Goal: Task Accomplishment & Management: Use online tool/utility

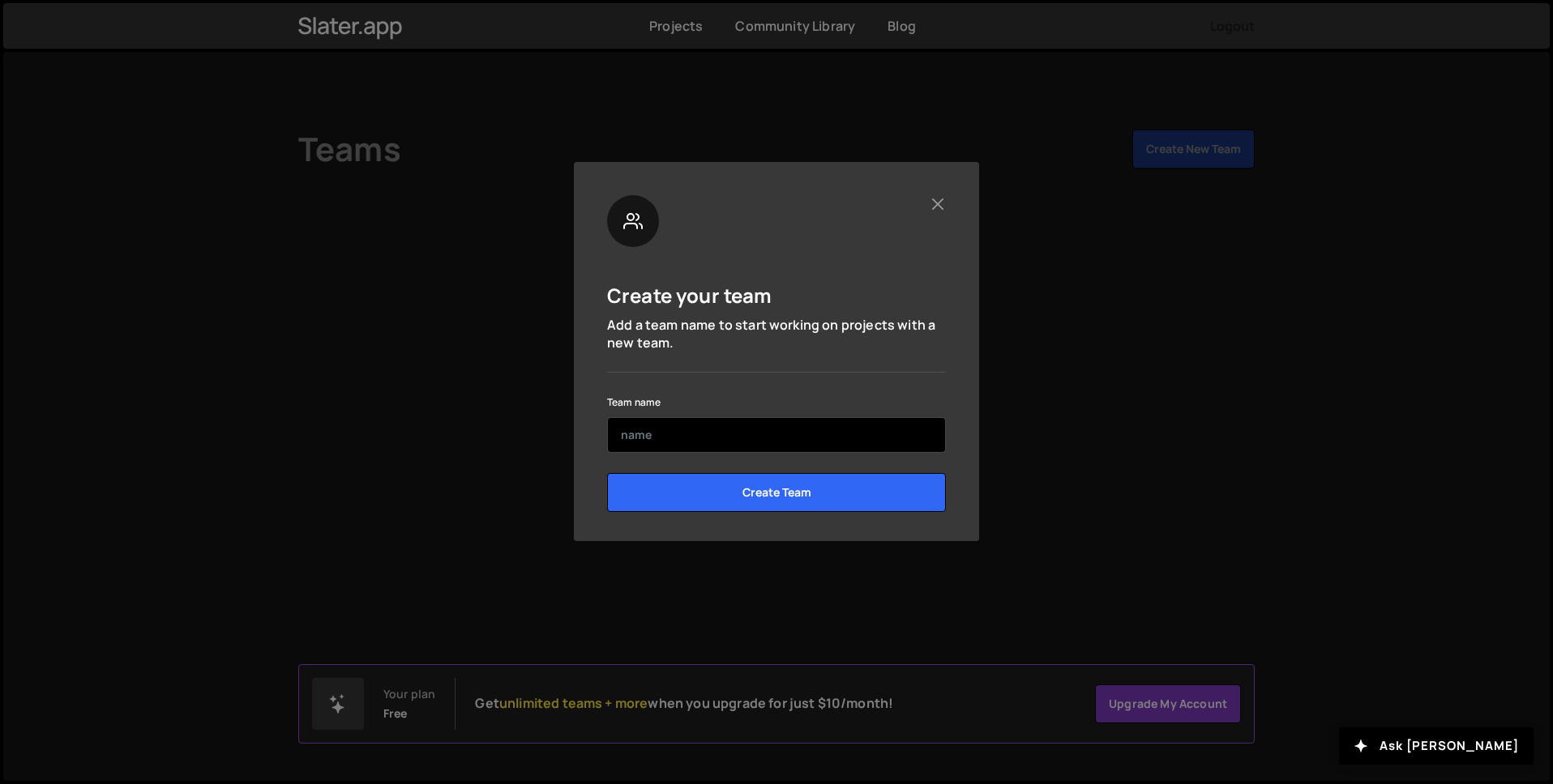
click at [738, 438] on input "text" at bounding box center [776, 435] width 338 height 35
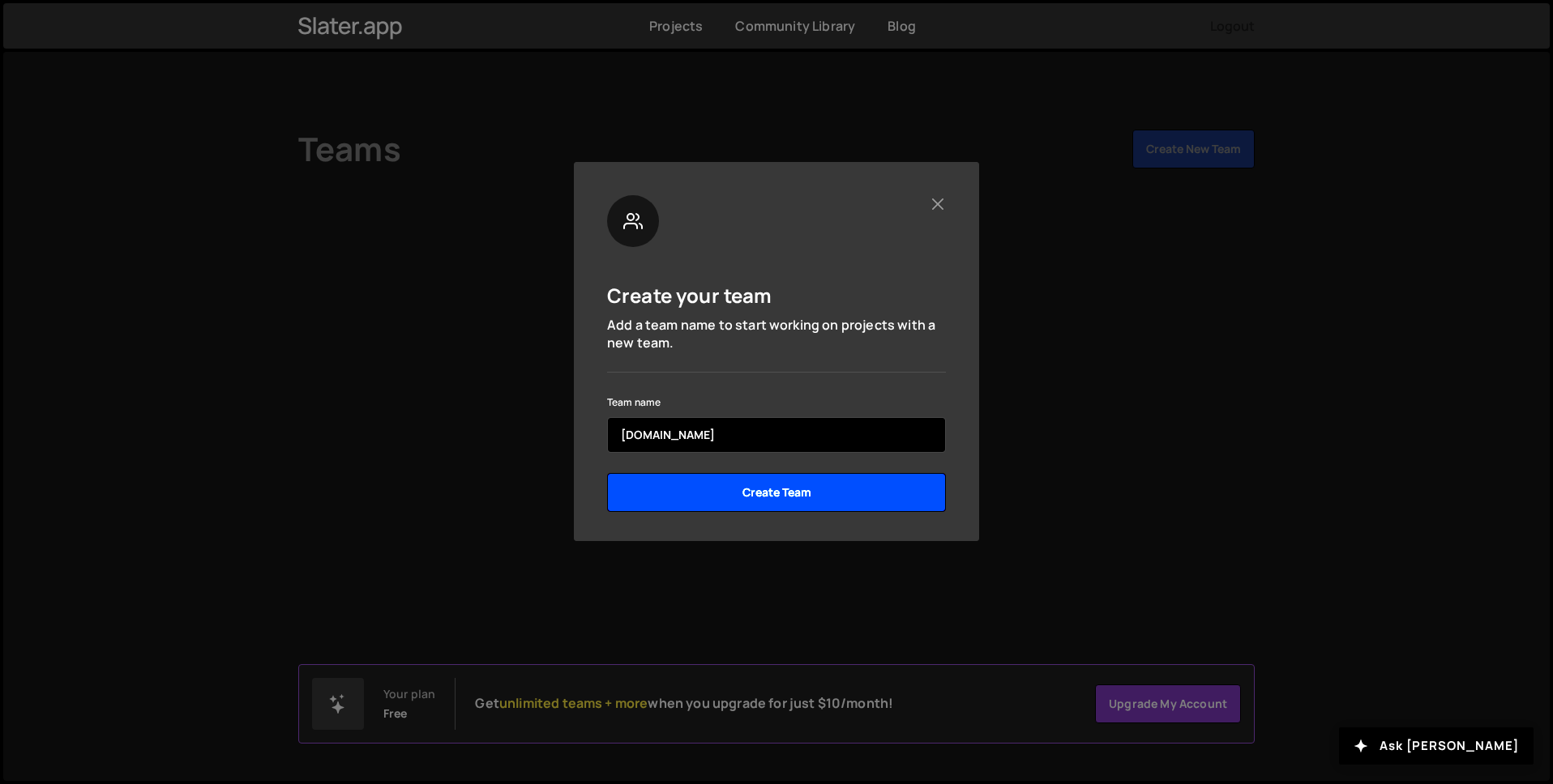
type input "[DOMAIN_NAME]"
click at [759, 494] on input "Create Team" at bounding box center [776, 492] width 338 height 39
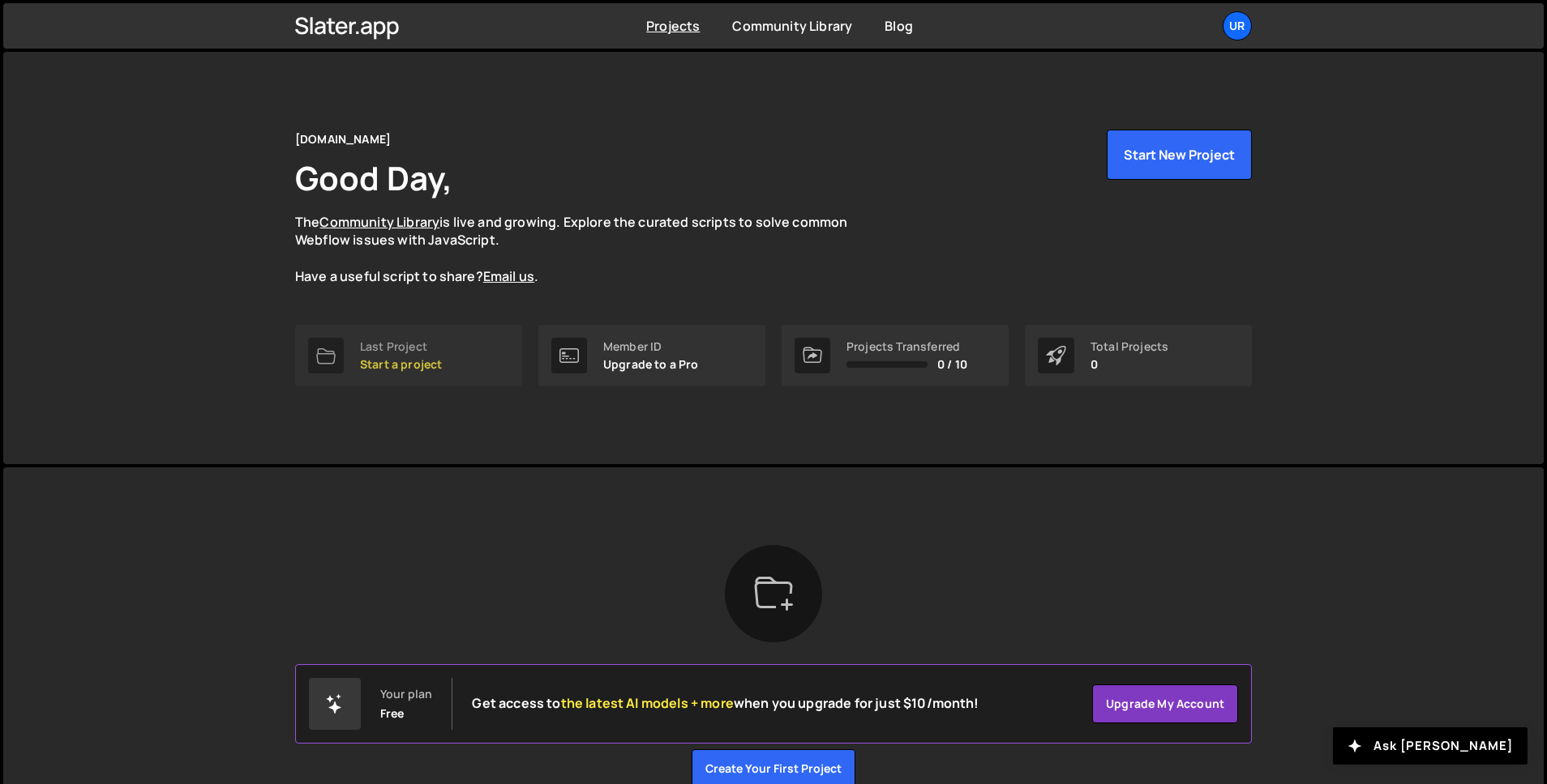
click at [380, 362] on p "Start a project" at bounding box center [401, 365] width 82 height 13
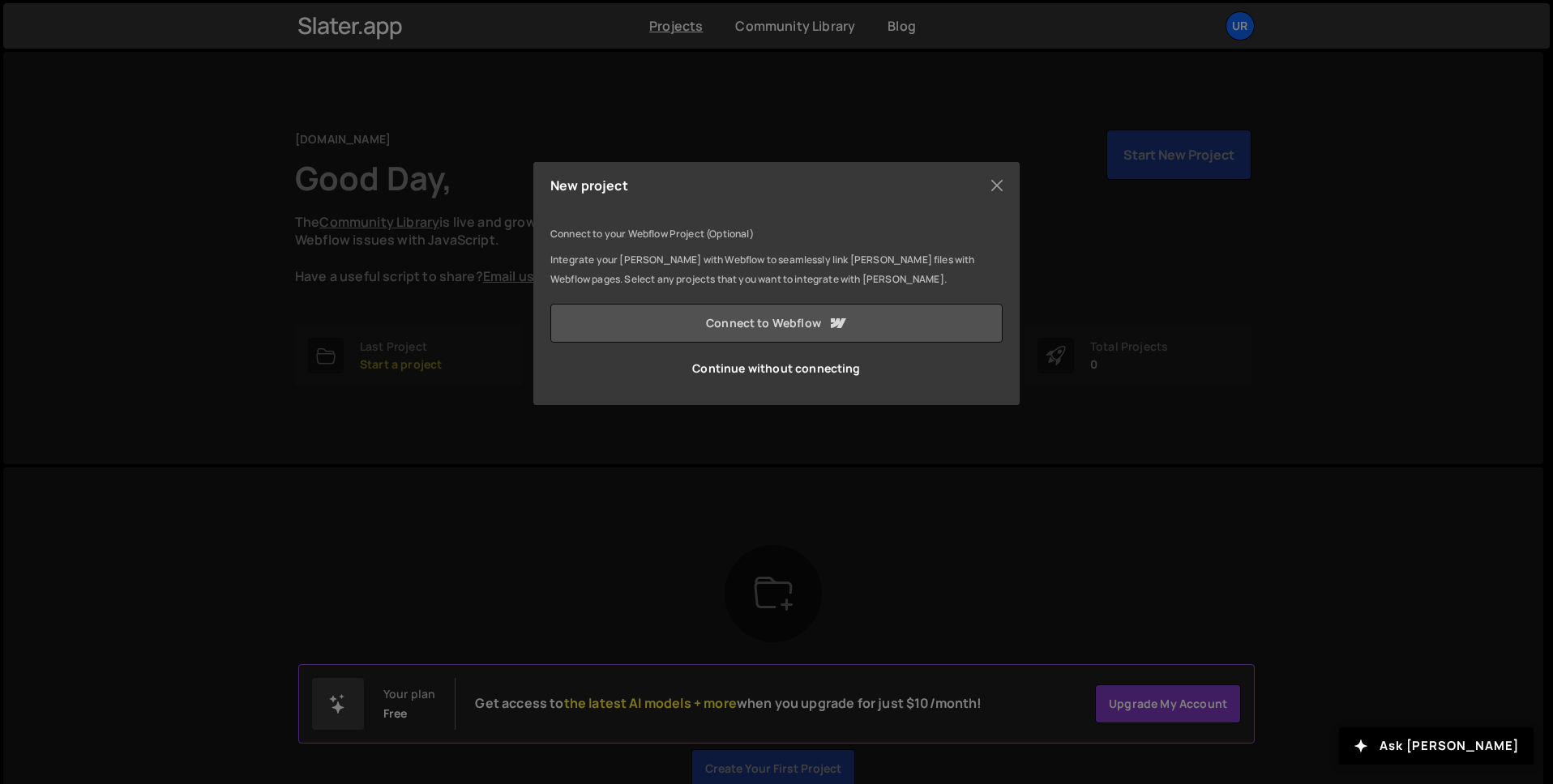
click at [775, 324] on link "Connect to Webflow" at bounding box center [776, 323] width 452 height 39
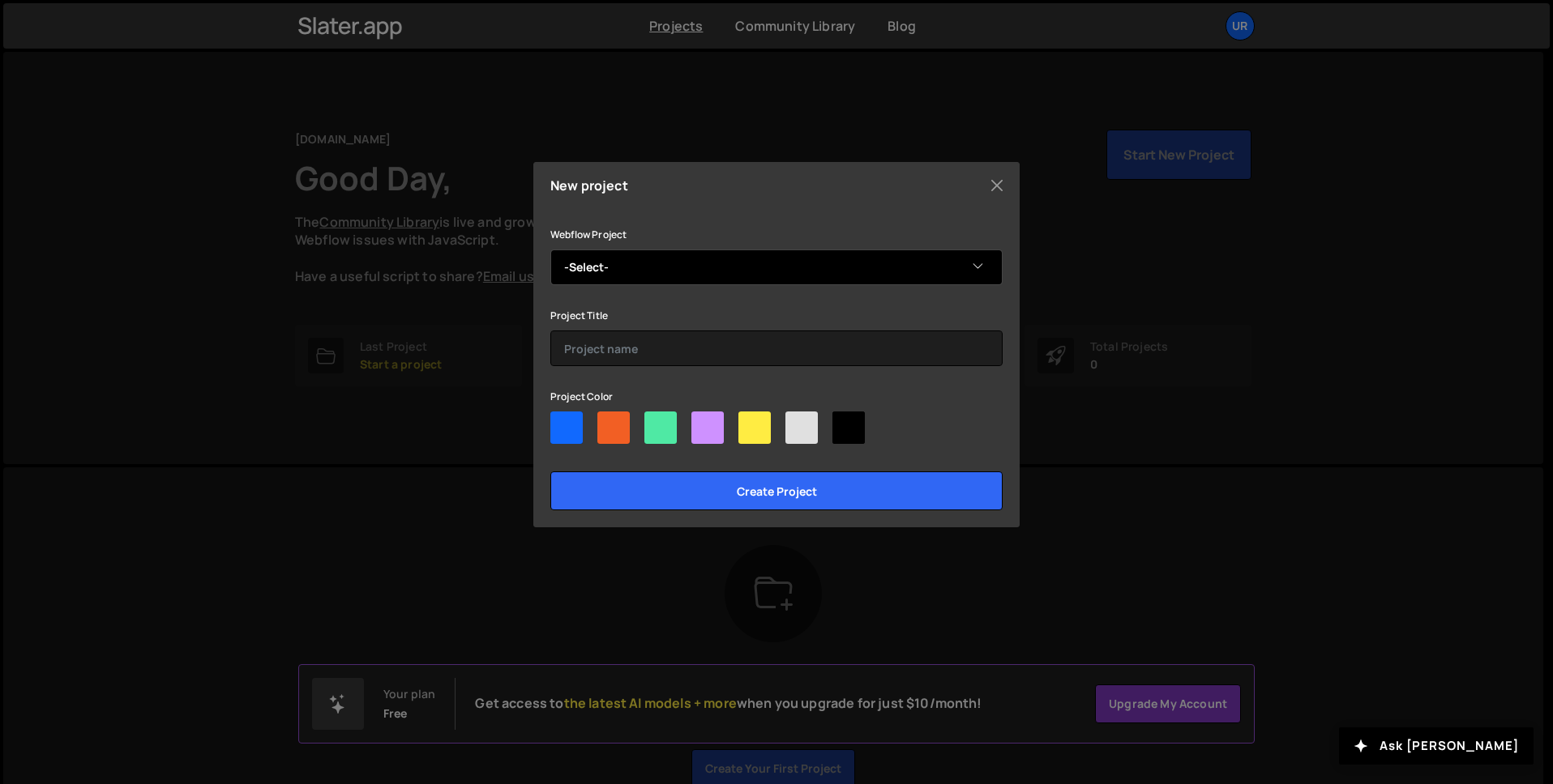
click at [800, 258] on select "-Select- SPT Vilecon" at bounding box center [776, 266] width 452 height 35
select select "6729ddf29eda488e28b73fc5"
click at [550, 249] on select "-Select- SPT Vilecon" at bounding box center [776, 266] width 452 height 35
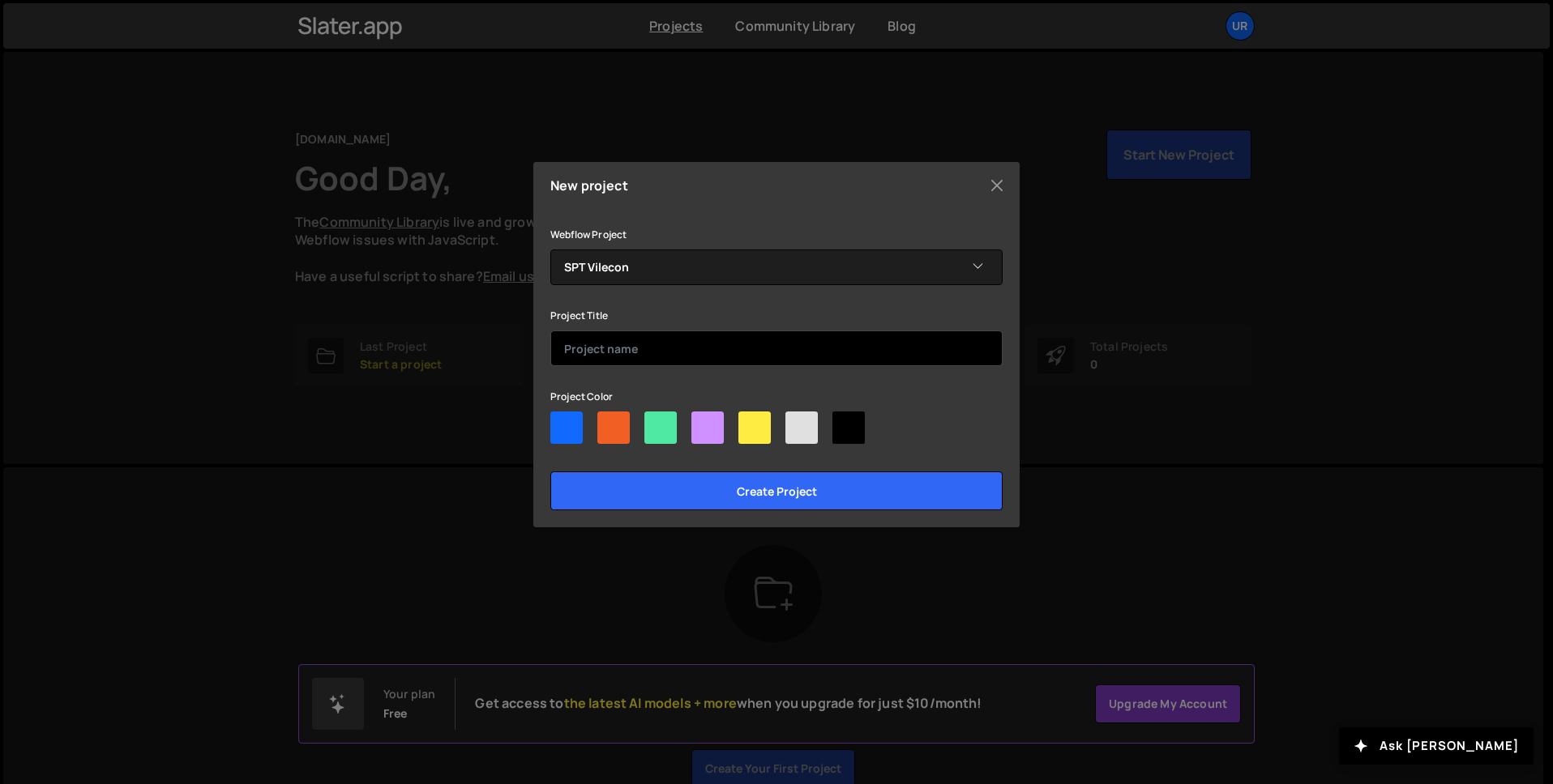
click at [733, 353] on input "text" at bounding box center [776, 348] width 452 height 35
type input "SPT Vilecon"
click at [851, 426] on div at bounding box center [849, 428] width 33 height 33
click at [843, 422] on input"] "radio" at bounding box center [838, 417] width 11 height 11
radio input"] "true"
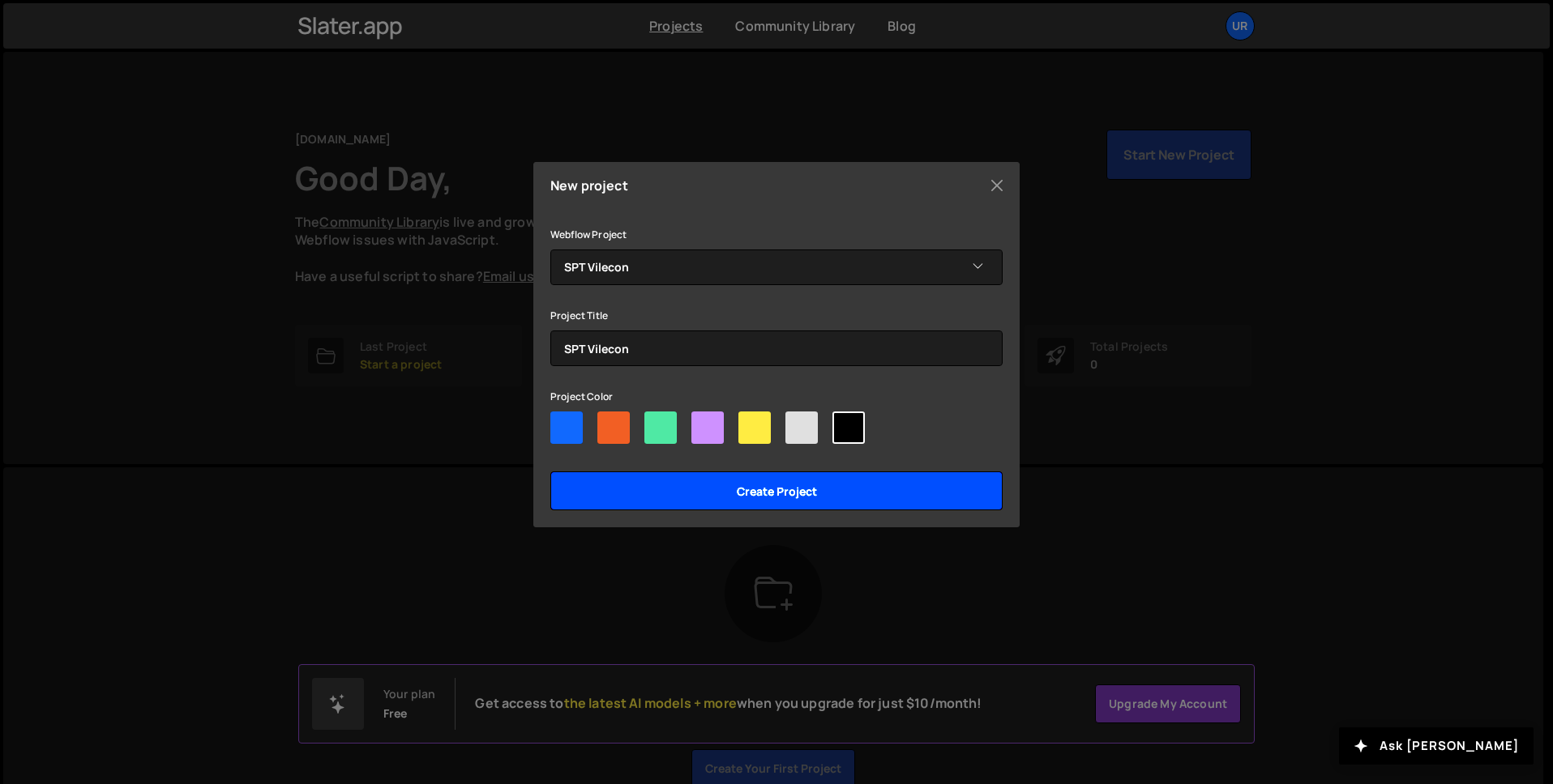
click at [810, 487] on input "Create project" at bounding box center [776, 491] width 452 height 39
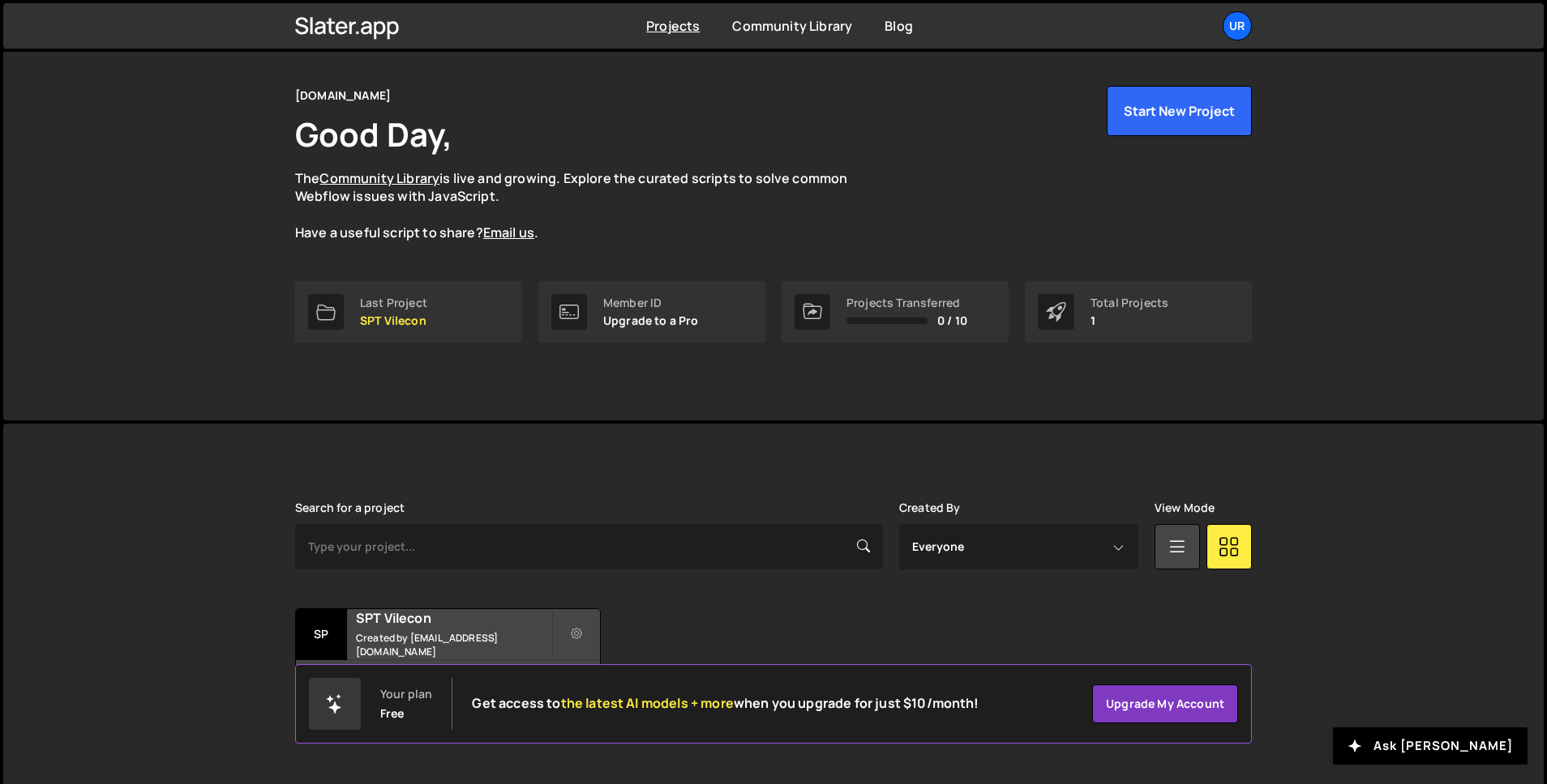
scroll to position [49, 0]
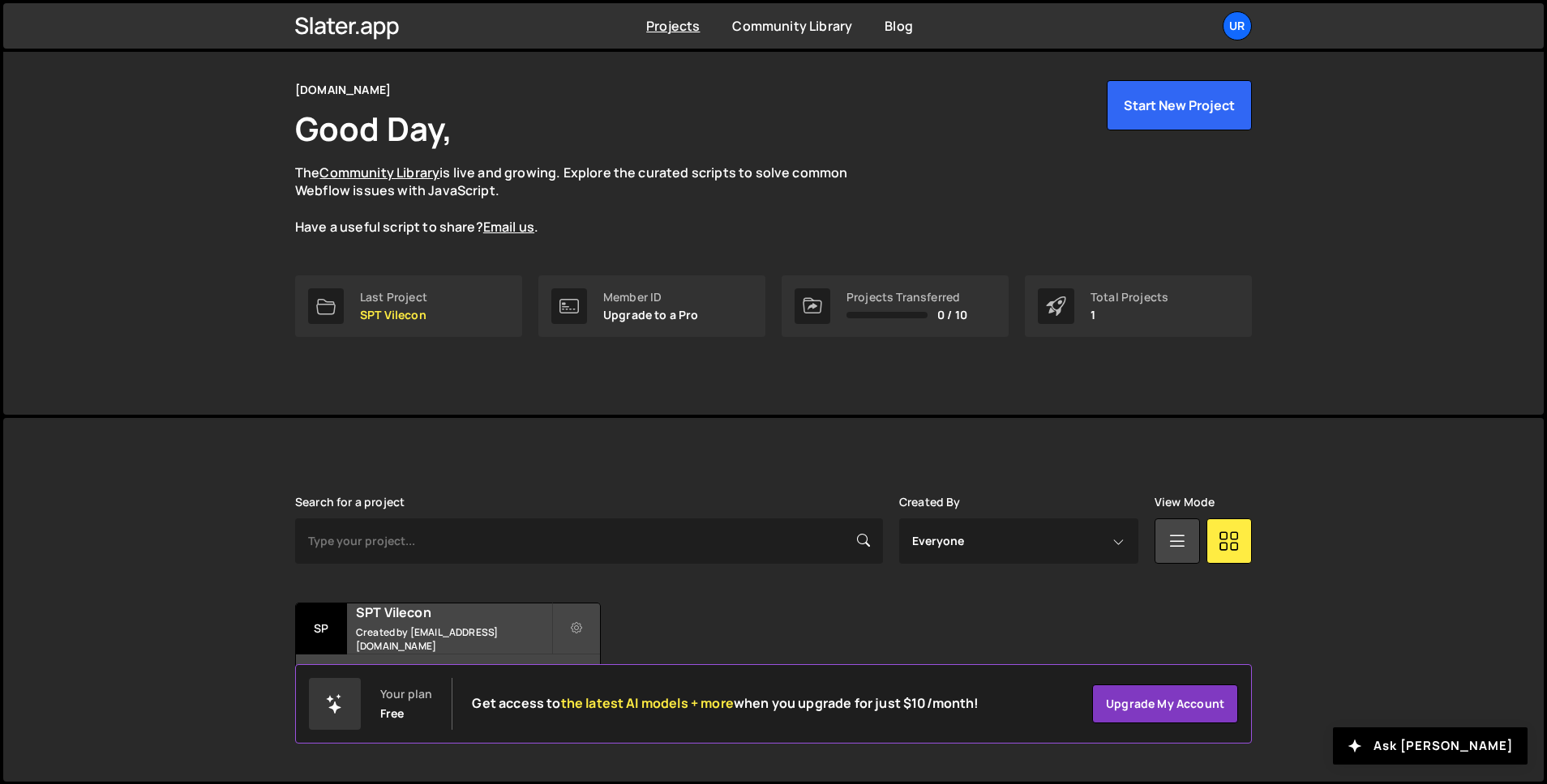
click at [480, 445] on div "Slater is designed for desktop use. Please use a larger screen to access the fu…" at bounding box center [774, 600] width 1006 height 364
click at [640, 610] on div "Transfer Project Edit Project Delete Project SP SPT Vilecon Created by tk@urgen…" at bounding box center [773, 653] width 956 height 101
click at [481, 637] on small "Created by tk@urgent.agency" at bounding box center [453, 639] width 196 height 27
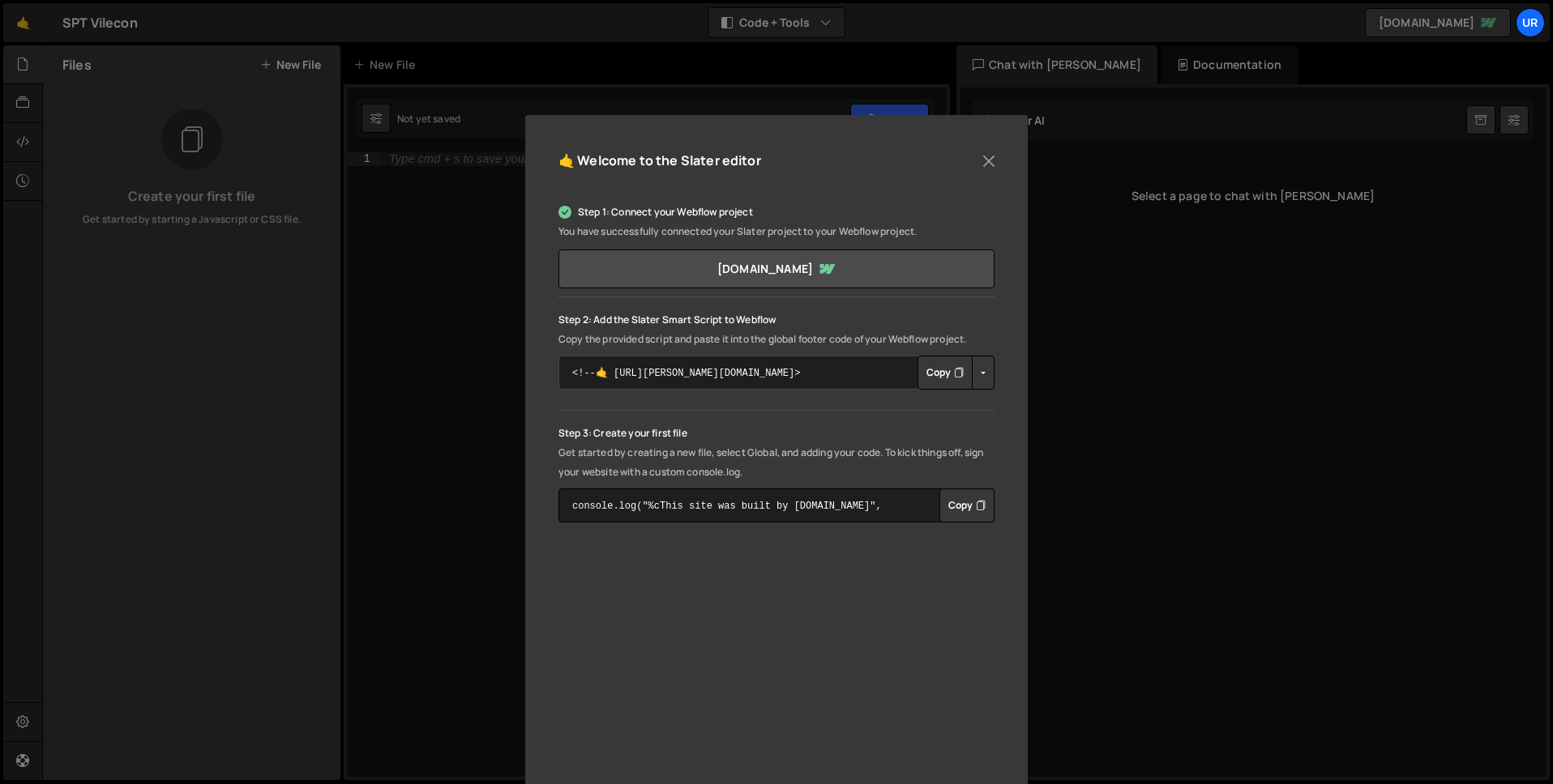
scroll to position [138, 0]
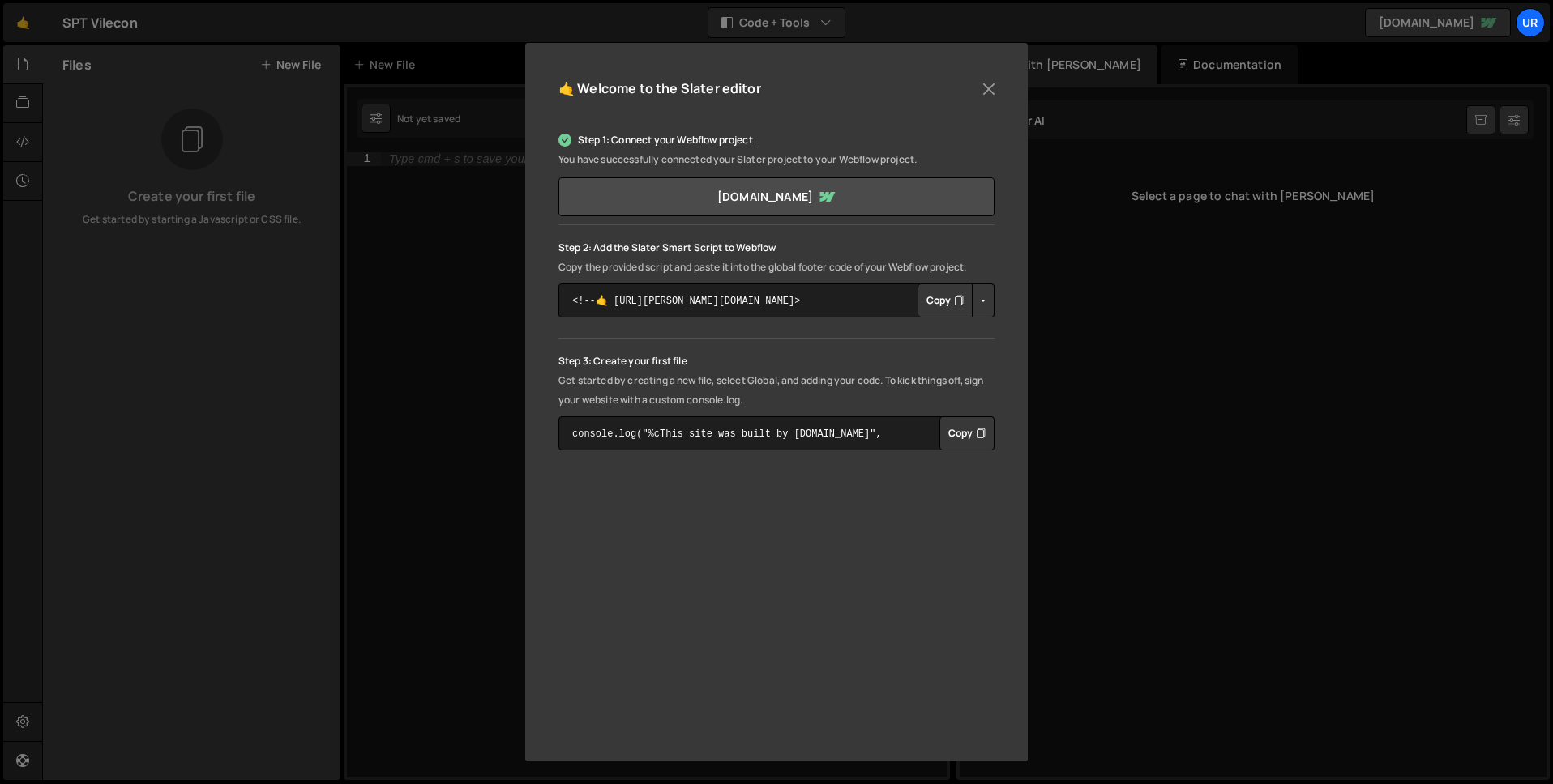
click at [941, 294] on button "Copy" at bounding box center [945, 300] width 55 height 34
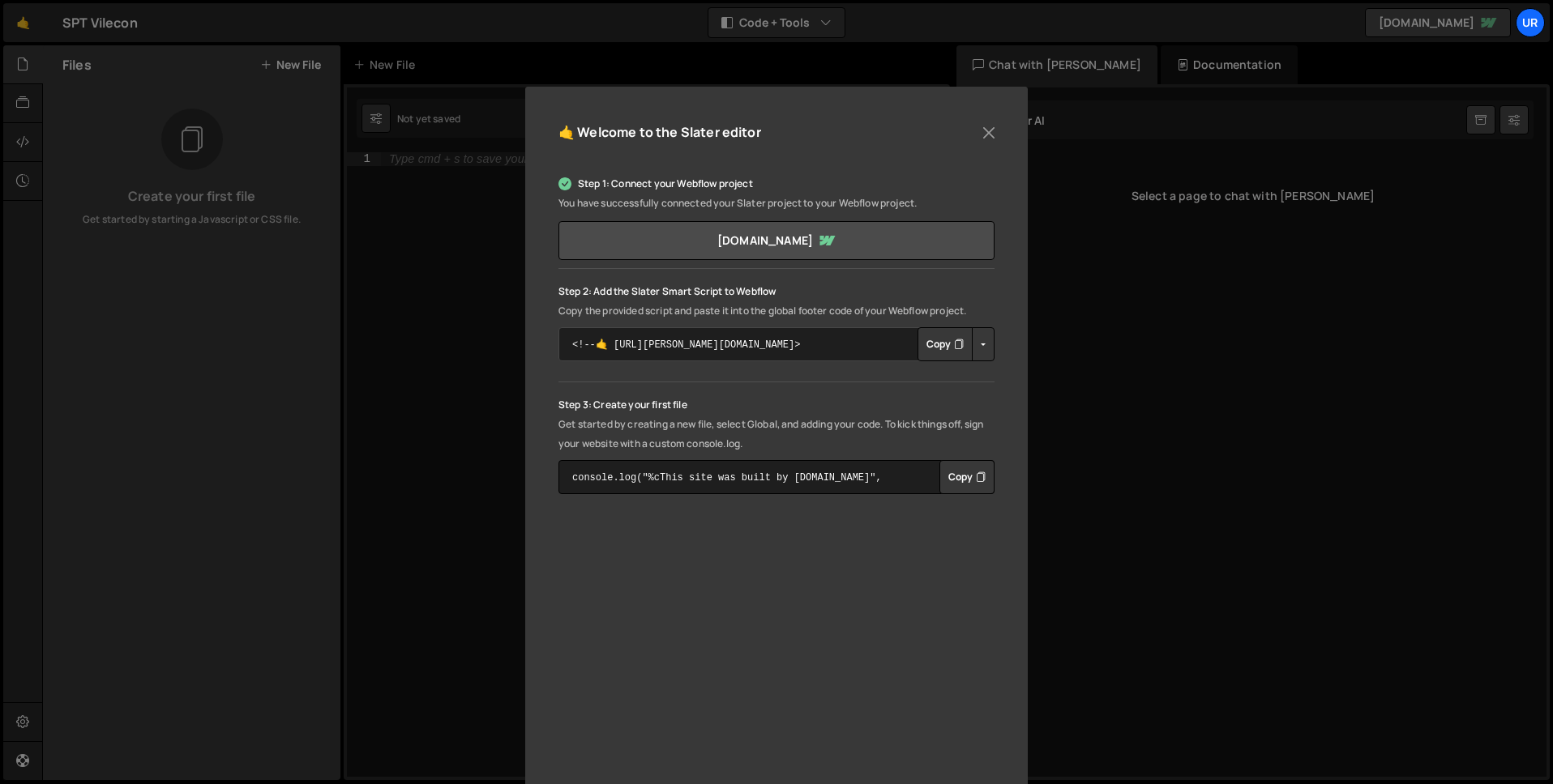
scroll to position [3, 0]
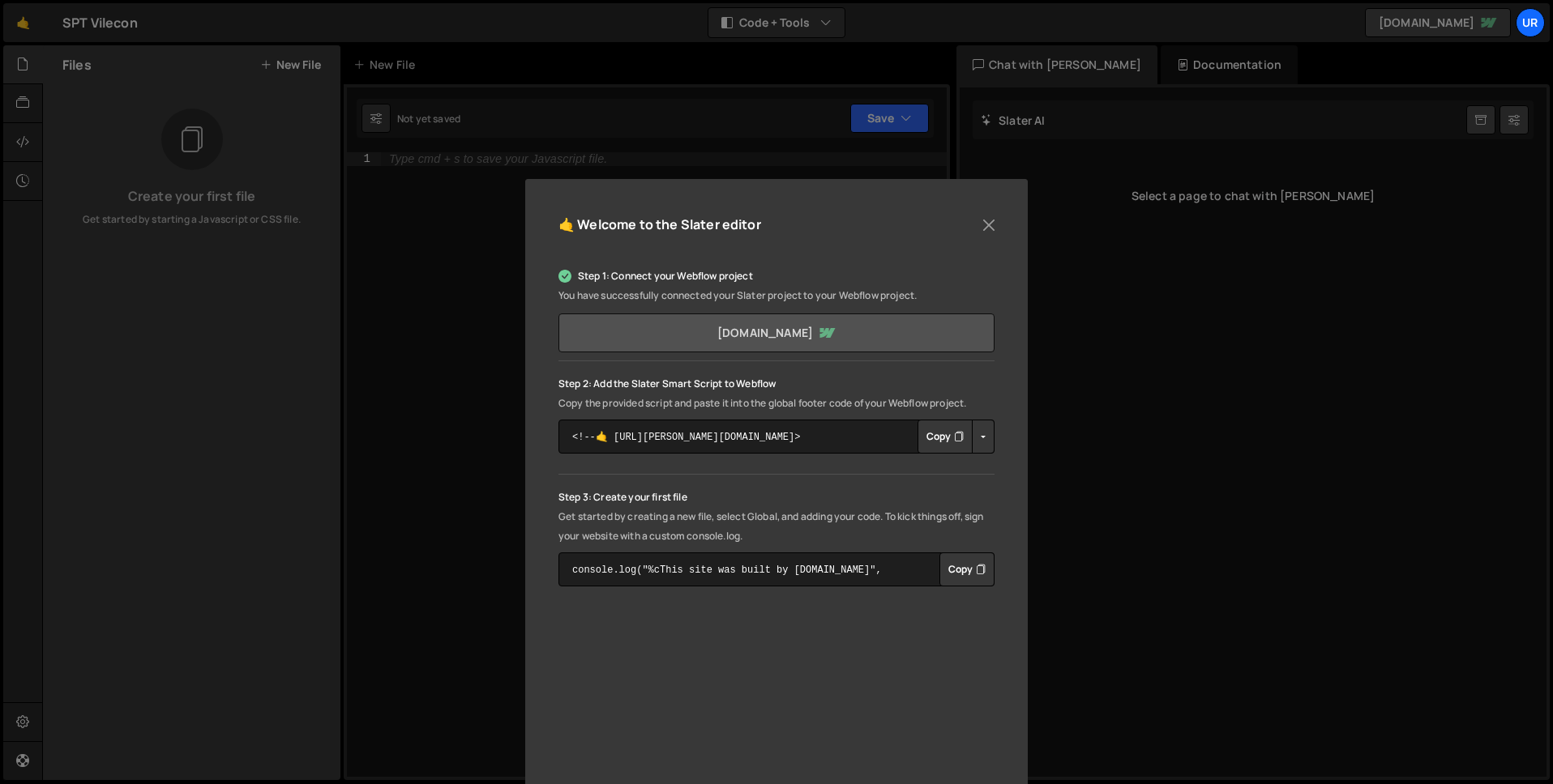
click at [807, 329] on link "[DOMAIN_NAME]" at bounding box center [776, 333] width 436 height 39
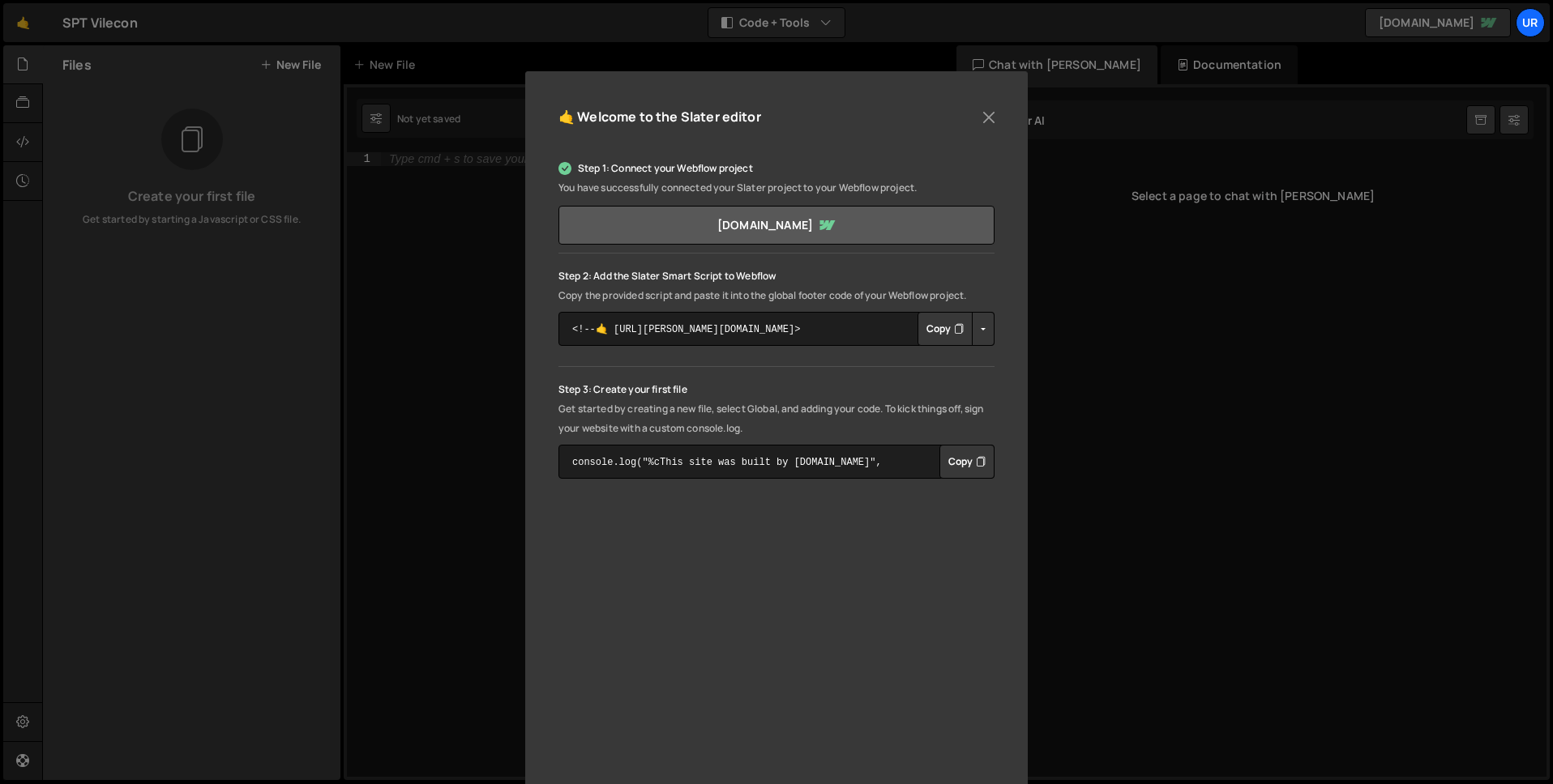
scroll to position [116, 0]
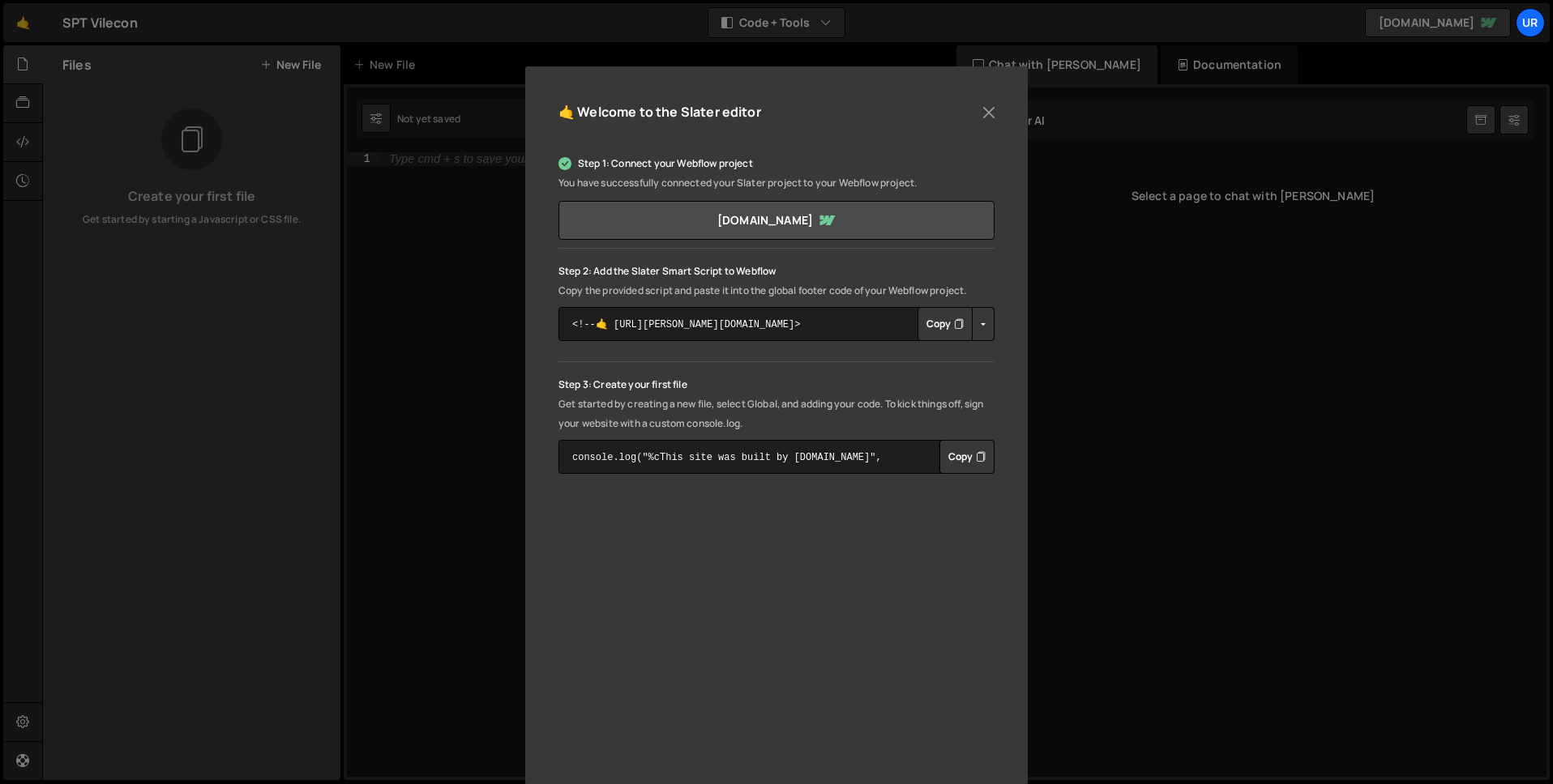
click at [964, 457] on button "Copy" at bounding box center [967, 457] width 55 height 34
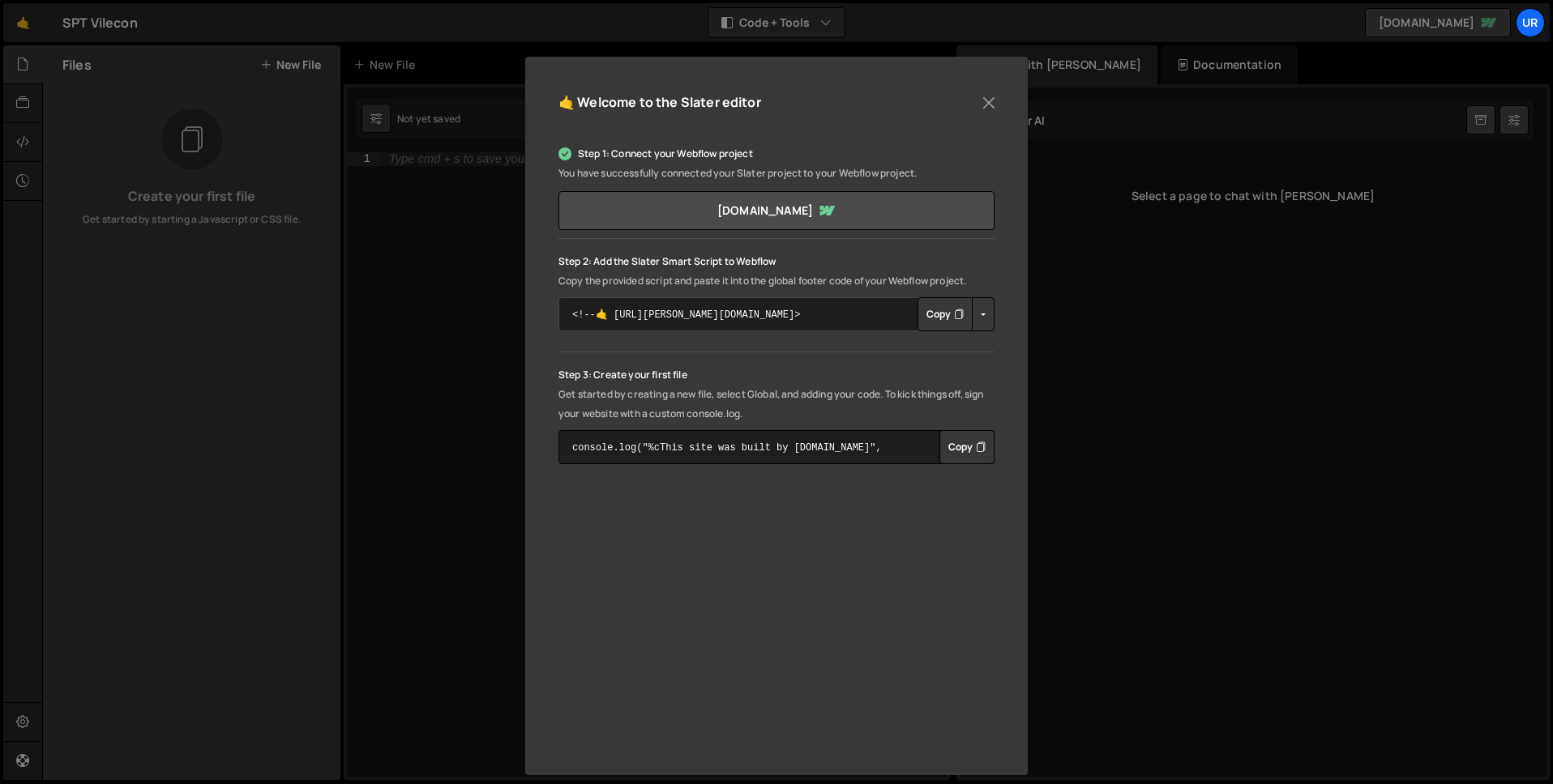
scroll to position [138, 0]
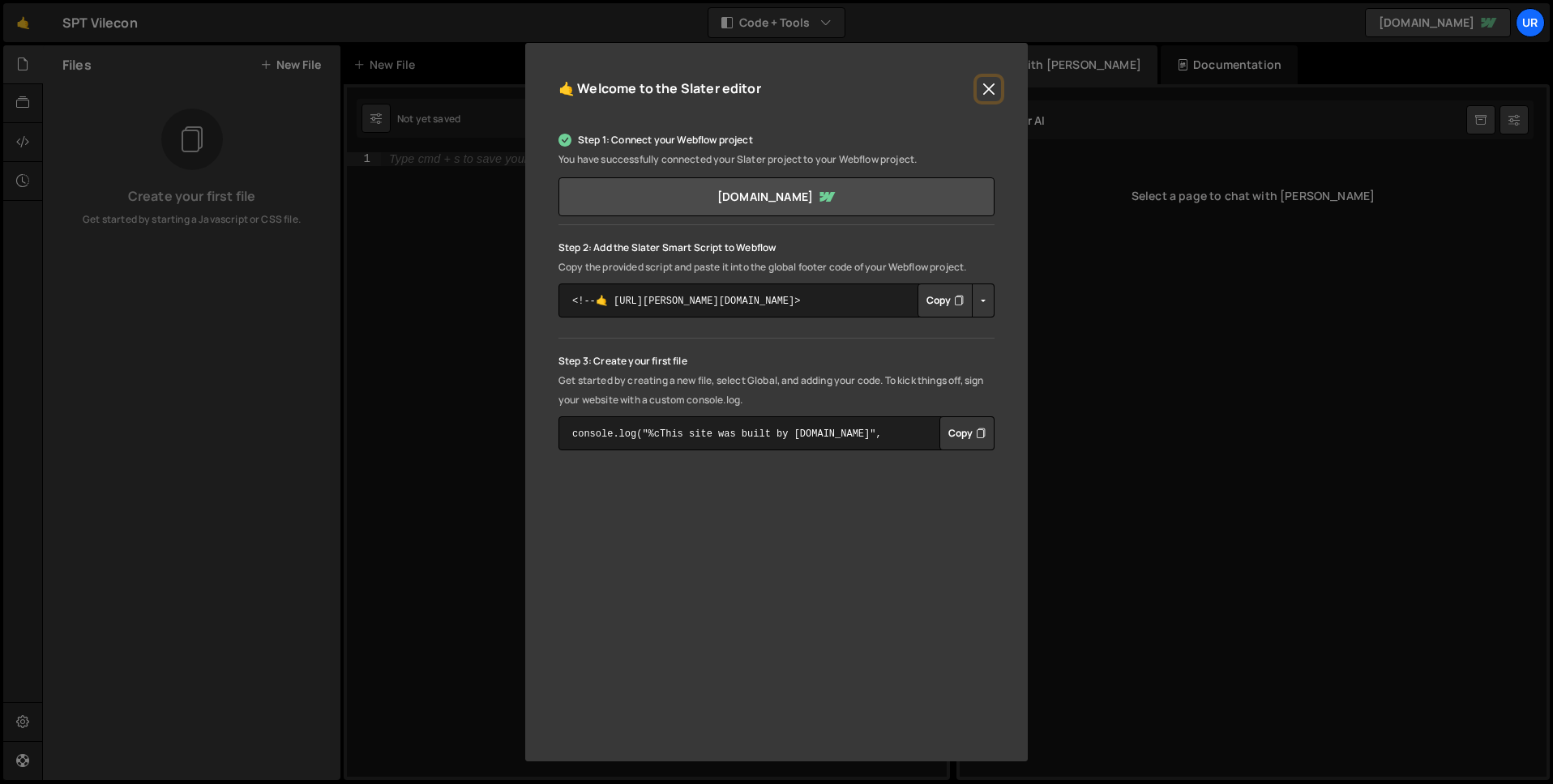
click at [991, 84] on button "Close" at bounding box center [989, 89] width 25 height 25
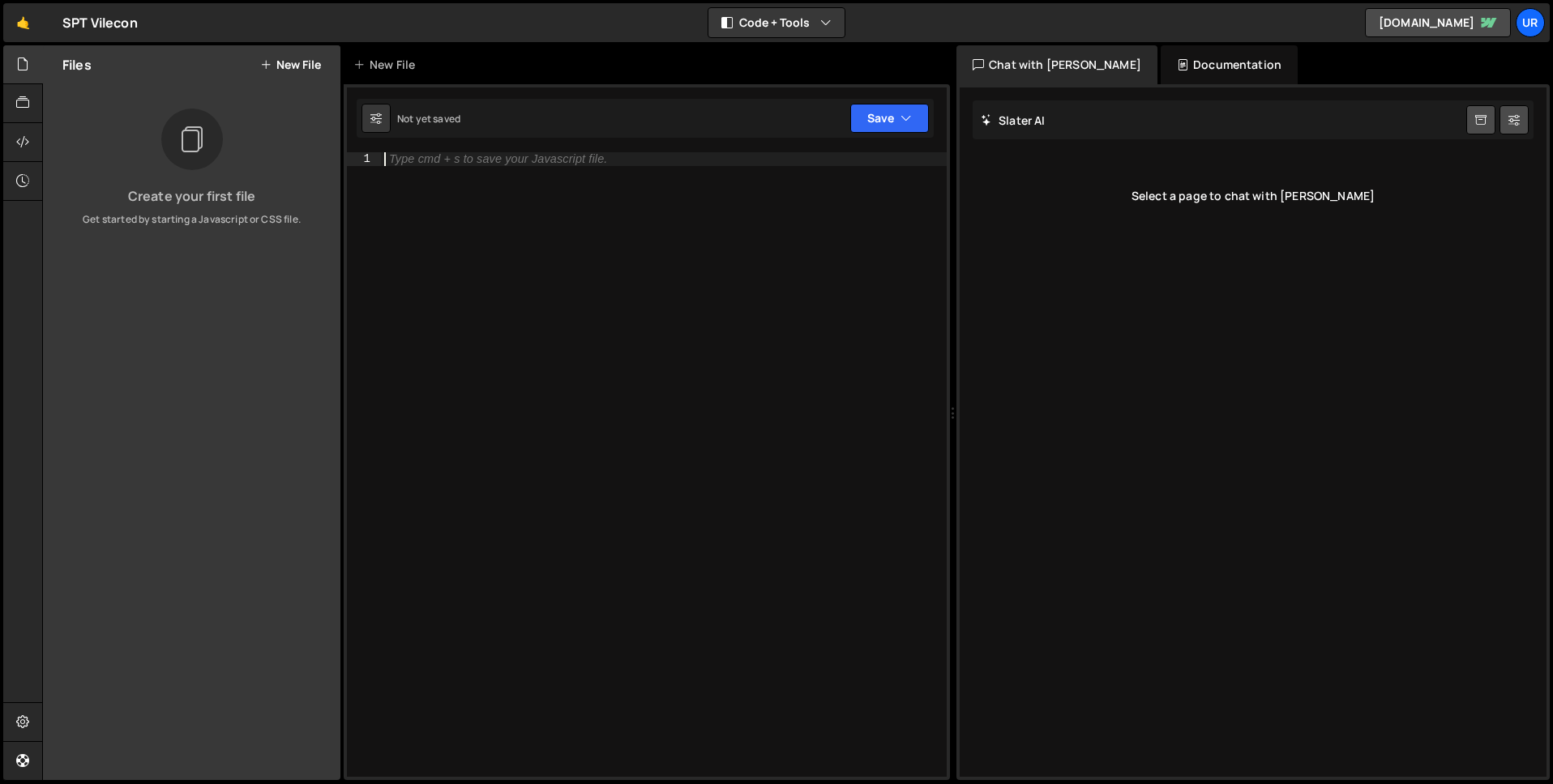
click at [539, 245] on div "Type cmd + s to save your Javascript file." at bounding box center [664, 478] width 566 height 651
click at [308, 66] on button "New File" at bounding box center [290, 65] width 61 height 13
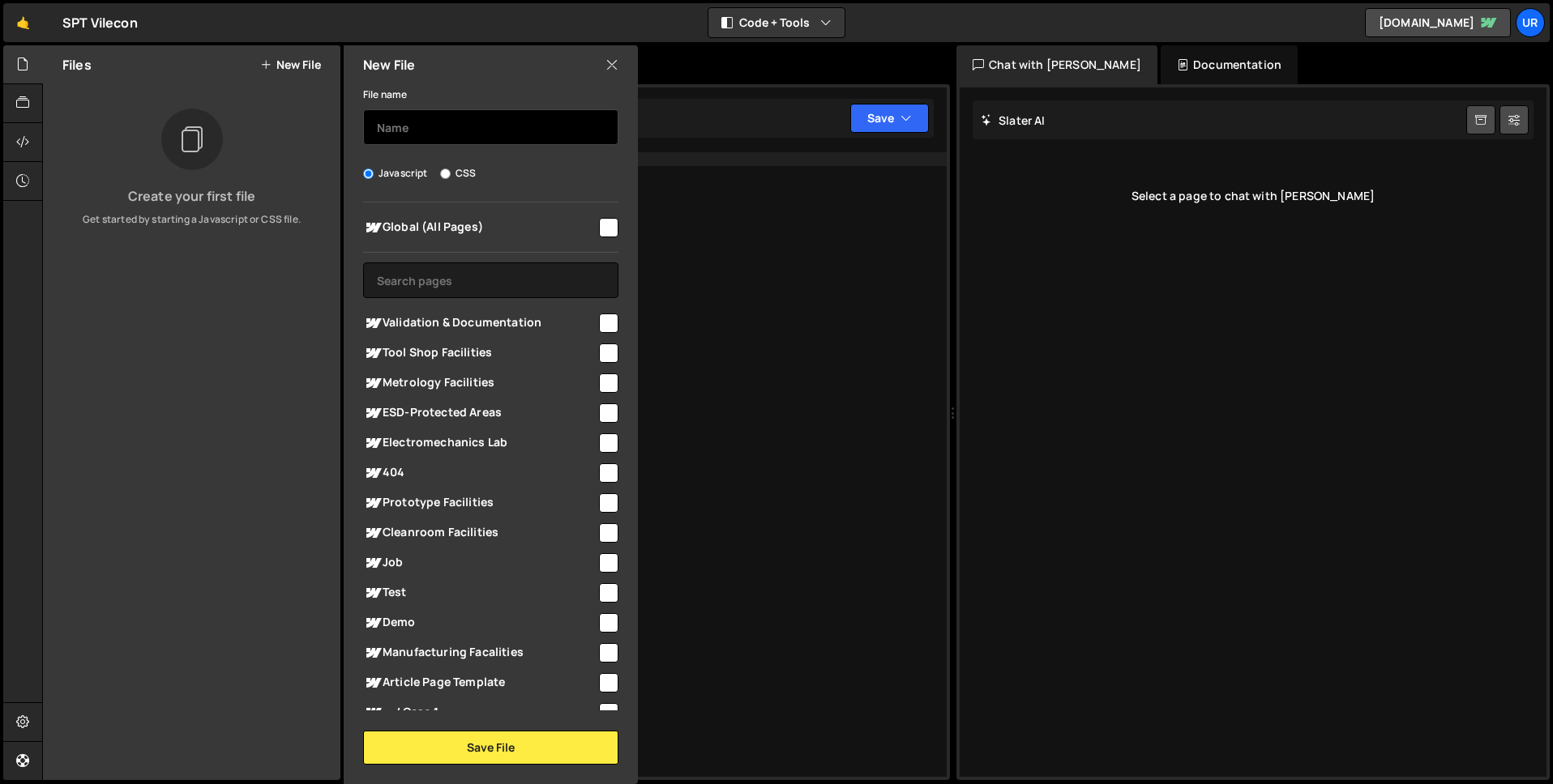
click at [502, 136] on input "text" at bounding box center [490, 126] width 256 height 35
type input "script"
click at [399, 175] on label "Javascript" at bounding box center [395, 174] width 65 height 16
click at [374, 175] on input "Javascript" at bounding box center [368, 174] width 11 height 11
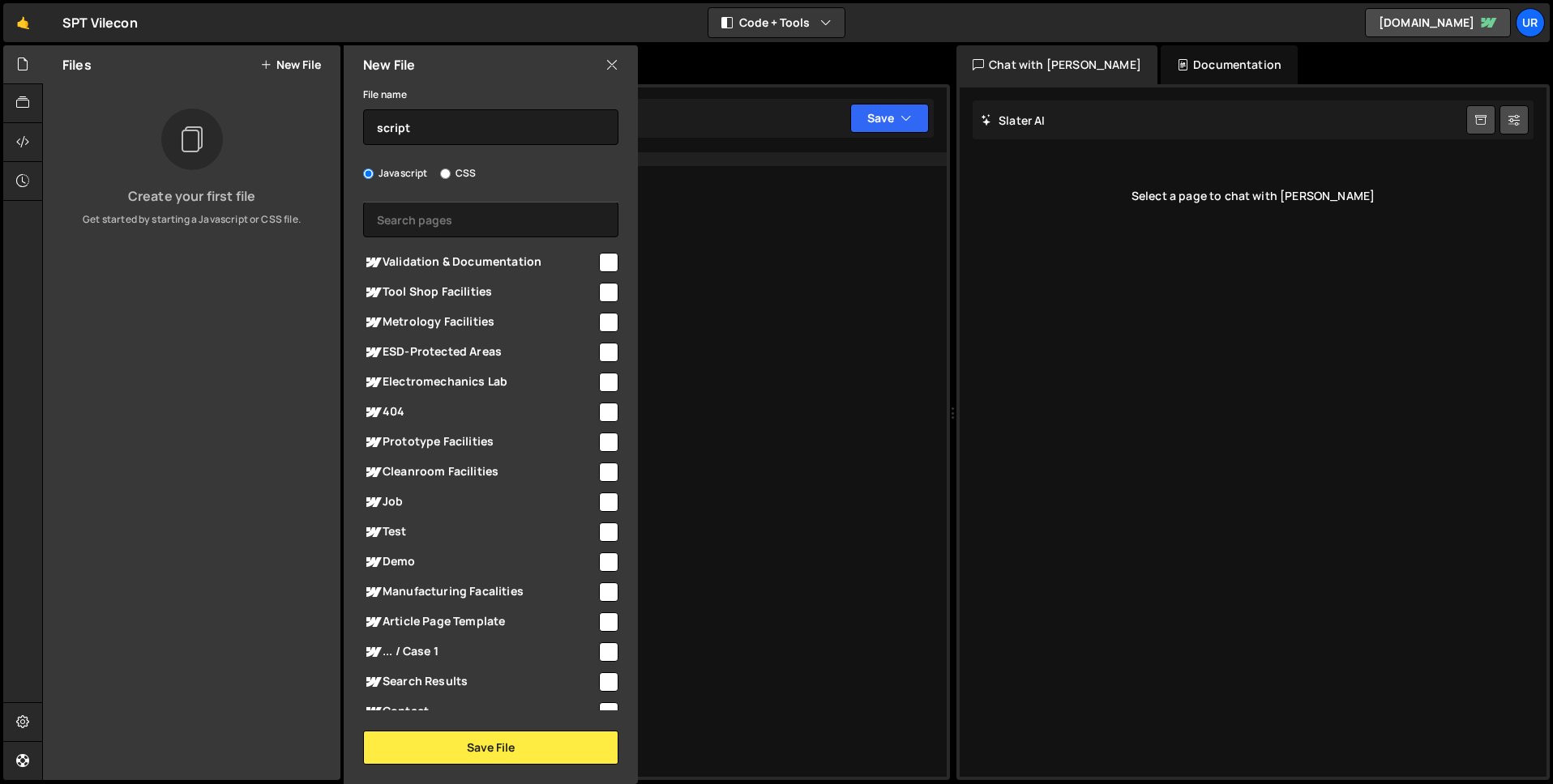
scroll to position [0, 0]
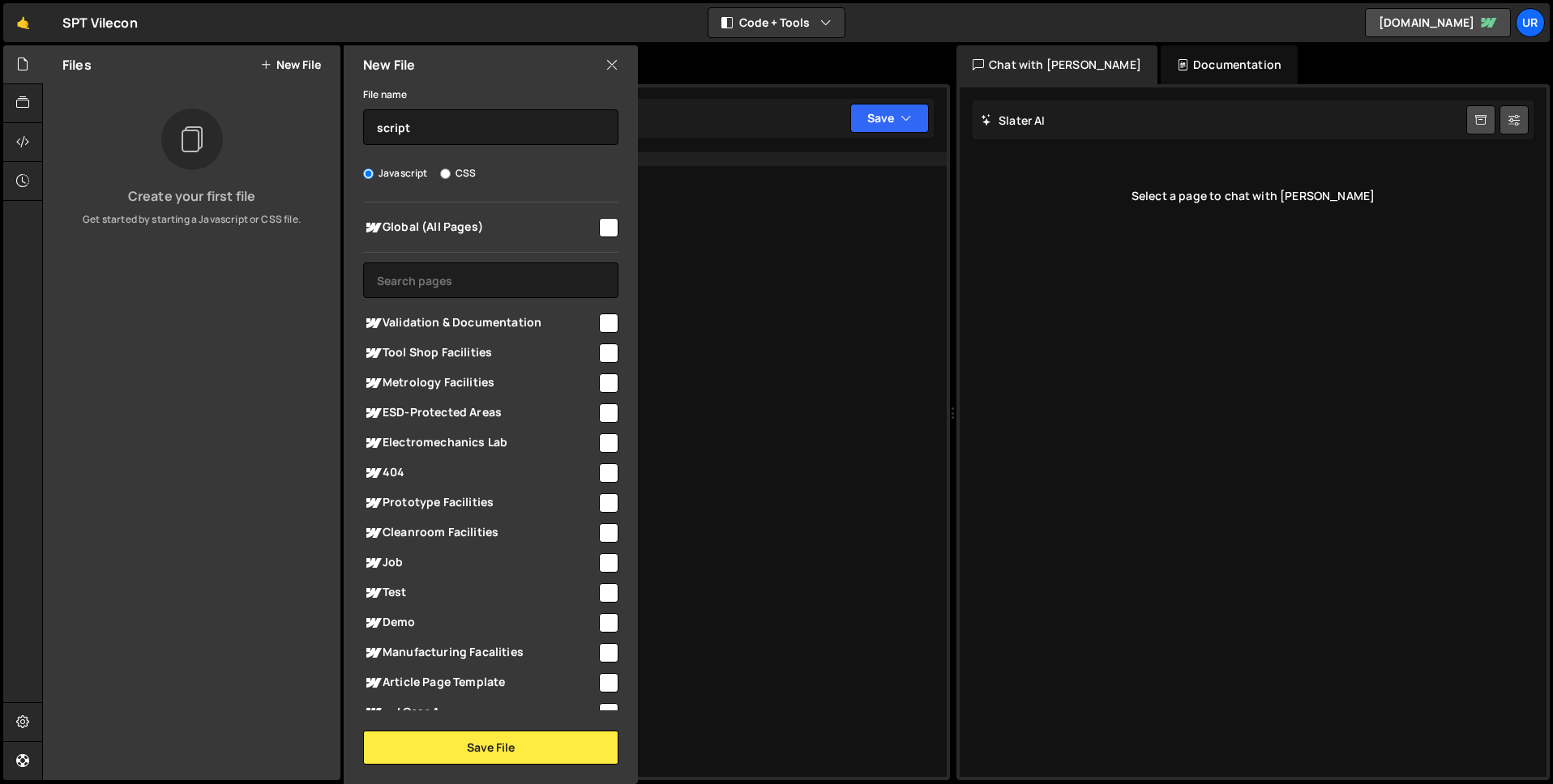
click at [607, 219] on input "checkbox" at bounding box center [608, 227] width 19 height 19
checkbox input "true"
click at [533, 741] on button "Save File" at bounding box center [490, 748] width 256 height 34
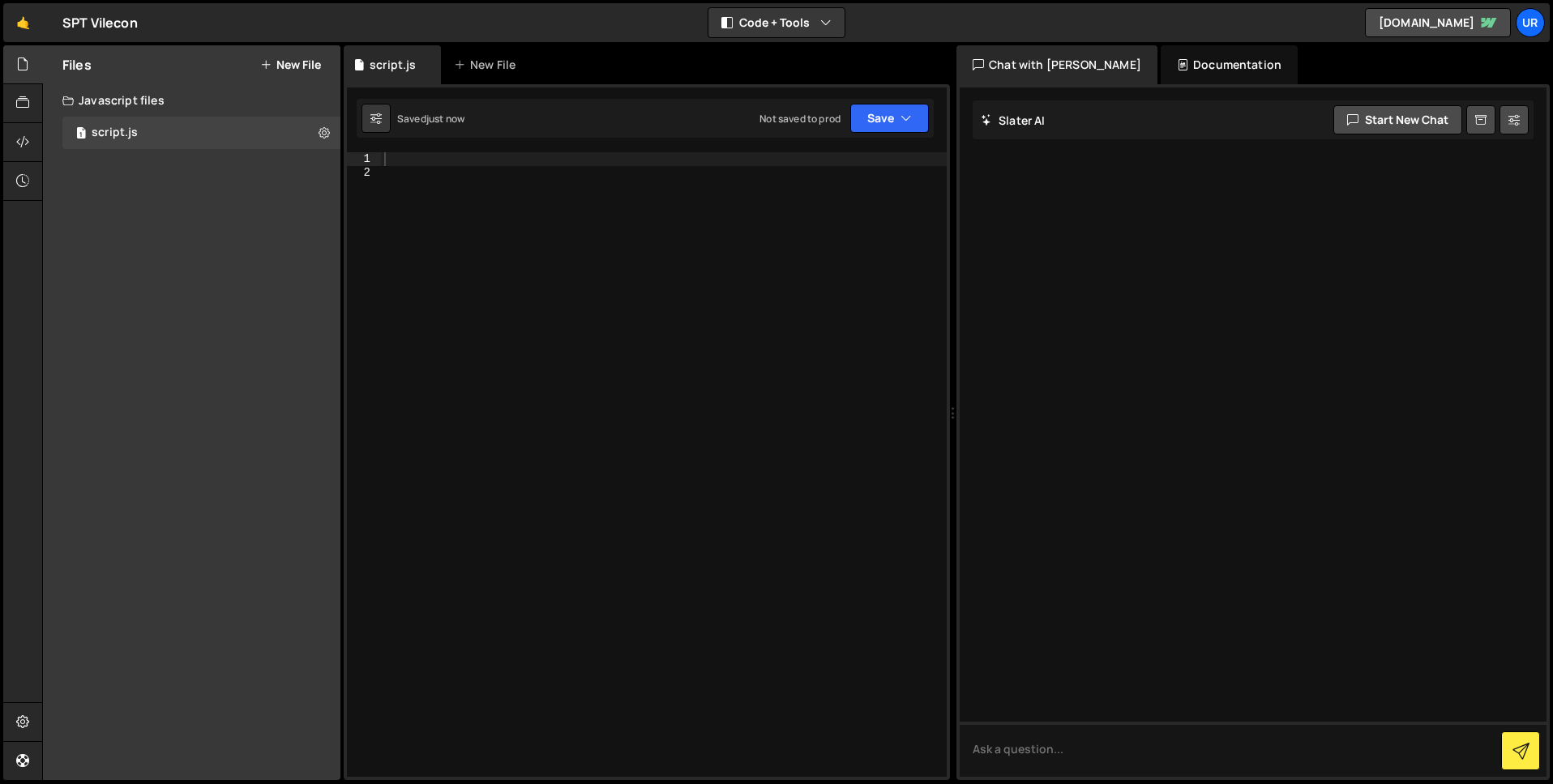
click at [558, 283] on div at bounding box center [664, 478] width 566 height 651
click at [766, 231] on div "console . log ( "%cThis site was built by [DOMAIN_NAME]" , "background:blue;col…" at bounding box center [664, 486] width 566 height 666
type textarea "console.log("%cThis site was built by [DOMAIN_NAME]", "background:blue;color:#f…"
click at [767, 222] on div "Type cmd + s to save your Javascript file." at bounding box center [664, 478] width 566 height 651
click at [762, 277] on div "Type cmd + s to save your Javascript file." at bounding box center [664, 478] width 566 height 651
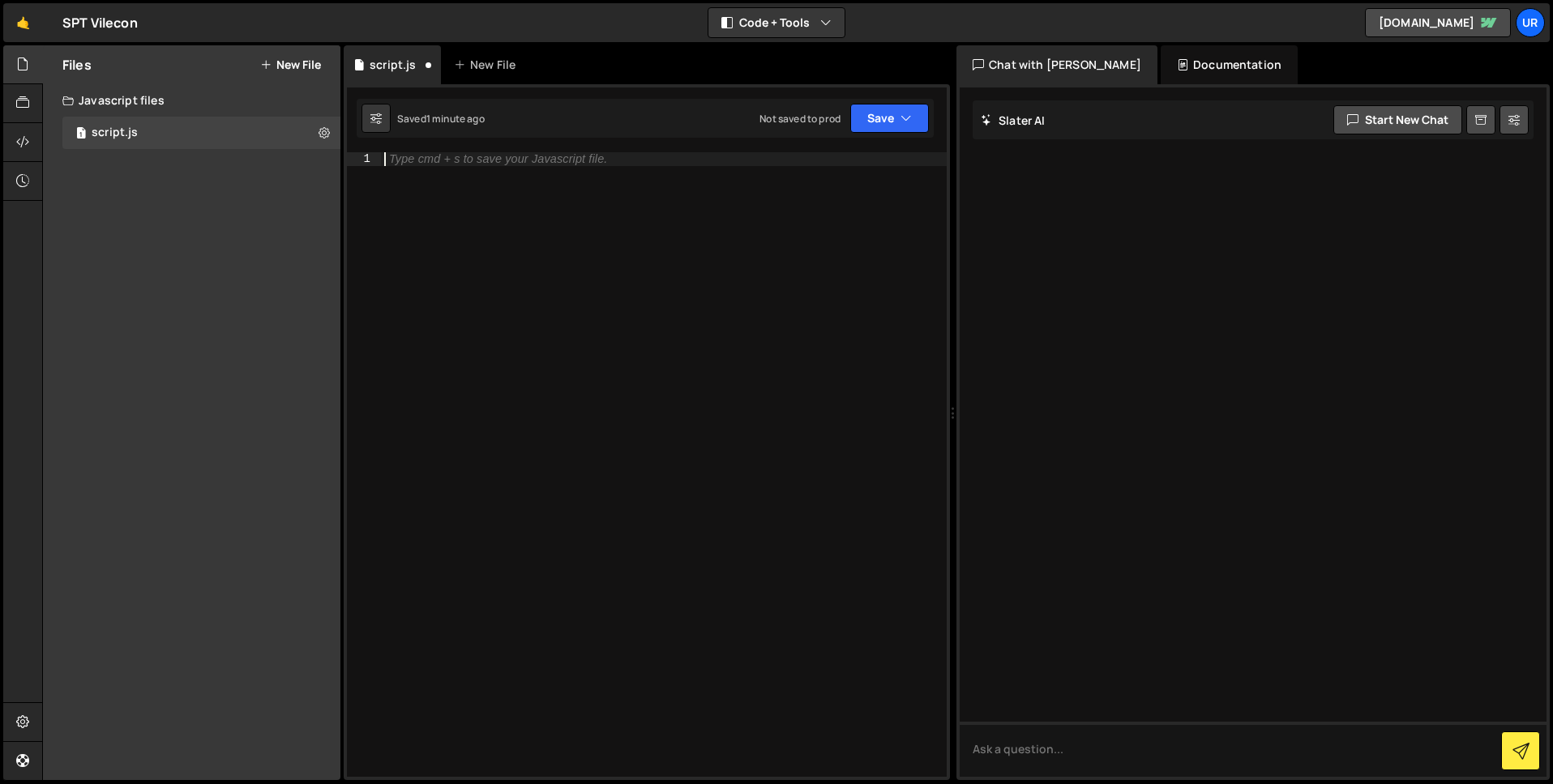
paste textarea "}"
type textarea "}"
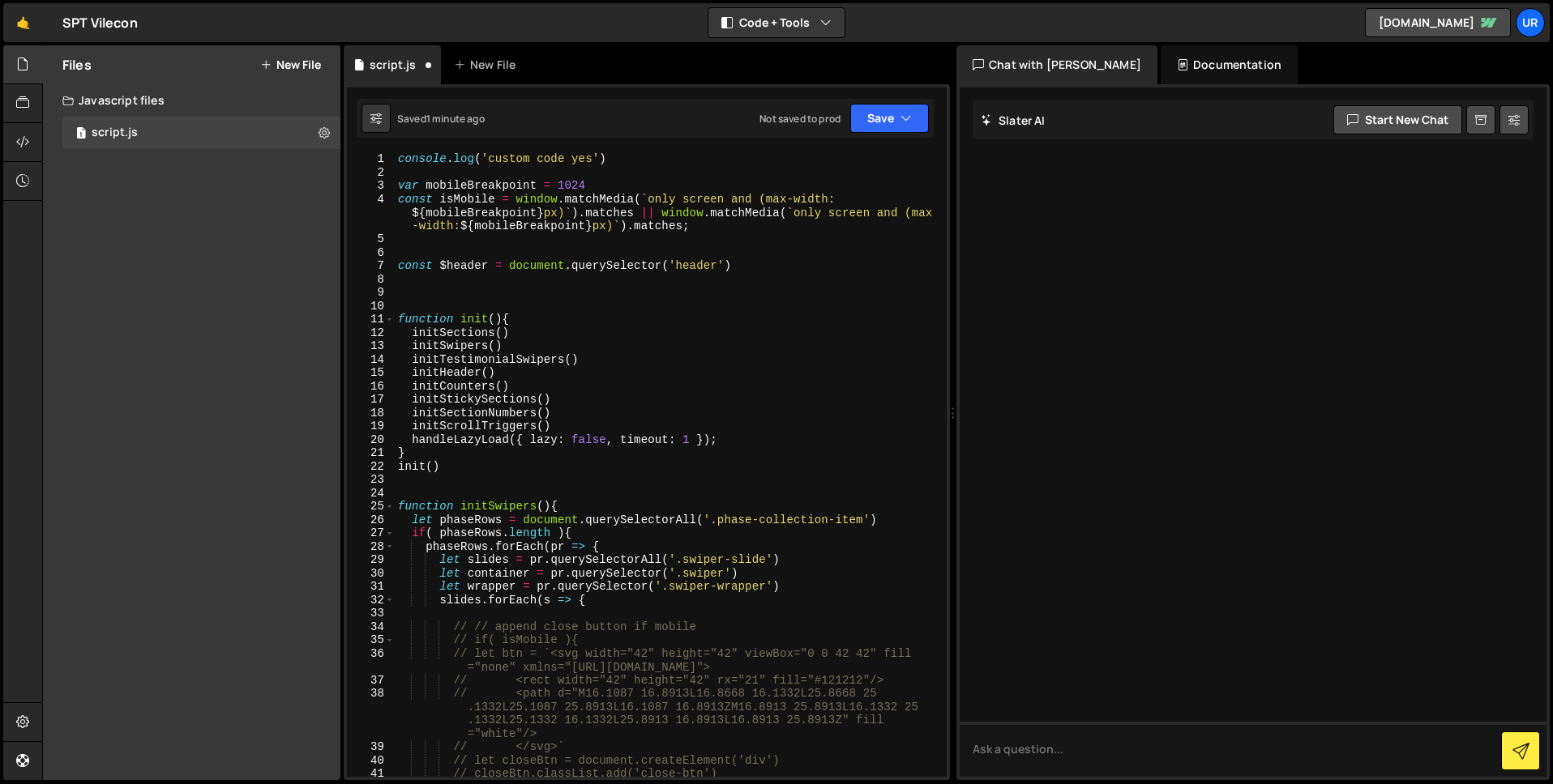
click at [765, 280] on div "console . log ( 'custom code yes' ) var mobileBreakpoint = 1024 const isMobile …" at bounding box center [668, 478] width 546 height 651
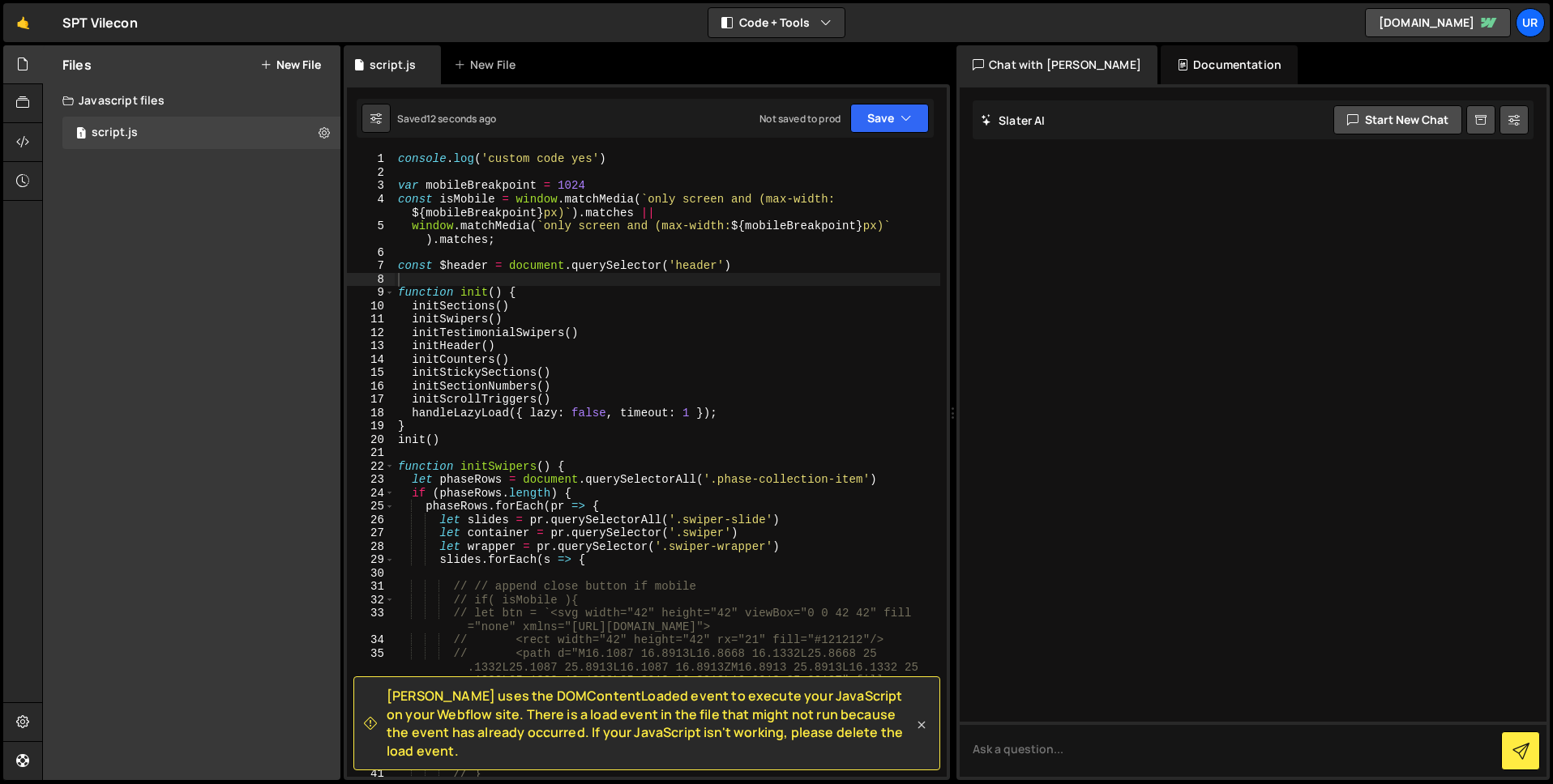
click at [922, 732] on icon at bounding box center [922, 726] width 16 height 16
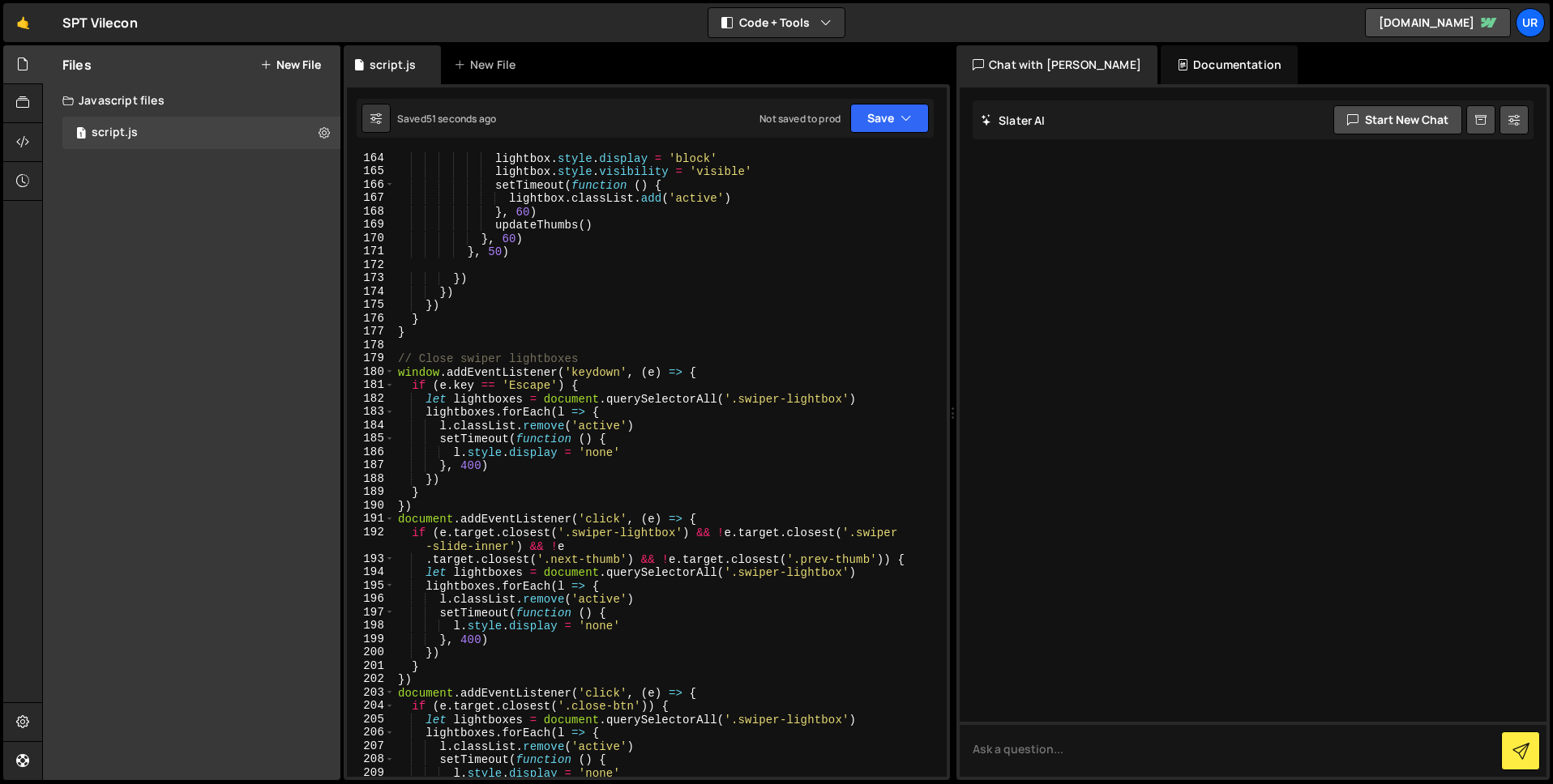
scroll to position [2420, 0]
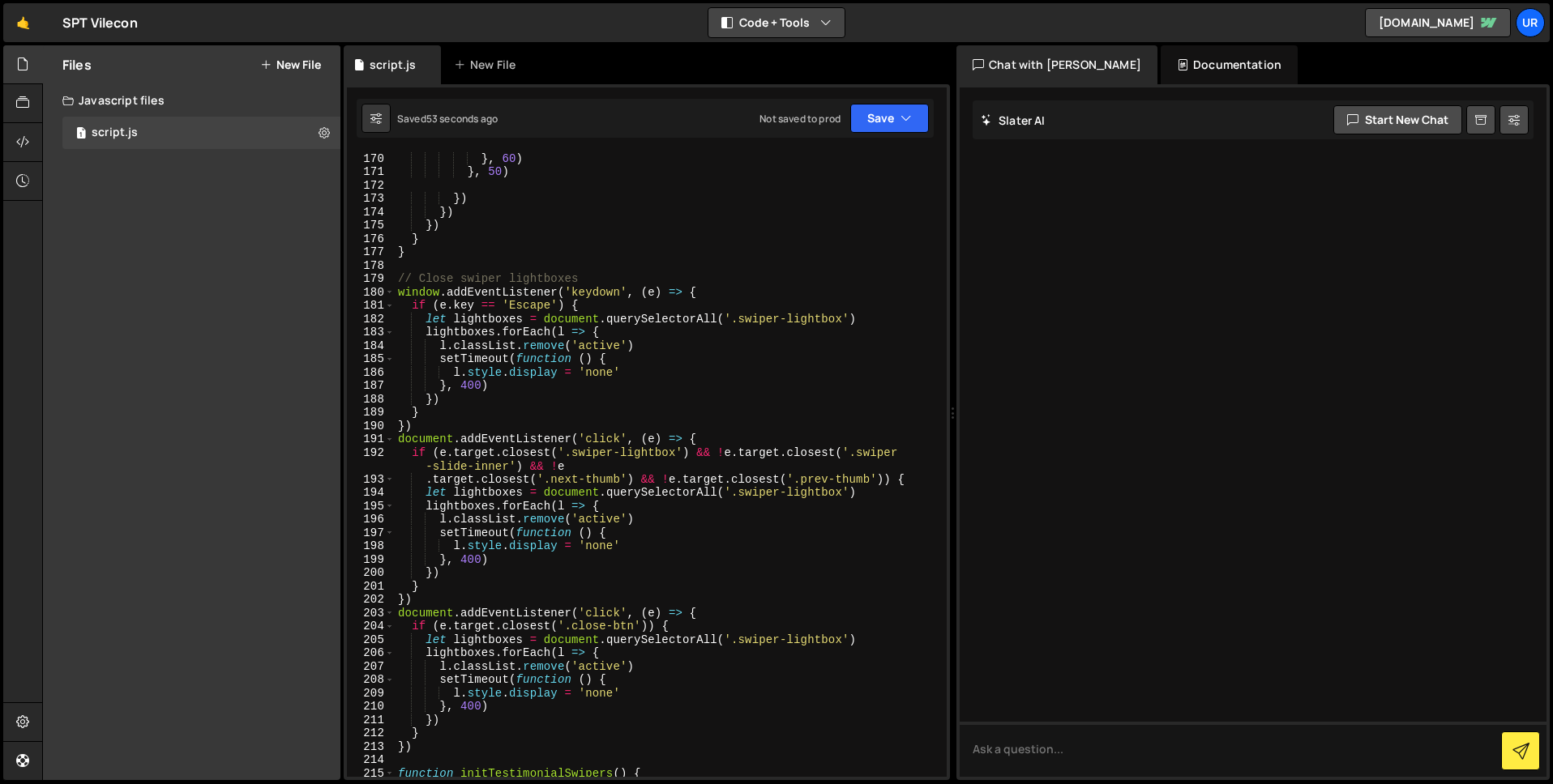
click at [827, 17] on icon "button" at bounding box center [826, 23] width 11 height 16
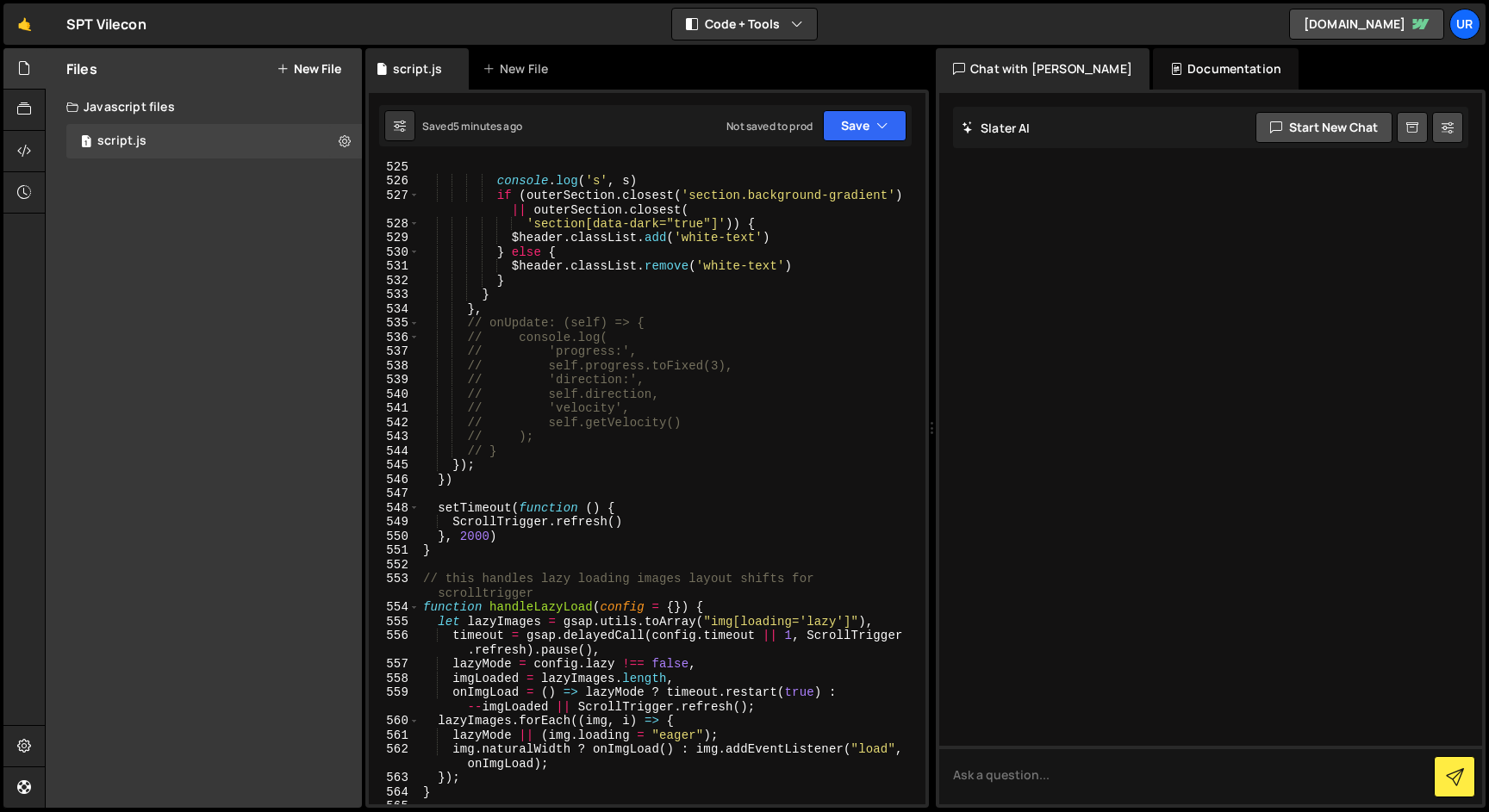
scroll to position [8230, 0]
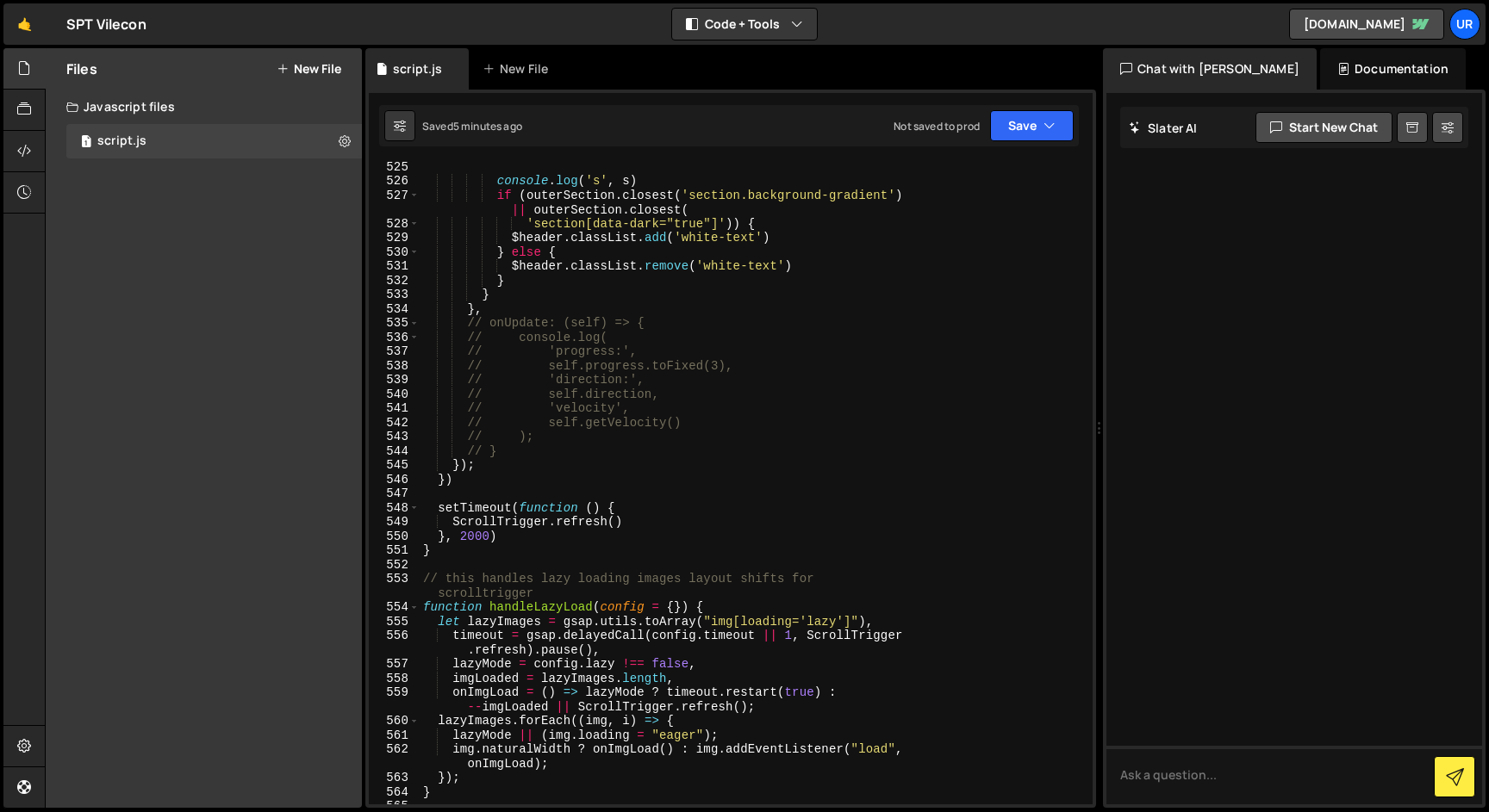
drag, startPoint x: 932, startPoint y: 532, endPoint x: 1089, endPoint y: 539, distance: 157.2
click at [1089, 539] on div "Files New File Create your first file Get started by starting a Javascript or C…" at bounding box center [766, 428] width 1444 height 761
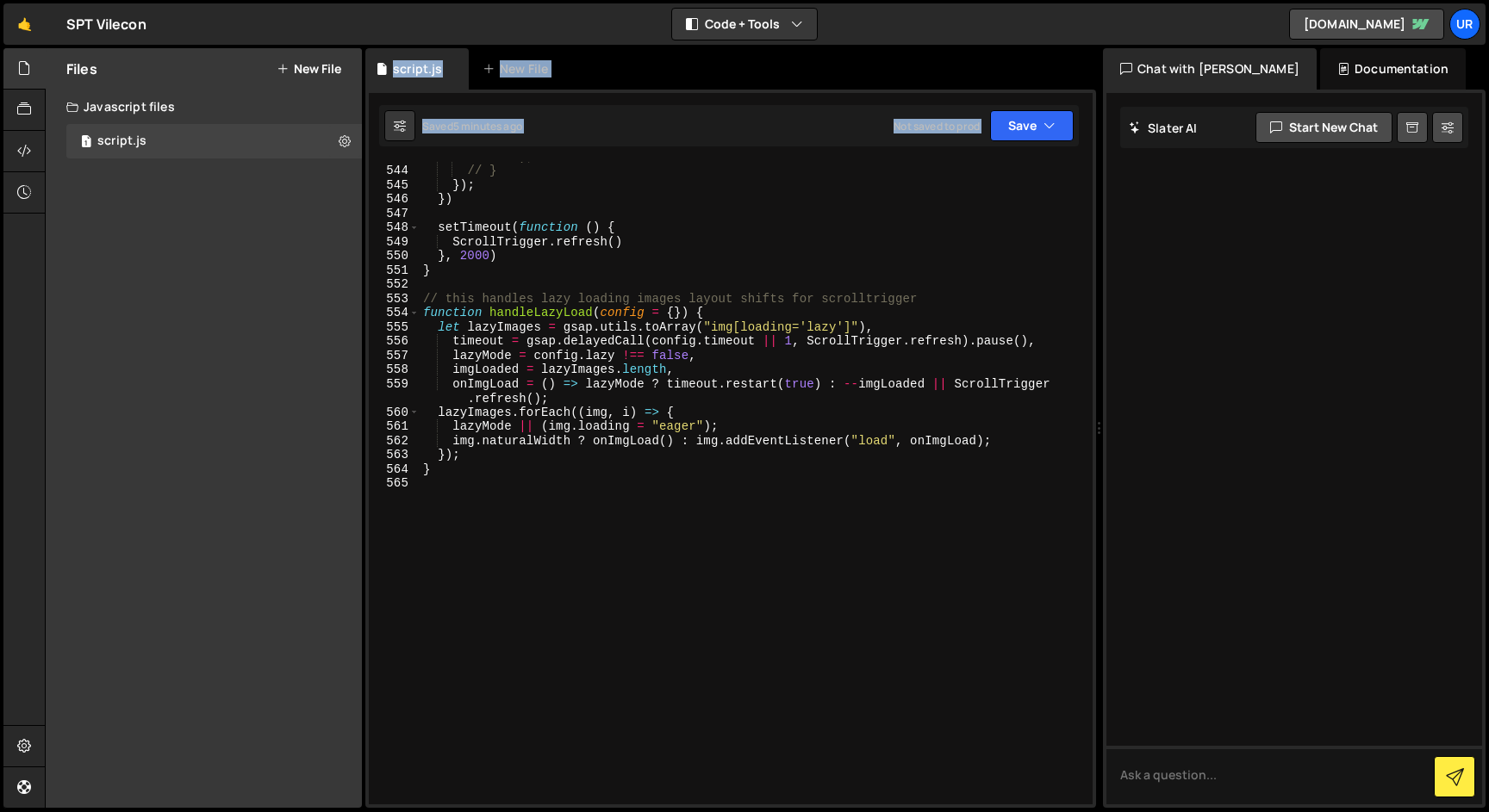
drag, startPoint x: 366, startPoint y: 384, endPoint x: 313, endPoint y: 365, distance: 56.3
click at [297, 392] on div "Files New File Create your first file Get started by starting a Javascript or C…" at bounding box center [766, 428] width 1444 height 761
click at [850, 529] on div "// ); // } }) ; }) setTimeout ( function ( ) { ScrollTrigger . refresh ( ) } , …" at bounding box center [752, 484] width 666 height 671
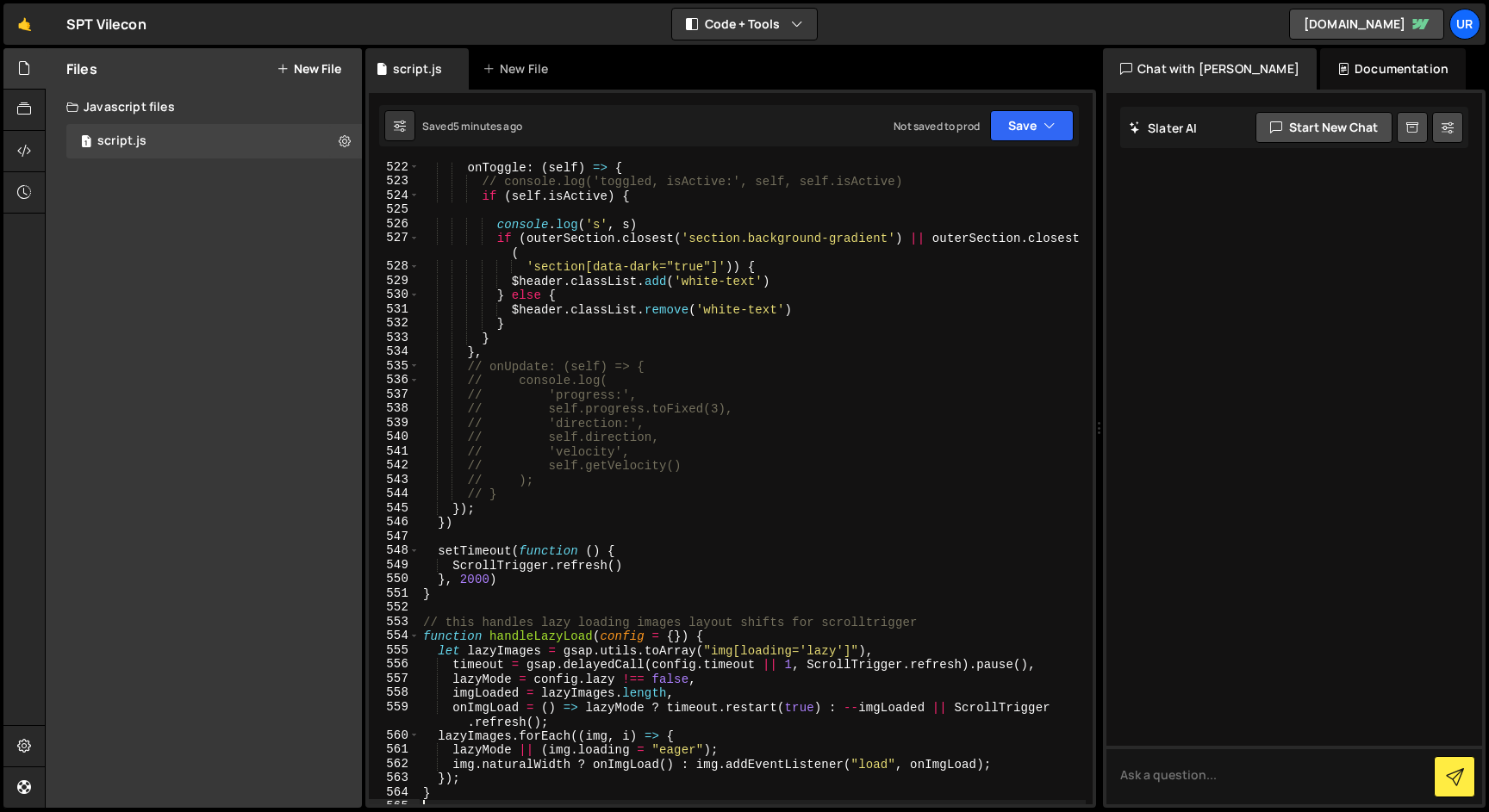
scroll to position [7432, 0]
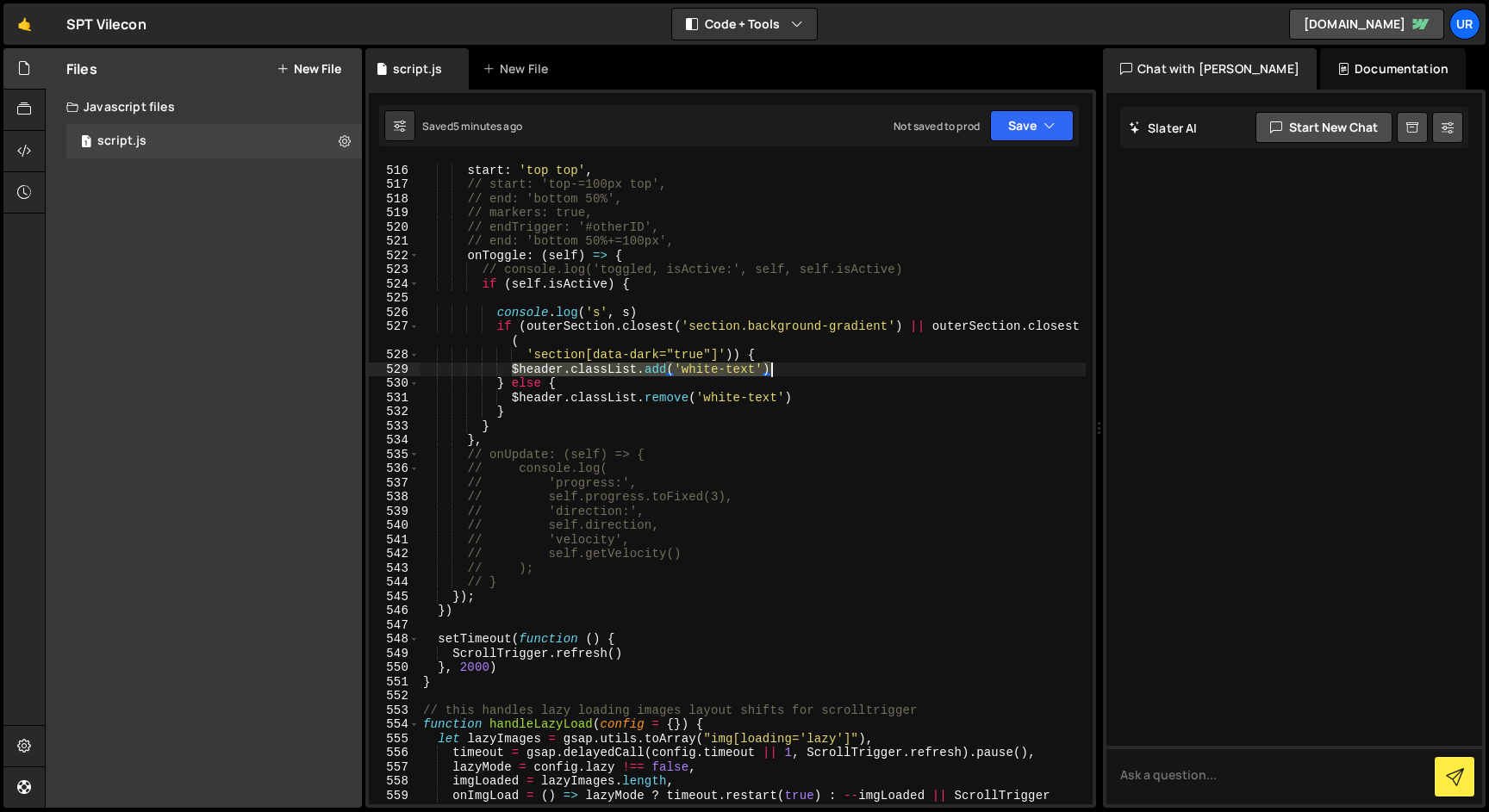
drag, startPoint x: 509, startPoint y: 365, endPoint x: 786, endPoint y: 372, distance: 277.1
click at [786, 372] on div "trigger : outerSection , start : 'top top' , // start: 'top-=100px top', // end…" at bounding box center [752, 491] width 666 height 685
click at [666, 400] on div "trigger : outerSection , start : 'top top' , // start: 'top-=100px top', // end…" at bounding box center [752, 491] width 666 height 685
type textarea "$header.classList.remove('white-text')"
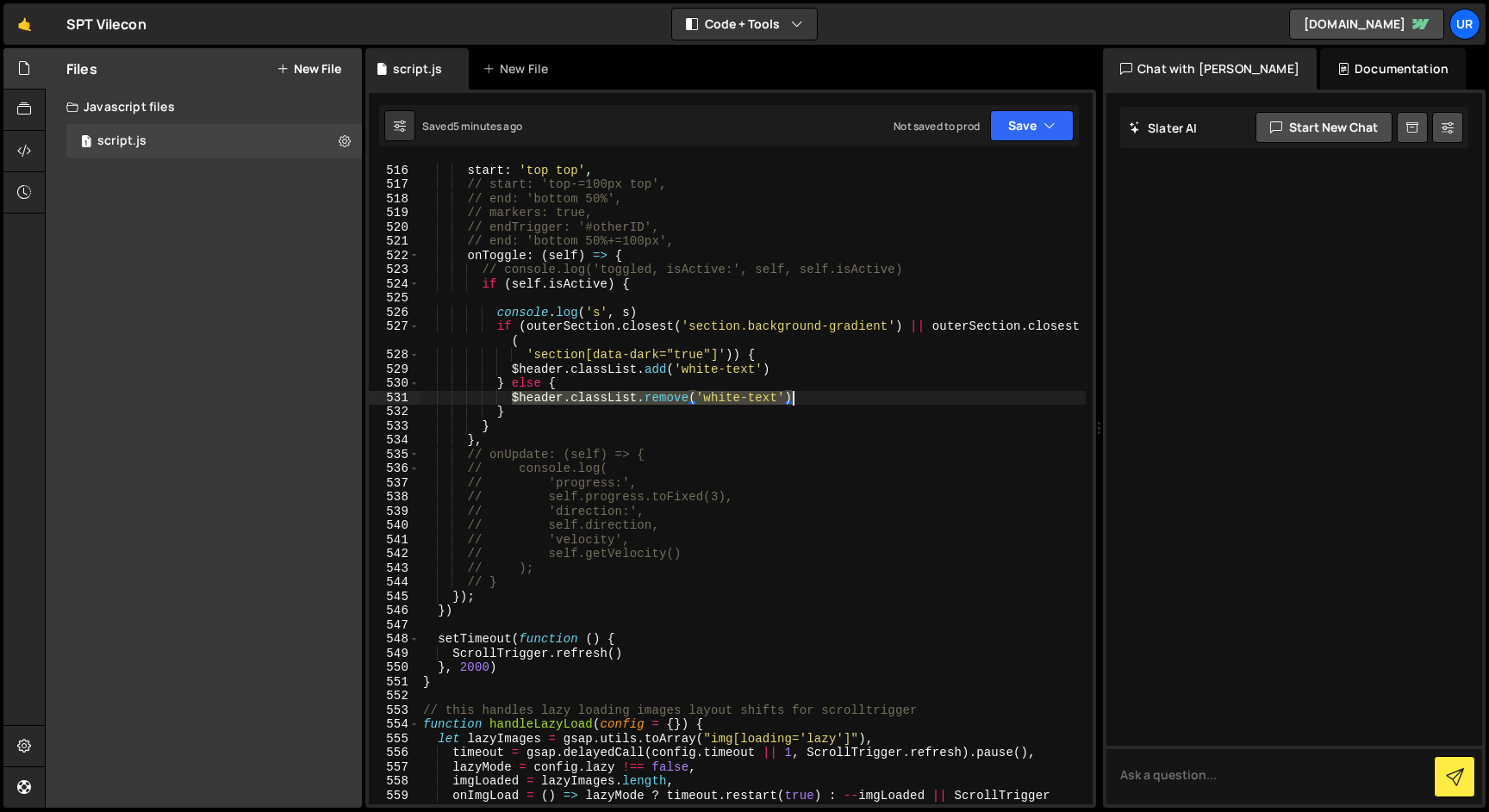
drag, startPoint x: 511, startPoint y: 398, endPoint x: 807, endPoint y: 395, distance: 296.0
click at [807, 395] on div "trigger : outerSection , start : 'top top' , // start: 'top-=100px top', // end…" at bounding box center [752, 491] width 666 height 685
click at [676, 294] on div "trigger : outerSection , start : 'top top' , // start: 'top-=100px top', // end…" at bounding box center [752, 491] width 666 height 685
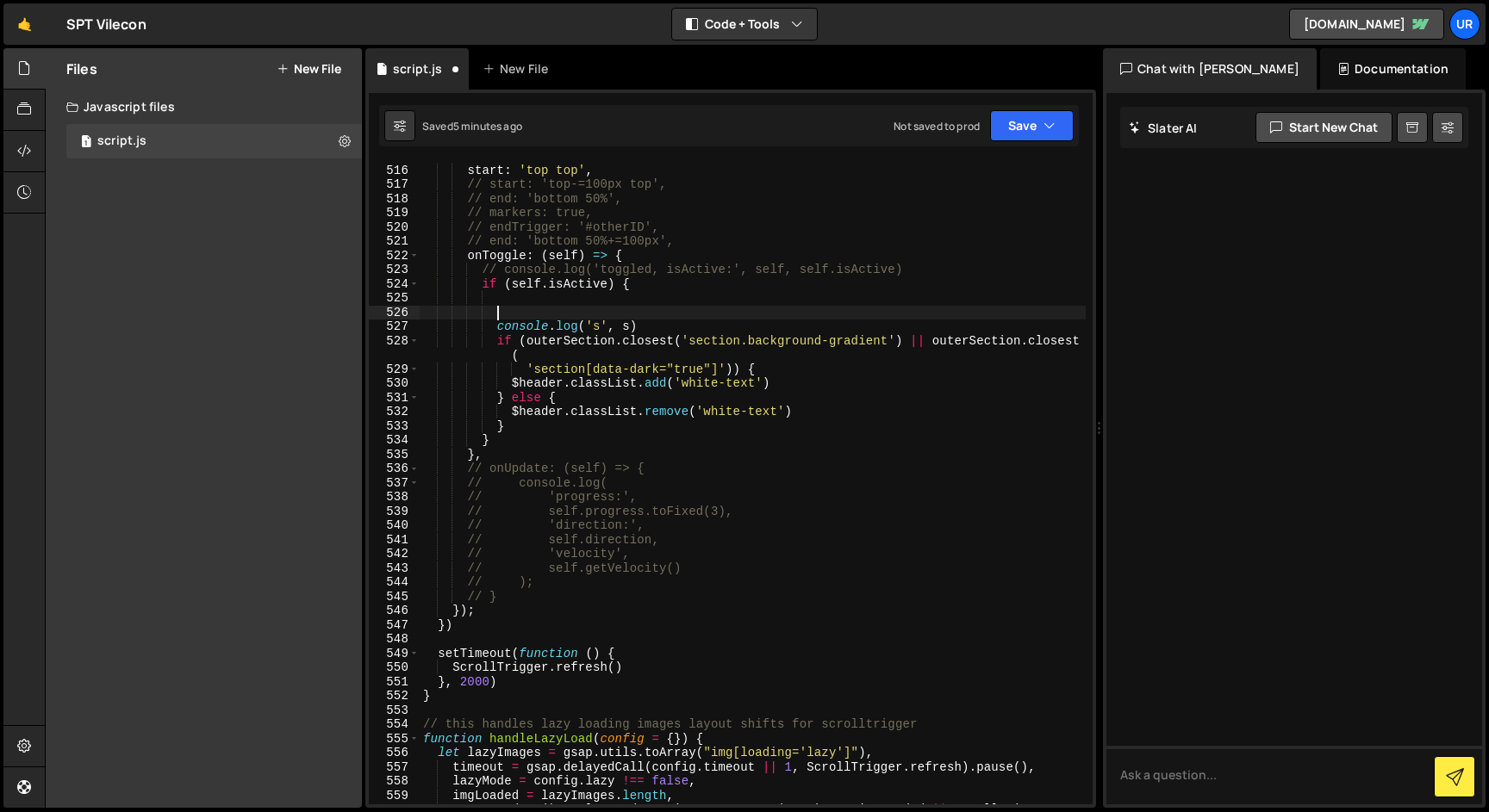
scroll to position [0, 4]
paste textarea "$header.classList.remove('white-text')"
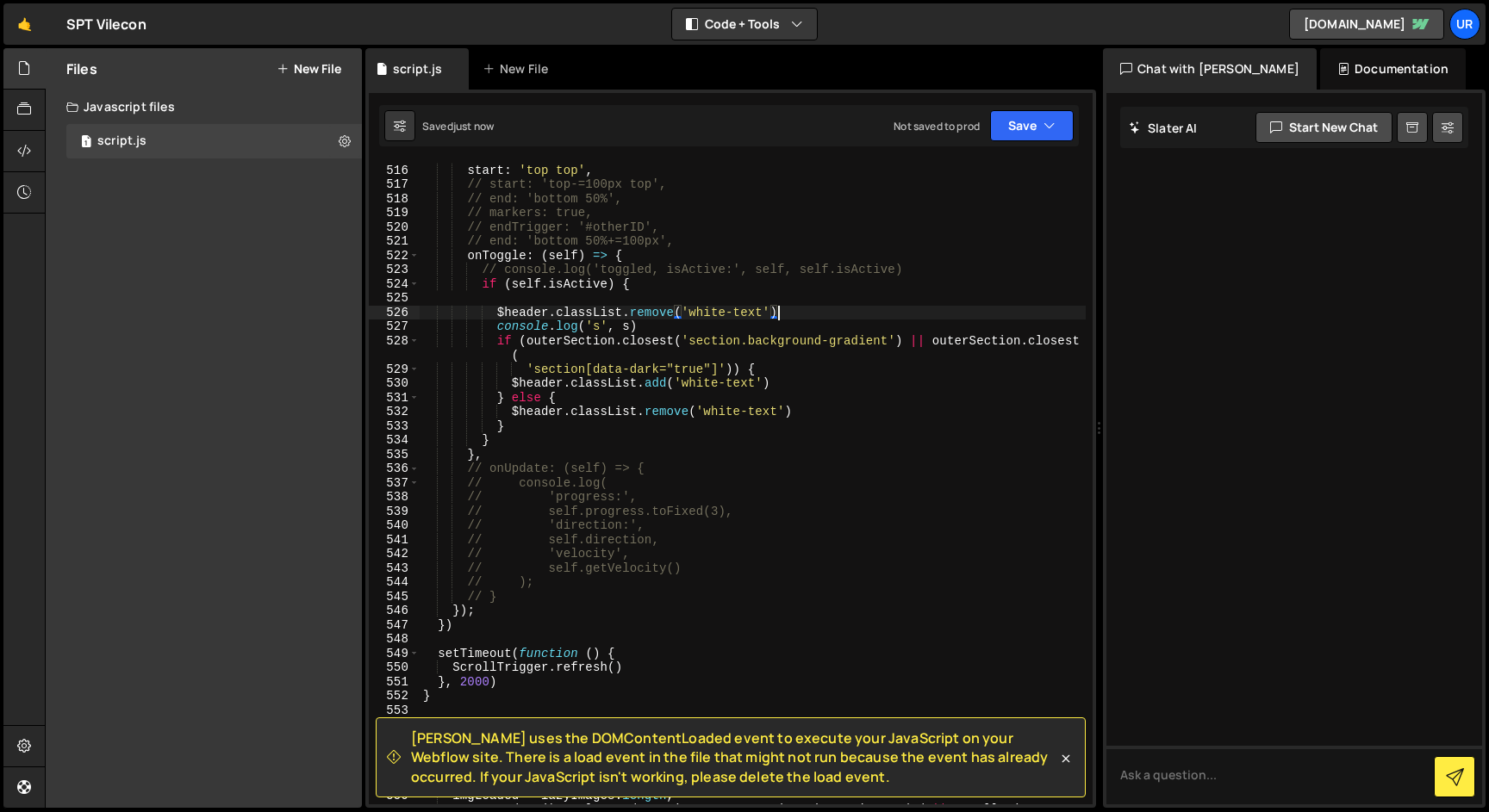
type textarea "}"
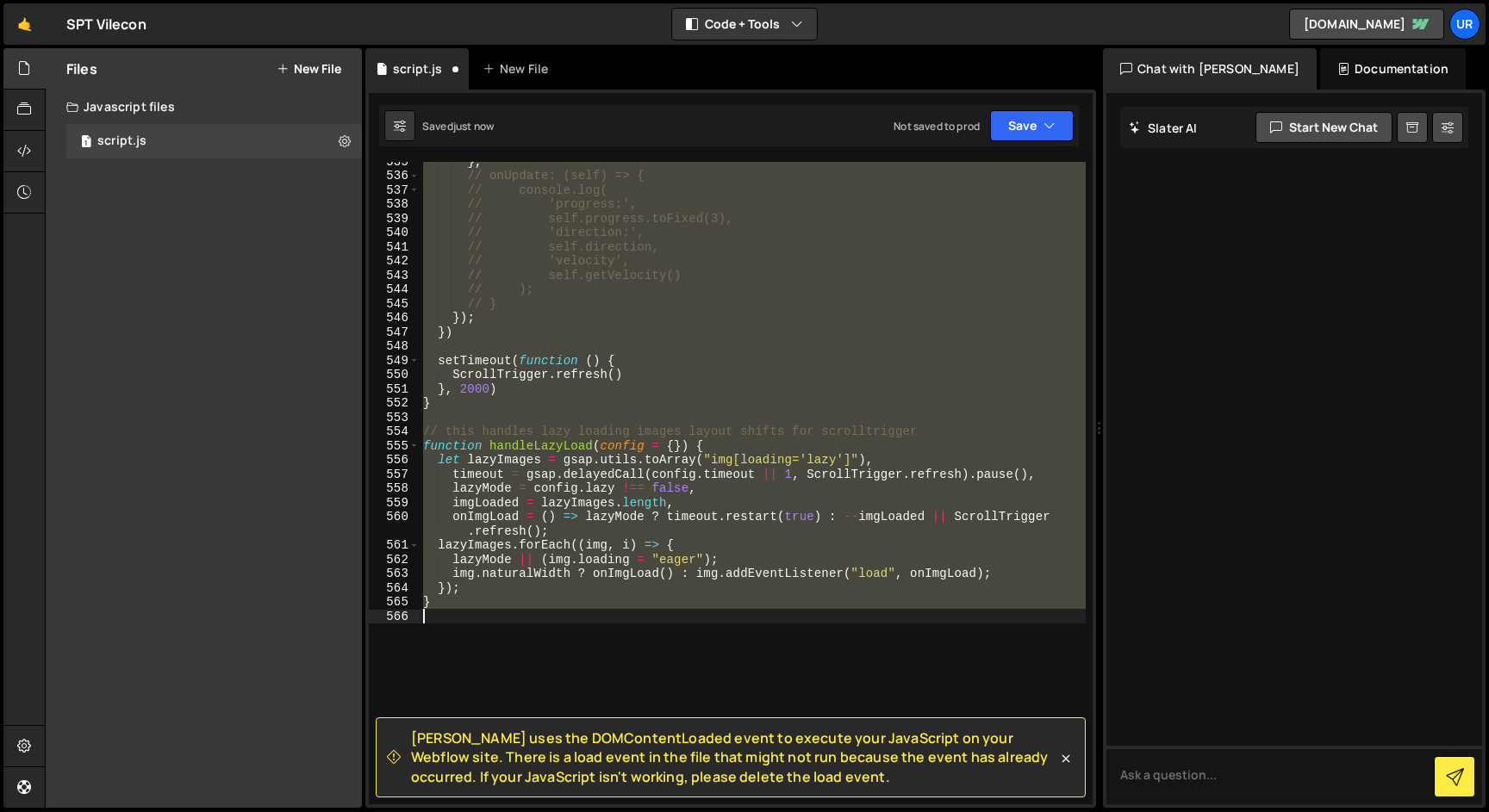
click at [744, 342] on div "} , // onUpdate: (self) => { // console.log( // 'progress:', // self.progress.t…" at bounding box center [752, 483] width 666 height 643
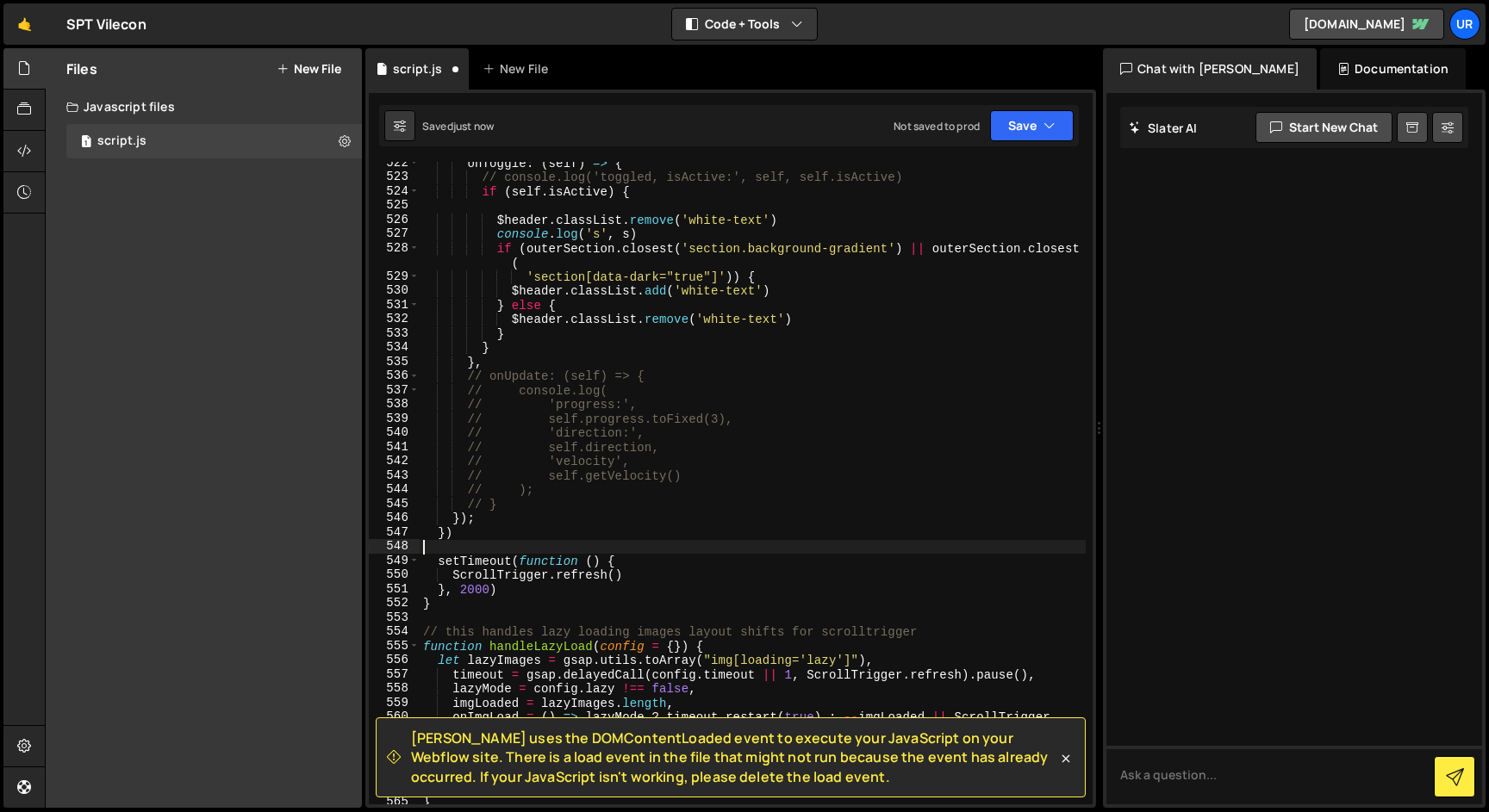
scroll to position [7424, 0]
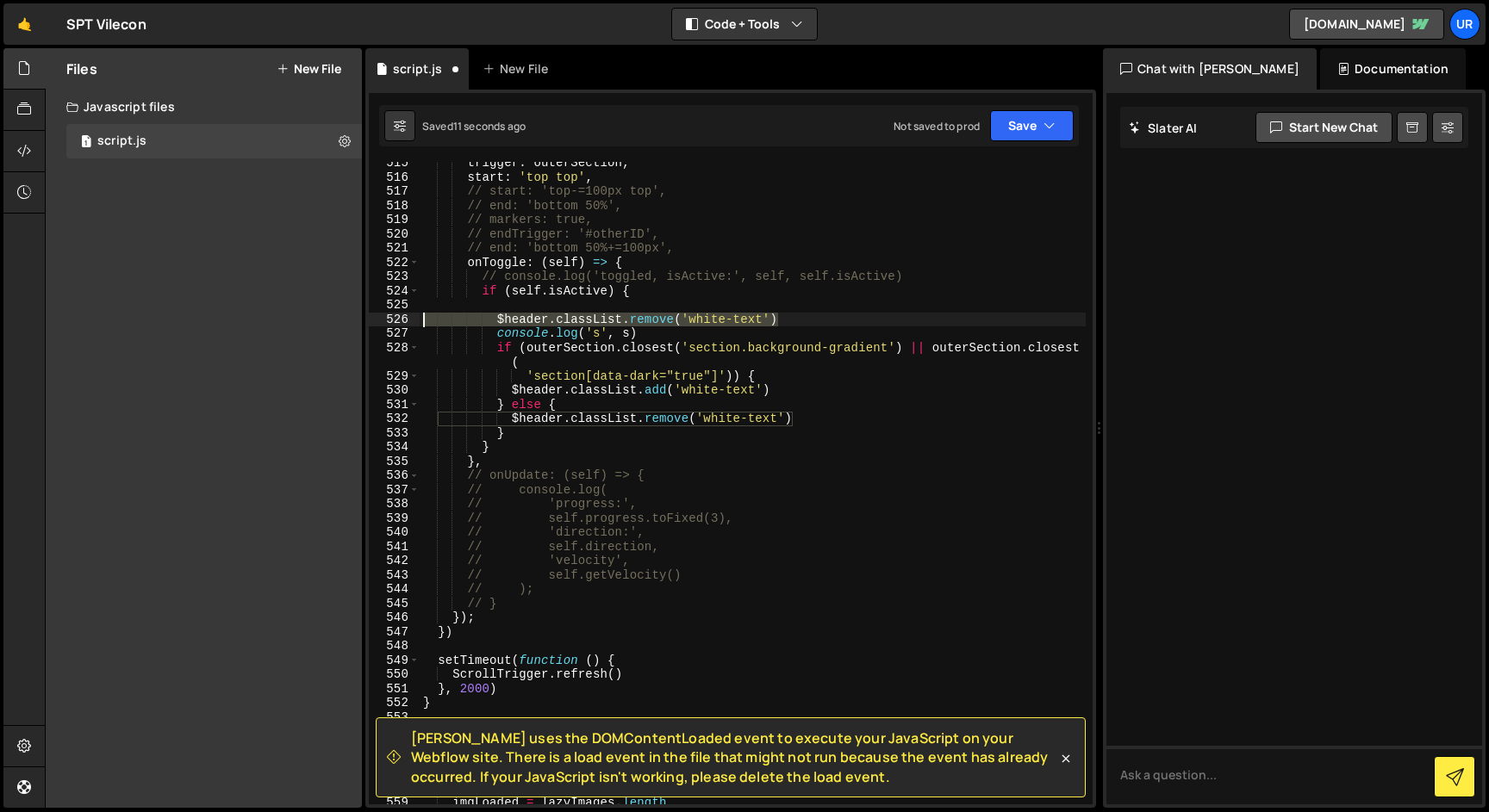
drag, startPoint x: 797, startPoint y: 312, endPoint x: 389, endPoint y: 319, distance: 408.1
click at [389, 319] on div "515 516 517 518 519 520 521 522 523 524 525 526 527 528 529 530 531 532 533 534…" at bounding box center [730, 483] width 723 height 643
type textarea "$header.classList.remove('white-text')"
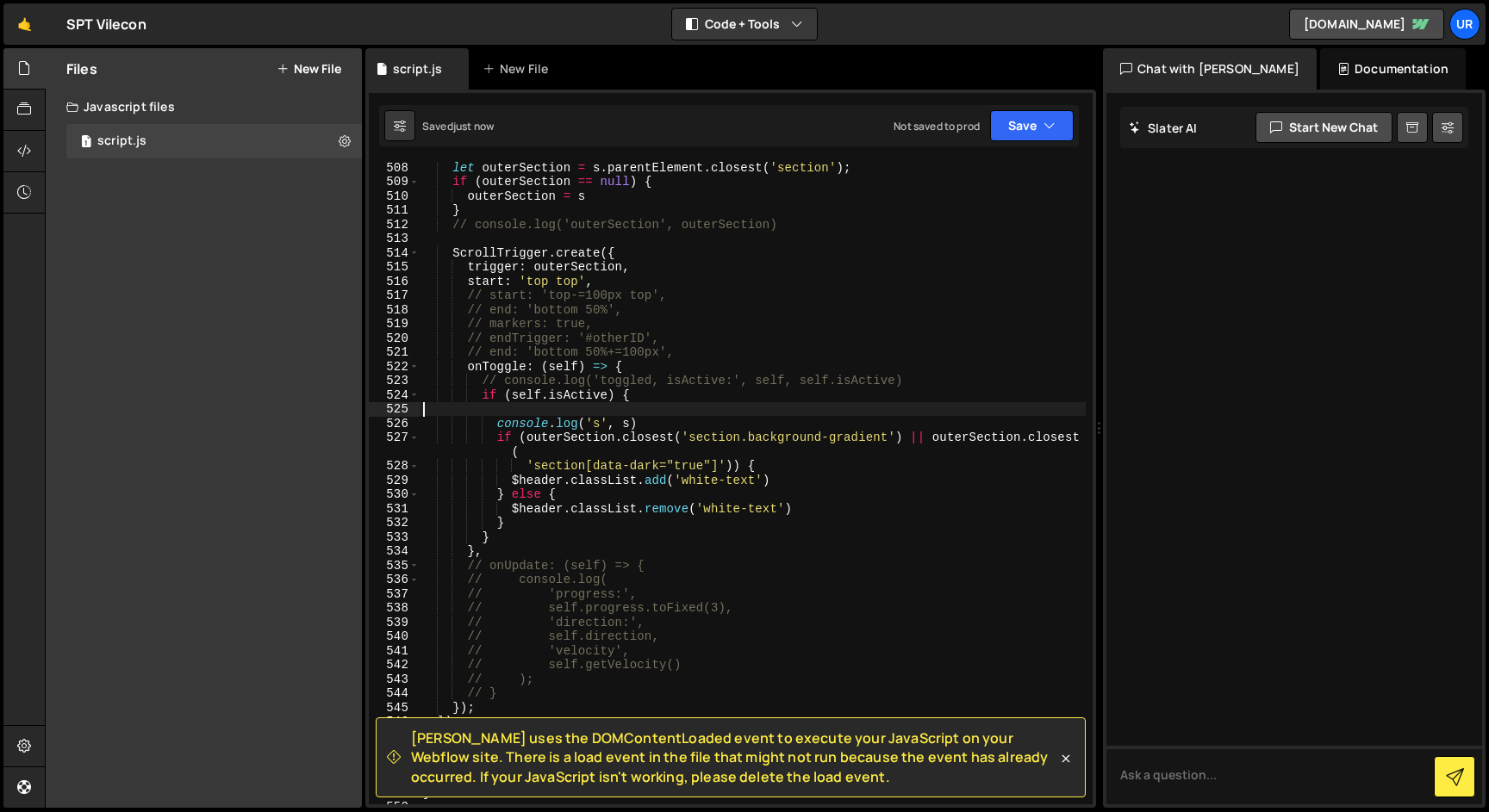
scroll to position [7247, 0]
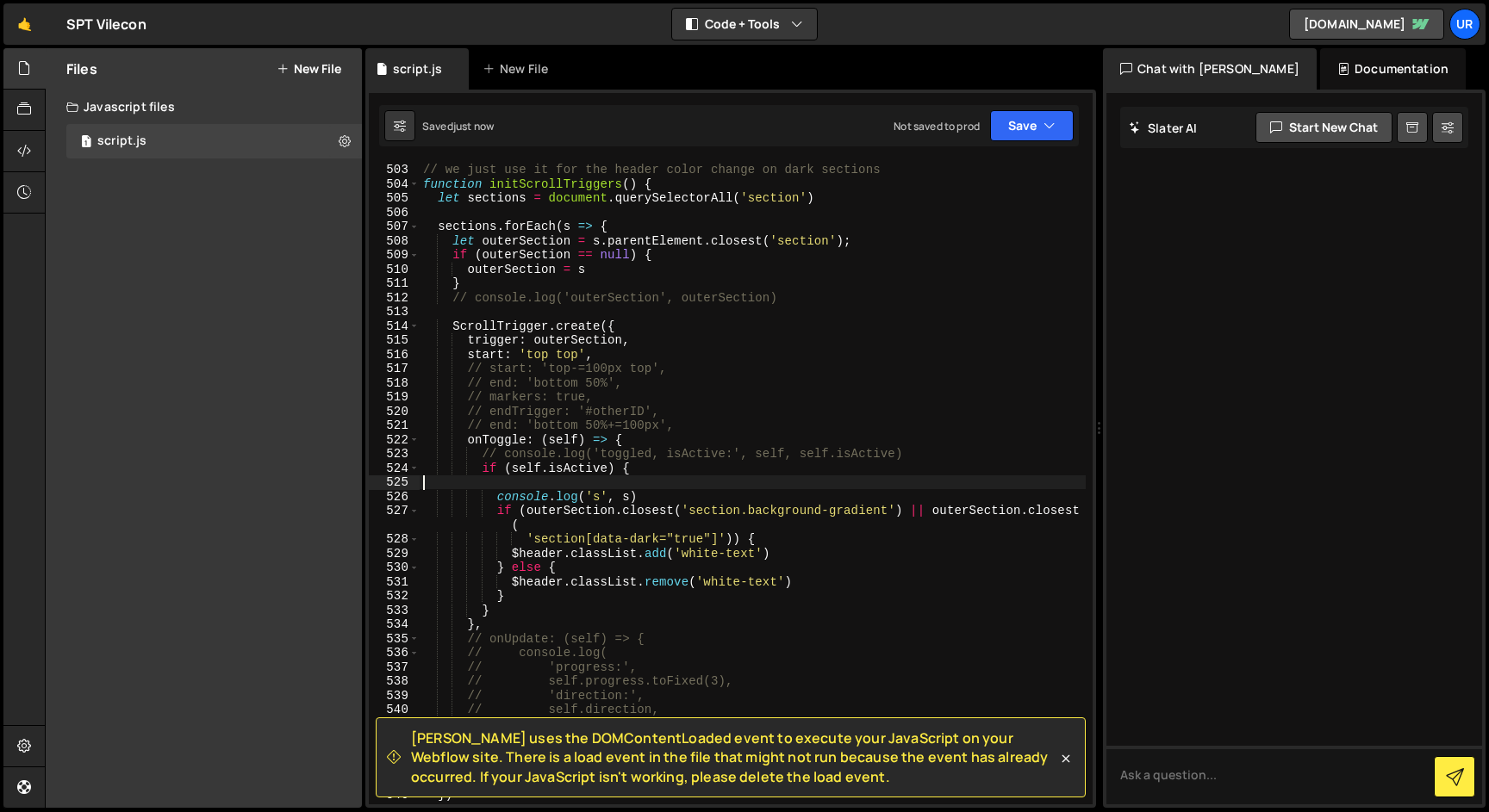
click at [803, 299] on div "// initialize gsap scroll trigger stuff // we just use it for the header color …" at bounding box center [752, 483] width 666 height 671
type textarea "// console.log('outerSection', outerSection)"
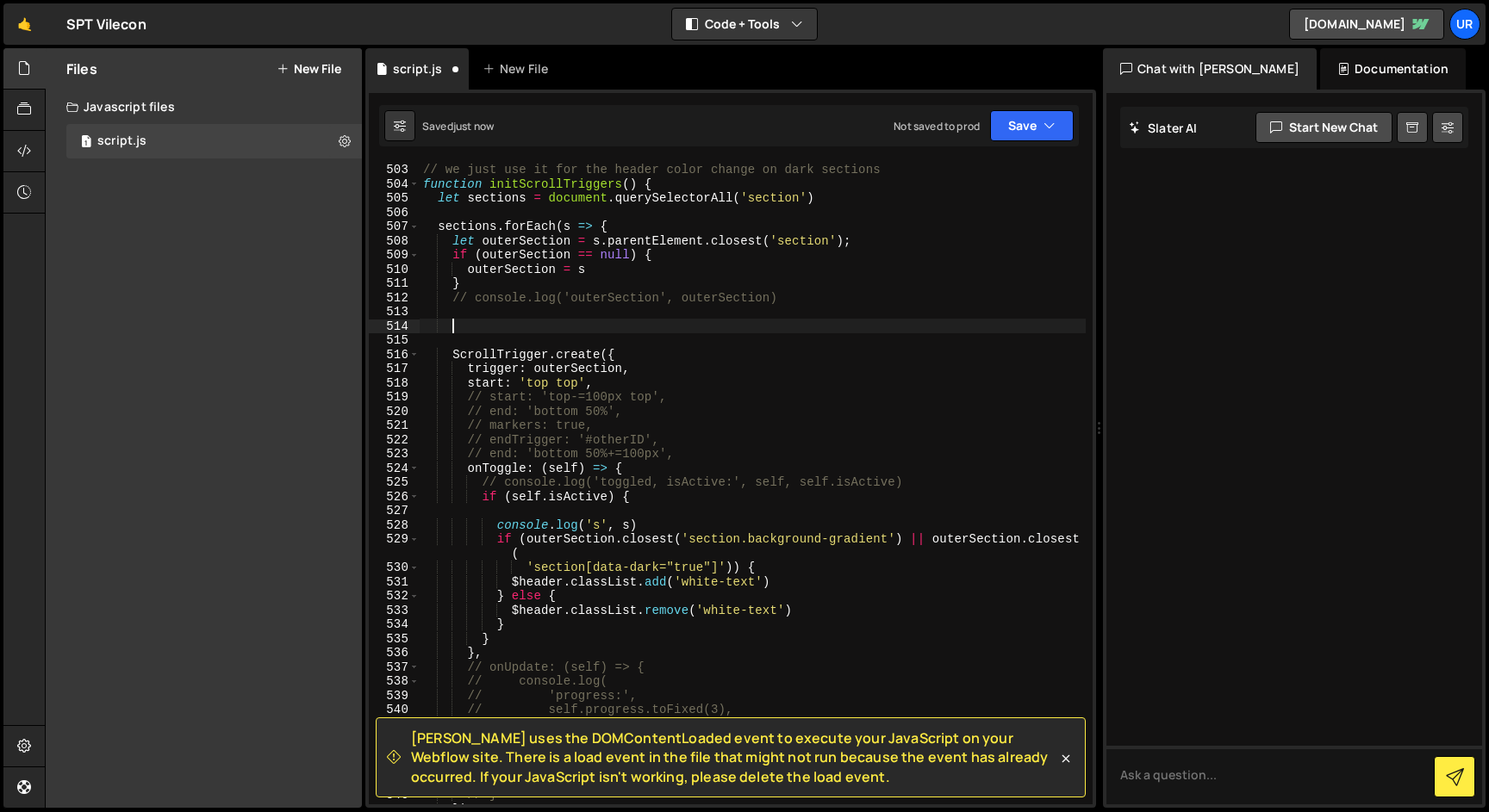
paste textarea "$header.classList.remove('white-text')"
click at [825, 320] on div "// initialize gsap scroll trigger stuff // we just use it for the header color …" at bounding box center [752, 483] width 666 height 671
click at [454, 326] on div "// initialize gsap scroll trigger stuff // we just use it for the header color …" at bounding box center [752, 483] width 666 height 671
type textarea "//$header.classList.remove('white-text')"
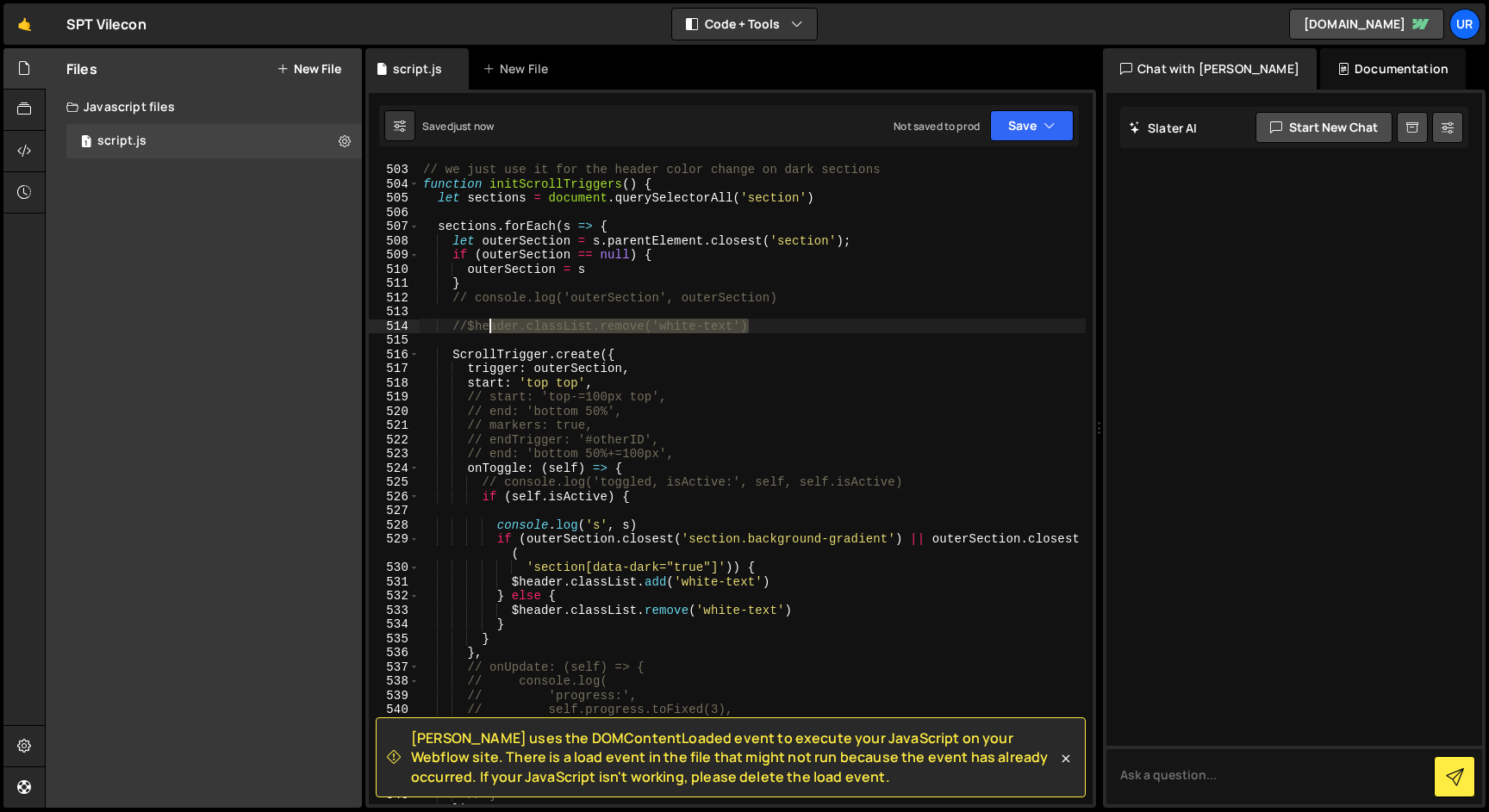
drag, startPoint x: 778, startPoint y: 325, endPoint x: 403, endPoint y: 327, distance: 375.0
click at [403, 326] on div "//$header.classList.remove('white-text') 502 503 504 505 506 507 508 509 510 51…" at bounding box center [730, 483] width 723 height 643
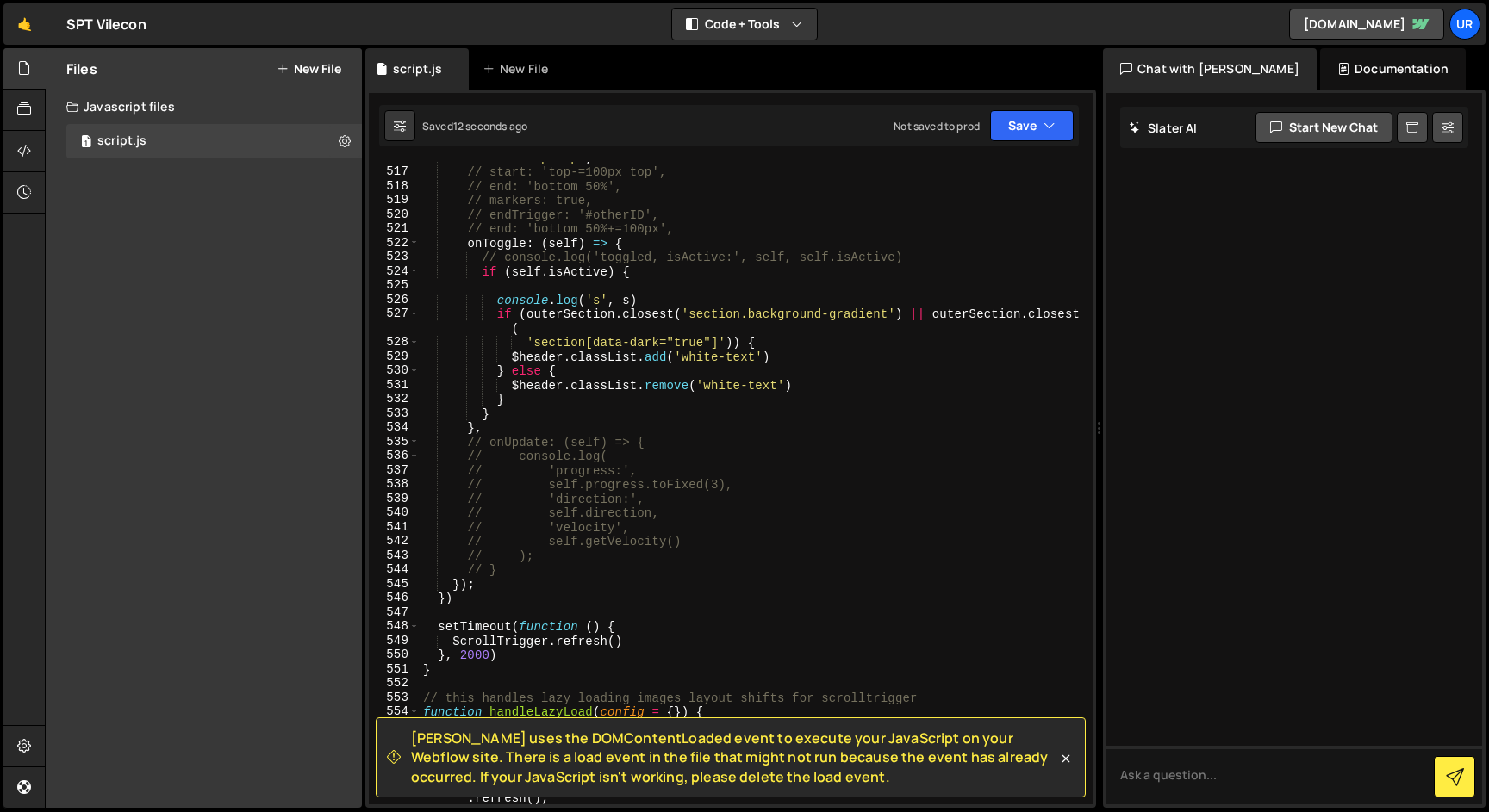
scroll to position [7265, 0]
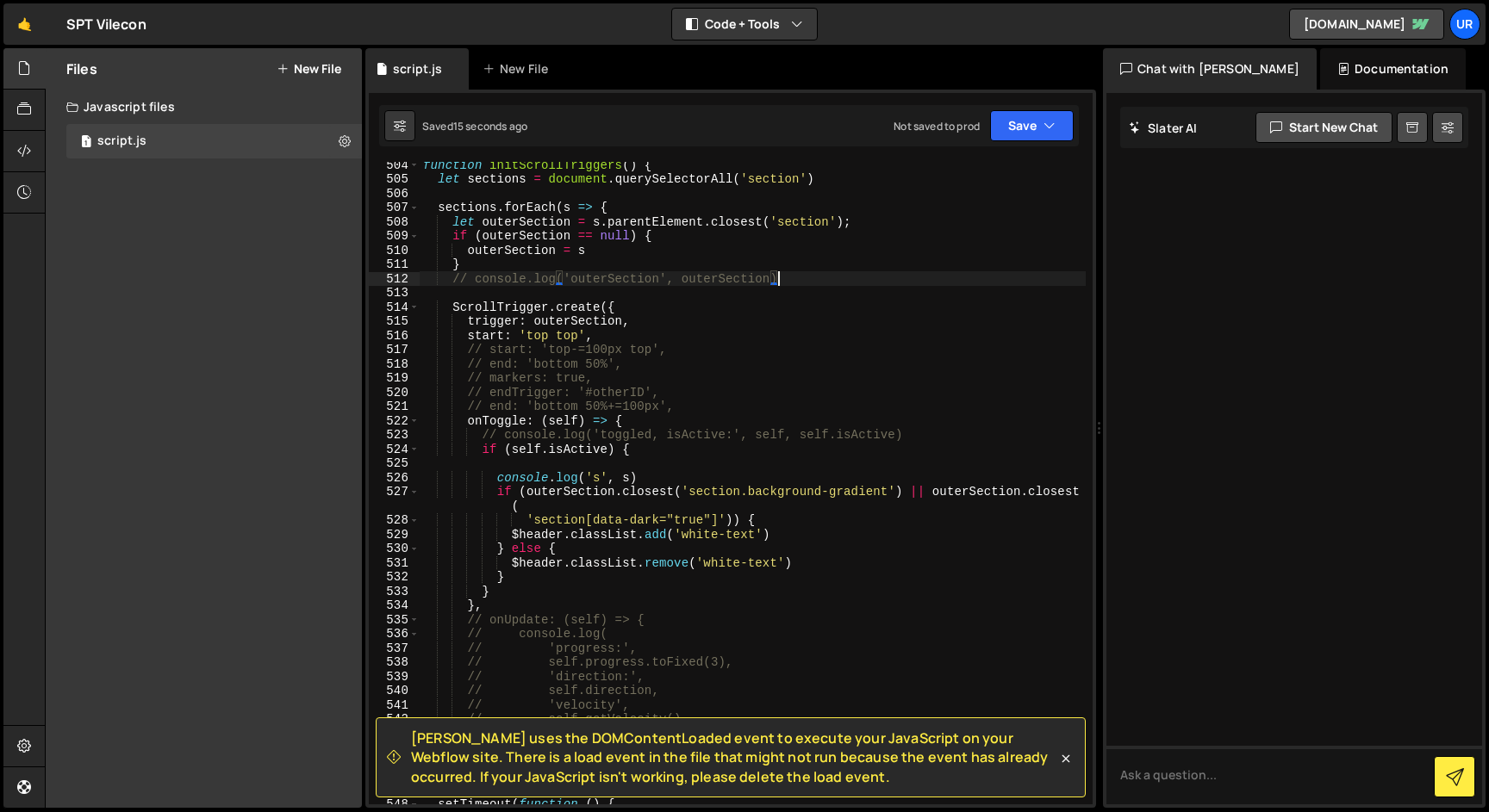
click at [487, 349] on div "function initScrollTriggers ( ) { let sections = document . querySelectorAll ( …" at bounding box center [752, 493] width 666 height 671
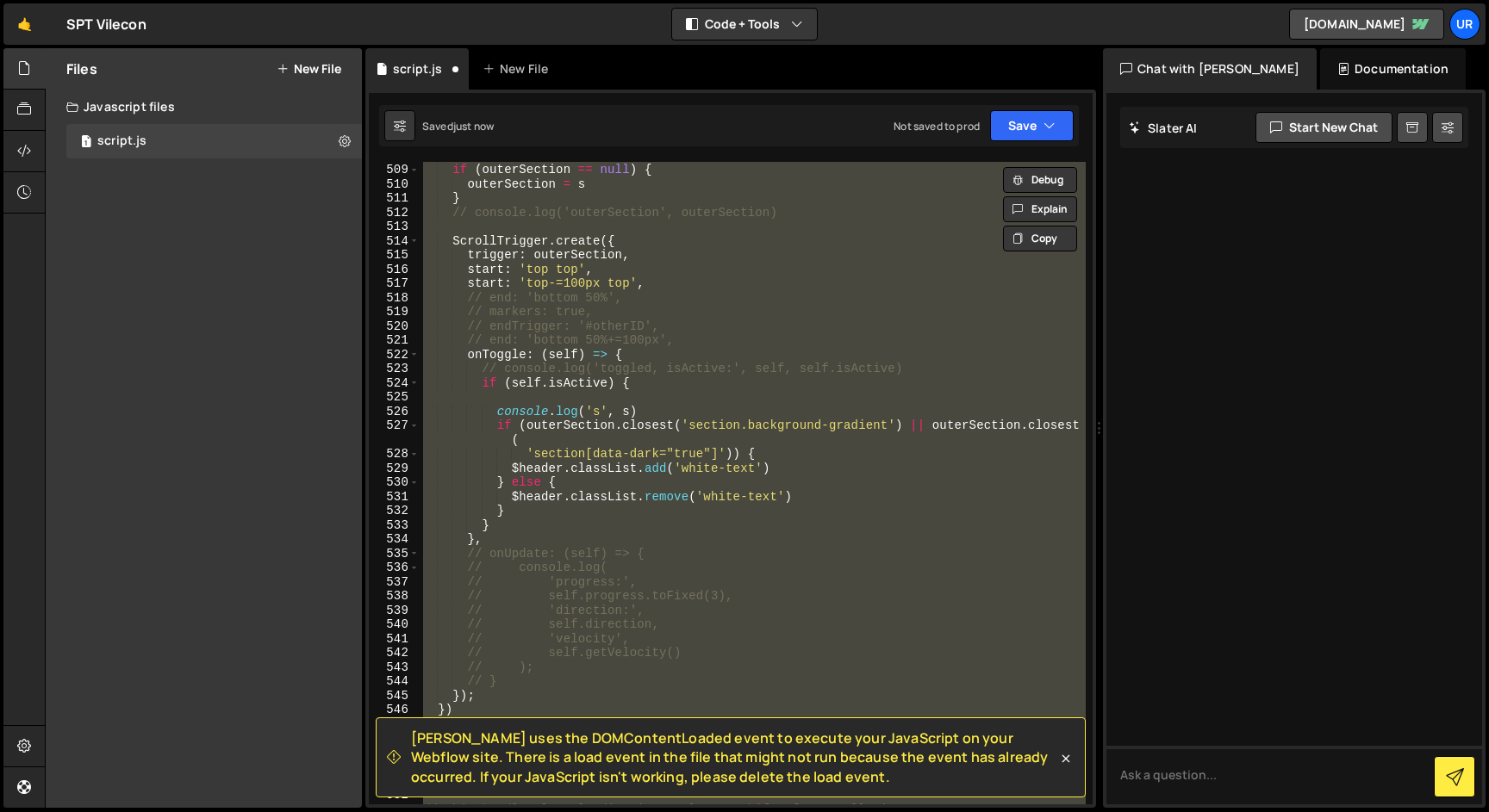
scroll to position [7240, 0]
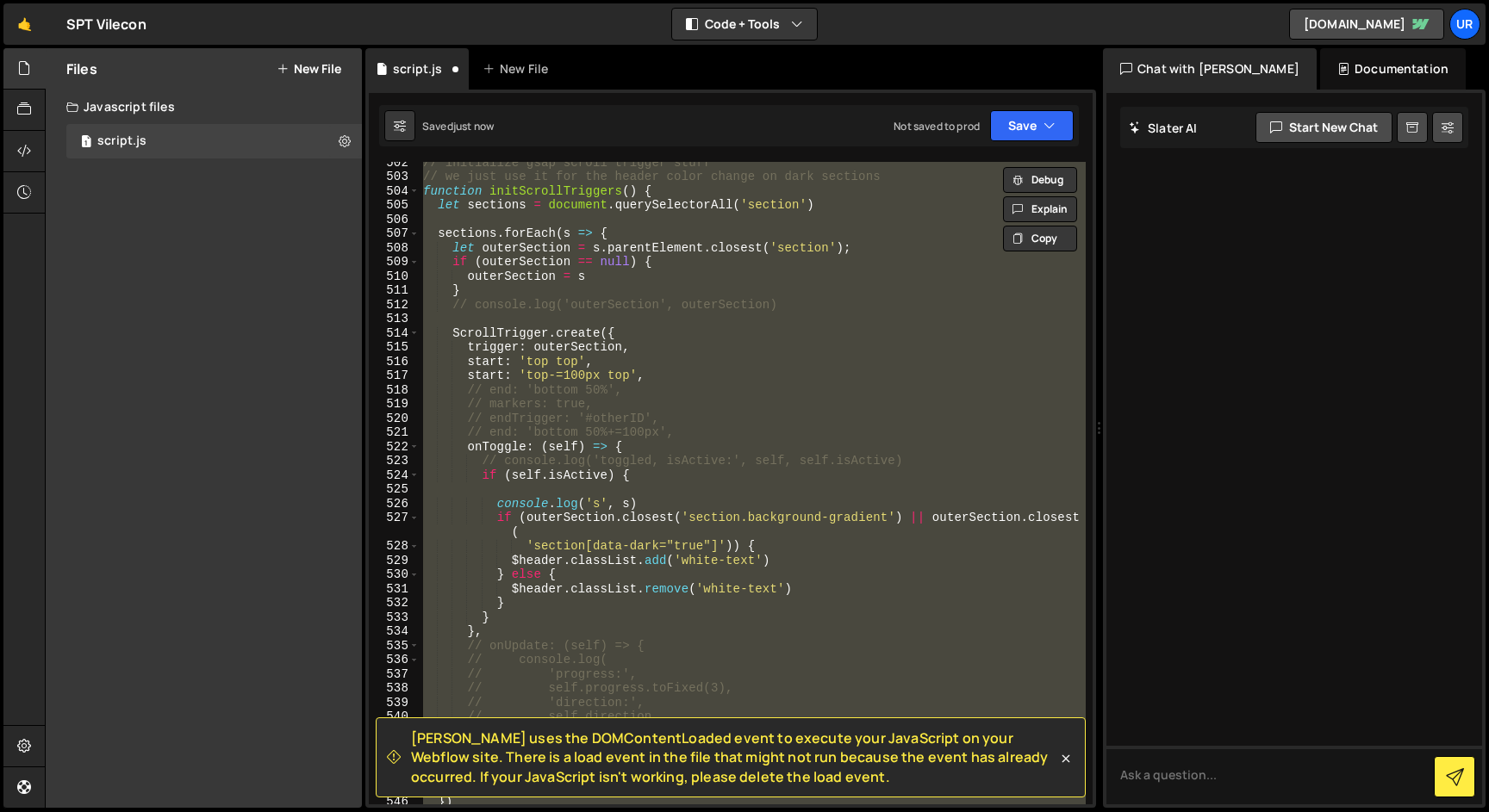
click at [767, 342] on div "// initialize gsap scroll trigger stuff // we just use it for the header color …" at bounding box center [752, 483] width 666 height 643
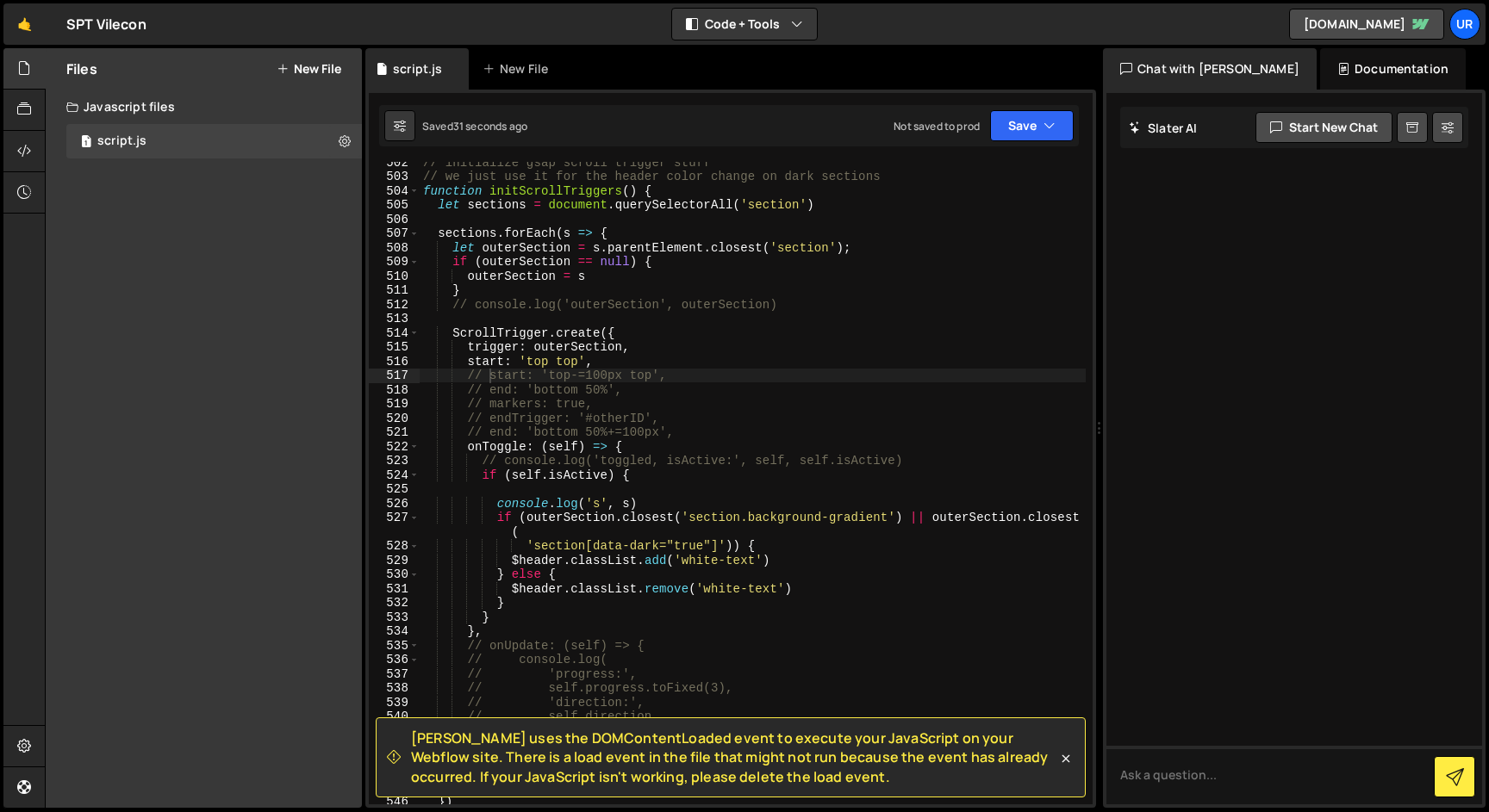
click at [540, 364] on div "// initialize gsap scroll trigger stuff // we just use it for the header color …" at bounding box center [752, 490] width 666 height 671
click at [569, 360] on div "// initialize gsap scroll trigger stuff // we just use it for the header color …" at bounding box center [752, 490] width 666 height 671
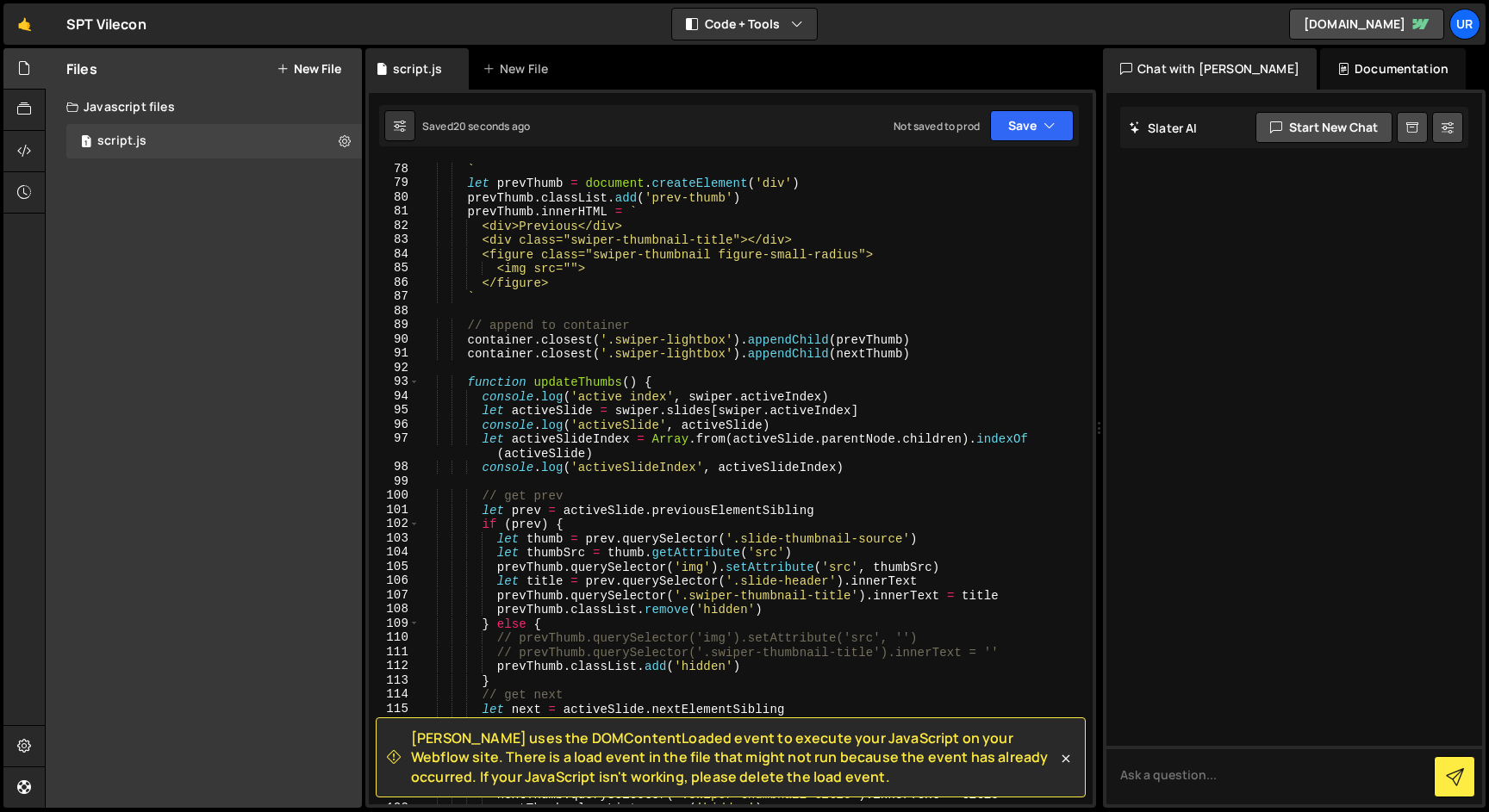
scroll to position [0, 0]
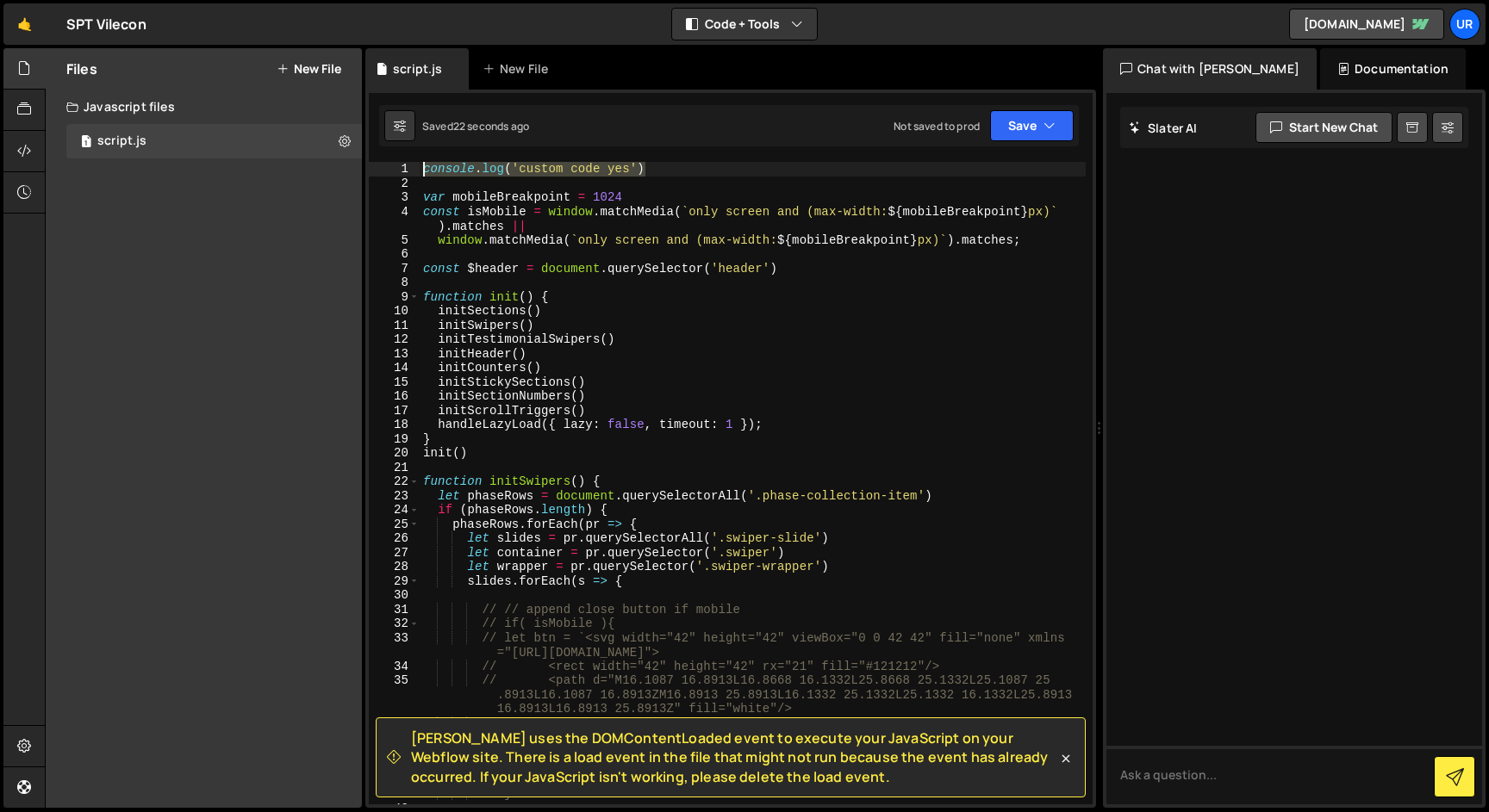
drag, startPoint x: 672, startPoint y: 165, endPoint x: 350, endPoint y: 160, distance: 322.0
click at [350, 160] on div "Files New File Create your first file Get started by starting a Javascript or C…" at bounding box center [766, 428] width 1444 height 761
type textarea "console.log('custom code yes')"
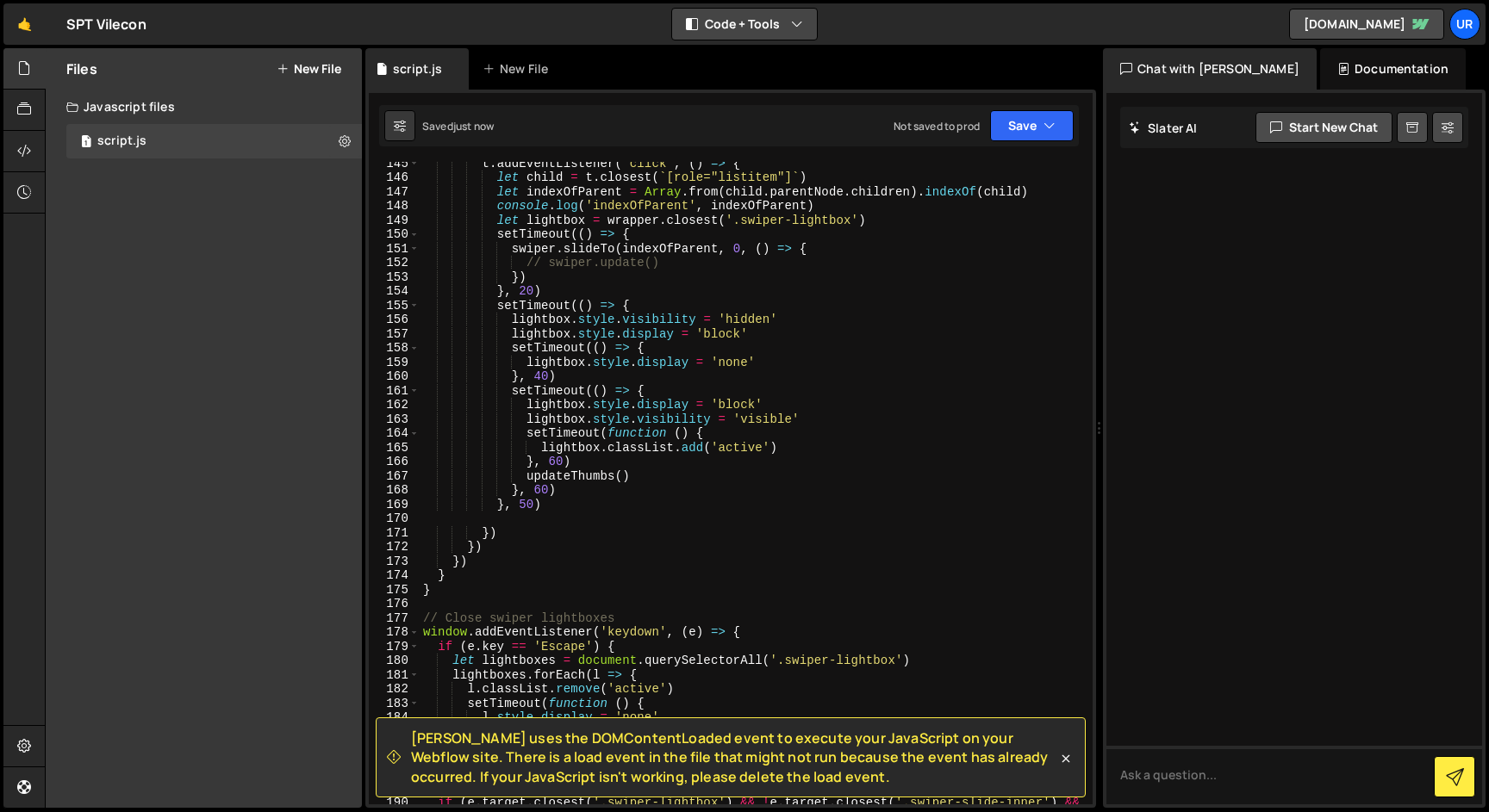
scroll to position [2996, 0]
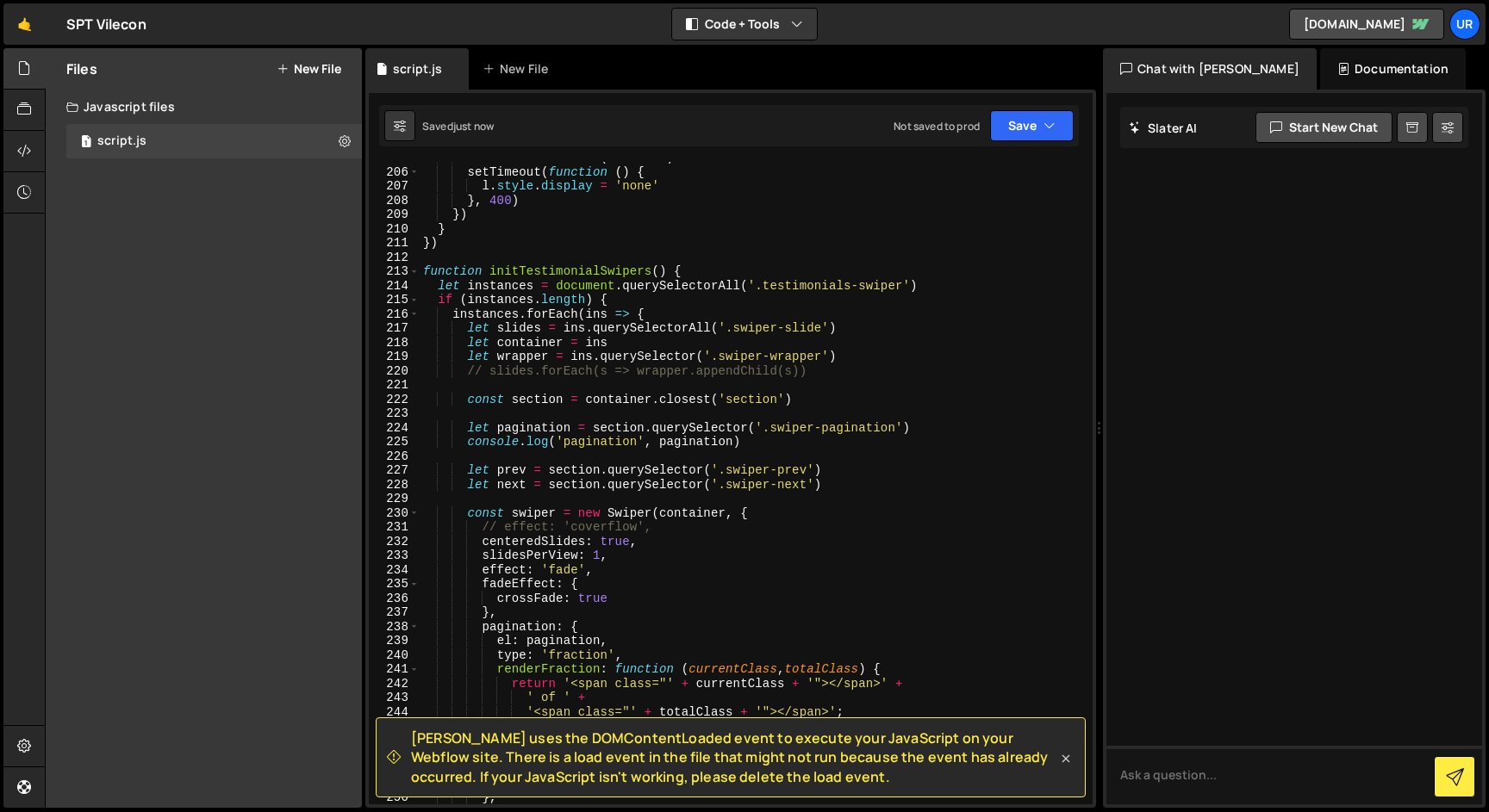
click at [1062, 759] on icon at bounding box center [1066, 759] width 17 height 17
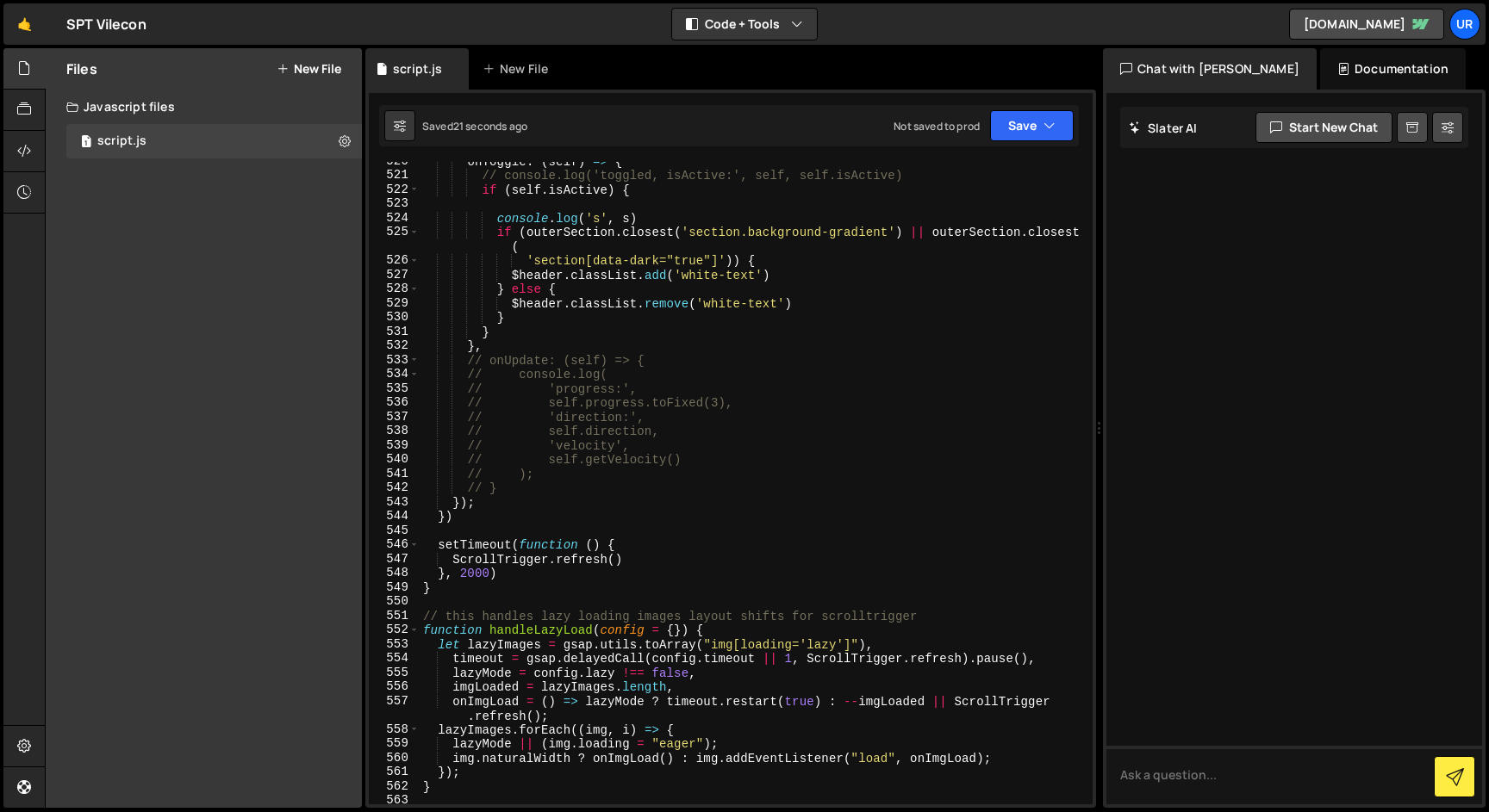
scroll to position [7282, 0]
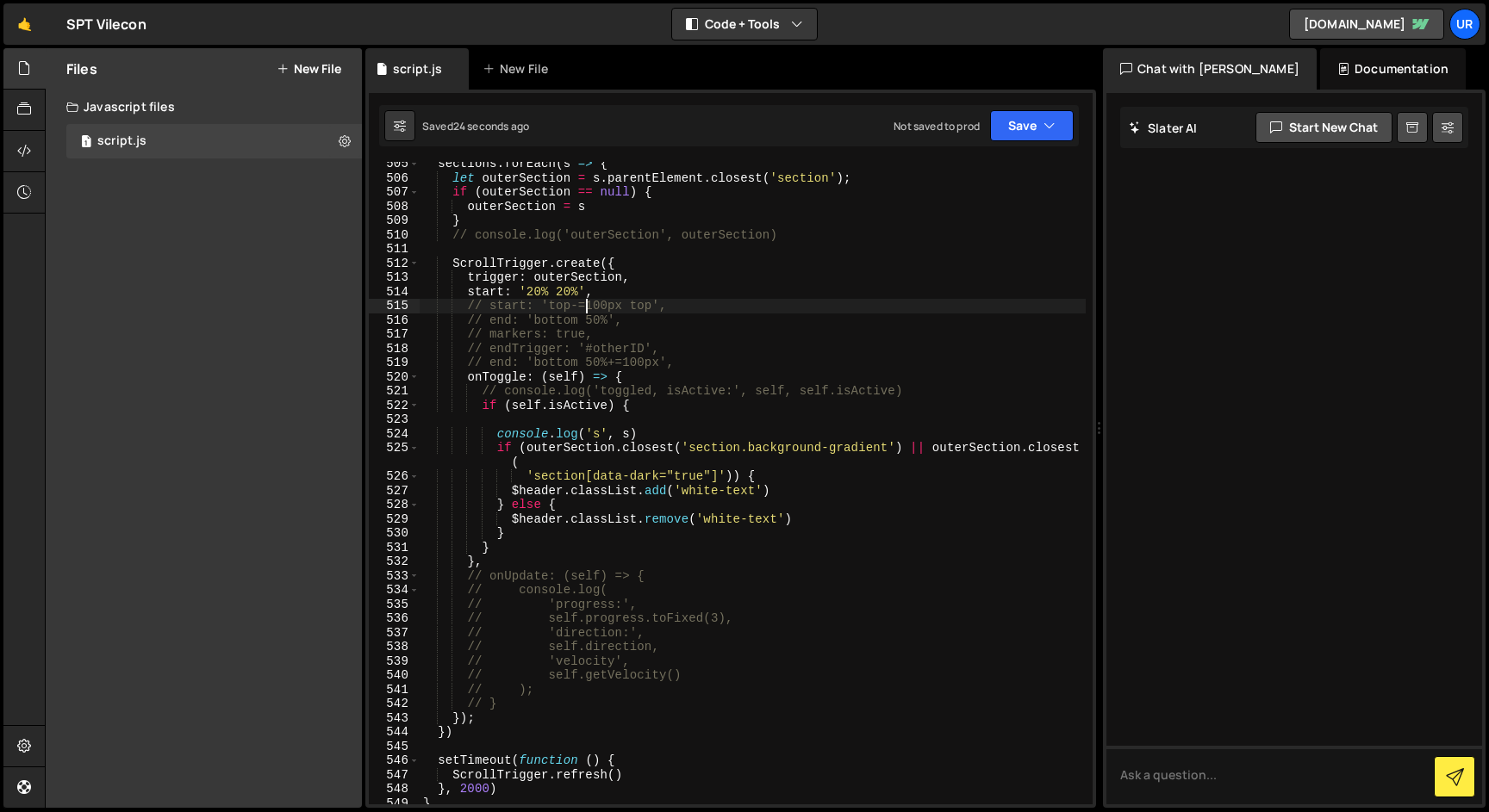
click at [589, 306] on div "sections . forEach ( s => { let outerSection = s . parentElement . closest ( 's…" at bounding box center [752, 492] width 666 height 671
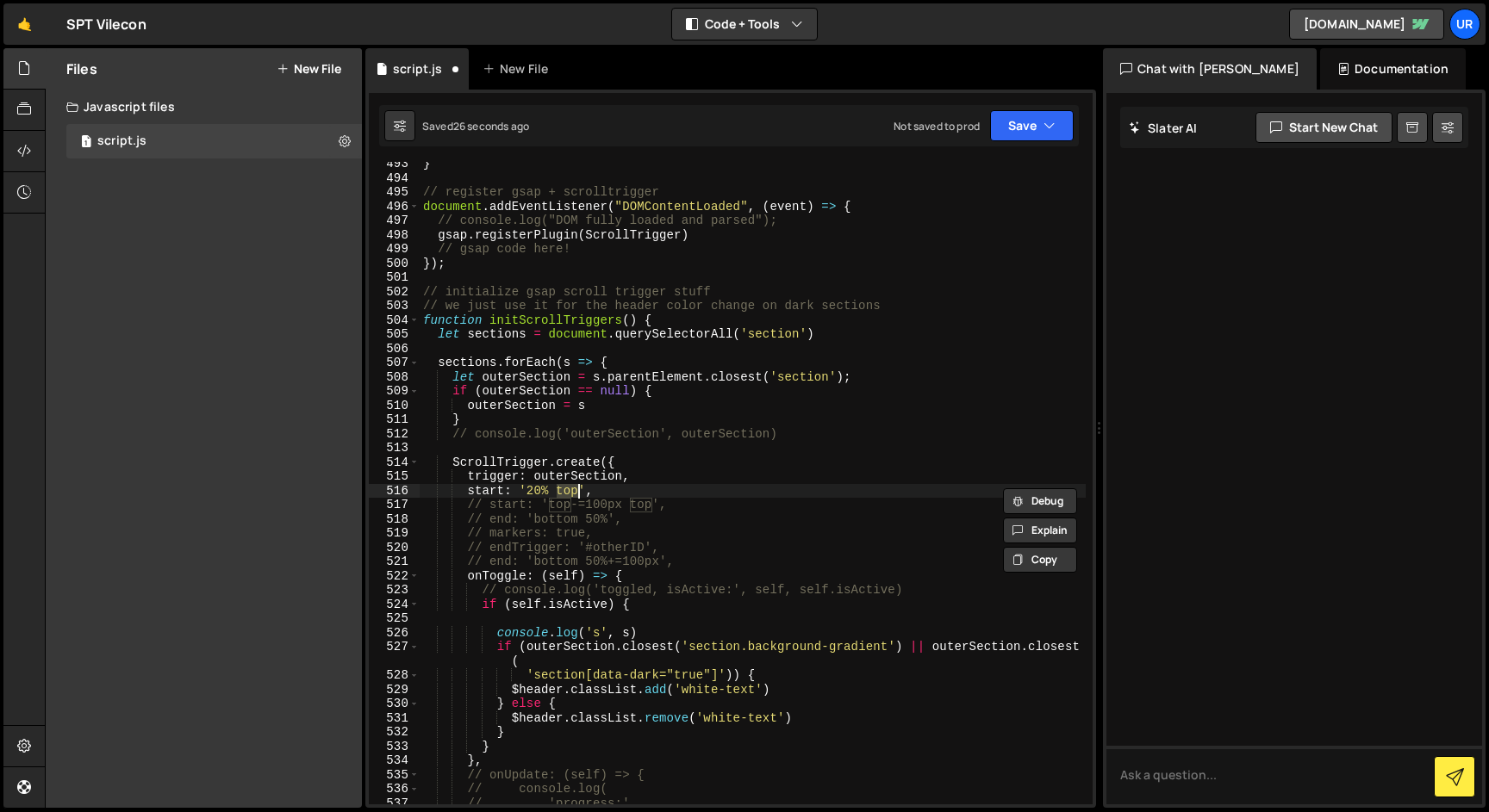
scroll to position [7111, 0]
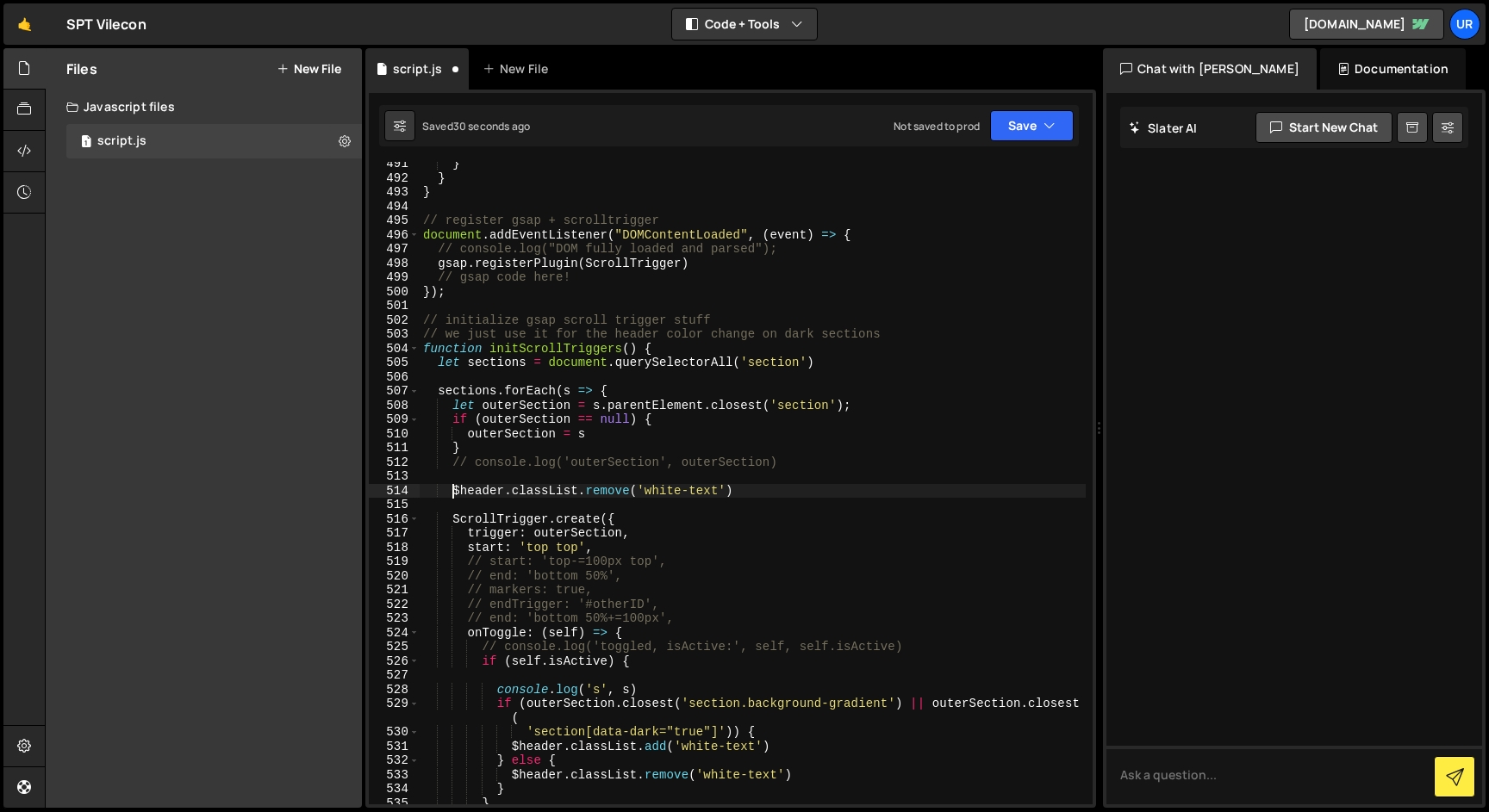
type textarea "}"
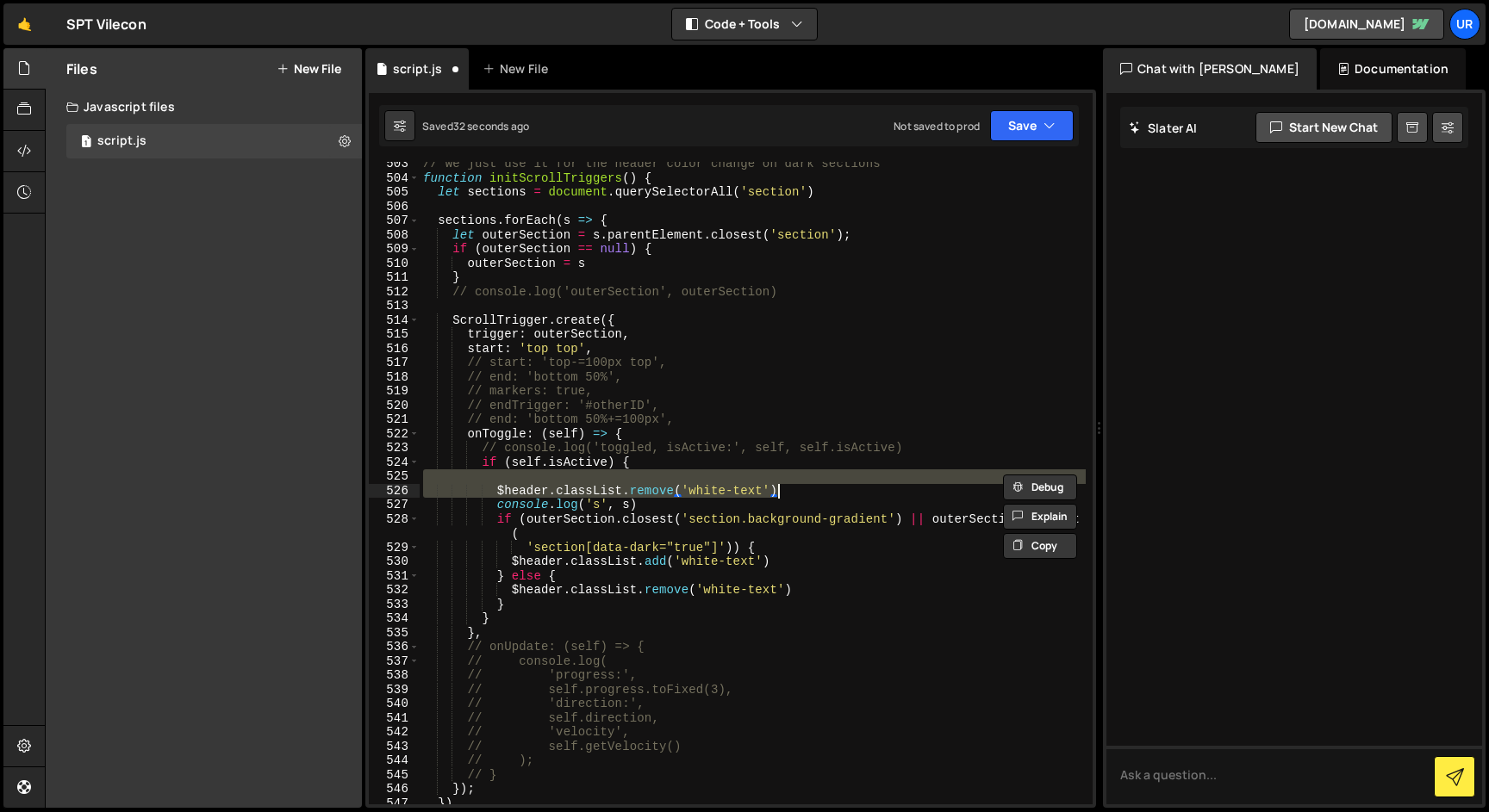
type textarea "}"
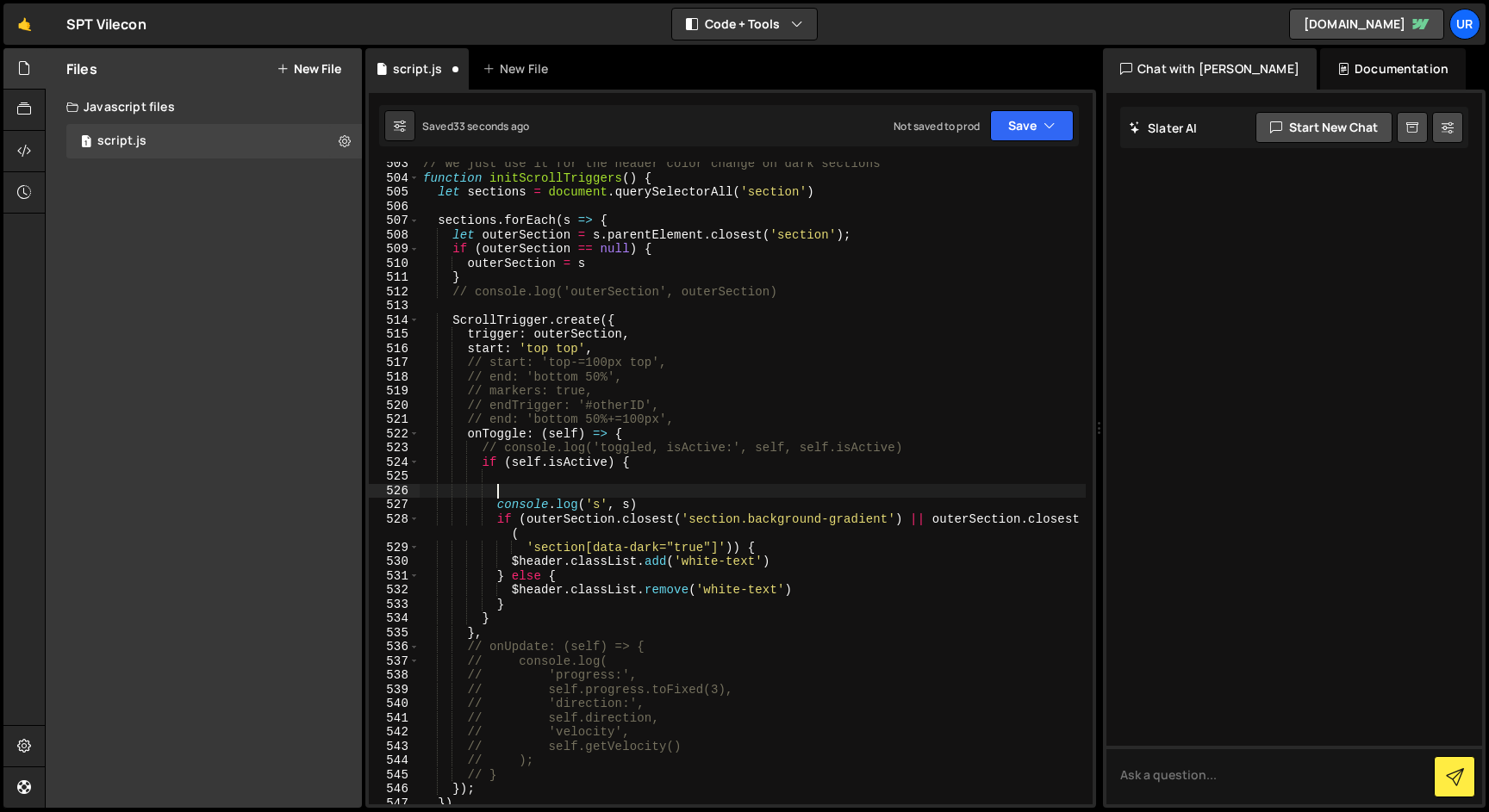
scroll to position [7253, 0]
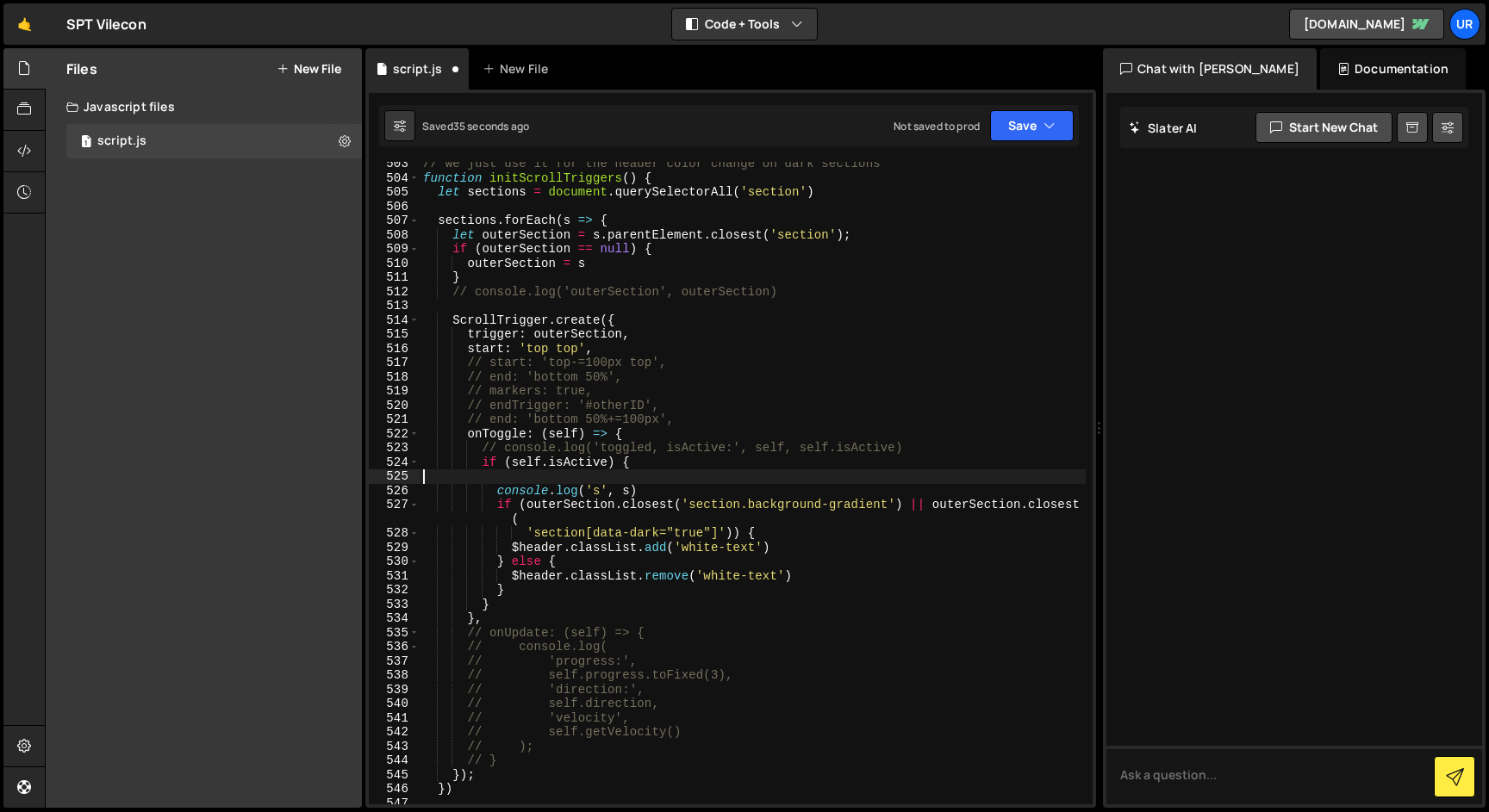
type textarea "}); }"
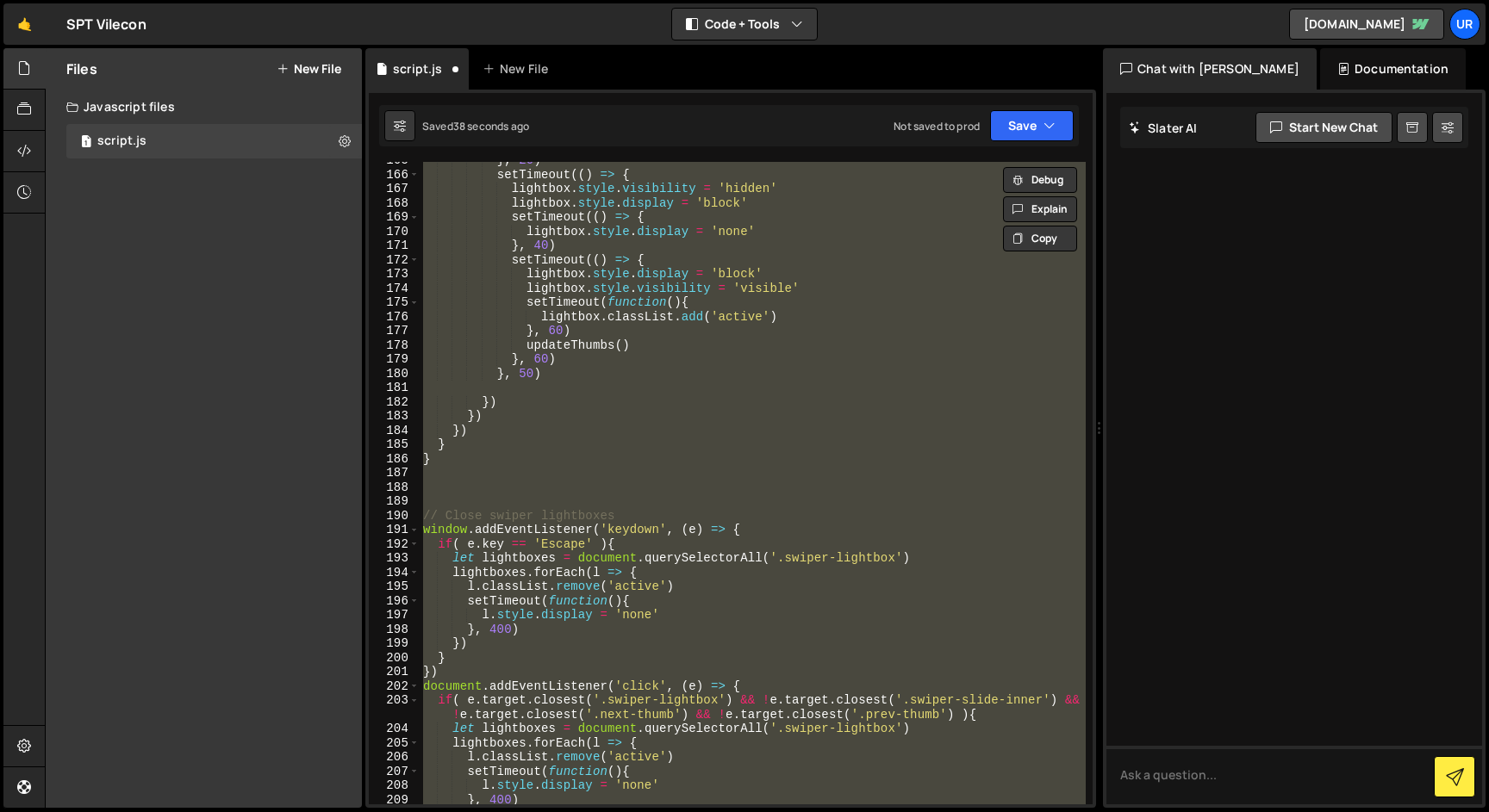
scroll to position [0, 0]
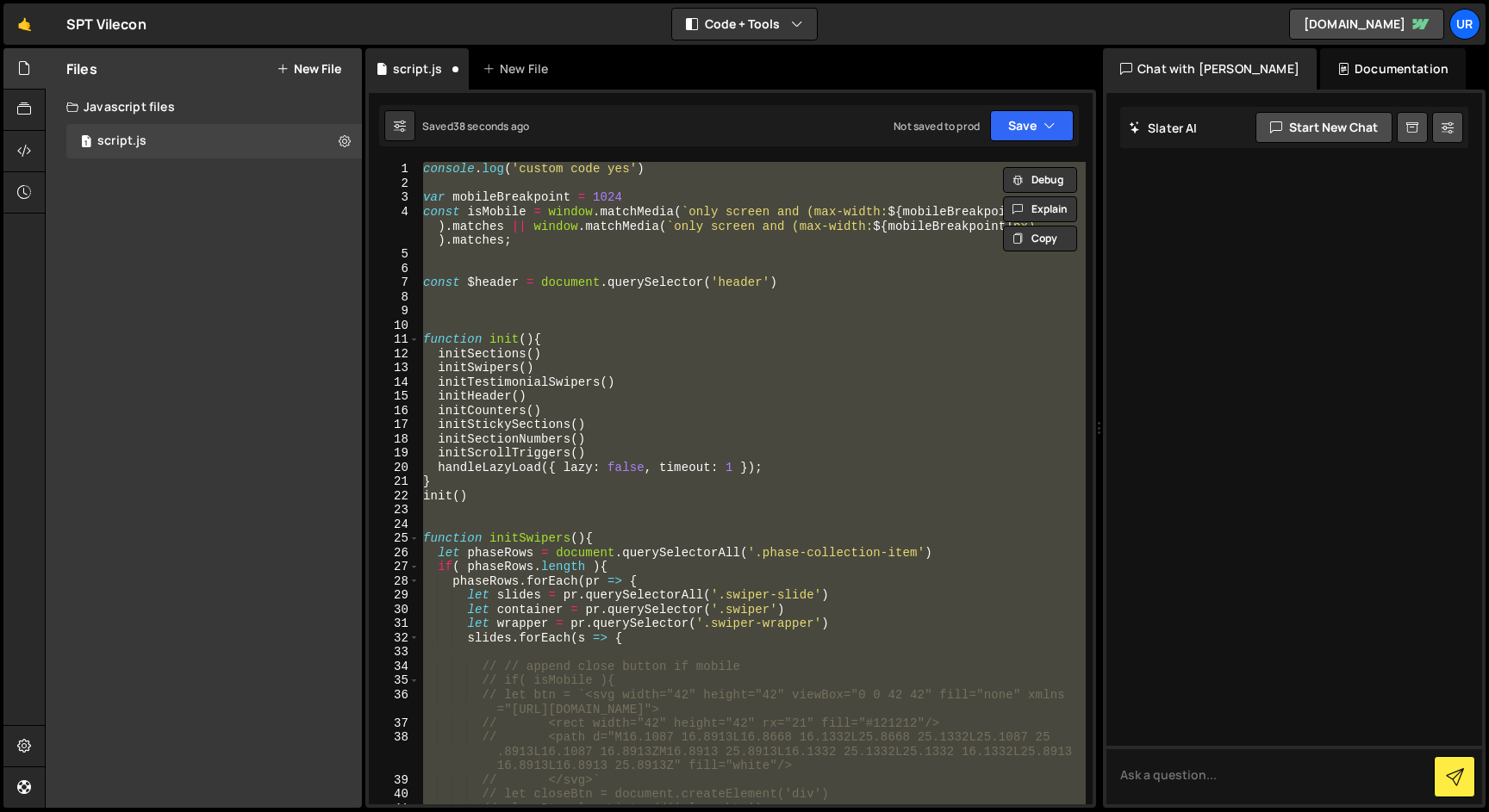
click at [670, 278] on div "console . log ( 'custom code yes' ) var mobileBreakpoint = 1024 const isMobile …" at bounding box center [752, 483] width 666 height 643
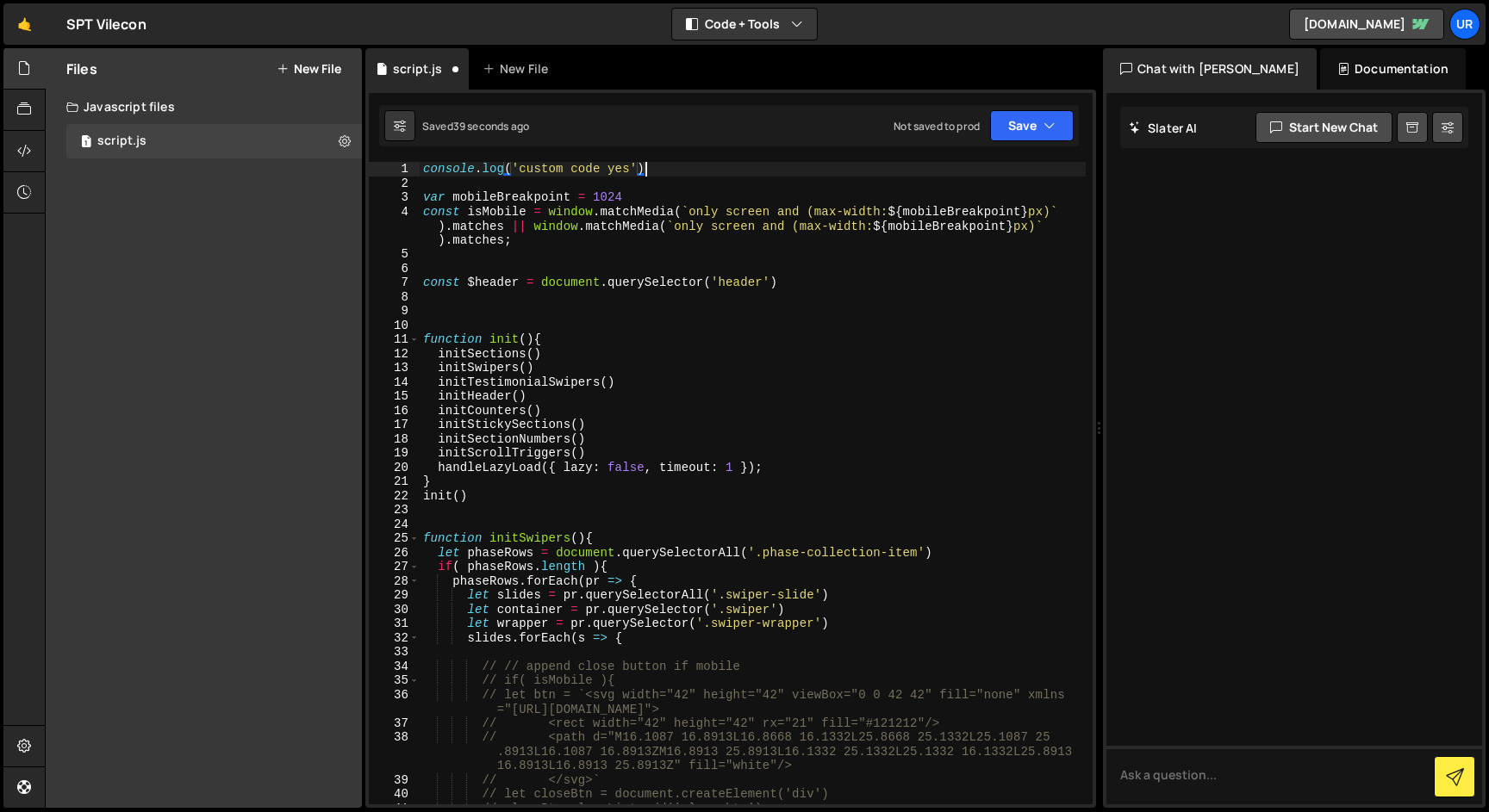
drag, startPoint x: 691, startPoint y: 169, endPoint x: 371, endPoint y: 162, distance: 320.1
click at [371, 162] on div "const $header = document.querySelector('header') 1 2 3 4 5 6 7 8 9 10 11 12 13 …" at bounding box center [730, 483] width 723 height 643
type textarea "console.log('custom code yes')"
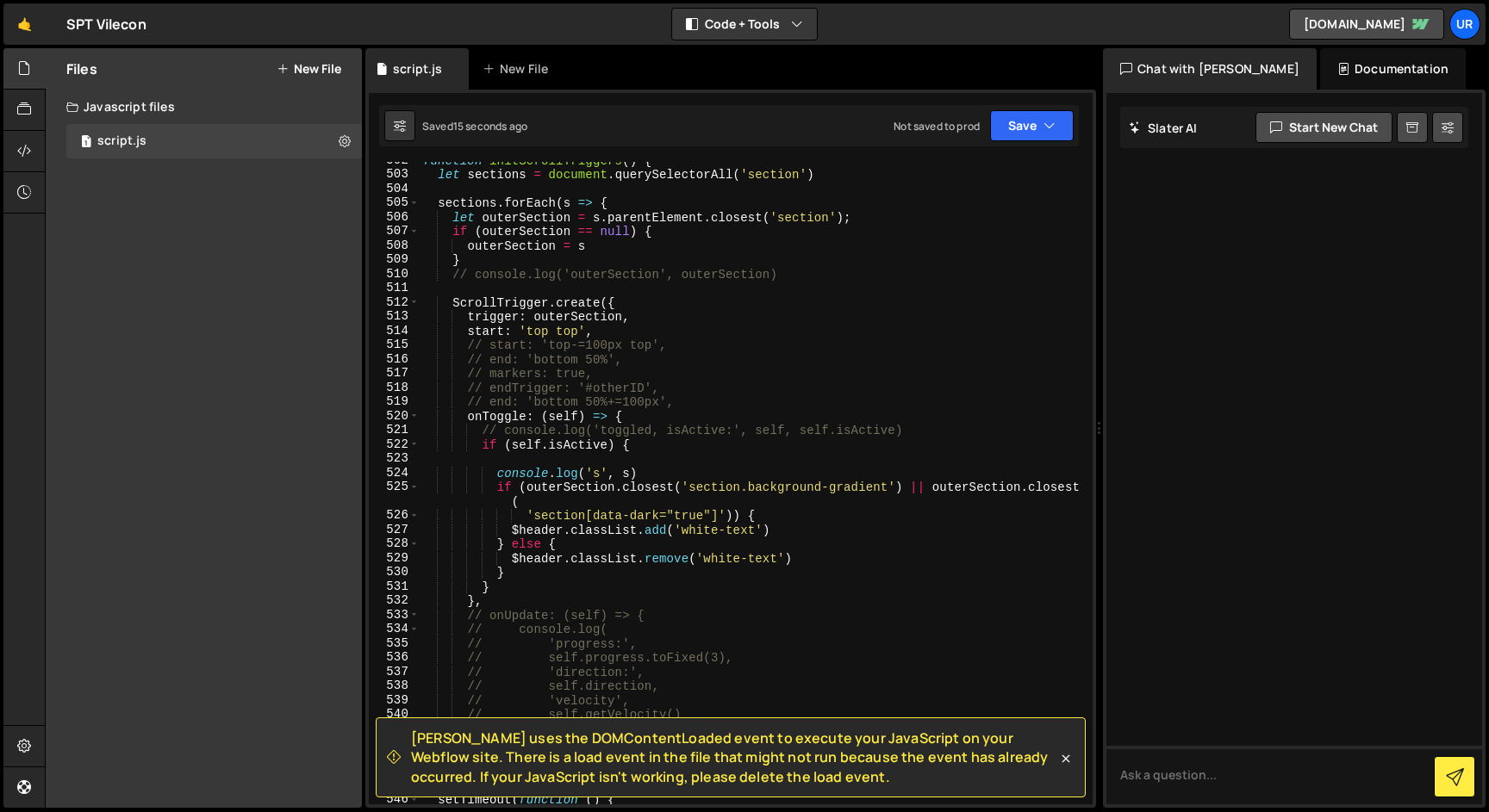
scroll to position [7242, 0]
click at [466, 332] on div "function initScrollTriggers ( ) { let sections = document . querySelectorAll ( …" at bounding box center [752, 489] width 666 height 671
click at [1299, 129] on button "Start new chat" at bounding box center [1324, 128] width 137 height 31
click at [1206, 786] on textarea at bounding box center [1294, 775] width 375 height 59
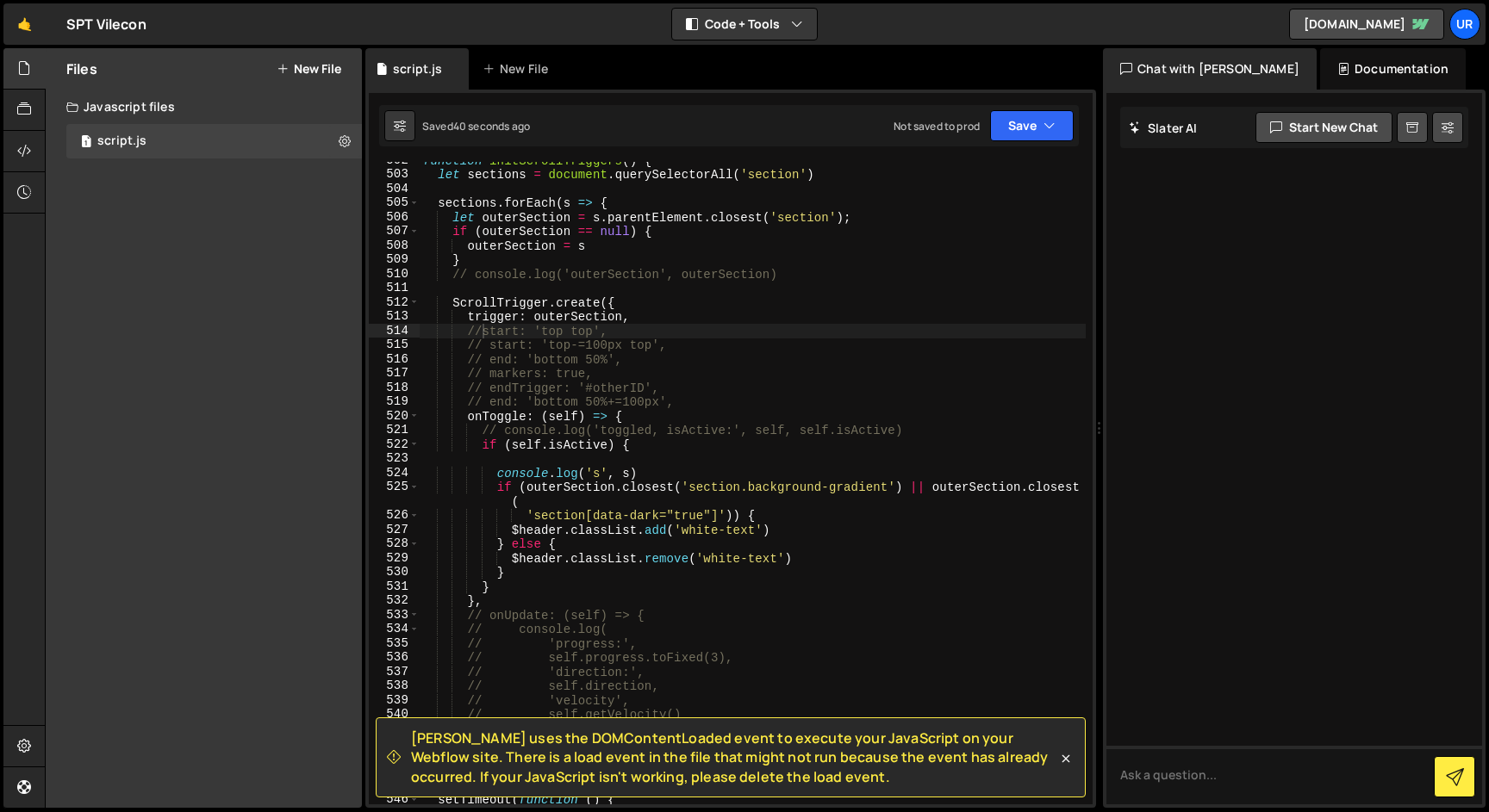
click at [590, 321] on div "function initScrollTriggers ( ) { let sections = document . querySelectorAll ( …" at bounding box center [752, 489] width 666 height 671
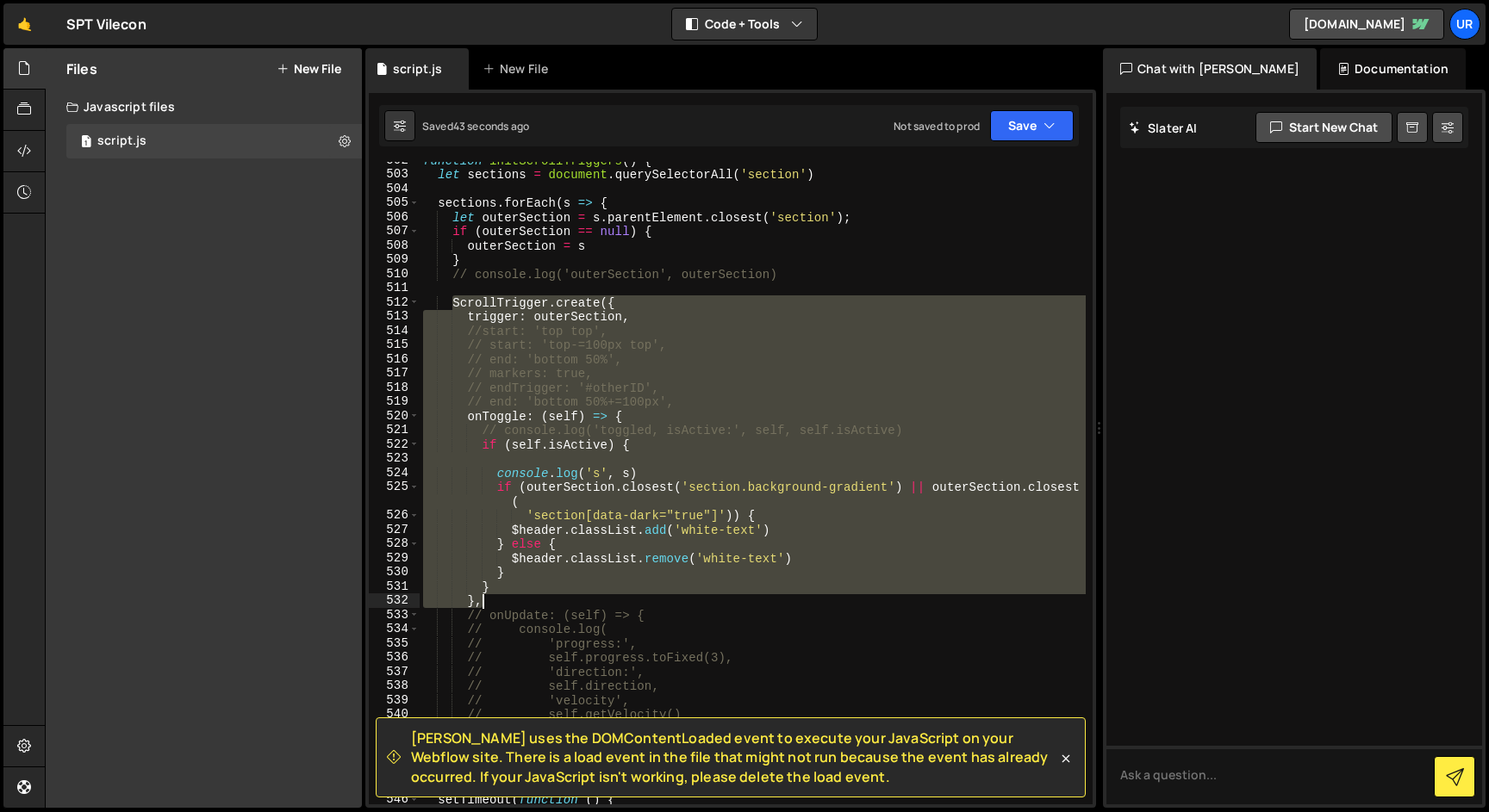
drag, startPoint x: 454, startPoint y: 303, endPoint x: 652, endPoint y: 594, distance: 352.0
click at [652, 594] on div "function initScrollTriggers ( ) { let sections = document . querySelectorAll ( …" at bounding box center [752, 489] width 666 height 671
type textarea "} },"
click at [1209, 772] on textarea at bounding box center [1294, 775] width 375 height 59
paste textarea "ScrollTrigger.create({ trigger: outerSection, //start: 'top top', // start: 'to…"
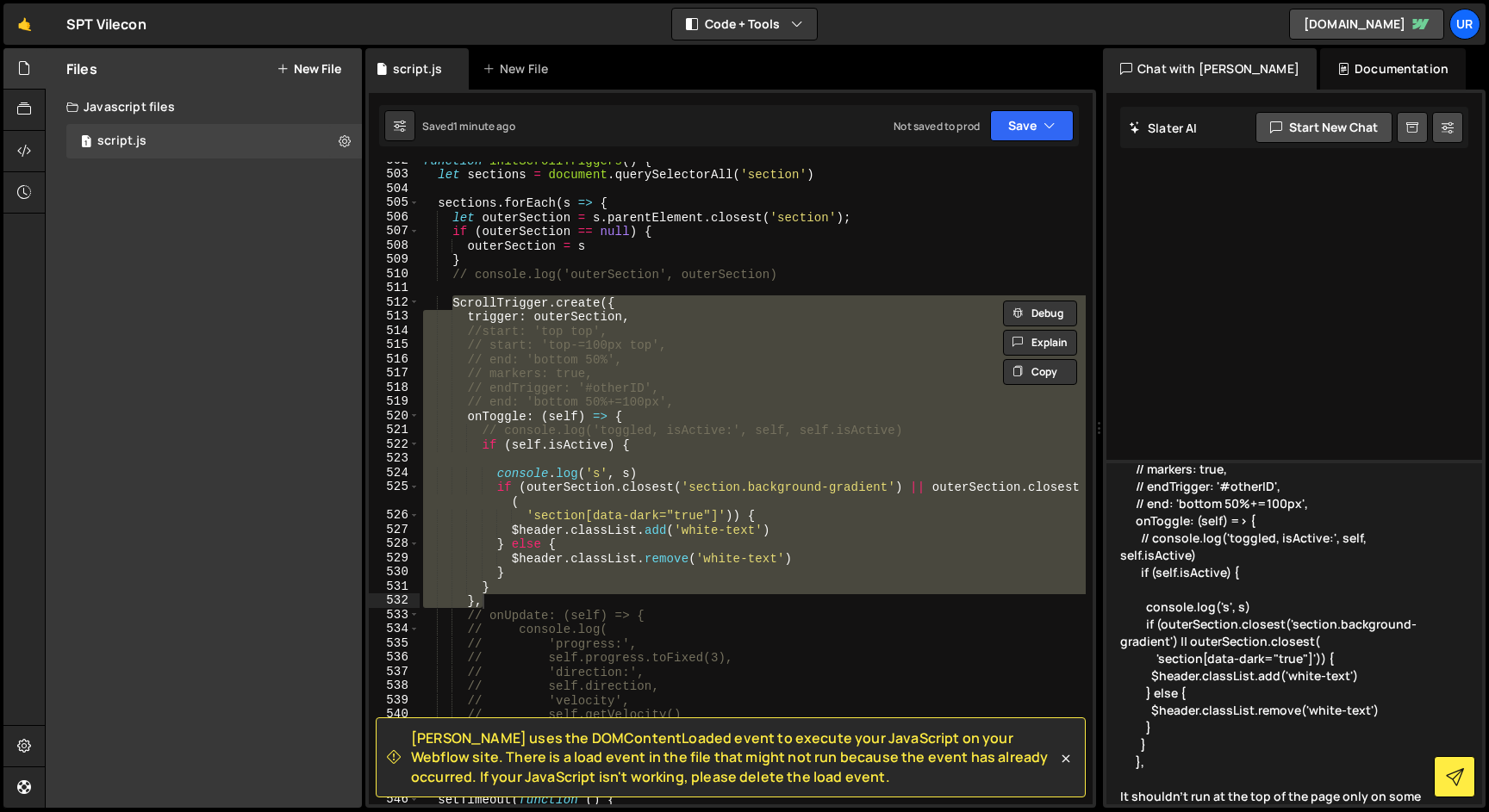
scroll to position [158, 0]
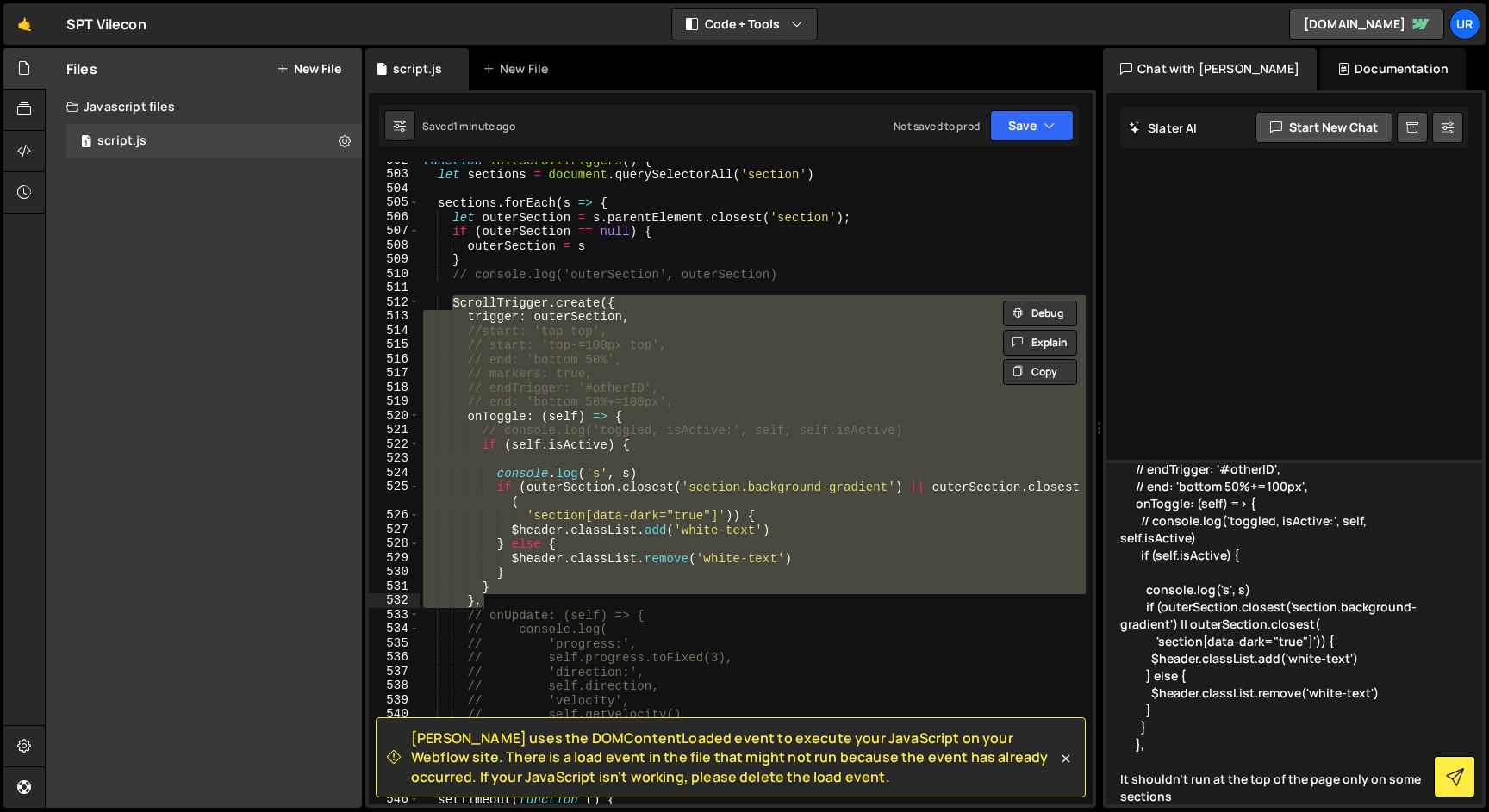
type textarea "I need to understand this: ScrollTrigger.create({ trigger: outerSection, //star…"
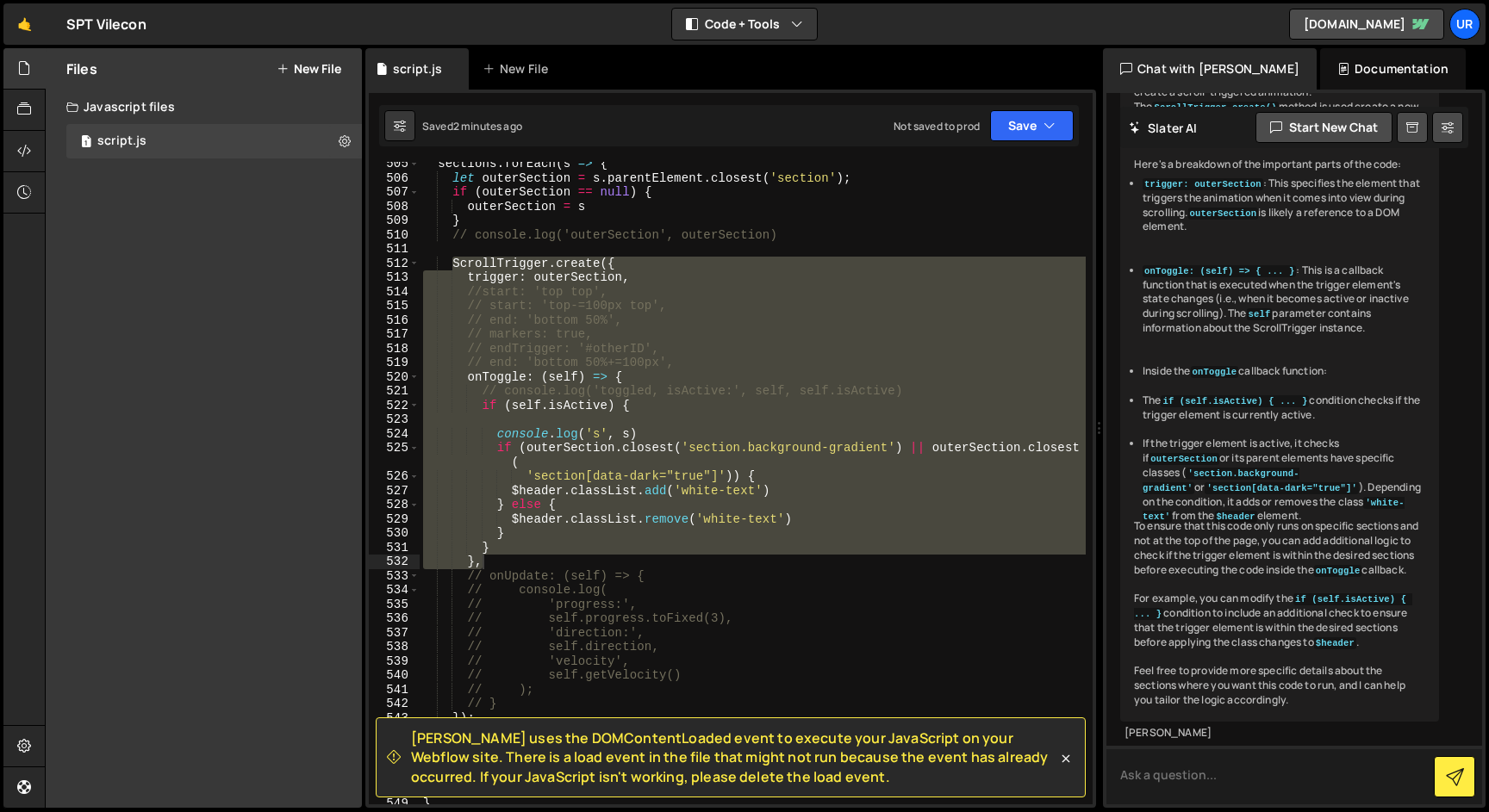
scroll to position [7217, 0]
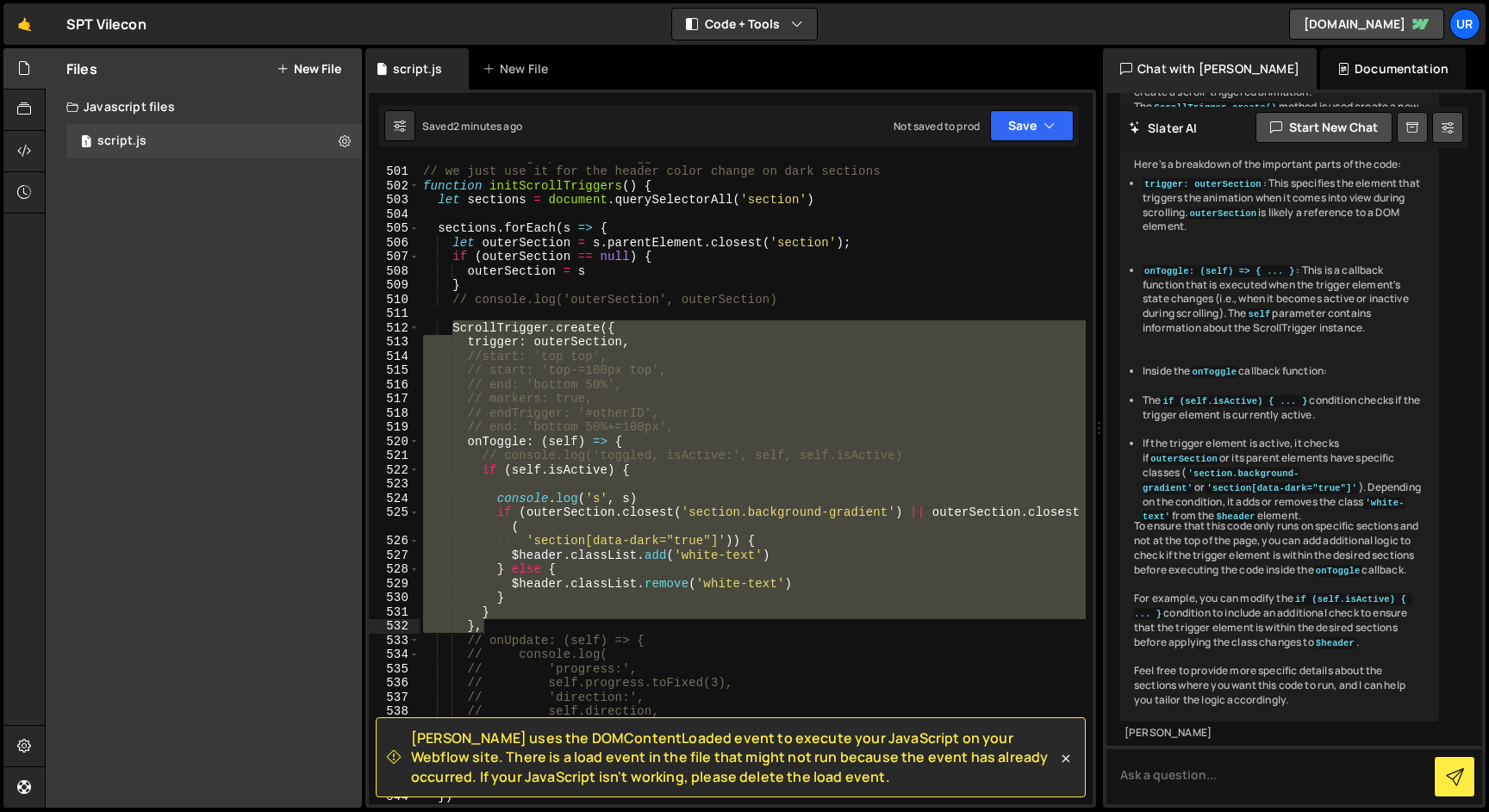
click at [691, 423] on div "// initialize gsap scroll trigger stuff // we just use it for the header color …" at bounding box center [752, 483] width 666 height 643
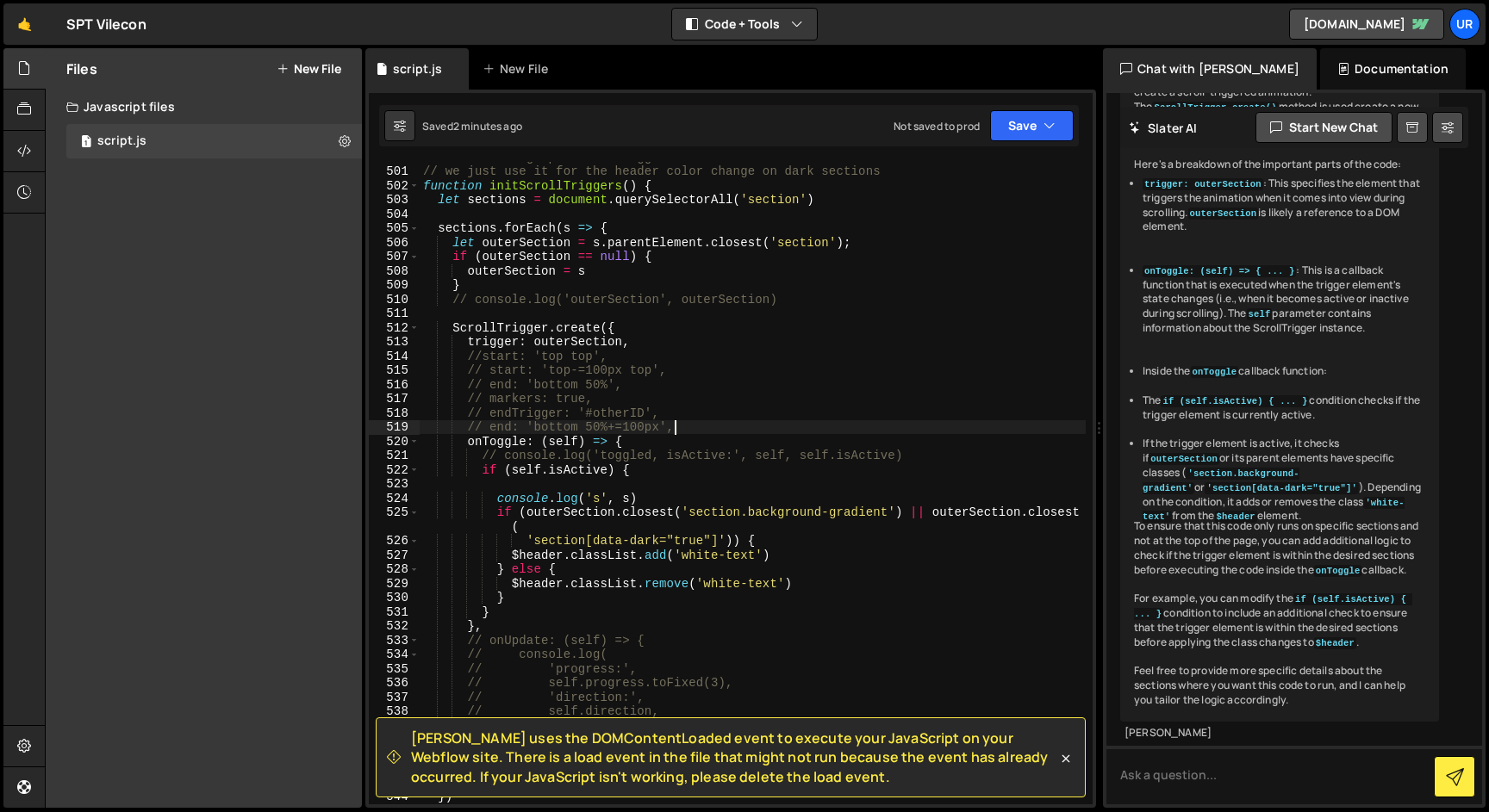
click at [486, 357] on div "// initialize gsap scroll trigger stuff // we just use it for the header color …" at bounding box center [752, 485] width 666 height 671
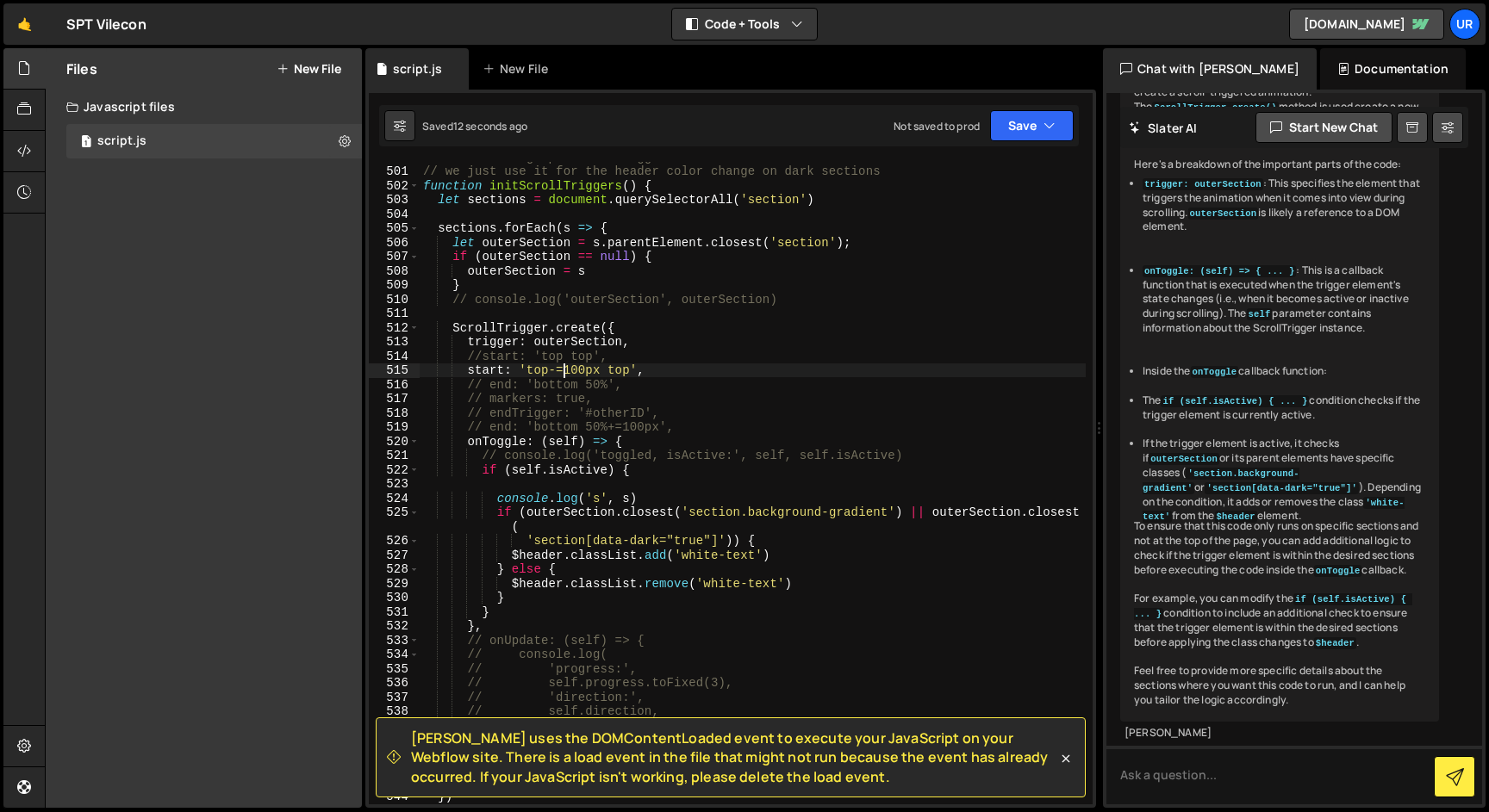
click at [561, 370] on div "// initialize gsap scroll trigger stuff // we just use it for the header color …" at bounding box center [752, 485] width 666 height 671
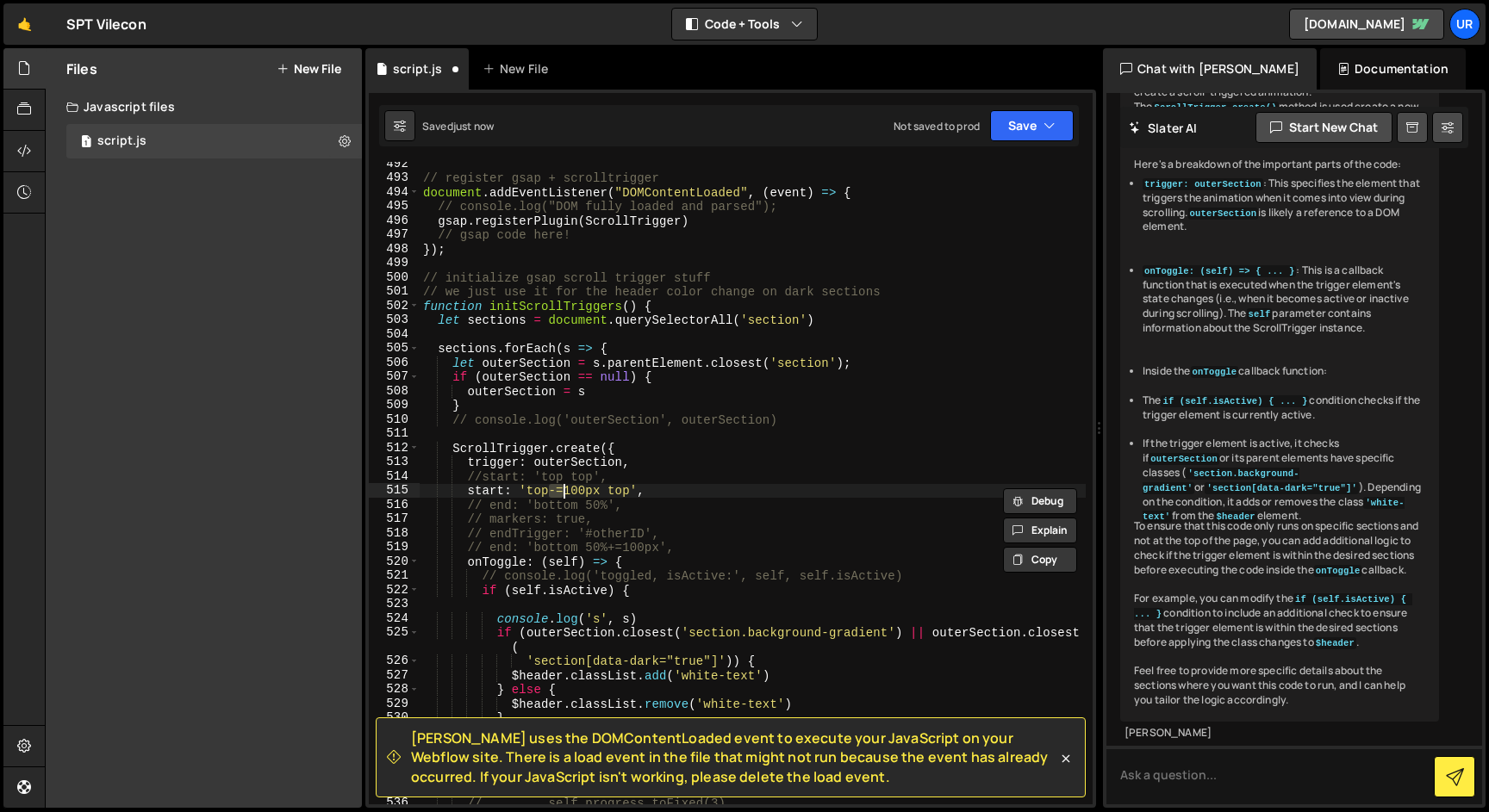
scroll to position [7815, 0]
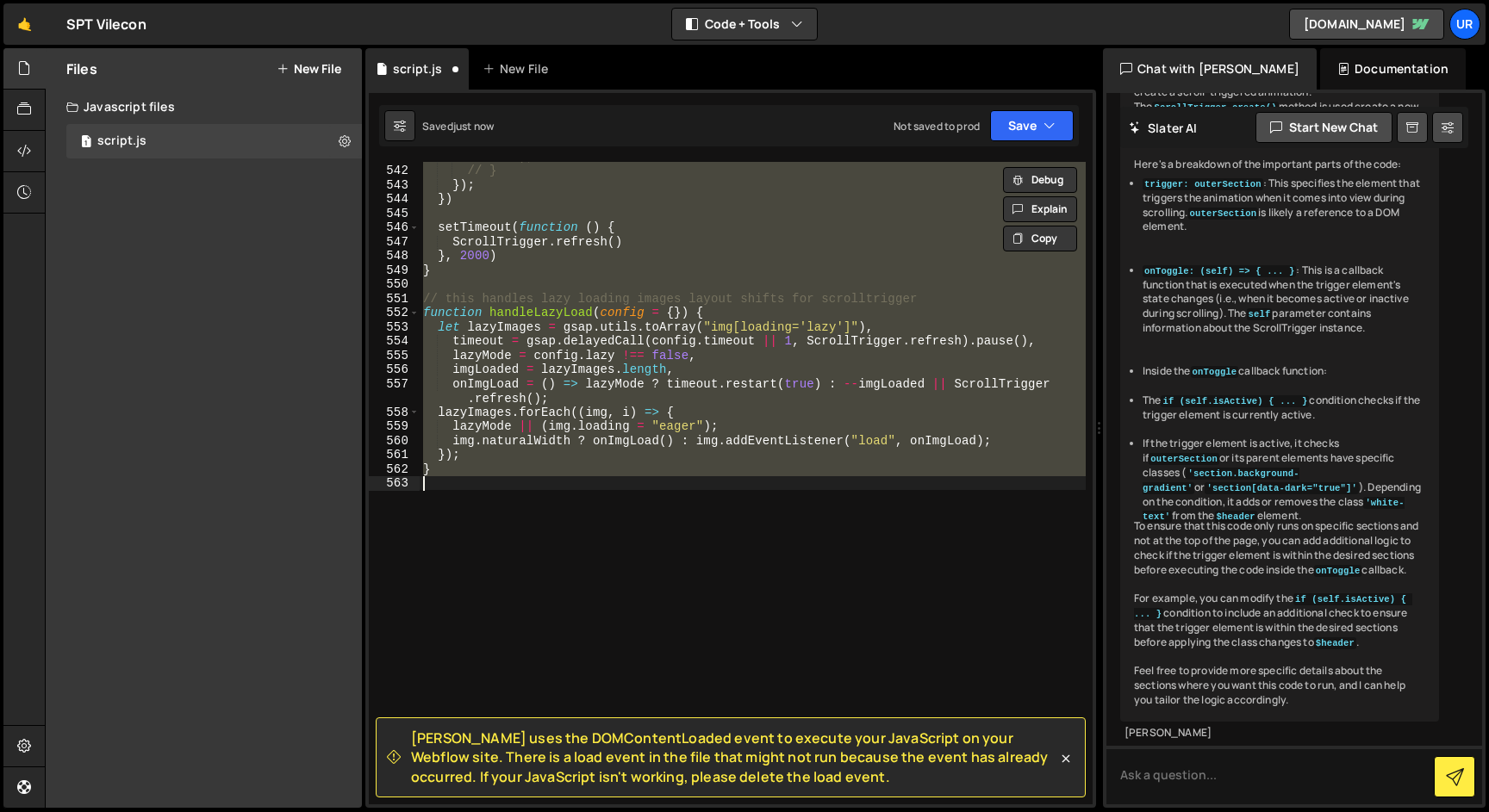
click at [702, 347] on div "// ); // } }) ; }) setTimeout ( function ( ) { ScrollTrigger . refresh ( ) } , …" at bounding box center [752, 483] width 666 height 643
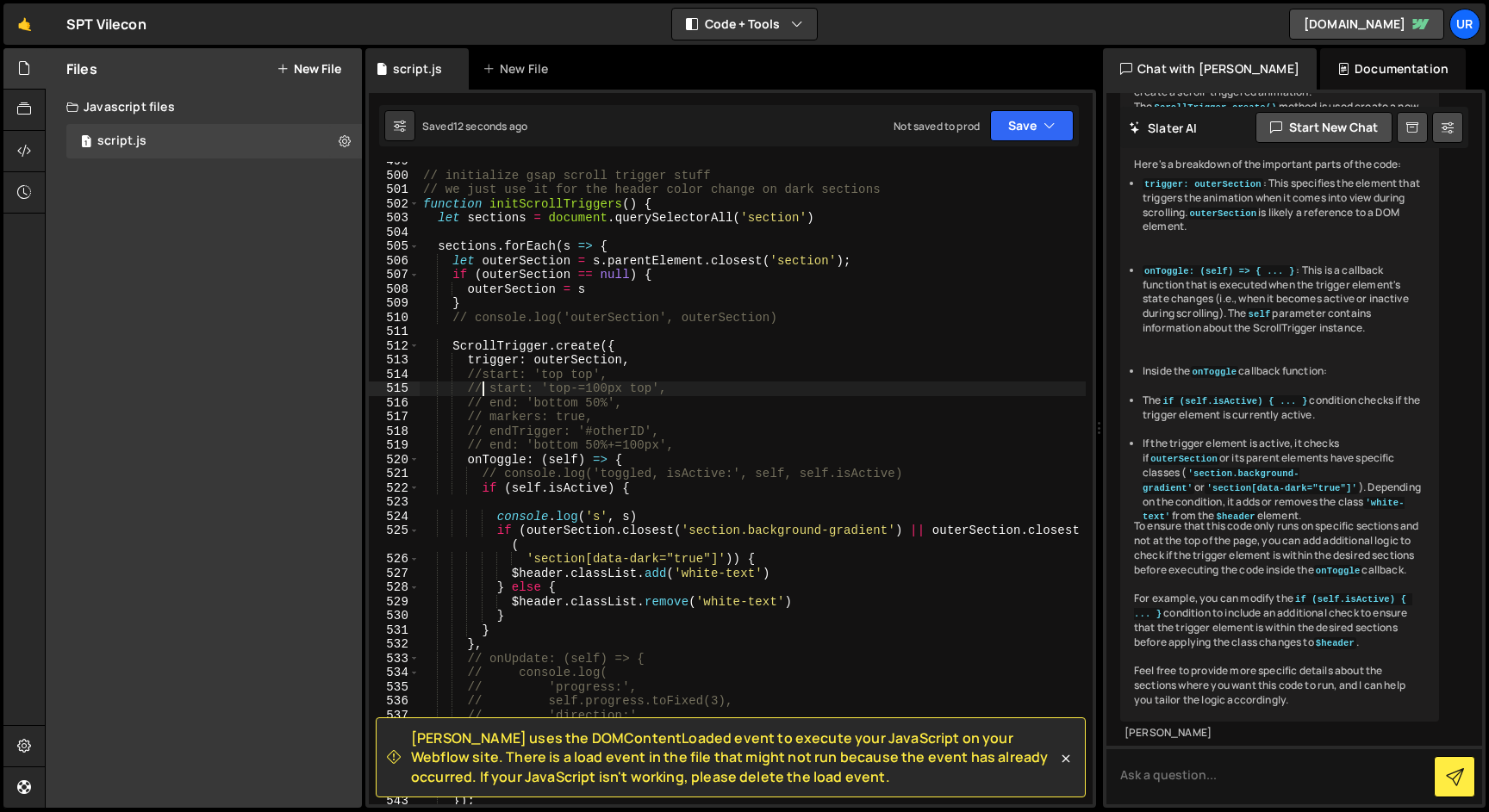
scroll to position [7199, 0]
click at [528, 557] on div "// initialize gsap scroll trigger stuff // we just use it for the header color …" at bounding box center [752, 489] width 666 height 671
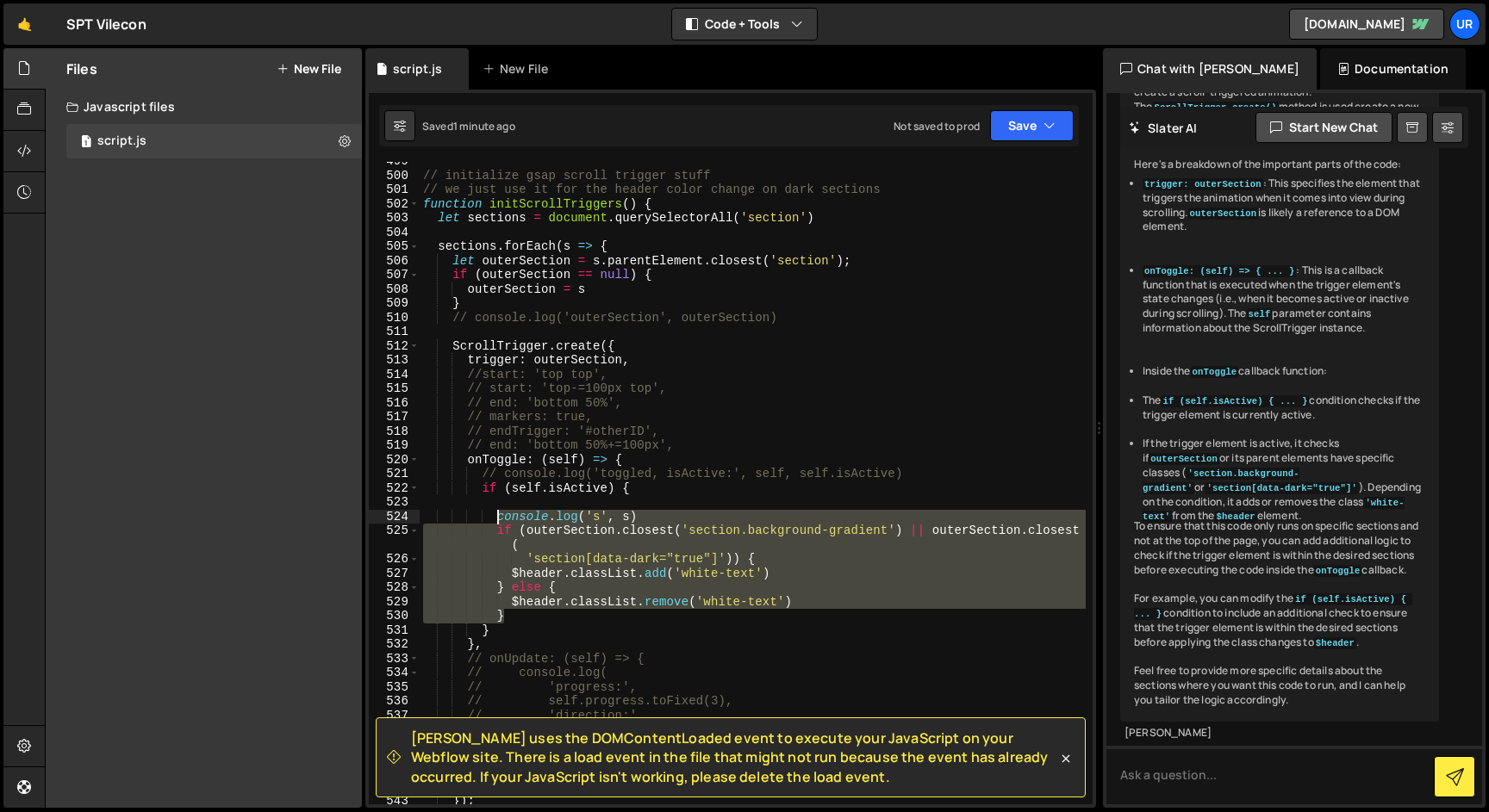
drag, startPoint x: 523, startPoint y: 619, endPoint x: 497, endPoint y: 516, distance: 106.2
click at [497, 516] on div "// initialize gsap scroll trigger stuff // we just use it for the header color …" at bounding box center [752, 489] width 666 height 671
click at [496, 517] on div "// initialize gsap scroll trigger stuff // we just use it for the header color …" at bounding box center [752, 483] width 666 height 643
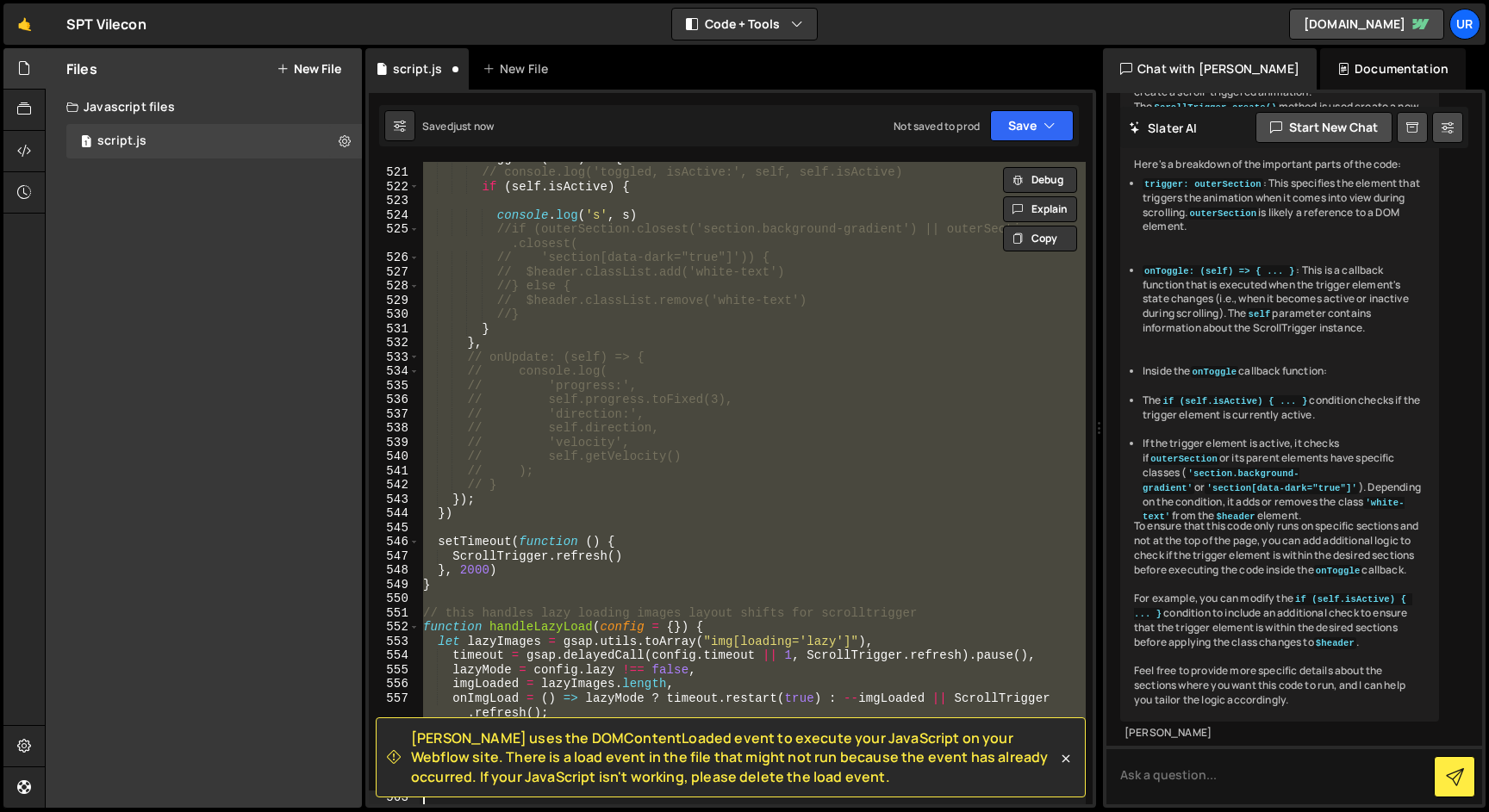
scroll to position [7399, 0]
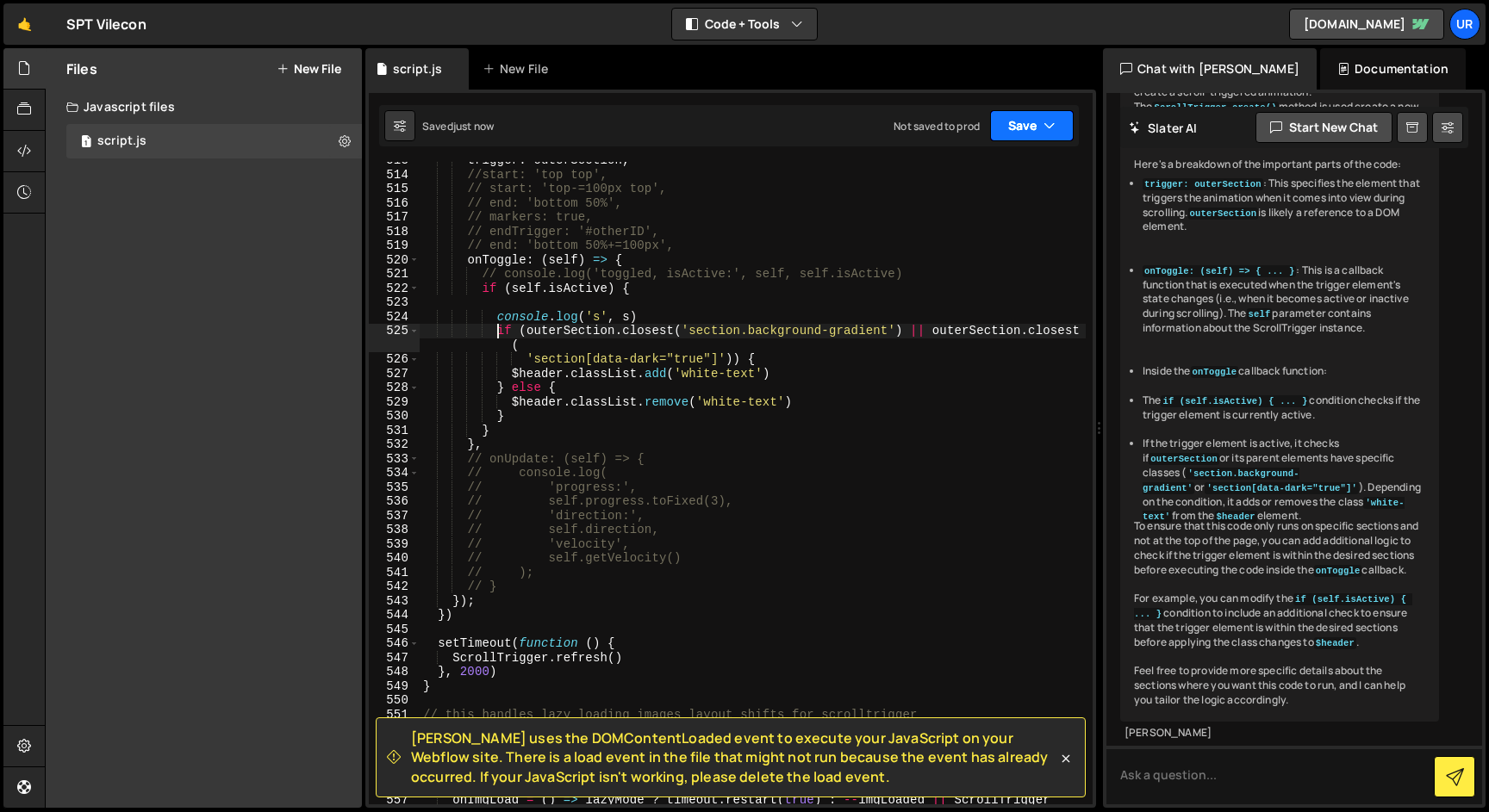
click at [1025, 132] on button "Save" at bounding box center [1032, 126] width 83 height 31
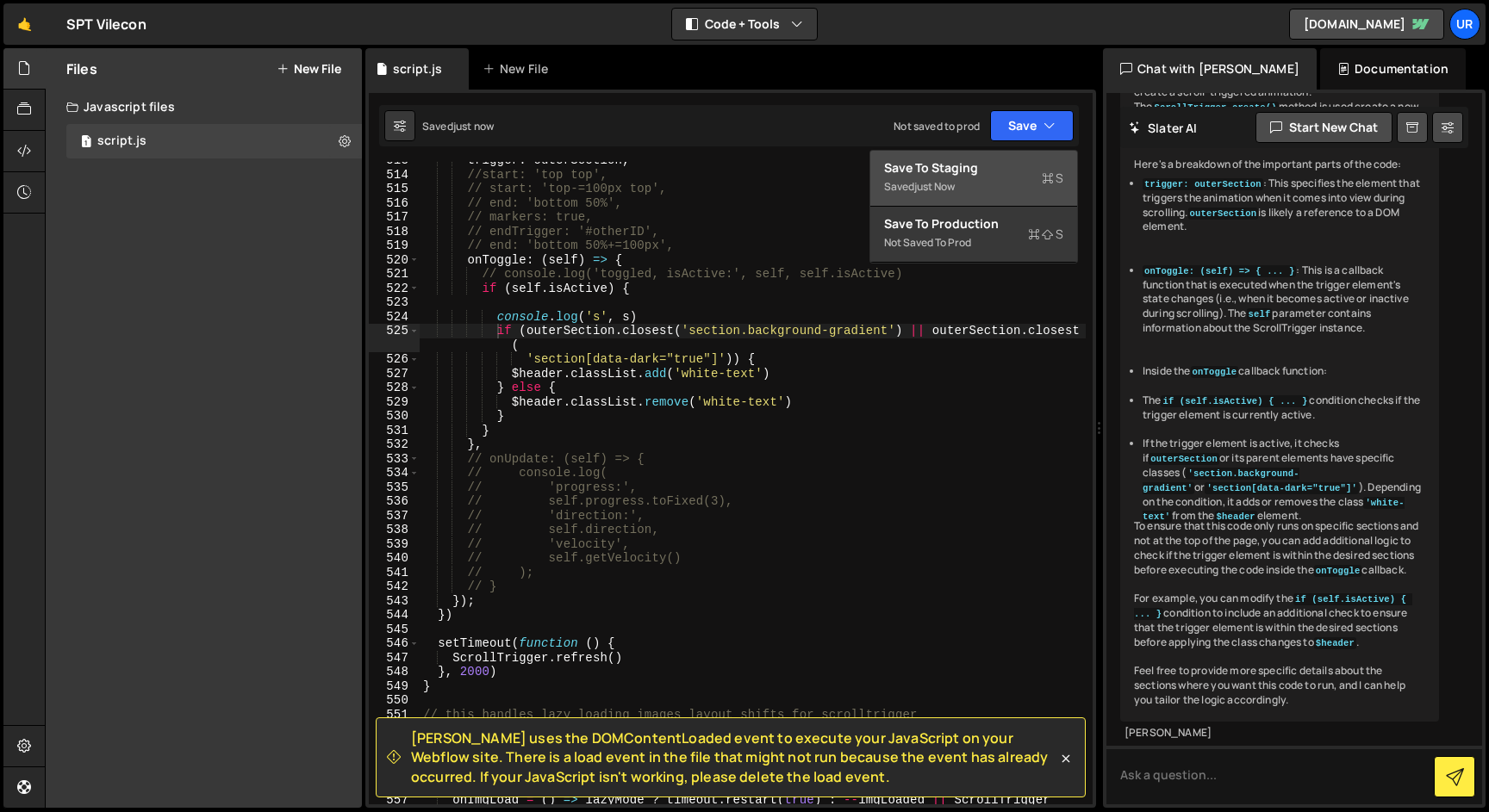
click at [1005, 177] on div "Saved just now" at bounding box center [973, 187] width 179 height 20
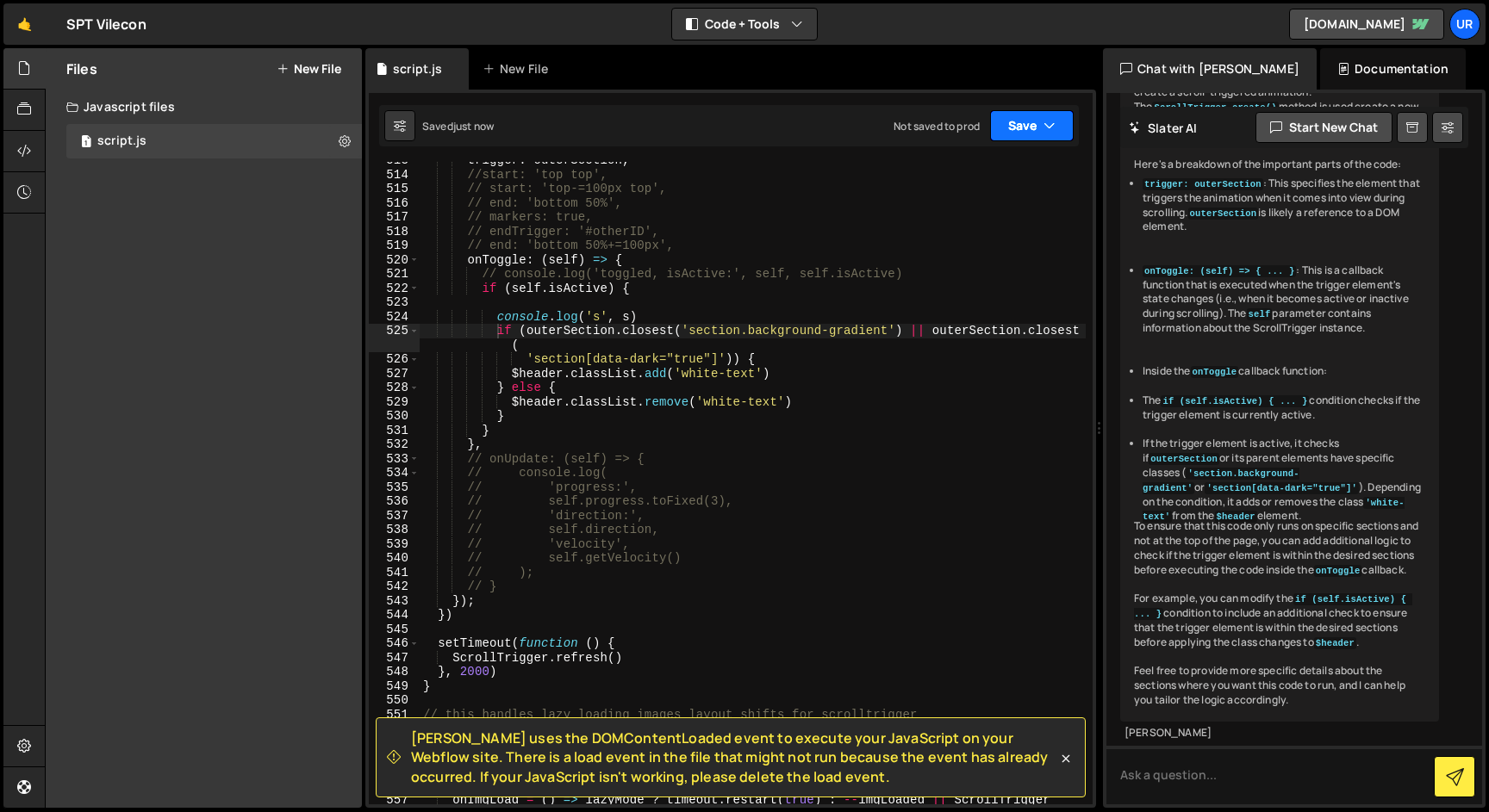
click at [1026, 134] on button "Save" at bounding box center [1032, 126] width 83 height 31
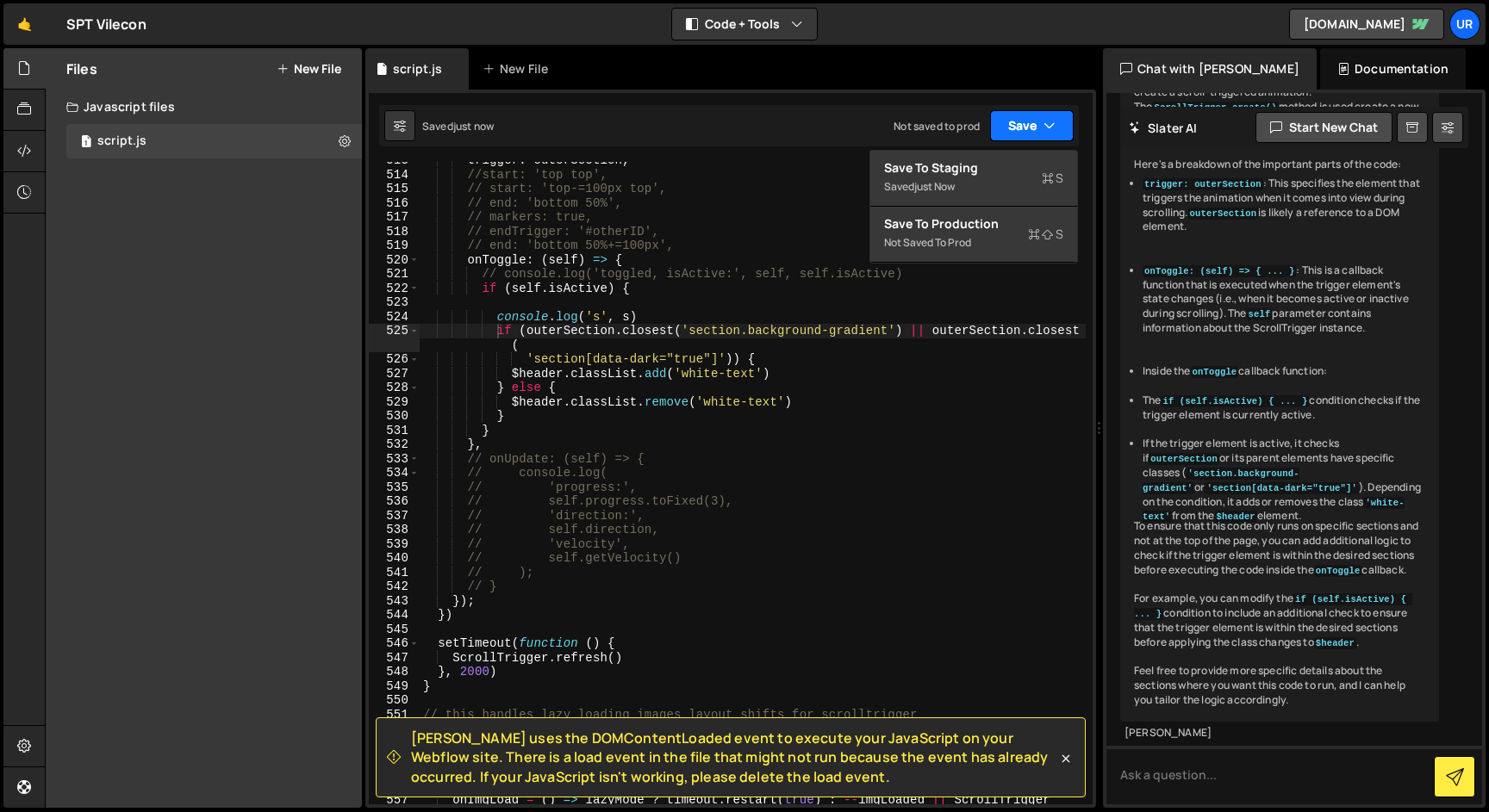
click at [1026, 134] on button "Save" at bounding box center [1032, 126] width 83 height 31
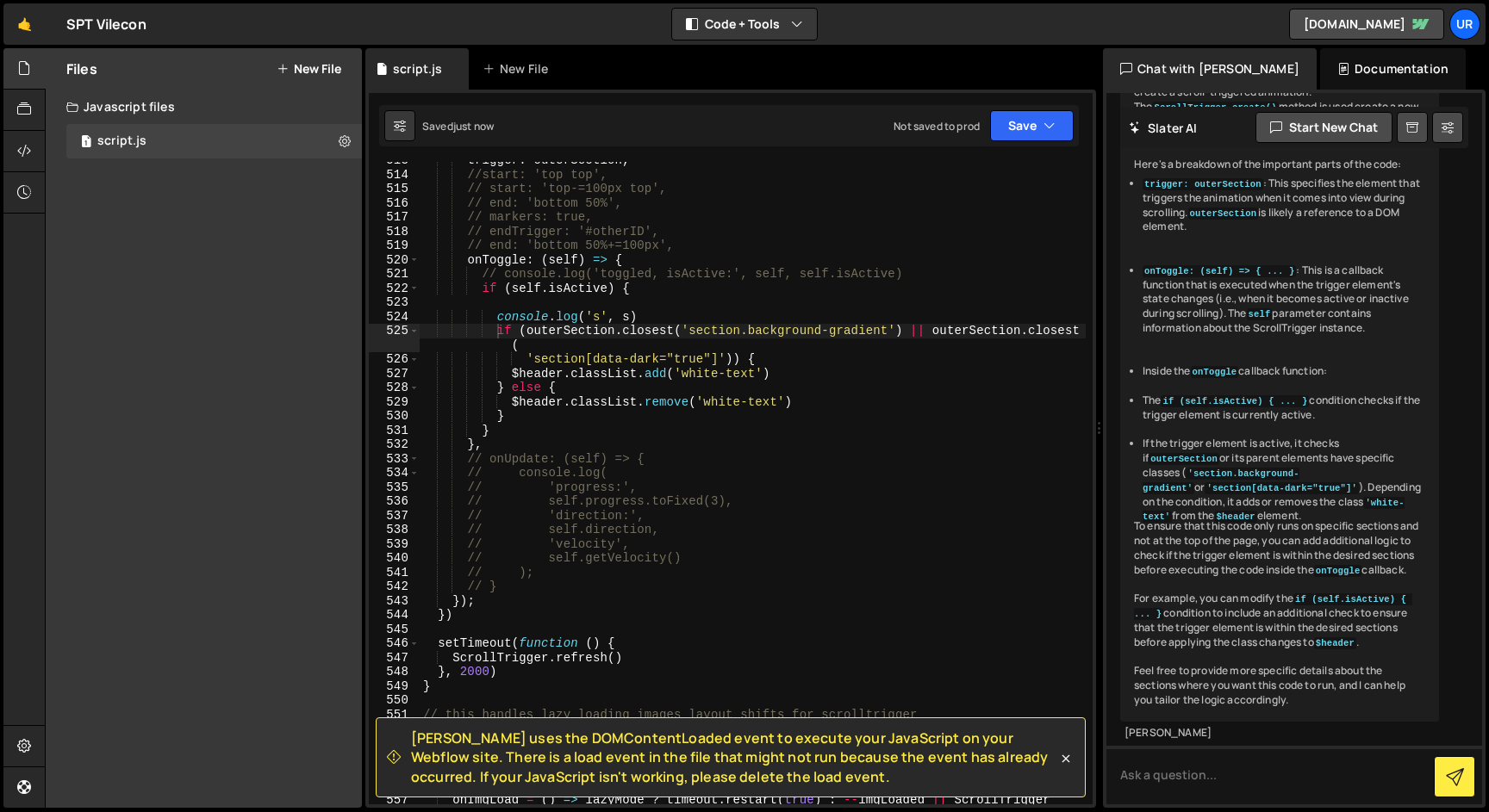
click at [973, 233] on div "trigger : outerSection , //start: 'top top', // start: 'top-=100px top', // end…" at bounding box center [752, 496] width 666 height 685
click at [494, 319] on div "trigger : outerSection , //start: 'top top', // start: 'top-=100px top', // end…" at bounding box center [752, 496] width 666 height 685
click at [495, 334] on div "trigger : outerSection , //start: 'top top', // start: 'top-=100px top', // end…" at bounding box center [752, 496] width 666 height 685
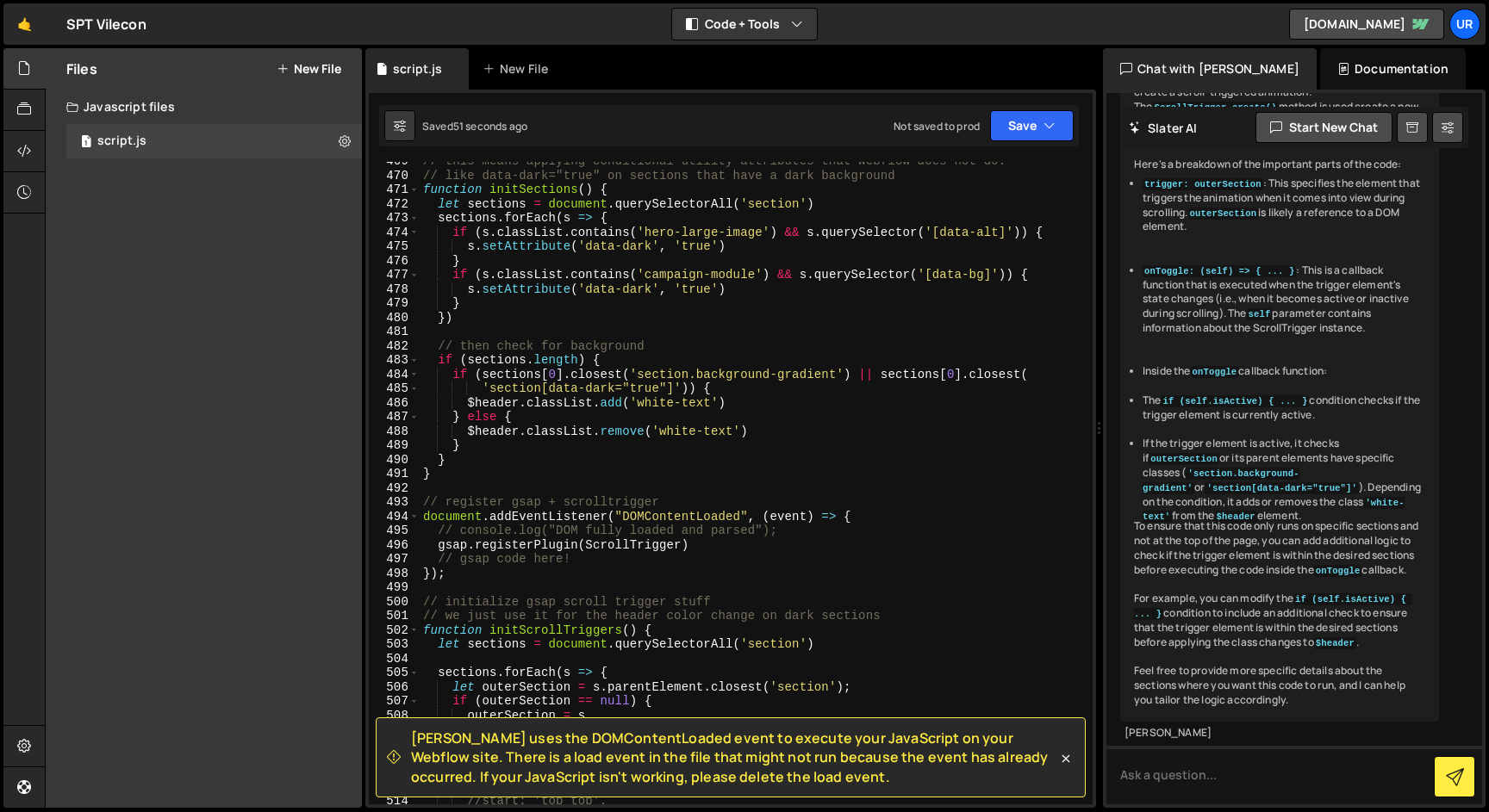
scroll to position [6677, 0]
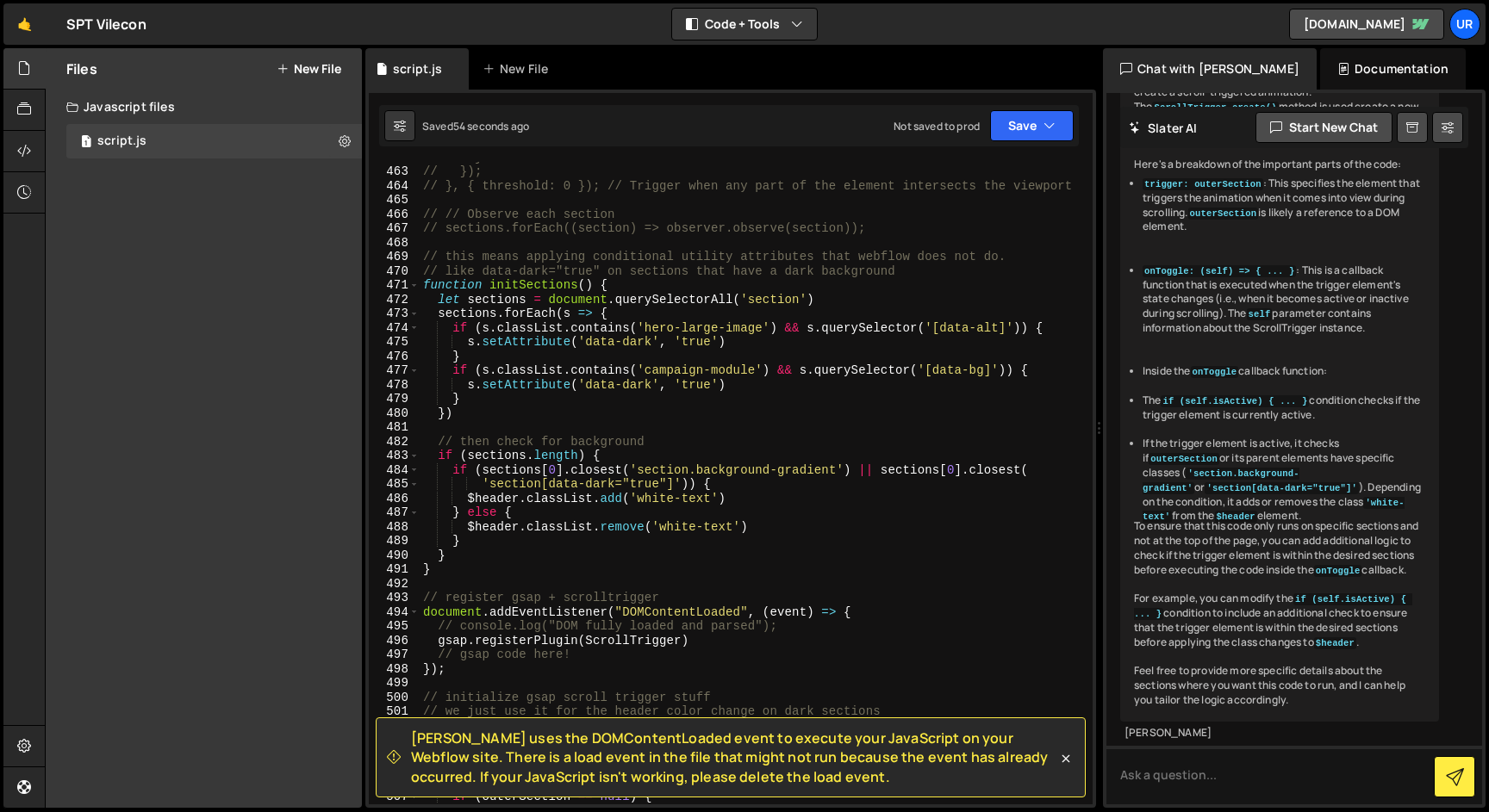
click at [449, 468] on div "// } // }); // }, { threshold: 0 }); // Trigger when any part of the element in…" at bounding box center [752, 485] width 666 height 671
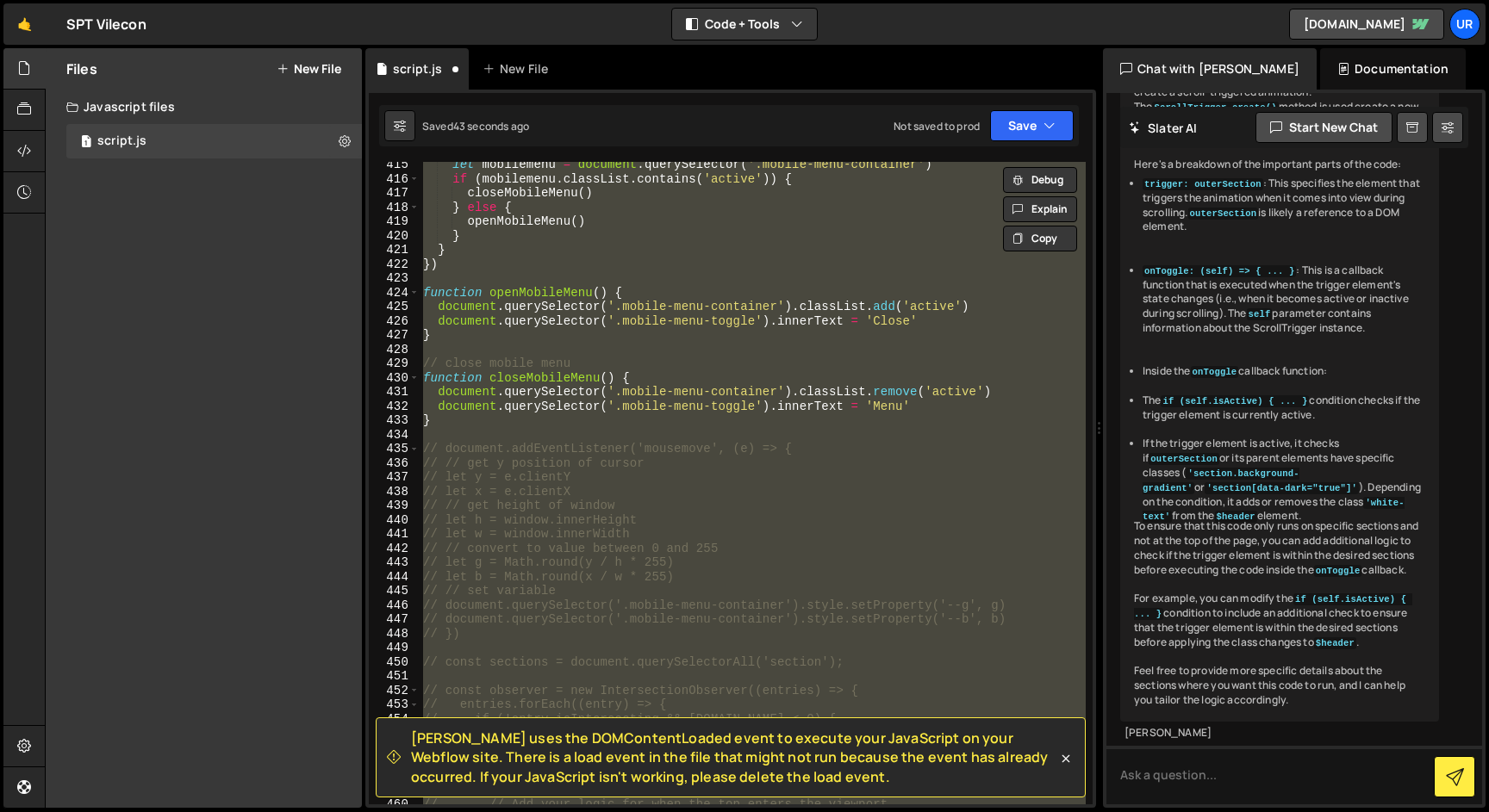
scroll to position [6742, 0]
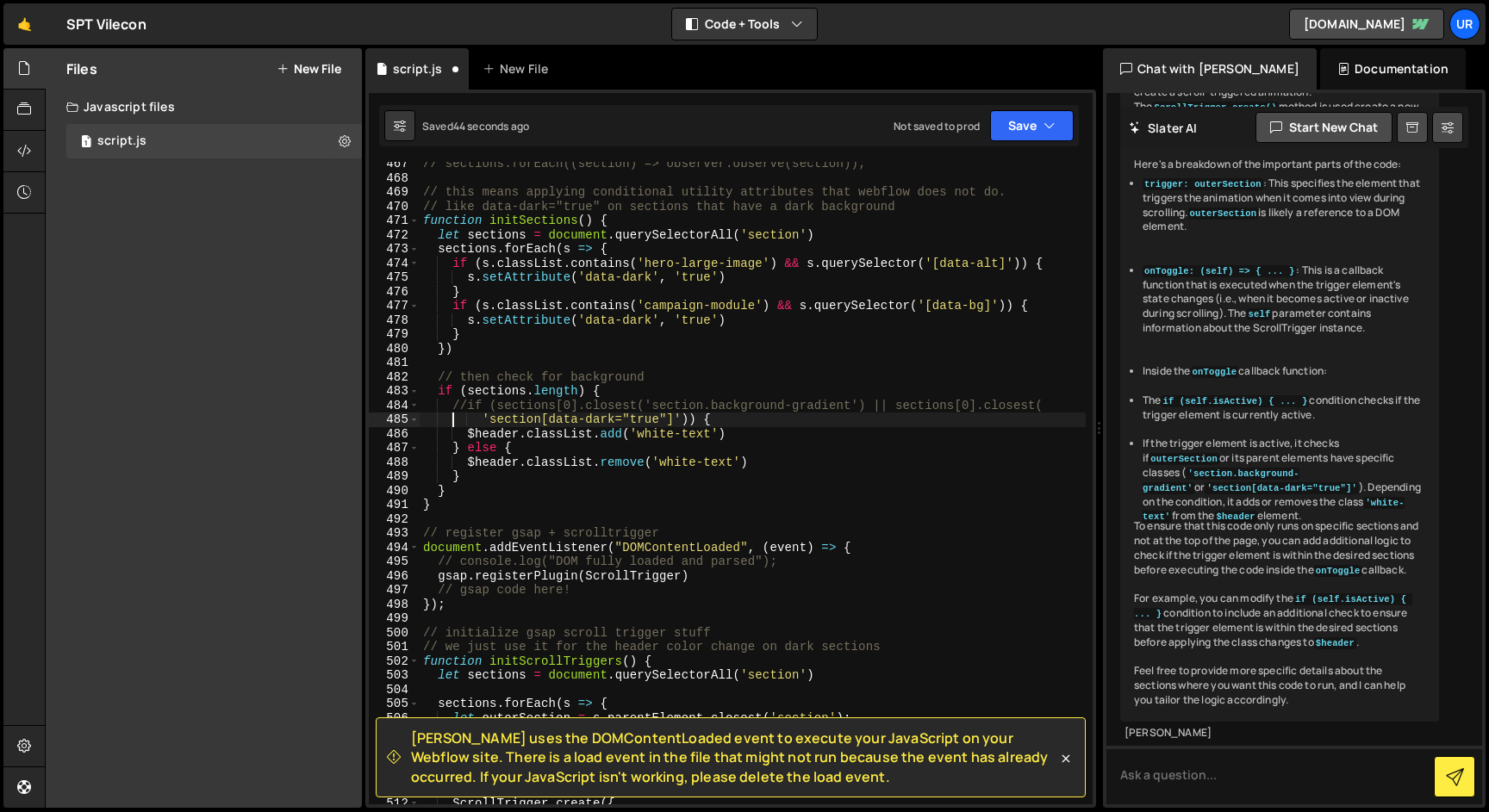
type textarea "if (sections[0].closest('section.background-gradient') || sections[0].closest("
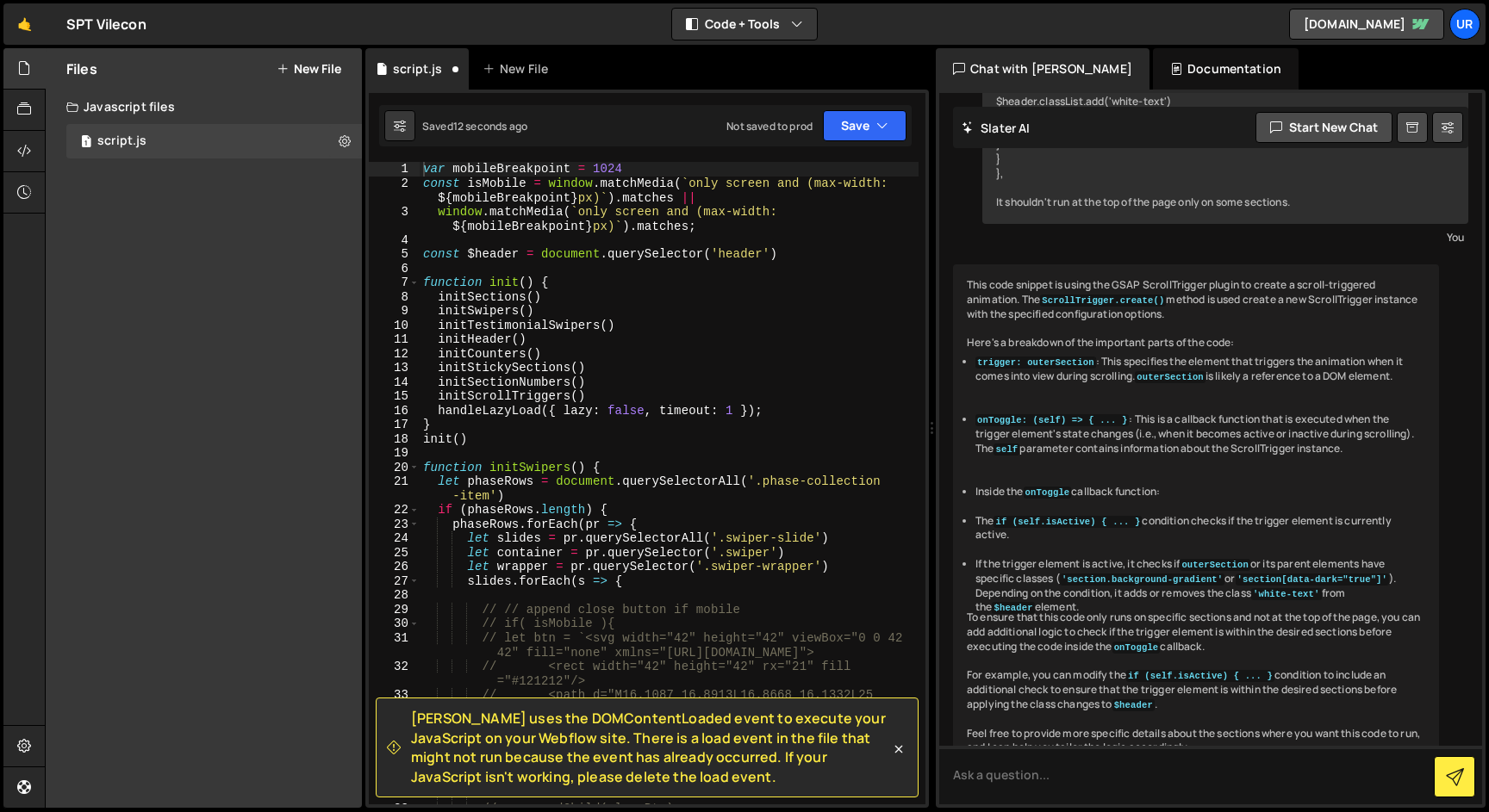
scroll to position [432, 0]
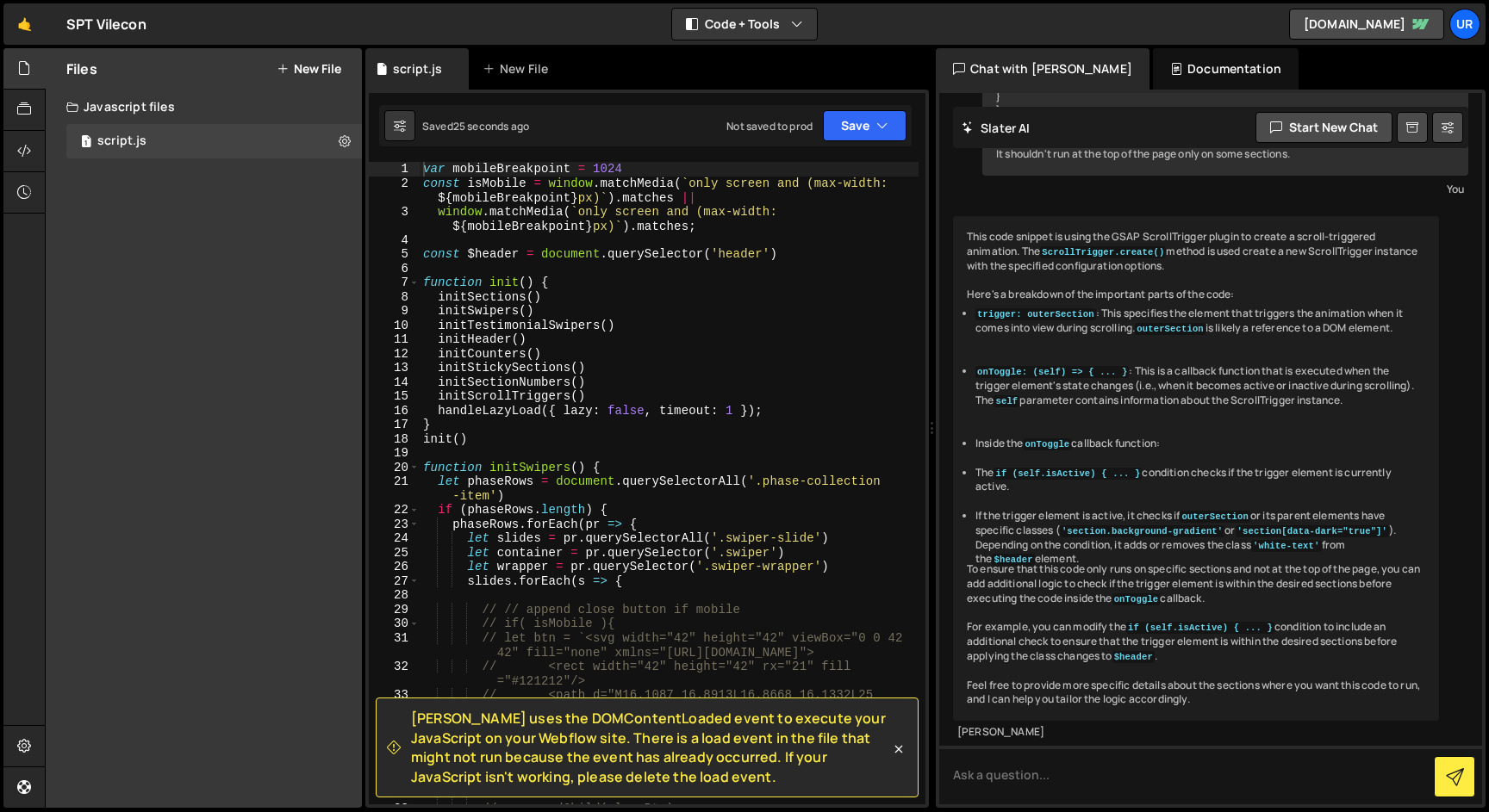
click at [649, 470] on div "var mobileBreakpoint = 1024 const isMobile = window . matchMedia ( ` only scree…" at bounding box center [669, 498] width 499 height 671
click at [654, 434] on div "var mobileBreakpoint = 1024 const isMobile = window . matchMedia ( ` only scree…" at bounding box center [669, 498] width 499 height 671
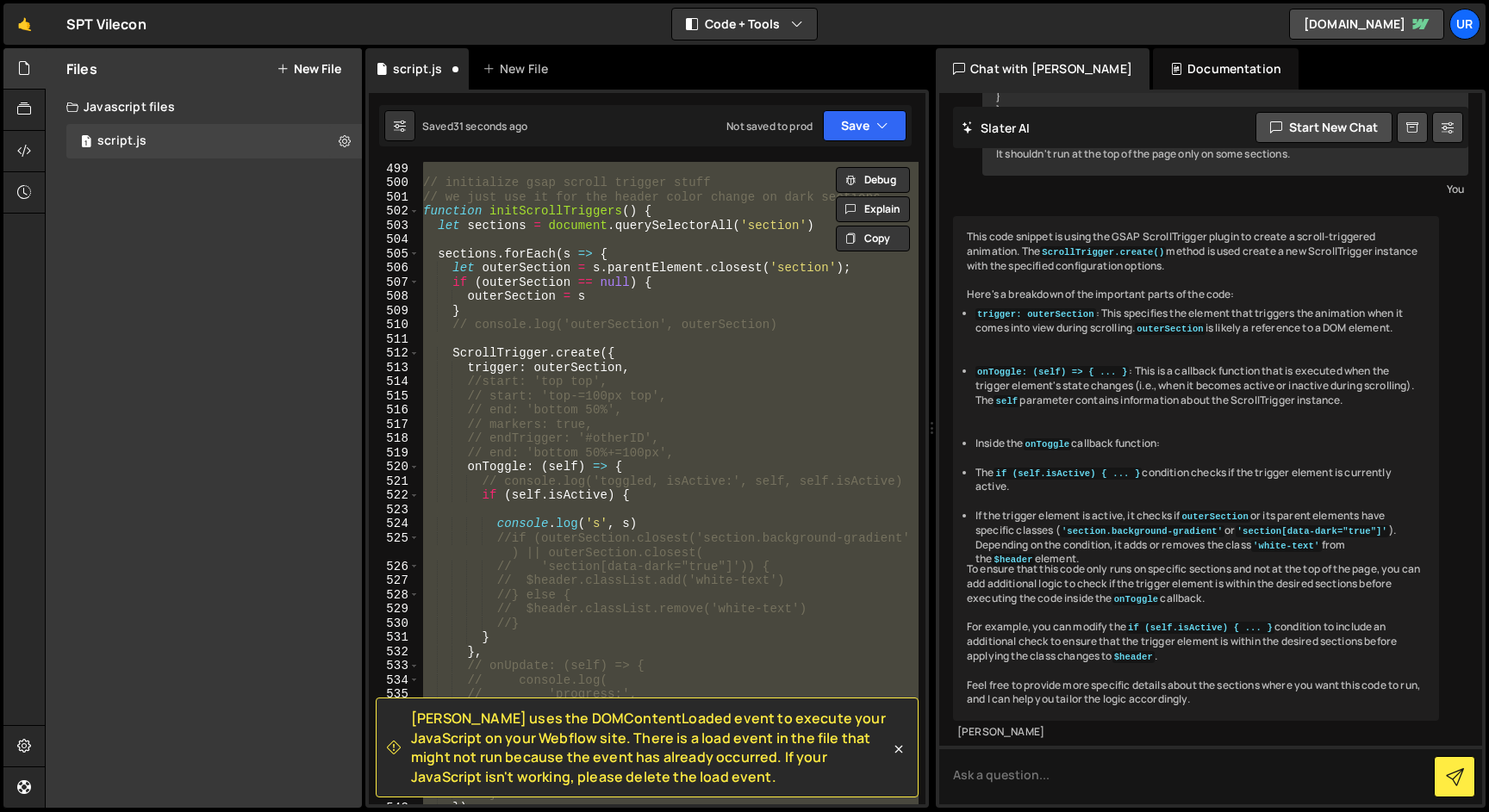
scroll to position [8052, 0]
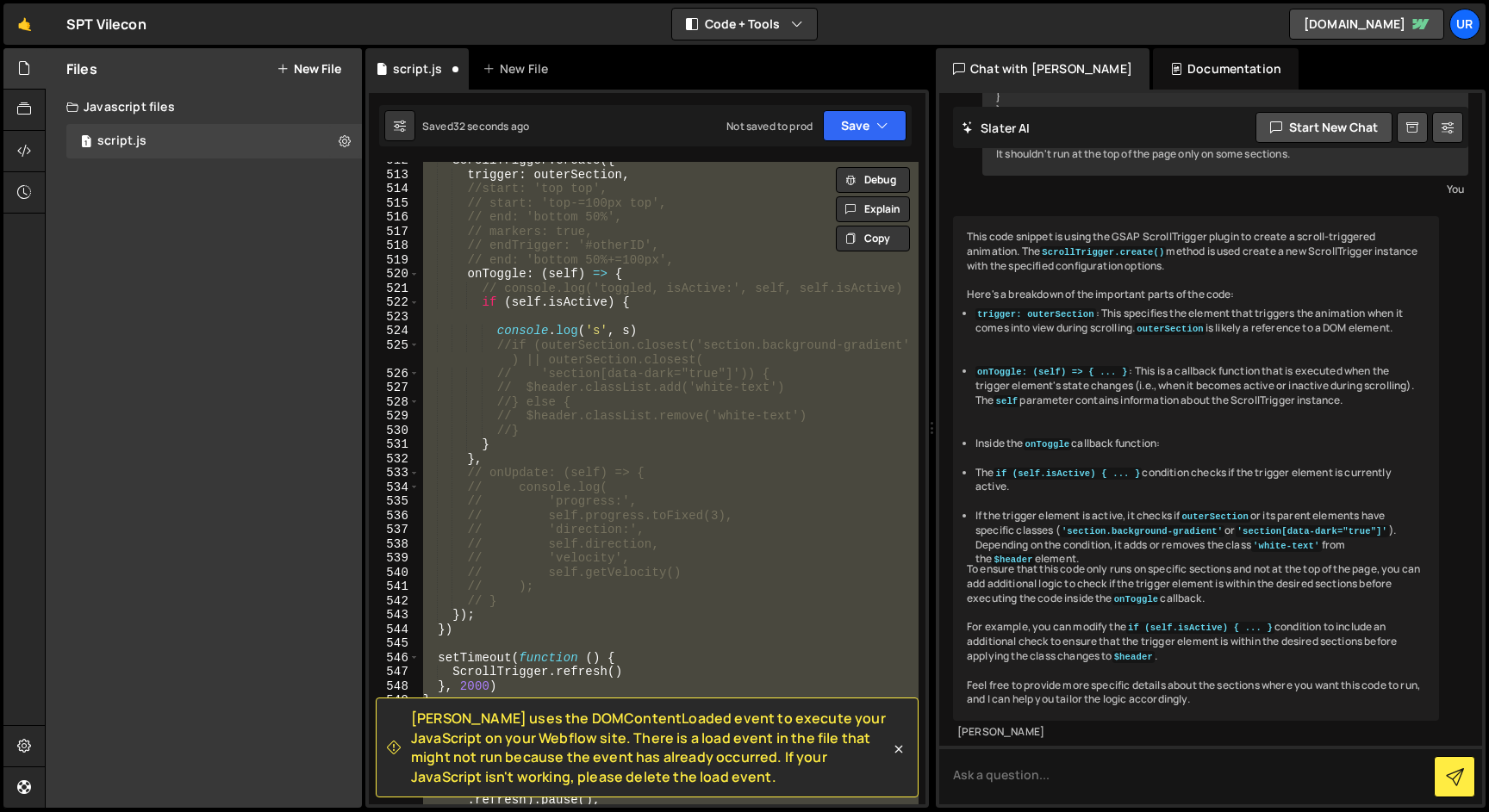
click at [656, 427] on div "ScrollTrigger . create ({ trigger : outerSection , //start: 'top top', // start…" at bounding box center [669, 483] width 499 height 643
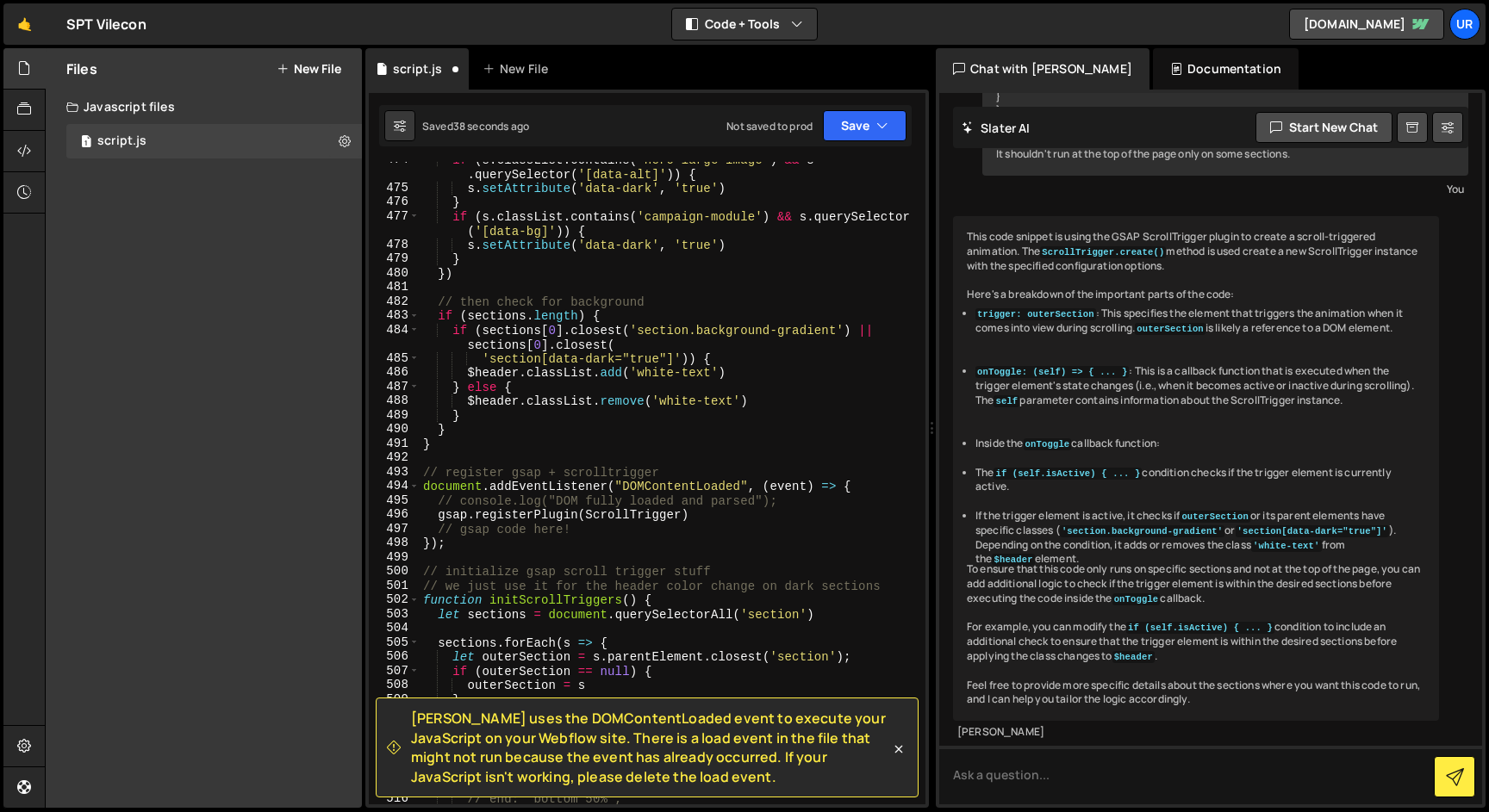
scroll to position [7376, 0]
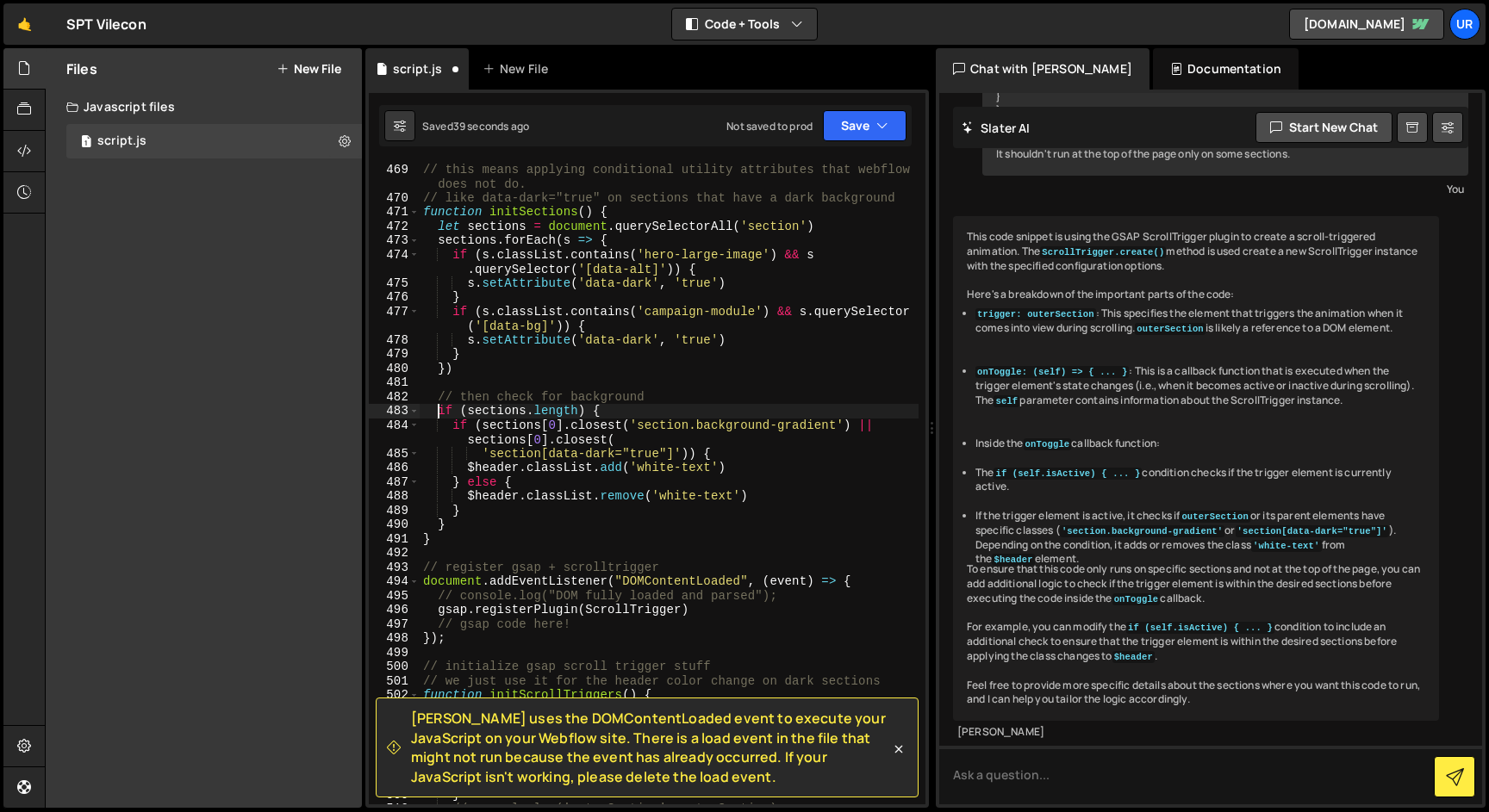
click at [438, 409] on div "// this means applying conditional utility attributes that webflow does not do.…" at bounding box center [669, 483] width 499 height 671
click at [441, 451] on div "// this means applying conditional utility attributes that webflow does not do.…" at bounding box center [669, 483] width 499 height 671
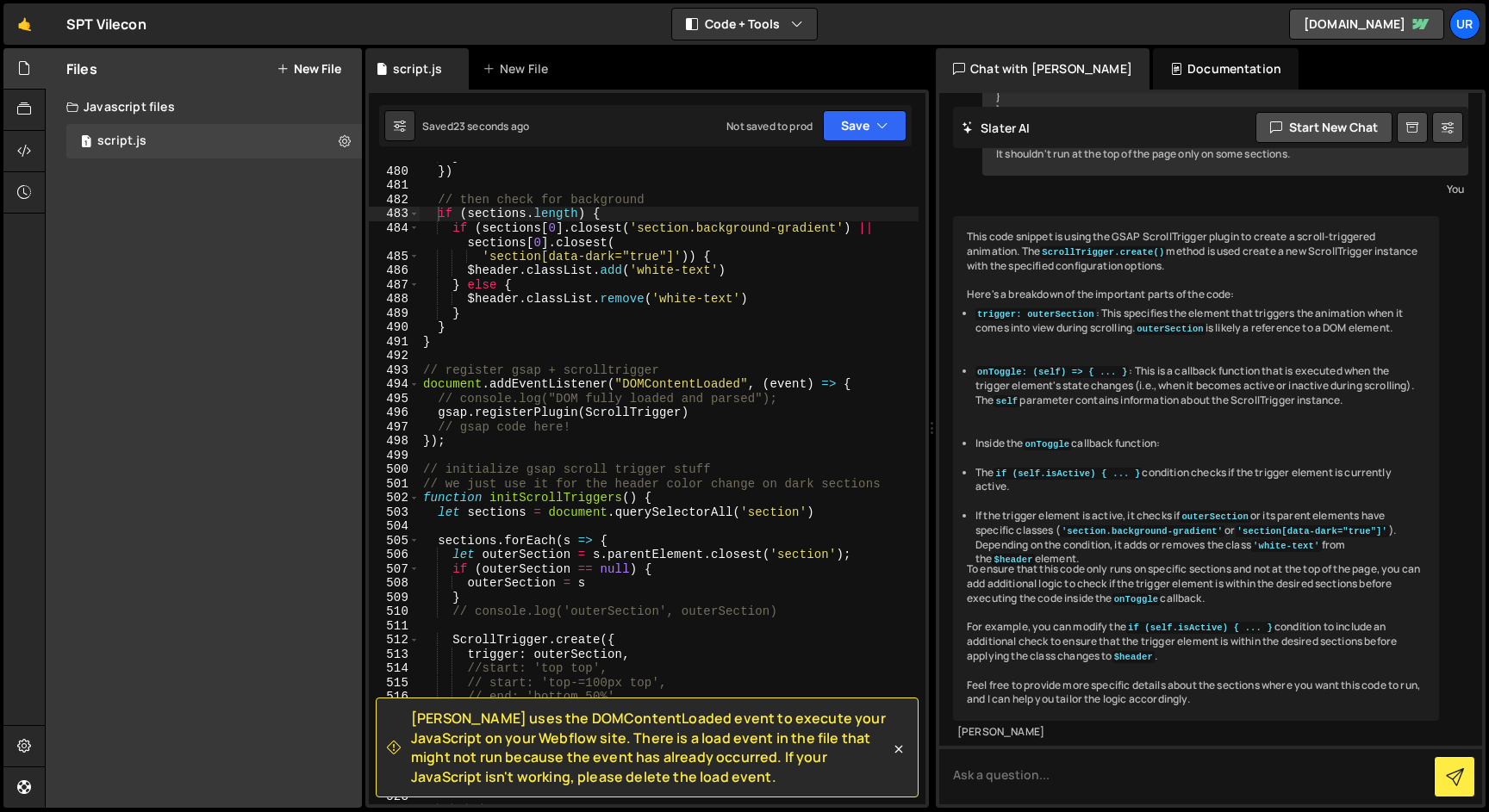
scroll to position [7649, 0]
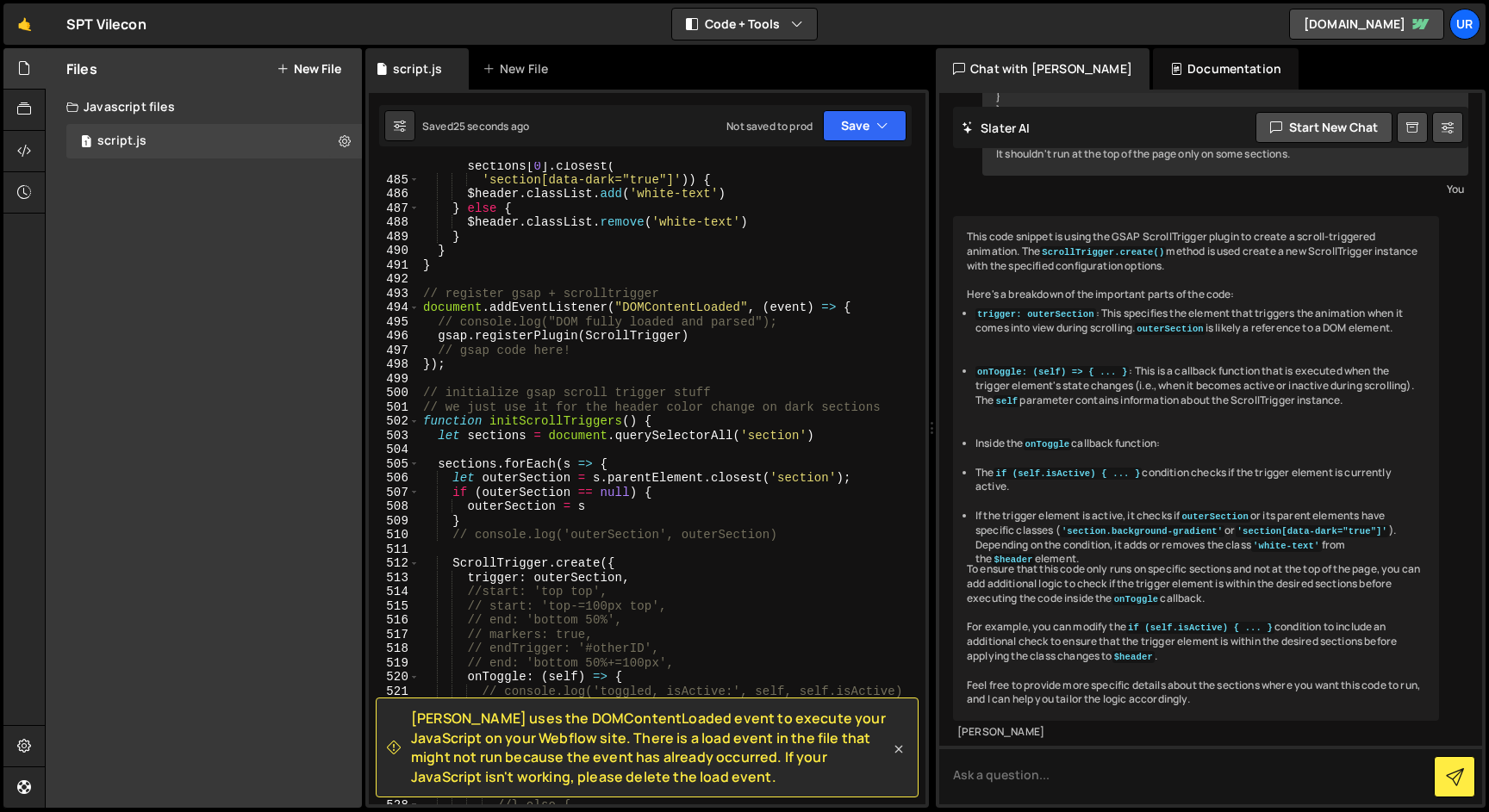
click at [900, 750] on icon at bounding box center [899, 749] width 8 height 8
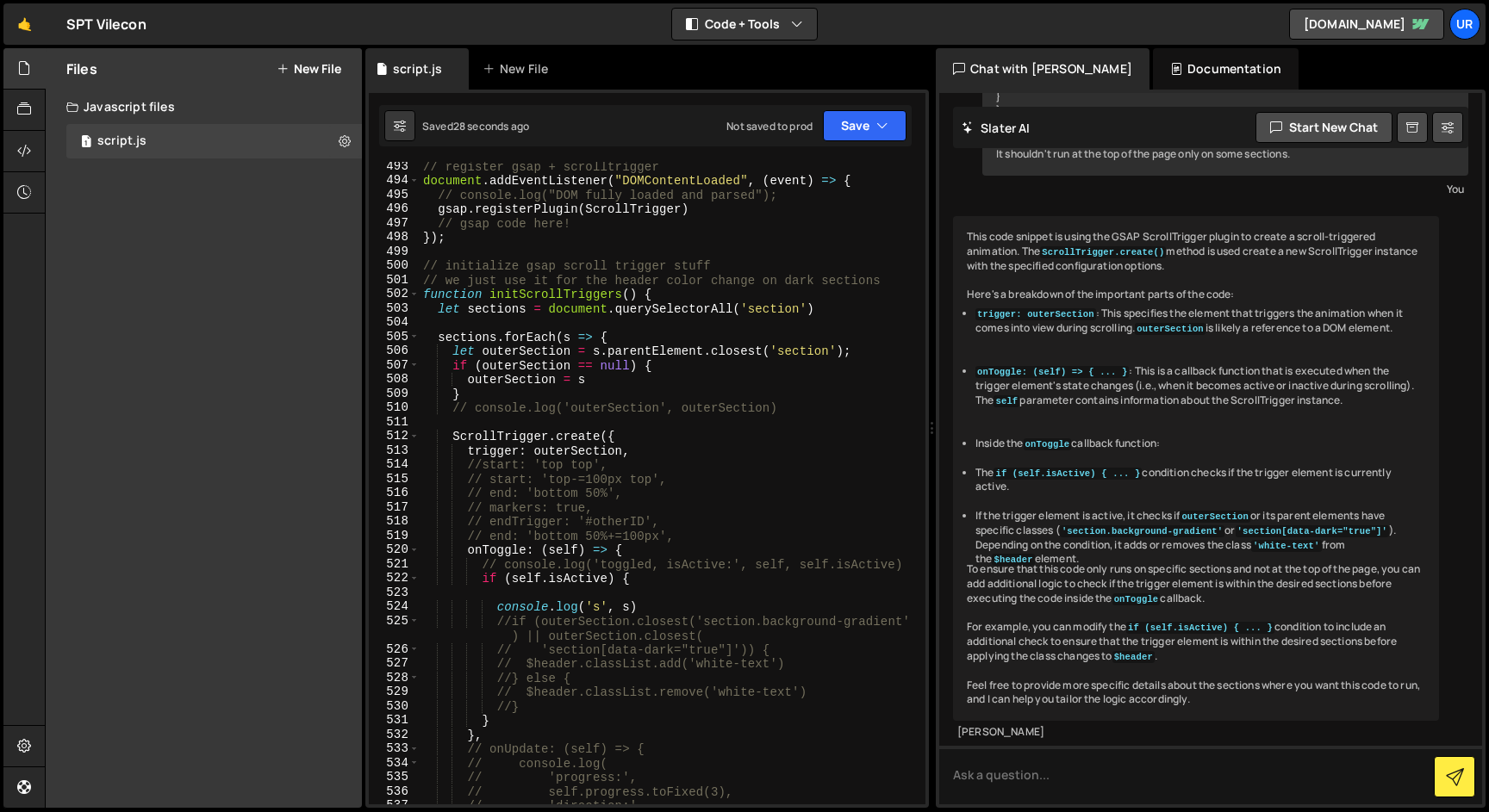
scroll to position [7866, 0]
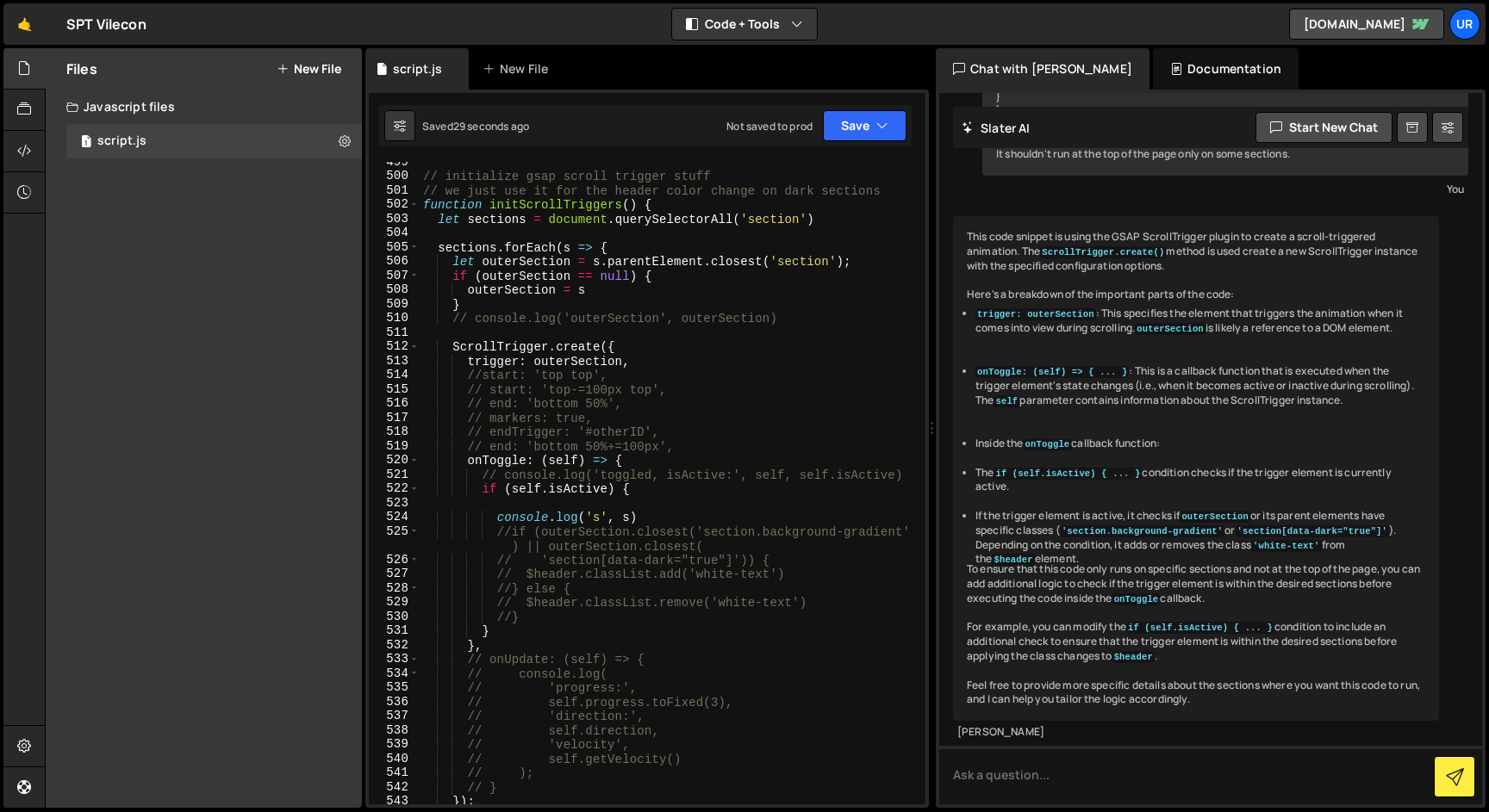
click at [511, 621] on div "// initialize gsap scroll trigger stuff // we just use it for the header color …" at bounding box center [669, 490] width 499 height 671
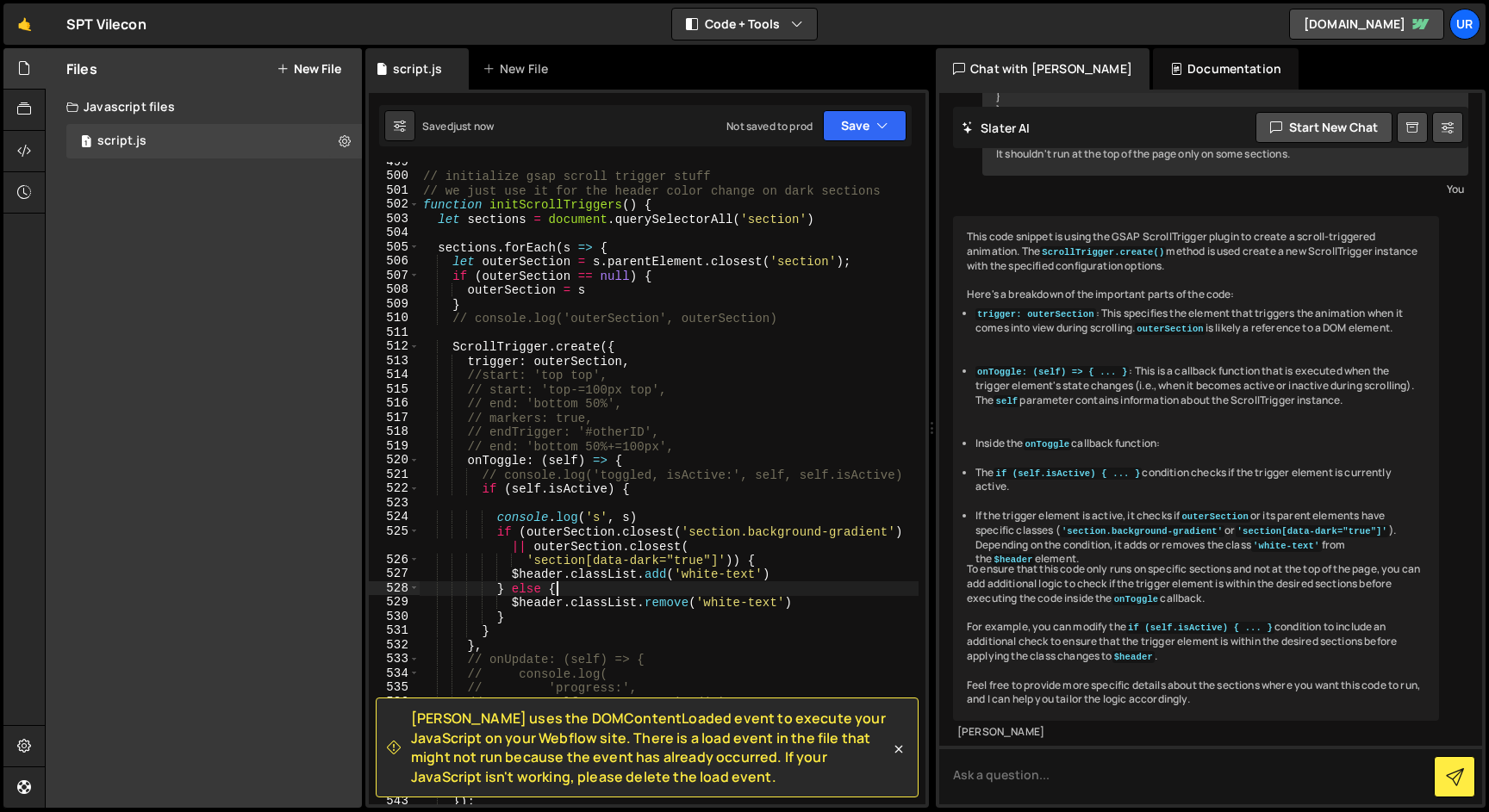
click at [715, 593] on div "// initialize gsap scroll trigger stuff // we just use it for the header color …" at bounding box center [669, 490] width 499 height 671
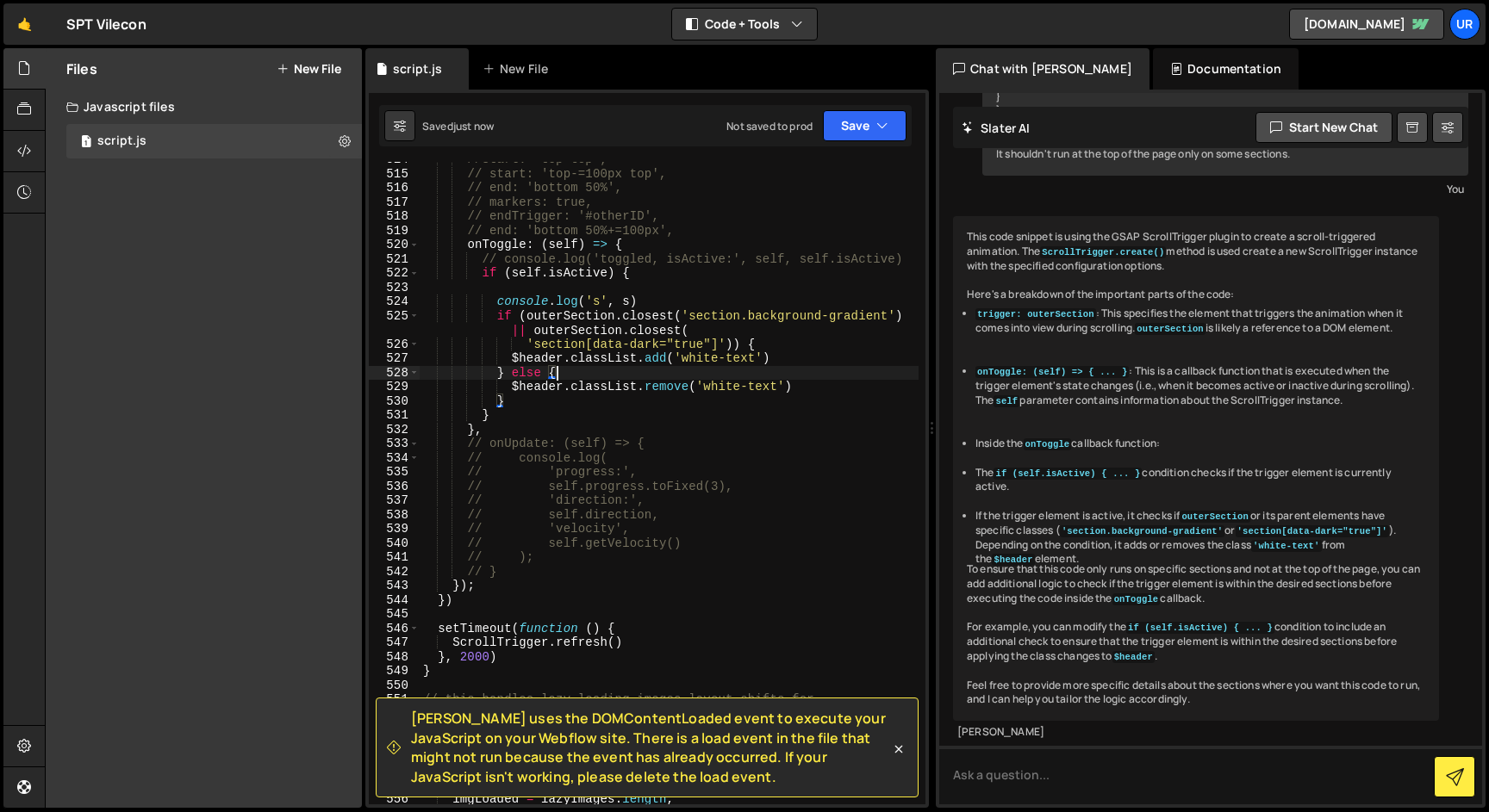
scroll to position [7960, 0]
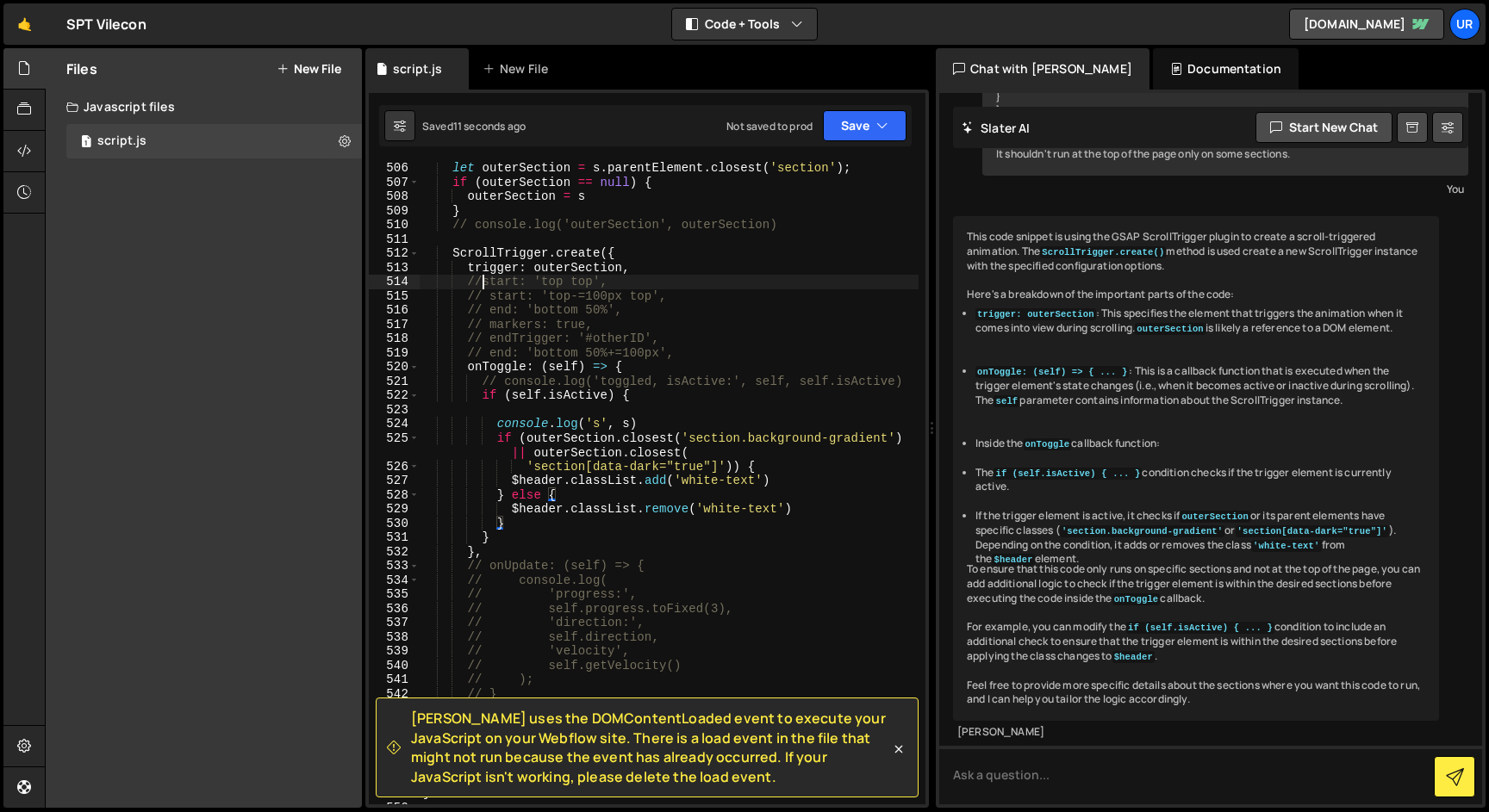
click at [484, 277] on div "let outerSection = s . parentElement . closest ( 'section' ) ; if ( outerSectio…" at bounding box center [669, 504] width 499 height 685
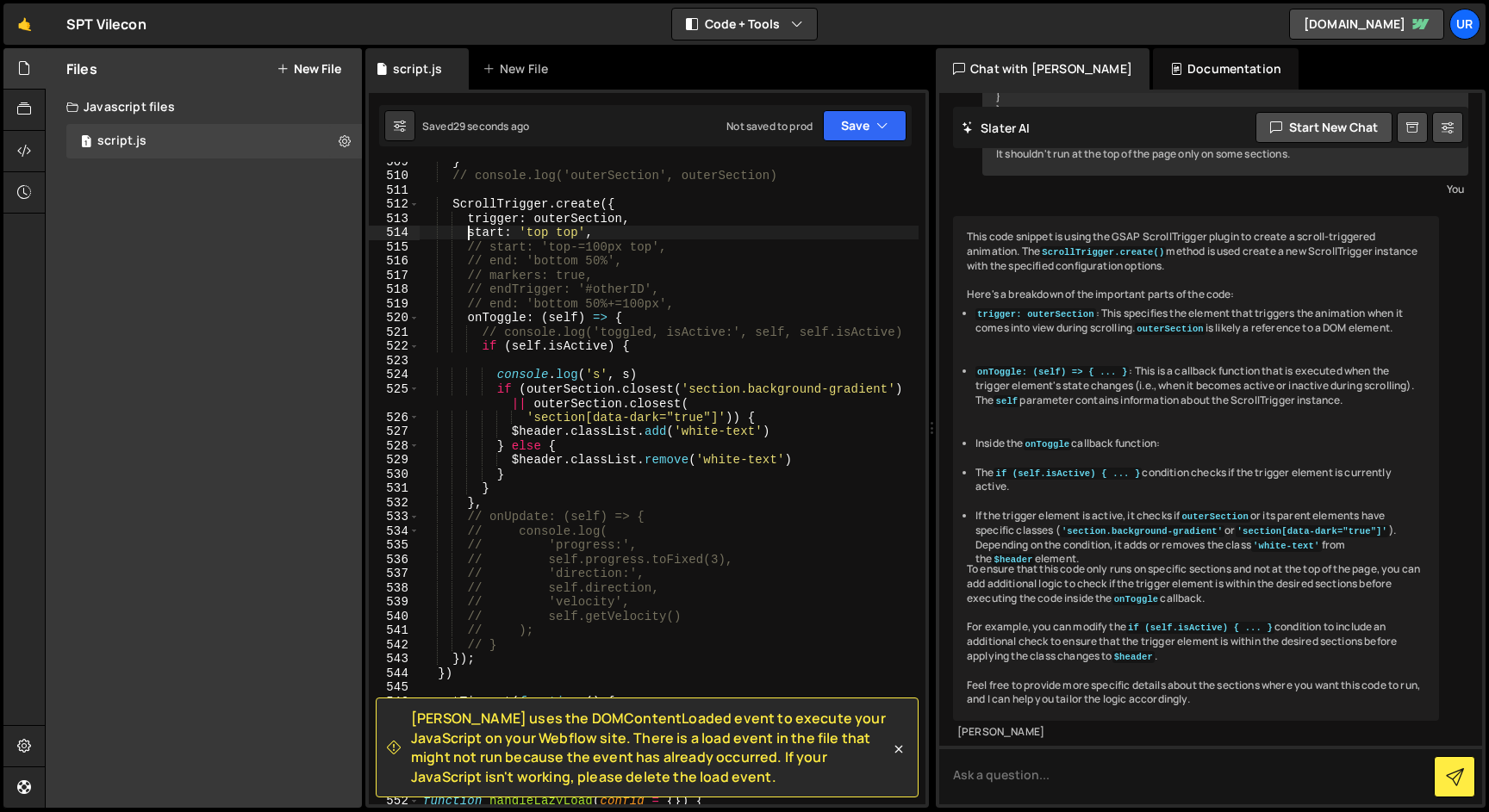
scroll to position [8009, 0]
click at [707, 401] on div "} // console.log('outerSection', outerSection) ScrollTrigger . create ({ trigge…" at bounding box center [669, 489] width 499 height 671
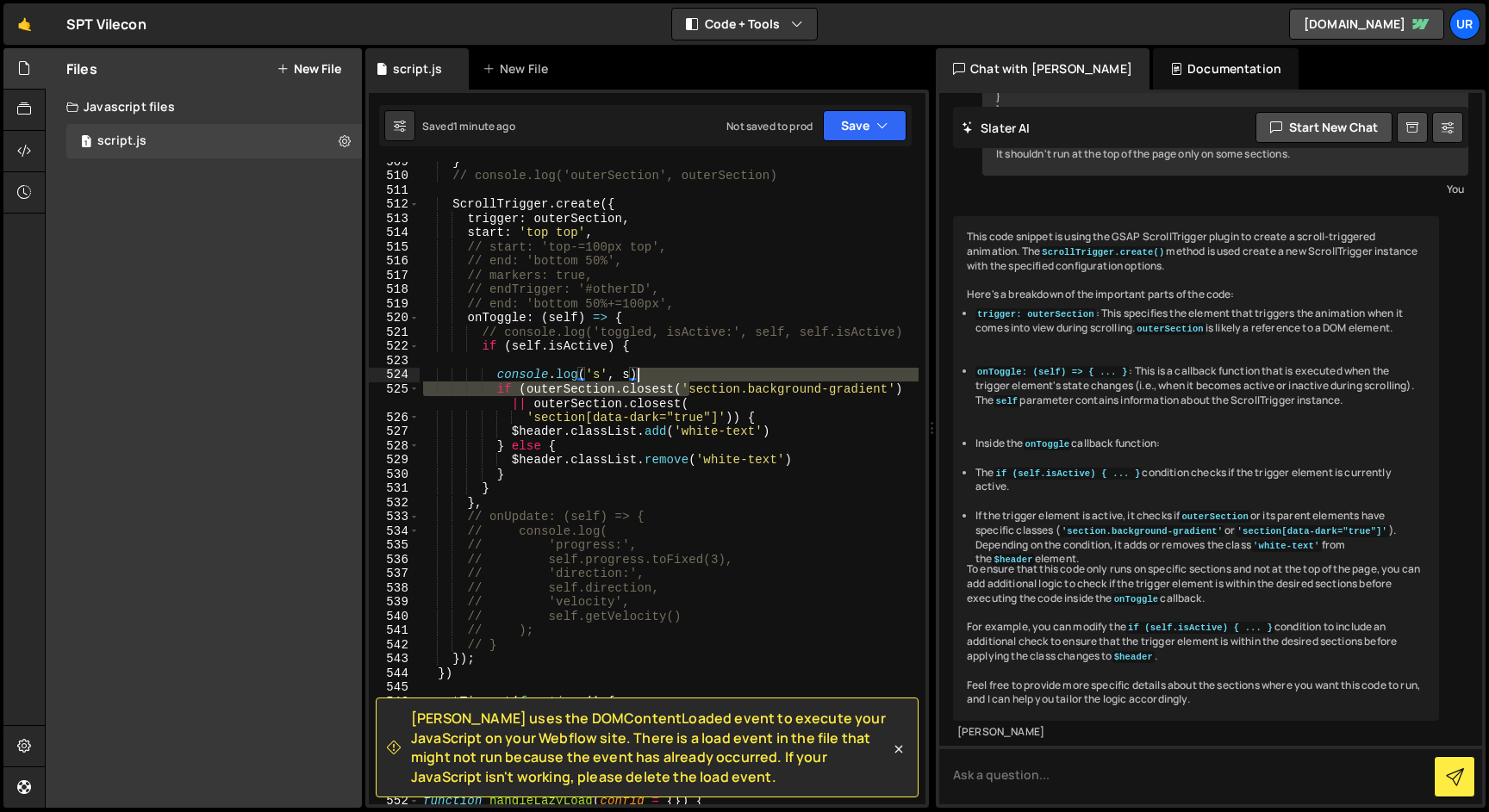
drag, startPoint x: 689, startPoint y: 389, endPoint x: 853, endPoint y: 379, distance: 164.3
click at [853, 379] on div "} // console.log('outerSection', outerSection) ScrollTrigger . create ({ trigge…" at bounding box center [669, 489] width 499 height 671
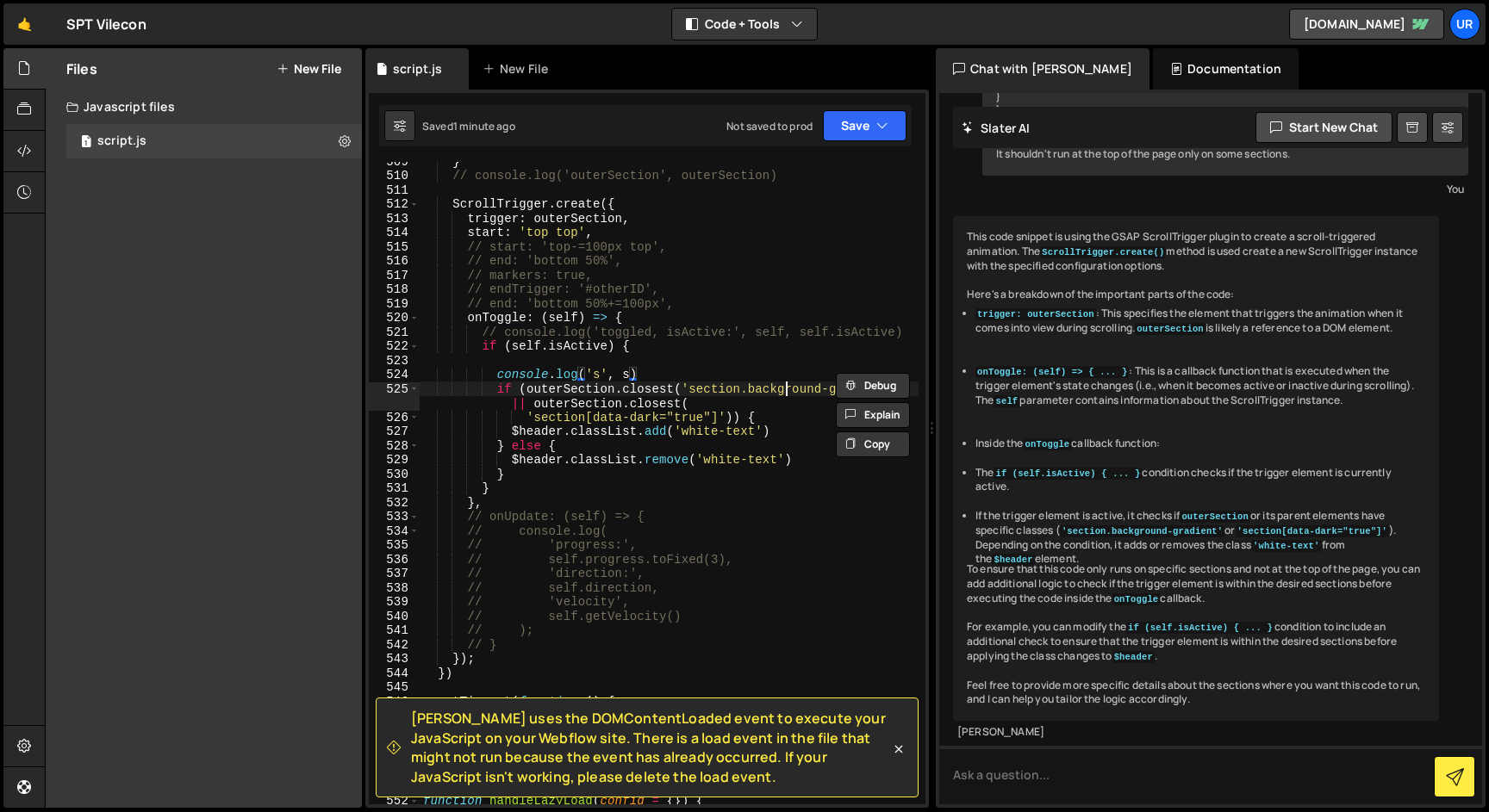
click at [789, 389] on div "} // console.log('outerSection', outerSection) ScrollTrigger . create ({ trigge…" at bounding box center [669, 489] width 499 height 671
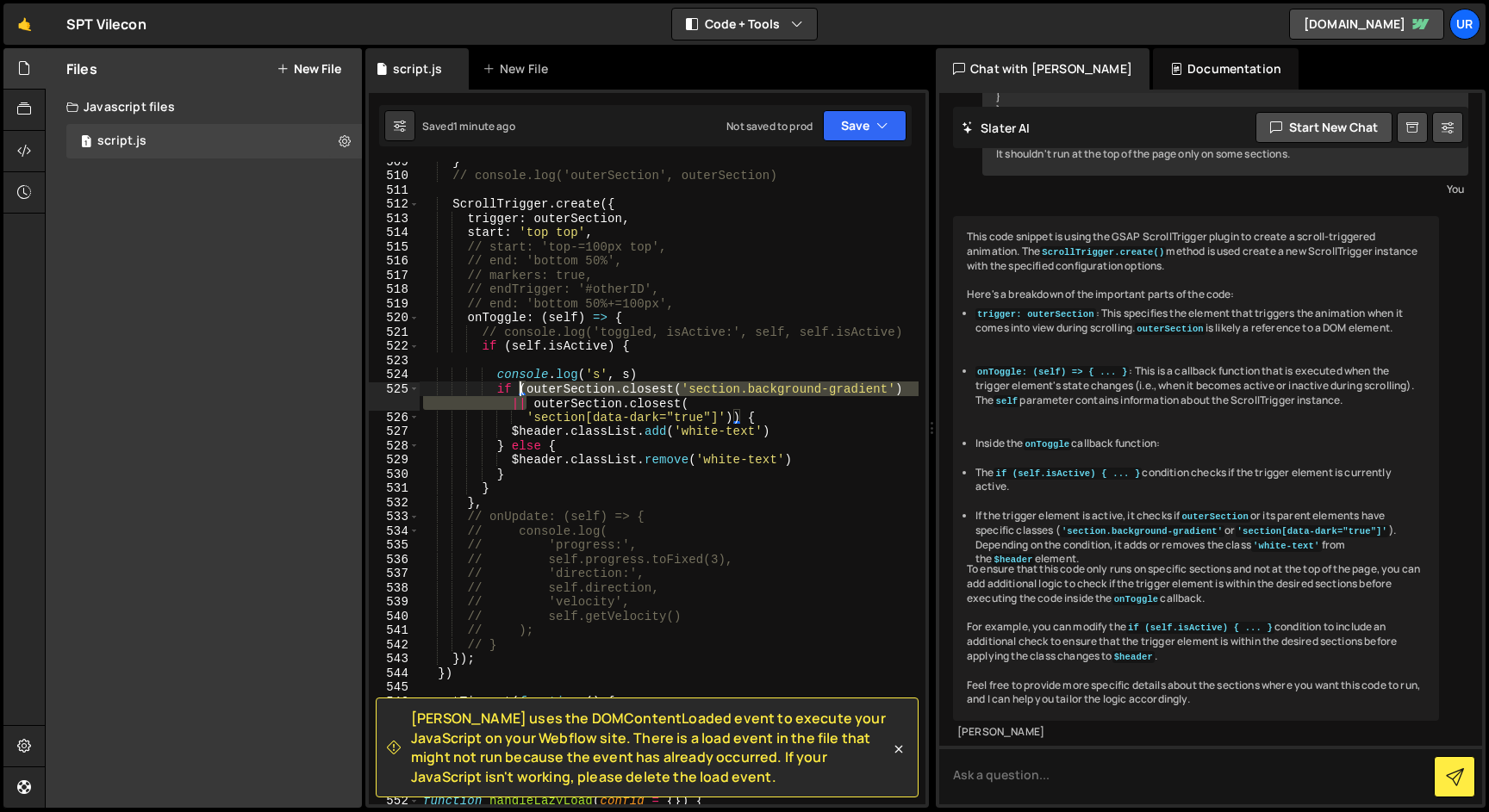
drag, startPoint x: 529, startPoint y: 406, endPoint x: 520, endPoint y: 391, distance: 17.5
click at [520, 391] on div "} // console.log('outerSection', outerSection) ScrollTrigger . create ({ trigge…" at bounding box center [669, 489] width 499 height 671
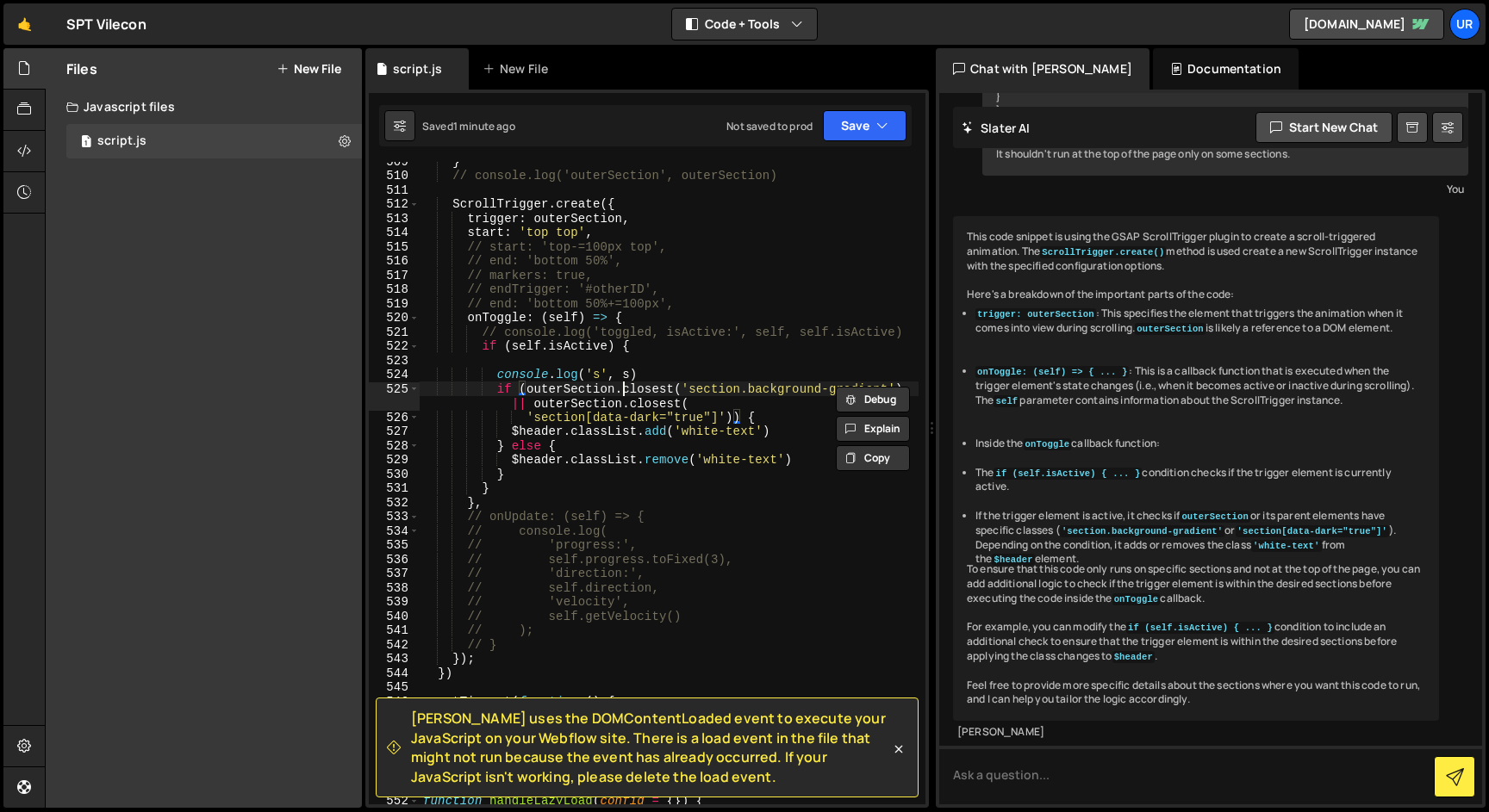
click at [620, 394] on div "} // console.log('outerSection', outerSection) ScrollTrigger . create ({ trigge…" at bounding box center [669, 489] width 499 height 671
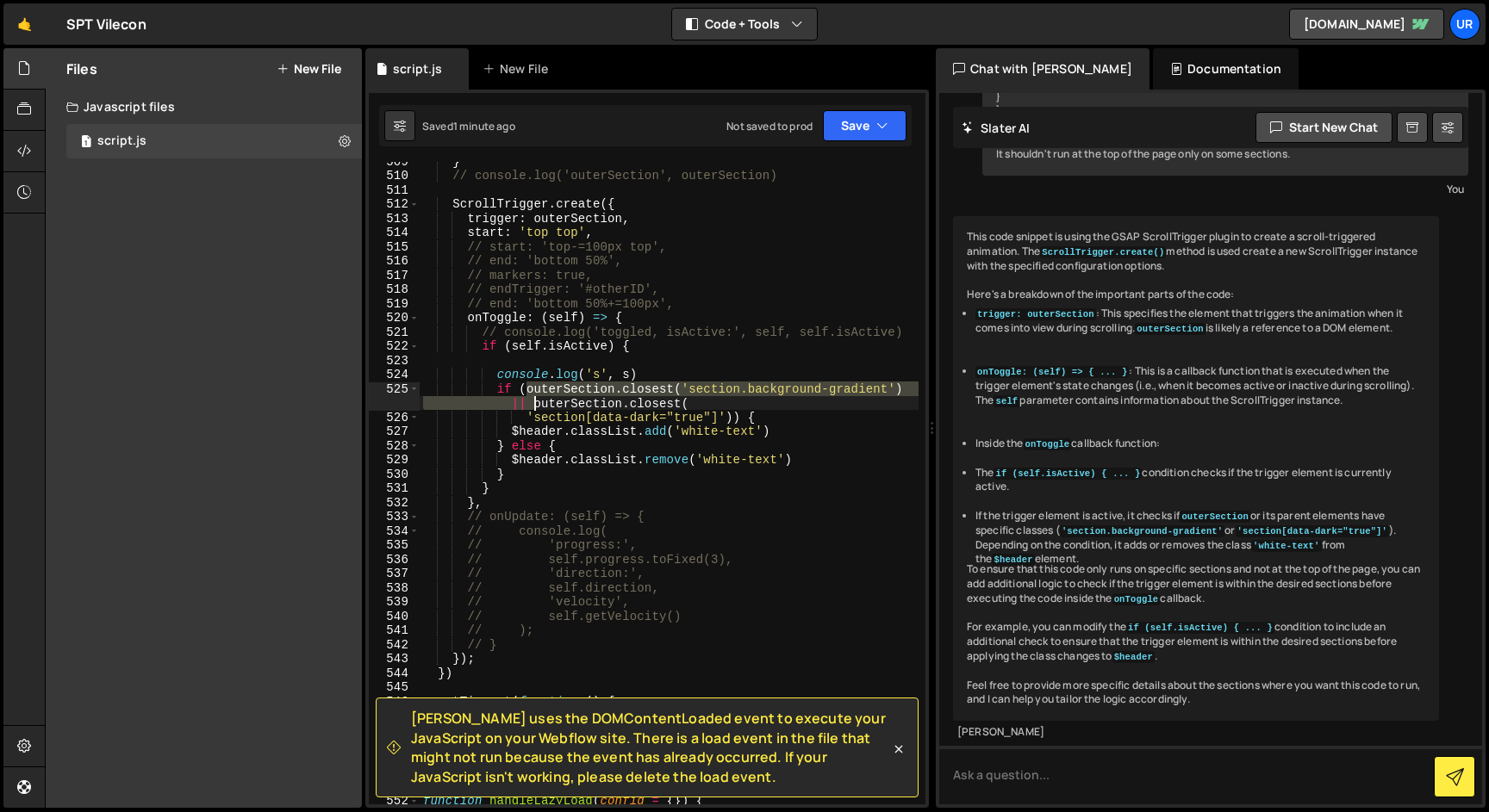
drag, startPoint x: 529, startPoint y: 389, endPoint x: 533, endPoint y: 407, distance: 18.4
click at [533, 407] on div "} // console.log('outerSection', outerSection) ScrollTrigger . create ({ trigge…" at bounding box center [669, 489] width 499 height 671
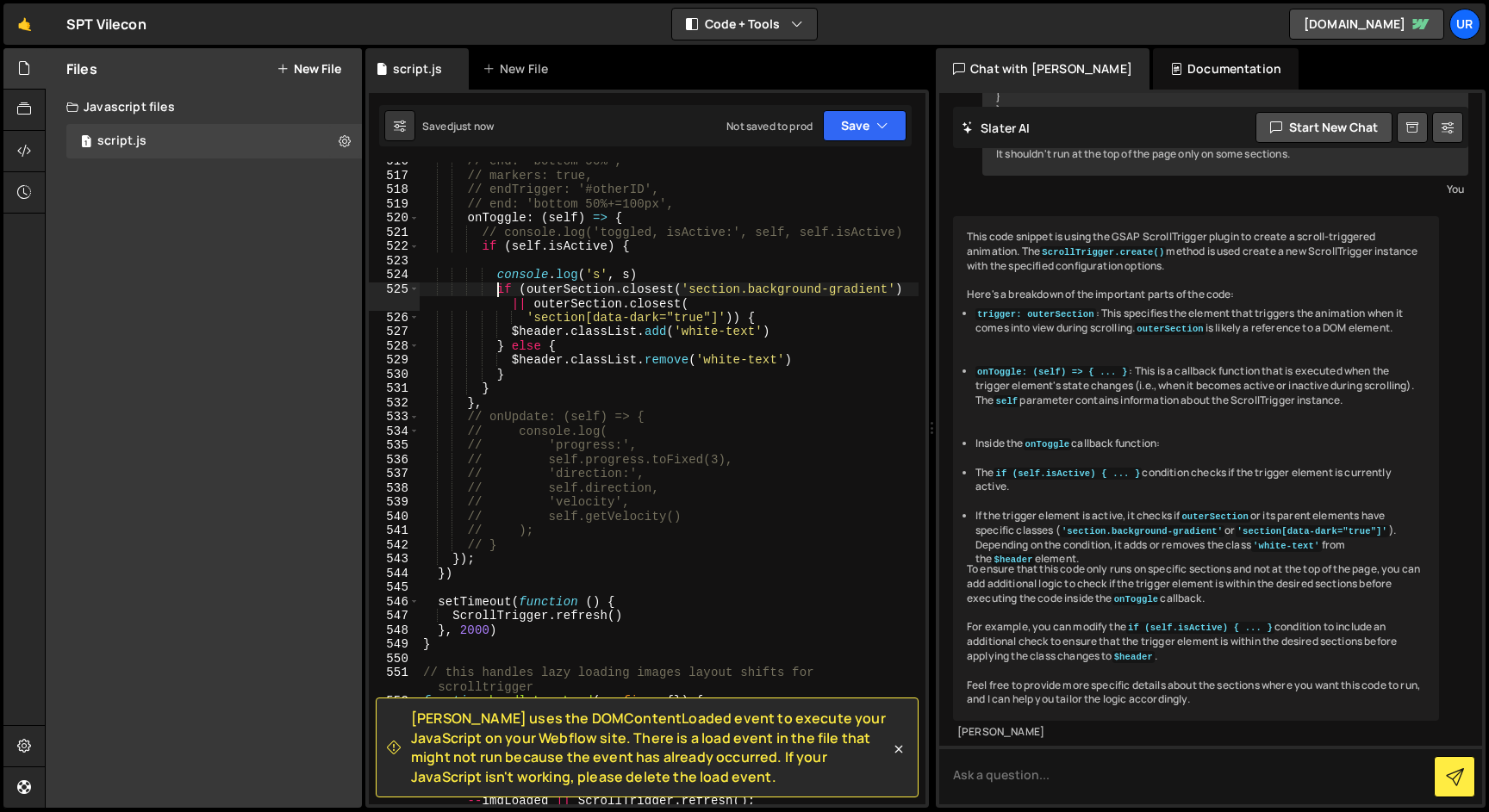
scroll to position [8220, 0]
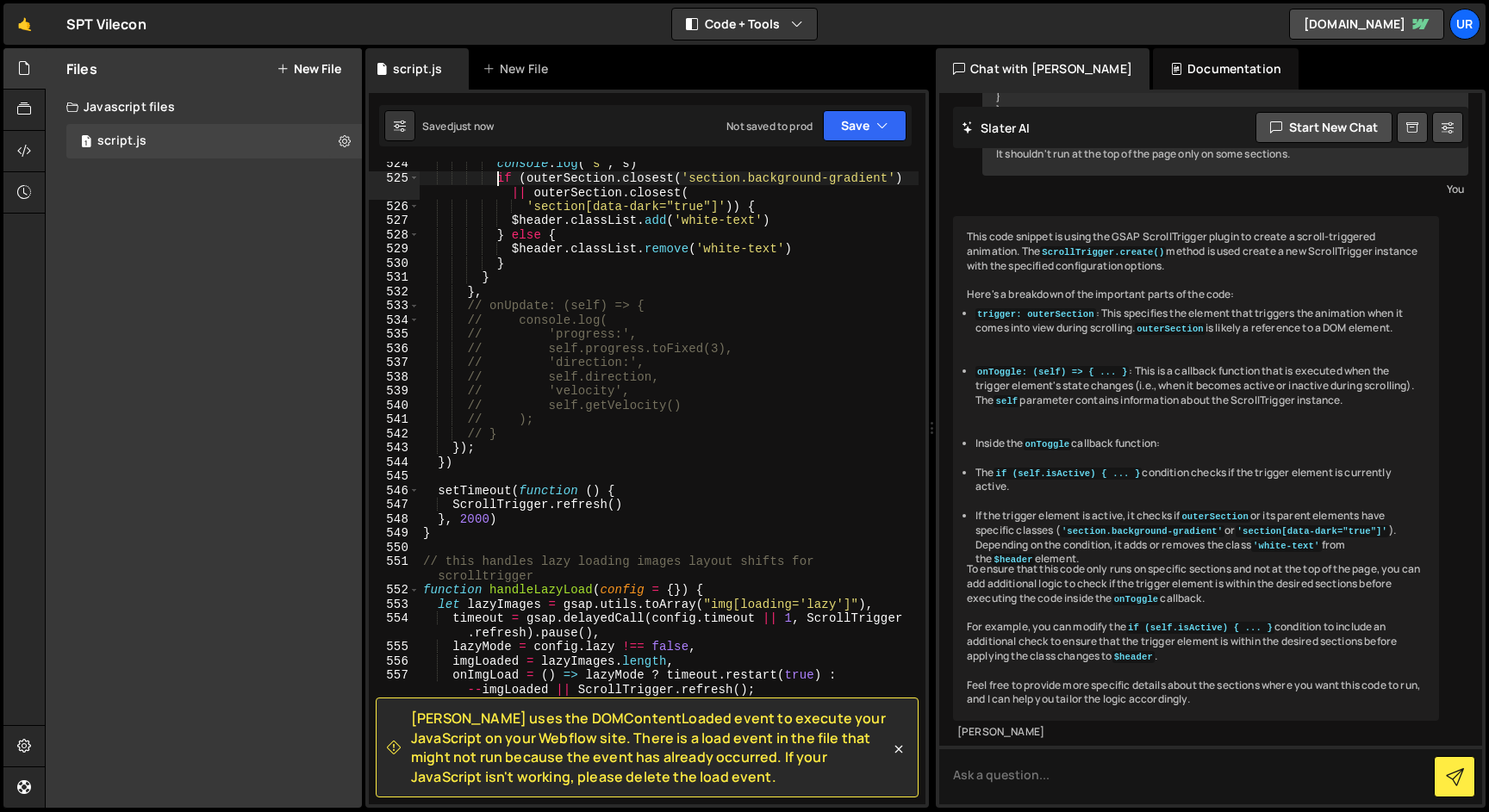
click at [755, 439] on div "console . log ( 's' , s ) if ( outerSection . closest ( 'section.background-gra…" at bounding box center [669, 492] width 499 height 671
click at [885, 125] on icon "button" at bounding box center [882, 126] width 12 height 17
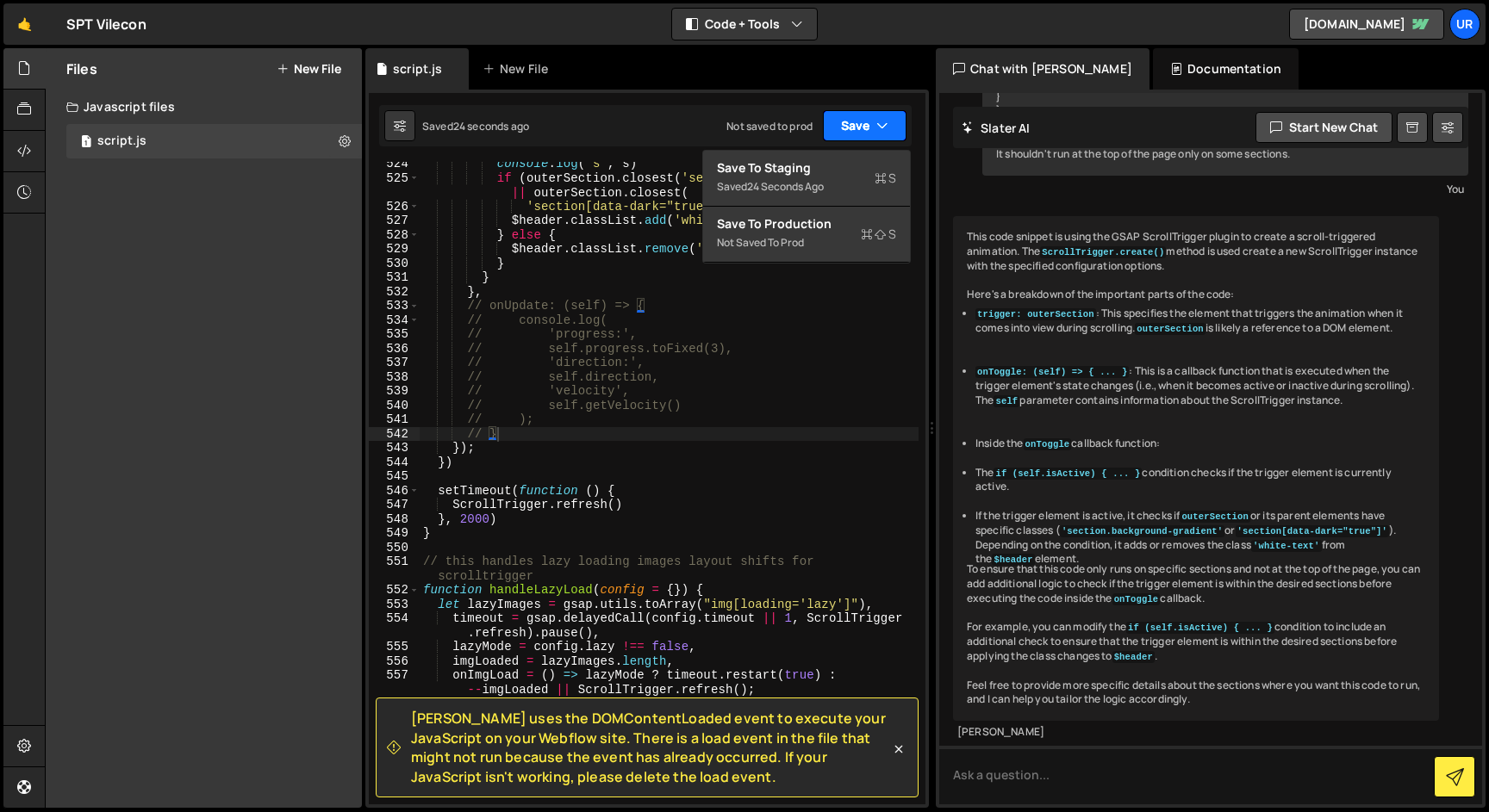
click at [885, 125] on icon "button" at bounding box center [882, 126] width 12 height 17
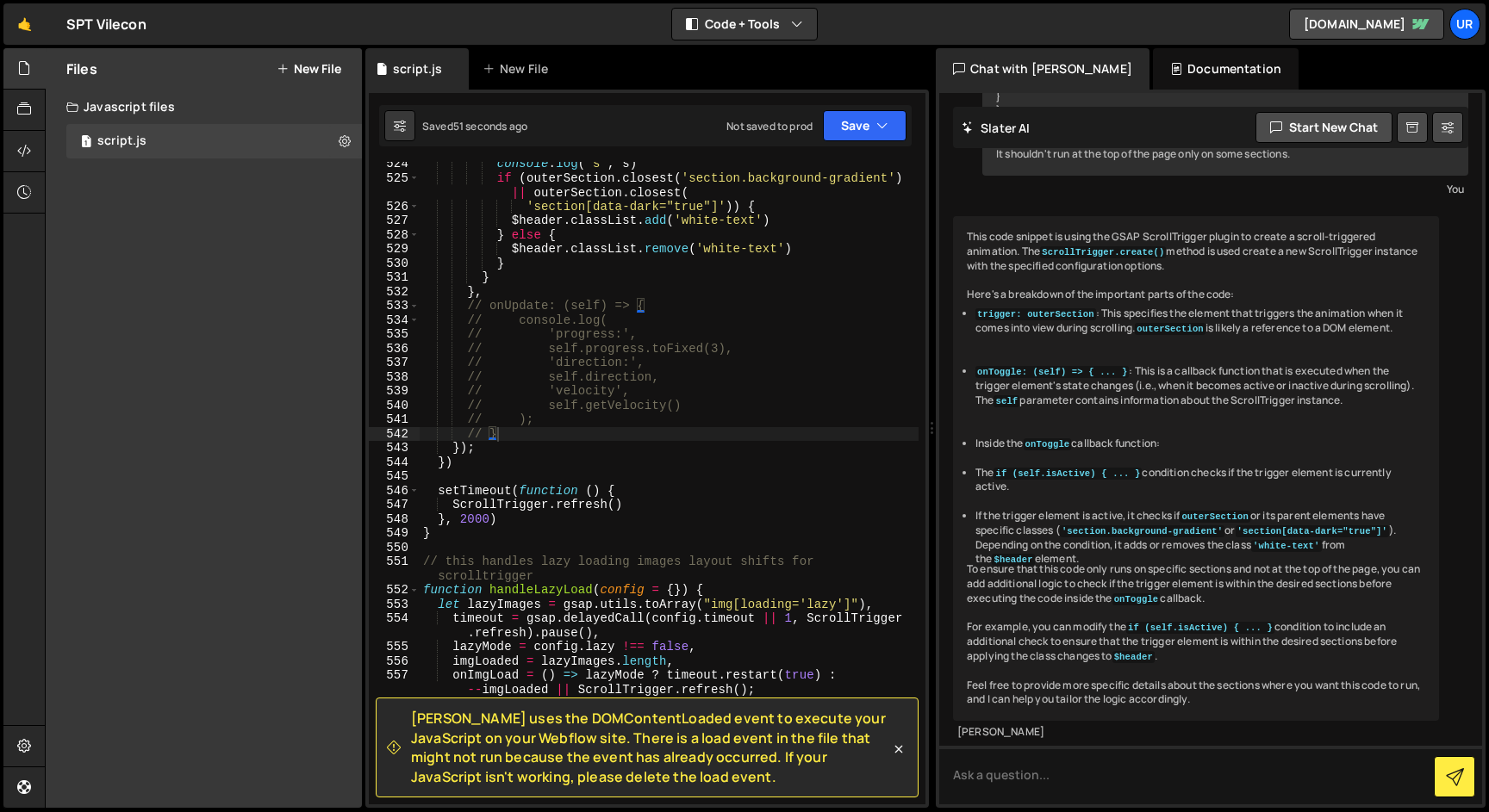
click at [1154, 180] on div "You" at bounding box center [1225, 188] width 478 height 18
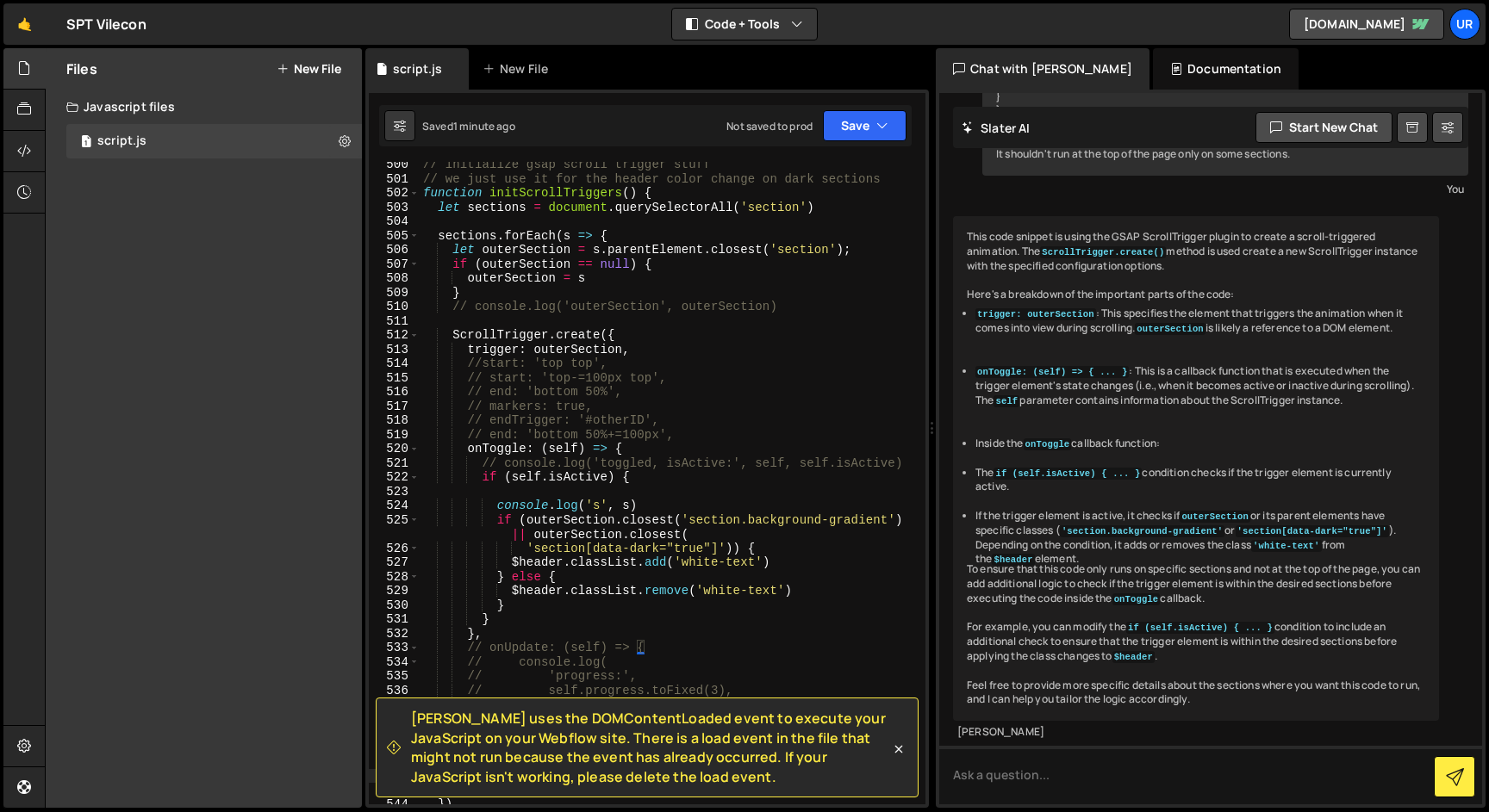
scroll to position [7877, 0]
click at [665, 586] on div "// initialize gsap scroll trigger stuff // we just use it for the header color …" at bounding box center [669, 493] width 499 height 671
click at [656, 560] on div "// initialize gsap scroll trigger stuff // we just use it for the header color …" at bounding box center [669, 493] width 499 height 671
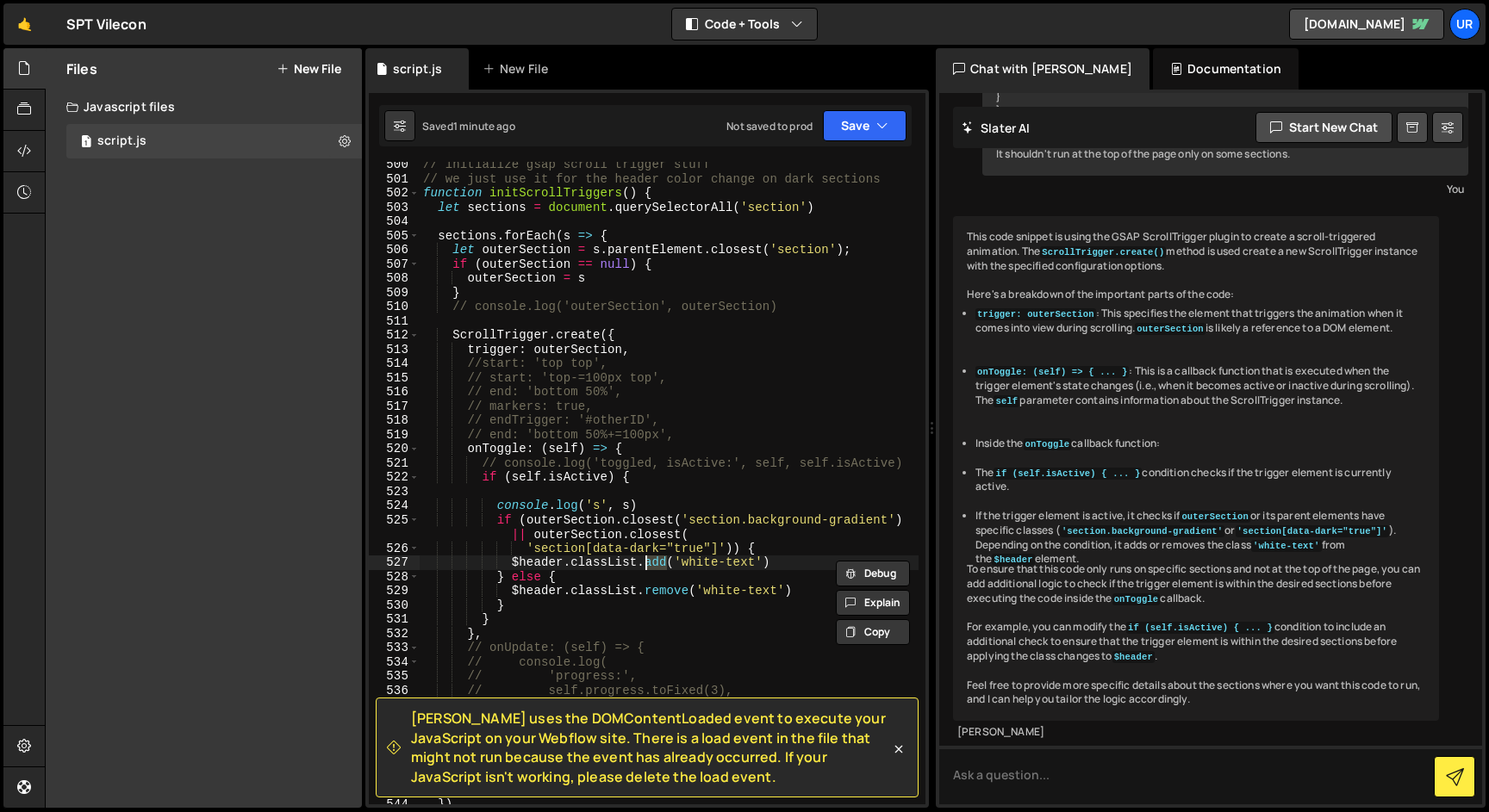
paste textarea "remove"
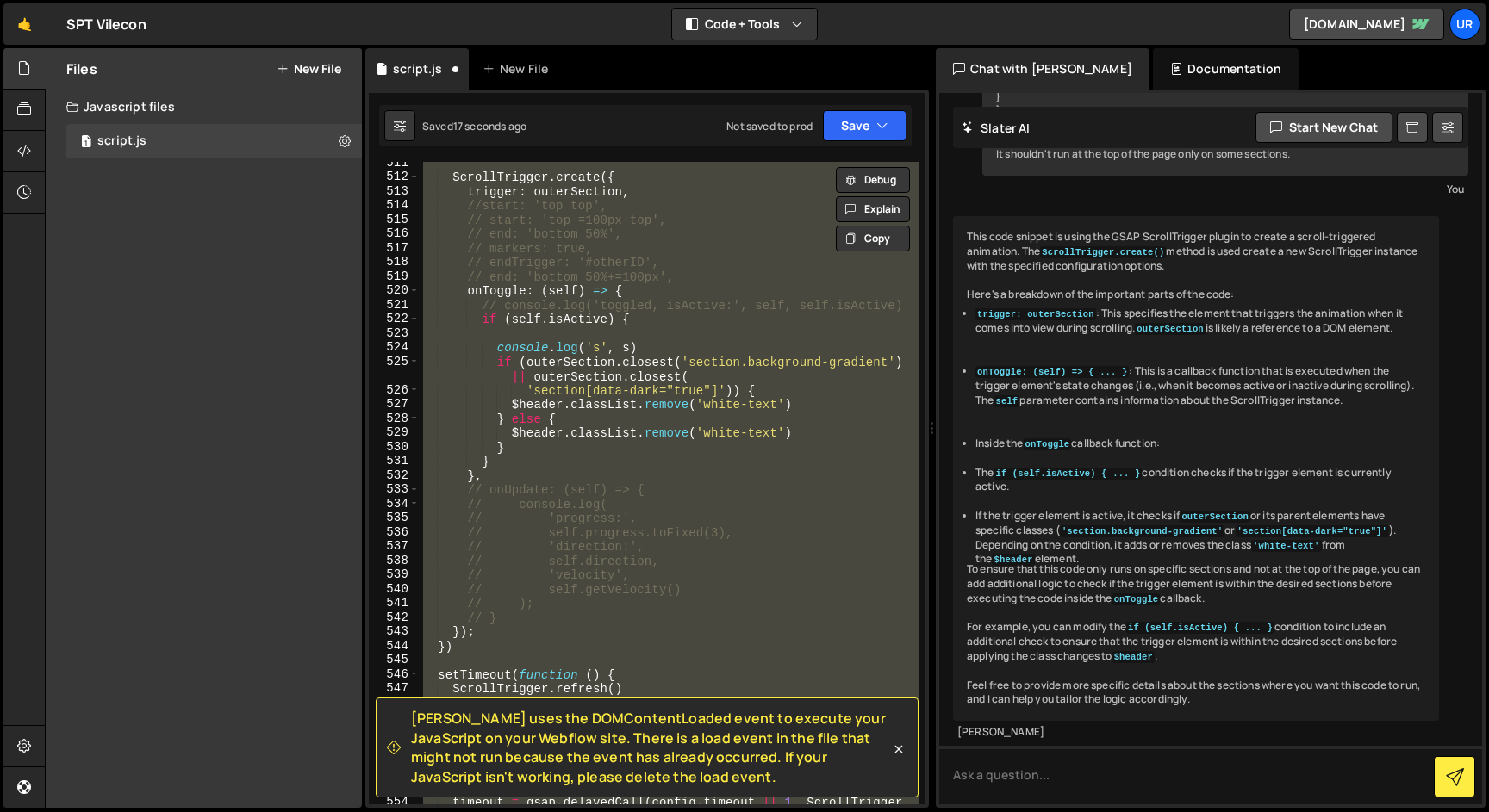
scroll to position [8033, 0]
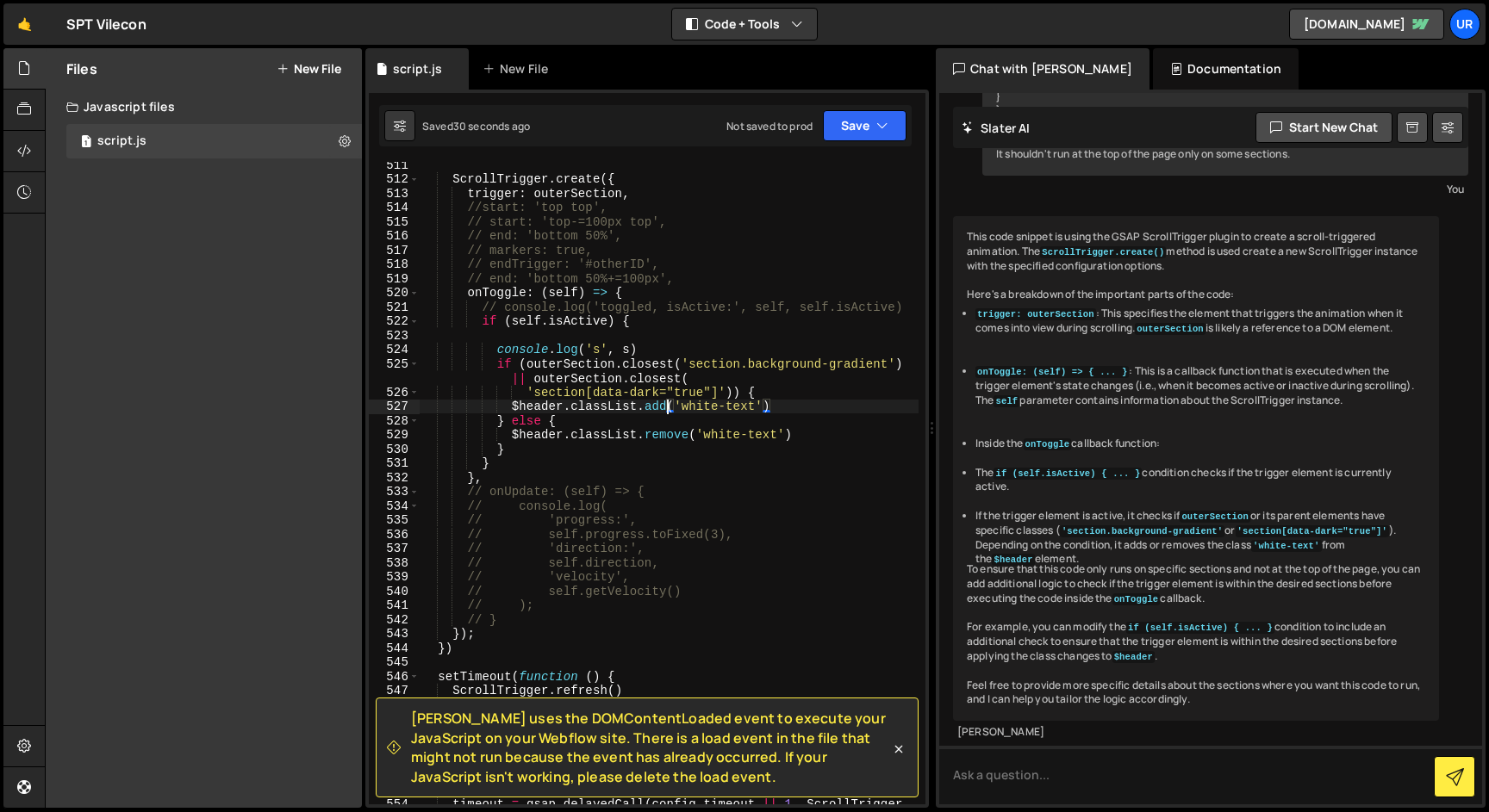
click at [486, 210] on div "ScrollTrigger . create ({ trigger : outerSection , //start: 'top top', // start…" at bounding box center [669, 500] width 499 height 685
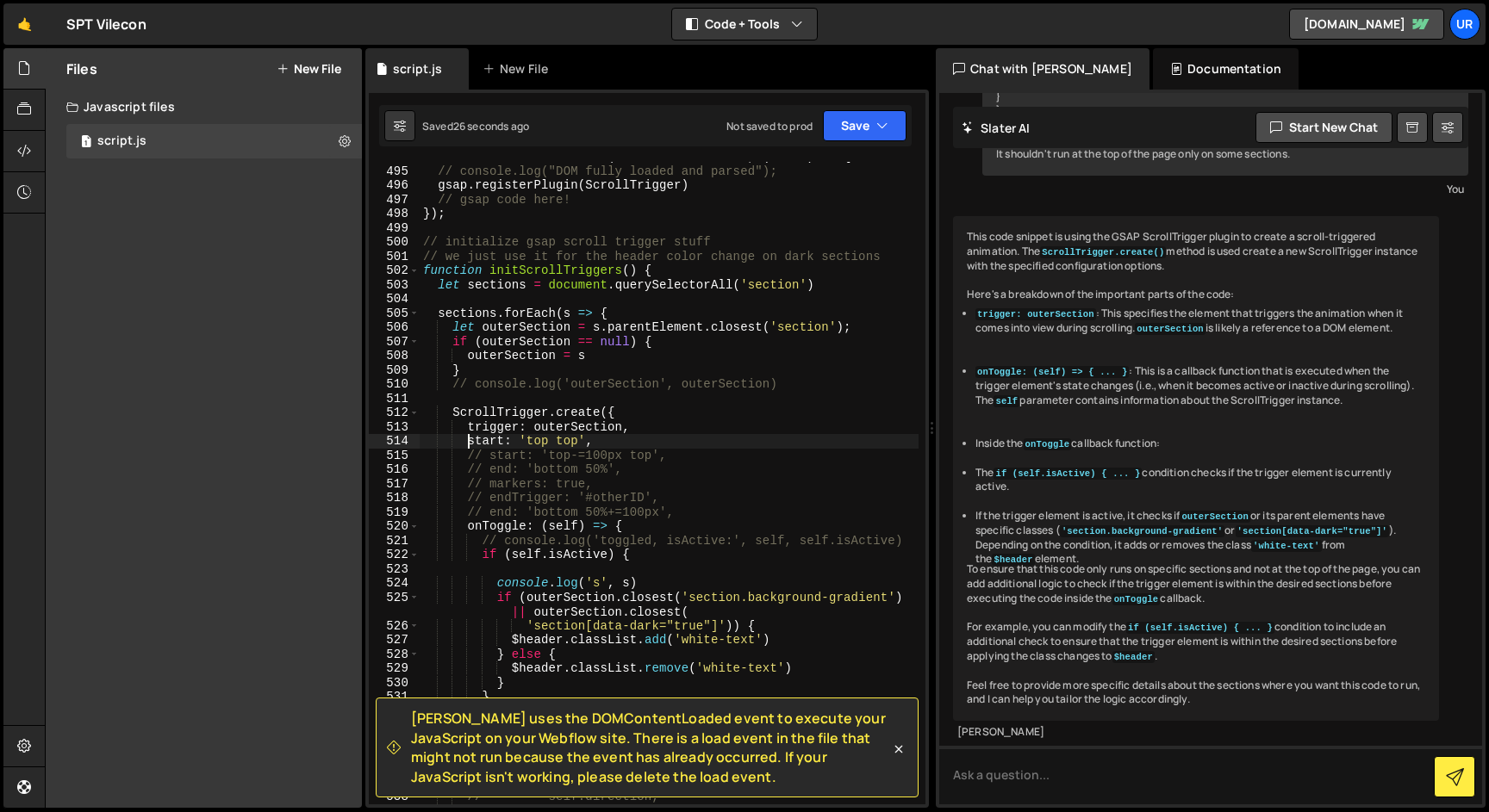
scroll to position [7800, 0]
click at [457, 269] on div "document . addEventListener ( "DOMContentLoaded" , ( event ) => { // console.lo…" at bounding box center [669, 485] width 499 height 671
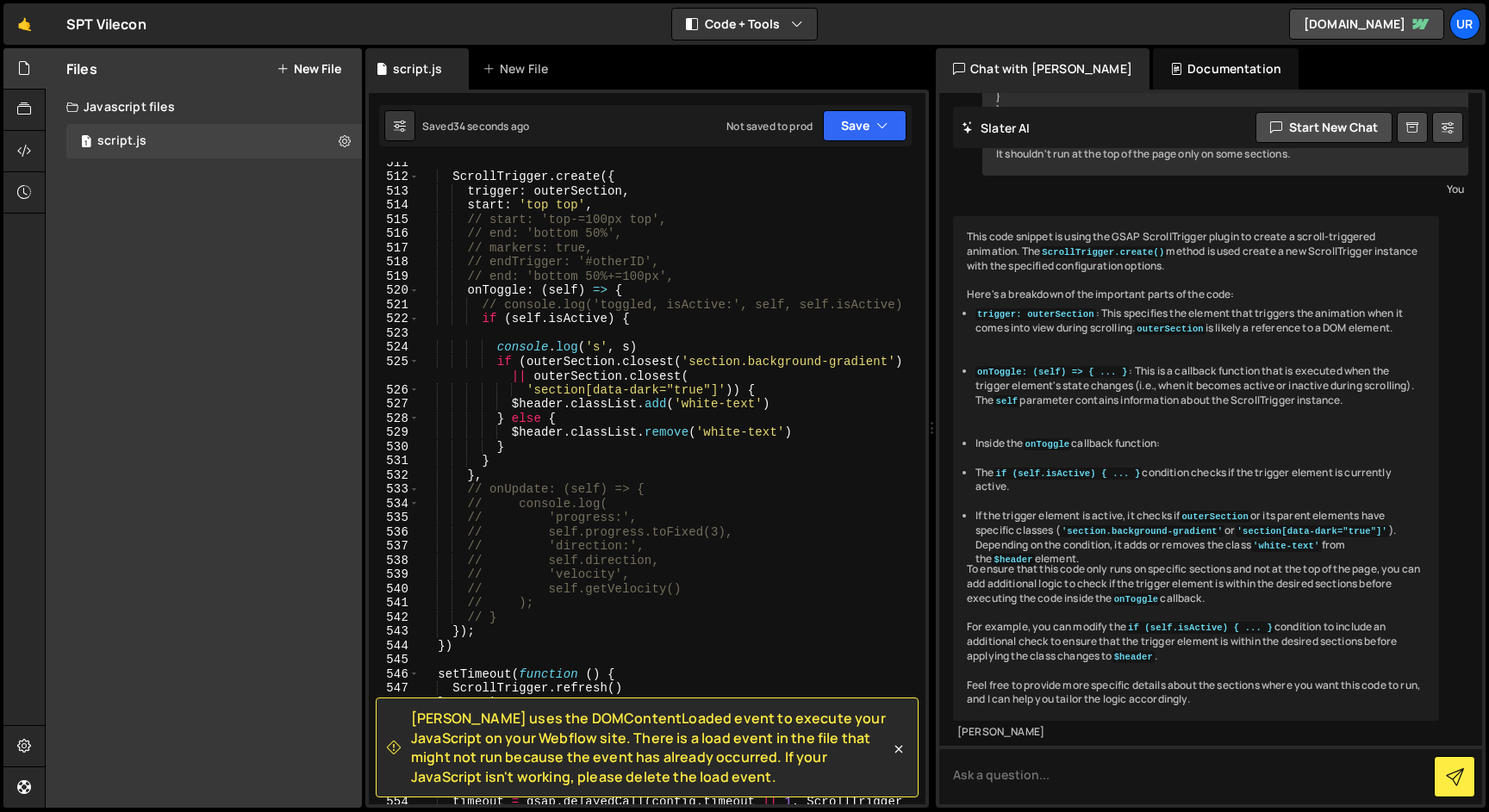
scroll to position [8141, 0]
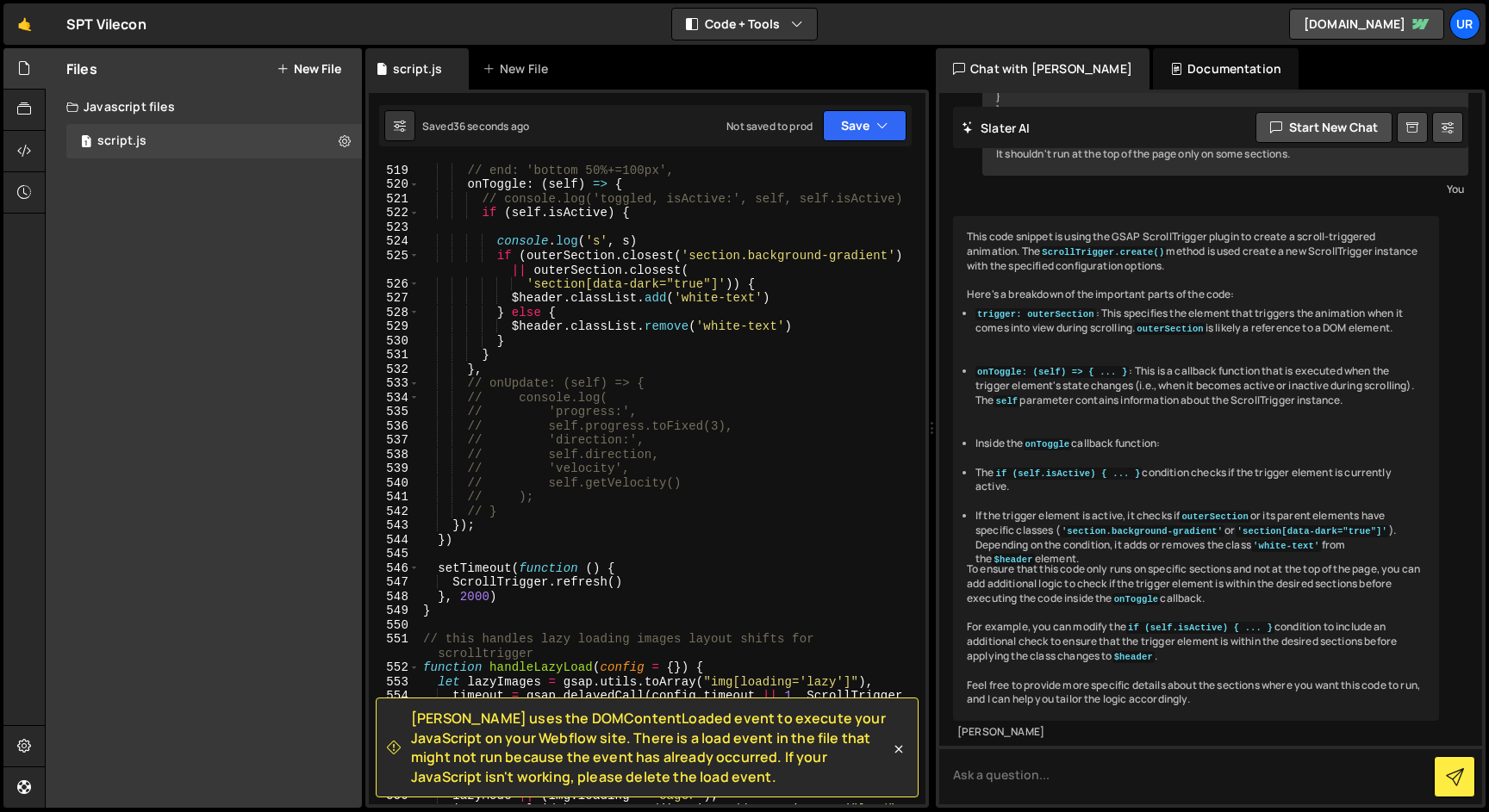
click at [465, 594] on div "// endTrigger: '#otherID', // end: 'bottom 50%+=100px', onToggle : ( self ) => …" at bounding box center [669, 491] width 499 height 685
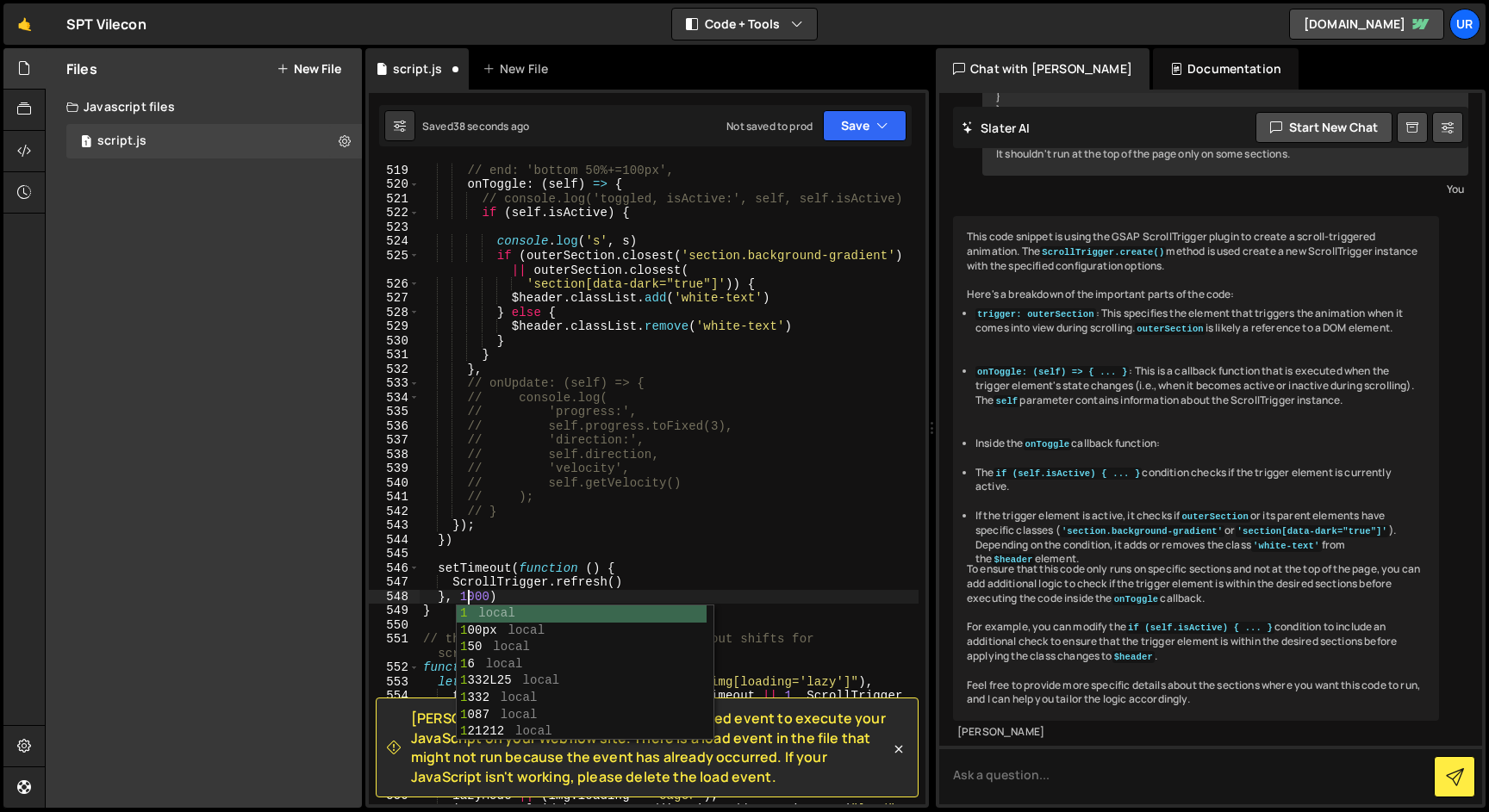
scroll to position [0, 3]
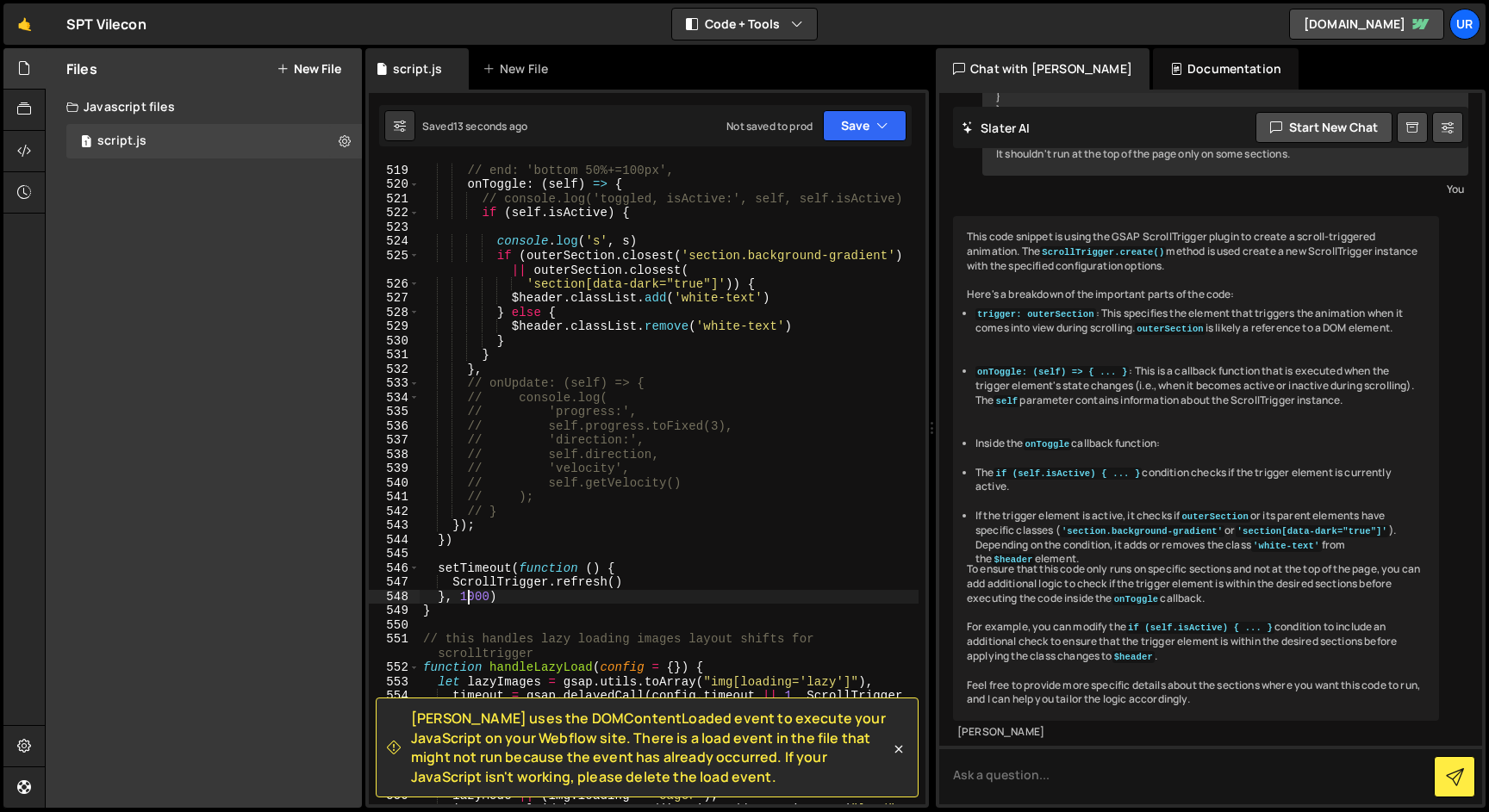
click at [476, 598] on div "// endTrigger: '#otherID', // end: 'bottom 50%+=100px', onToggle : ( self ) => …" at bounding box center [669, 491] width 499 height 685
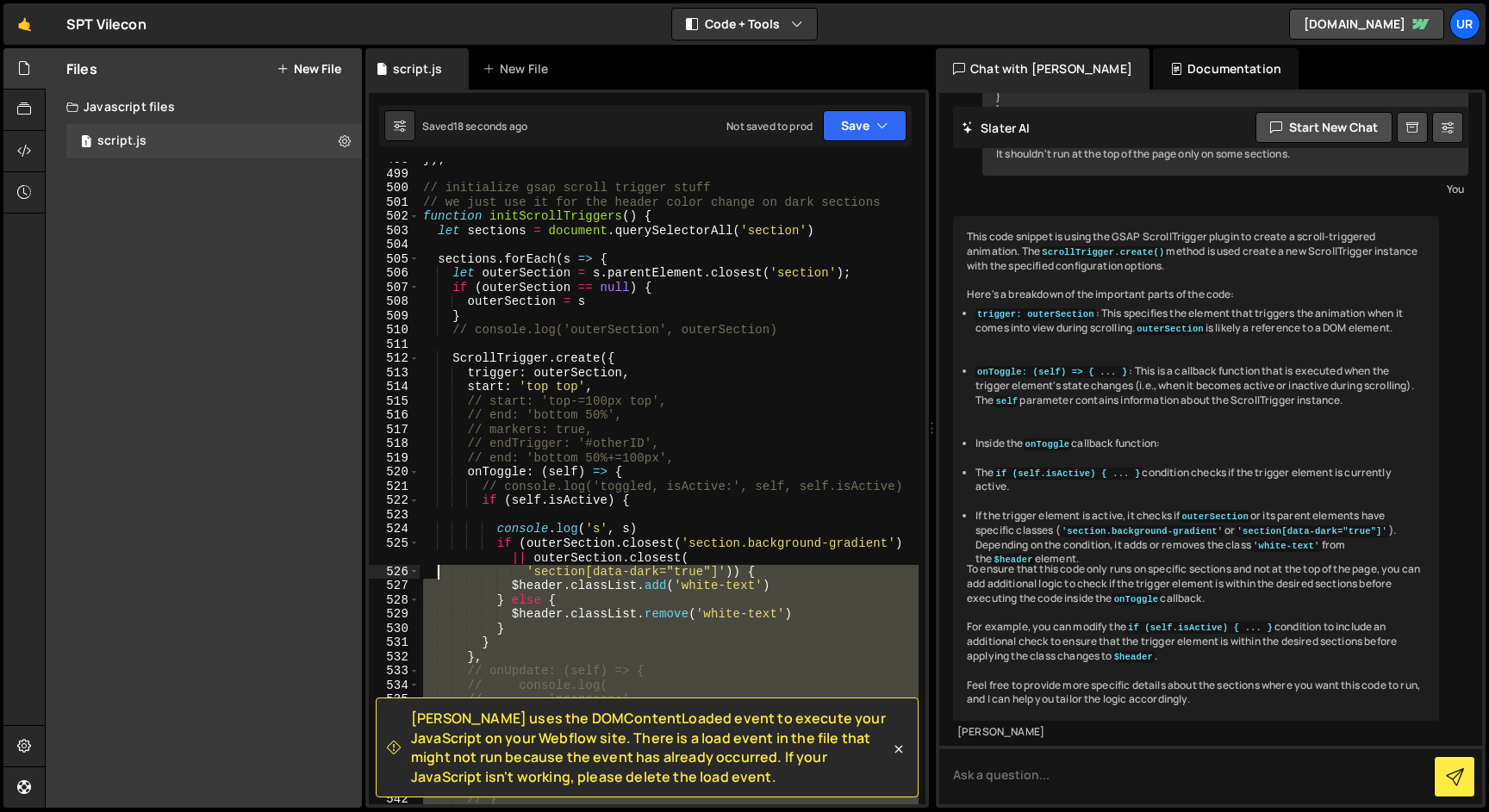
scroll to position [7854, 0]
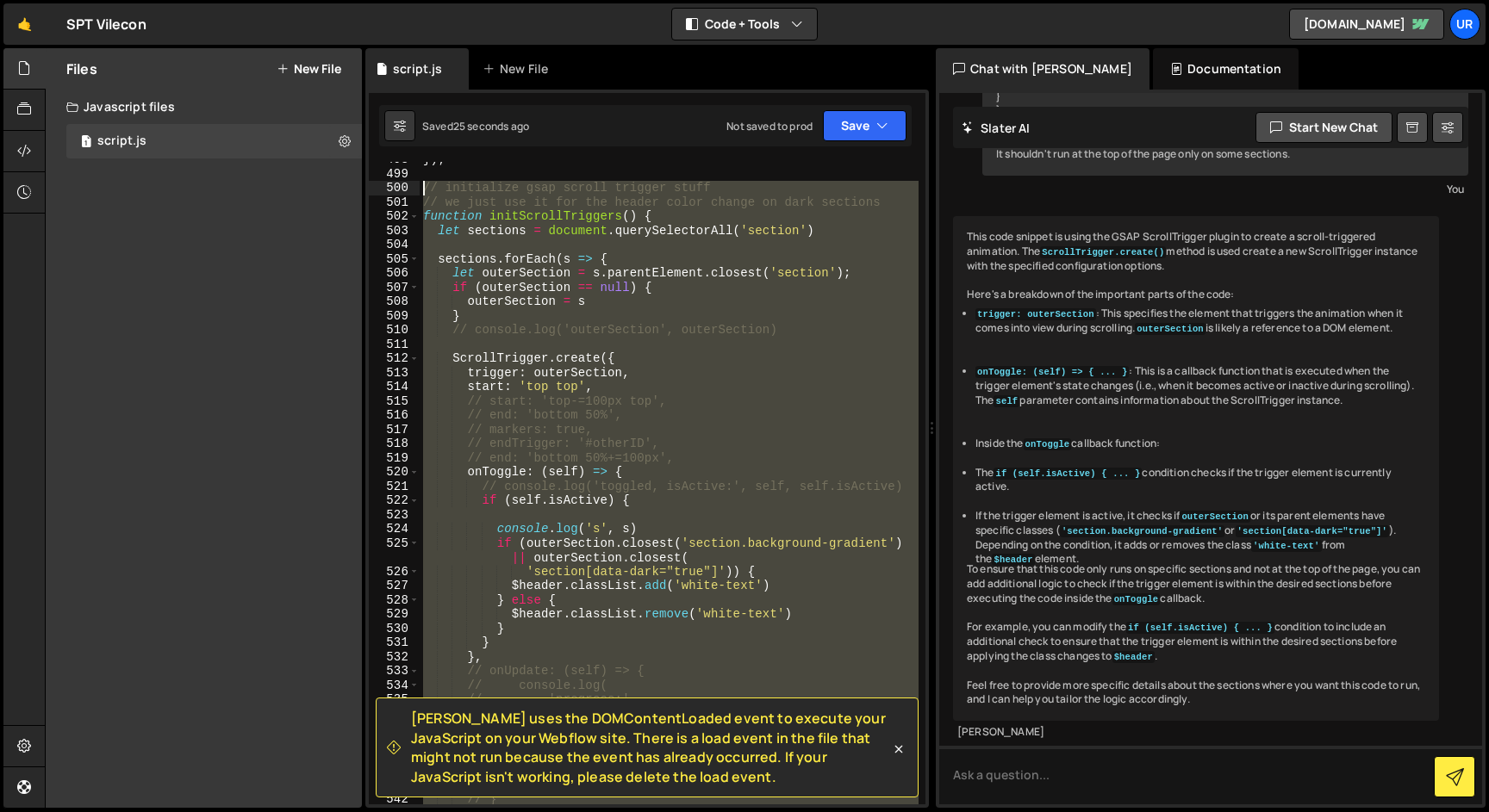
drag, startPoint x: 456, startPoint y: 601, endPoint x: 382, endPoint y: 192, distance: 415.6
click at [382, 192] on div "}, 500) 498 499 500 501 502 503 504 505 506 507 508 509 510 511 512 513 514 515…" at bounding box center [647, 483] width 557 height 643
type textarea "// initialize gsap scroll trigger stuff // we just use it for the header color …"
click at [1093, 541] on div "This code snippet is using the GSAP ScrollTrigger plugin to create a scroll-tri…" at bounding box center [1195, 469] width 486 height 505
click at [1042, 777] on textarea at bounding box center [1210, 775] width 542 height 59
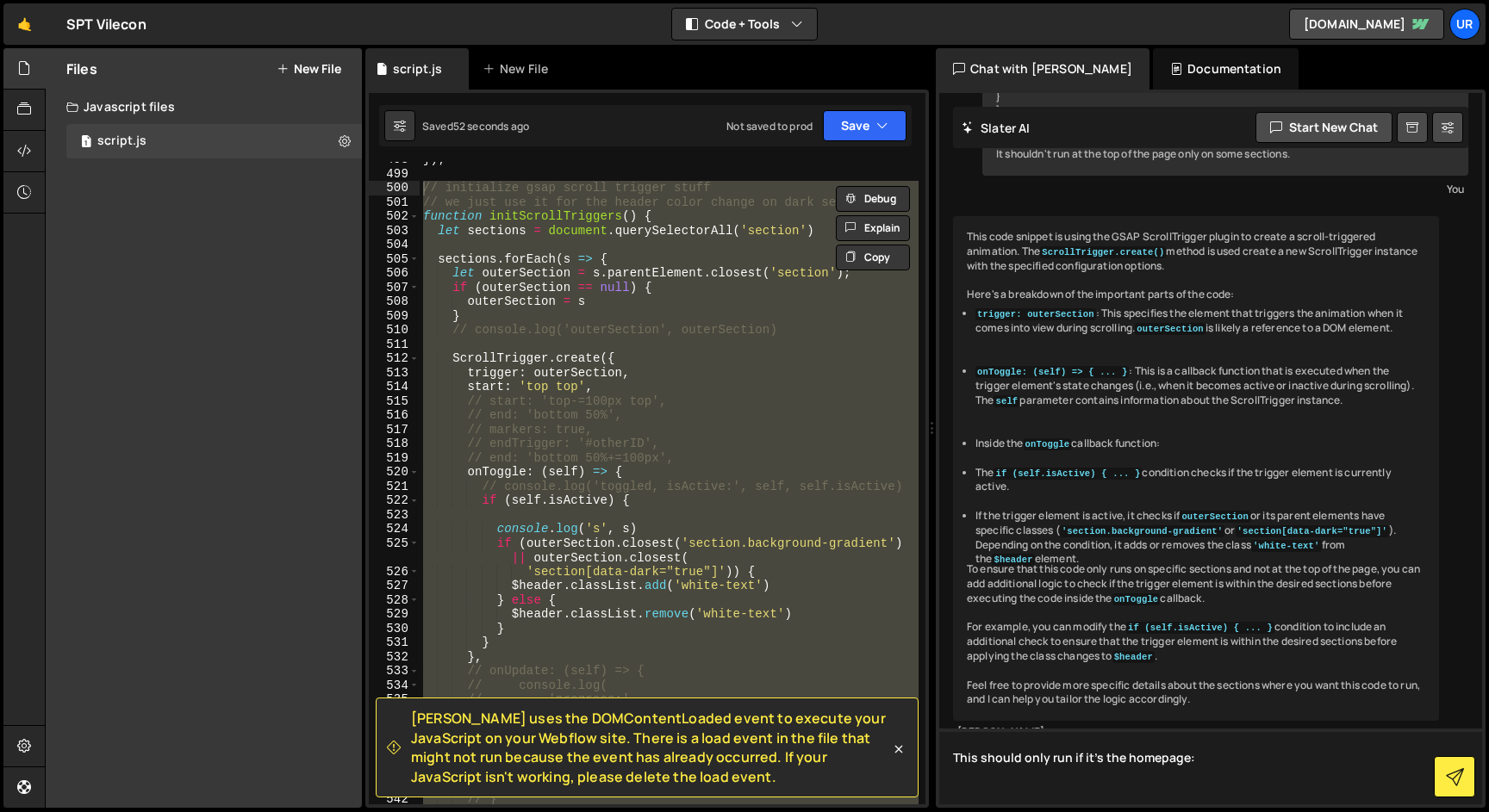
paste textarea "// initialize gsap scroll trigger stuff // we just use it for the header color …"
type textarea "This should only run if it's the homepage: // initialize gsap scroll trigger st…"
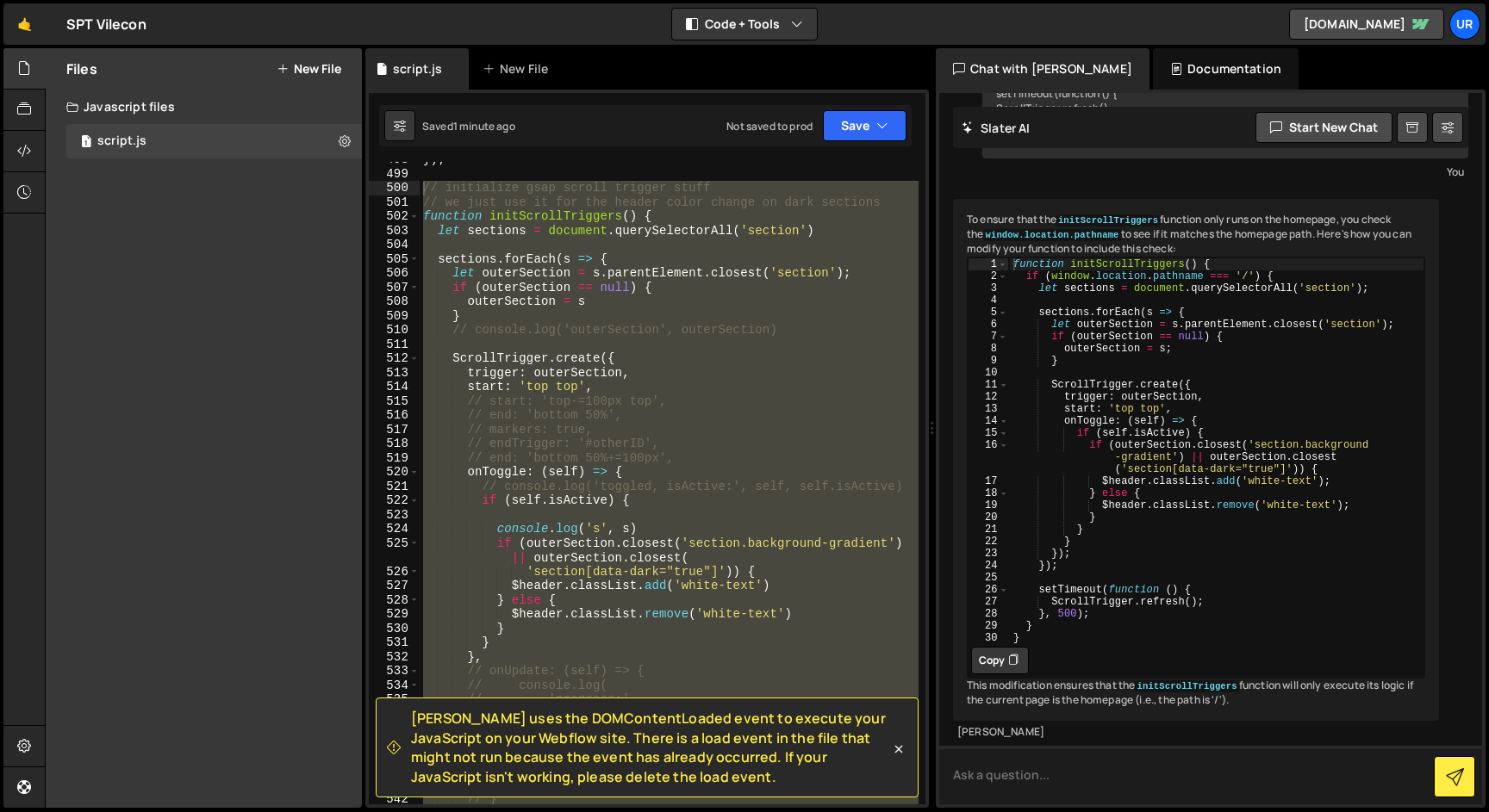
scroll to position [1845, 0]
click at [1007, 647] on button "Copy" at bounding box center [1000, 660] width 58 height 28
click at [723, 539] on div "}) ; // initialize gsap scroll trigger stuff // we just use it for the header c…" at bounding box center [669, 483] width 499 height 643
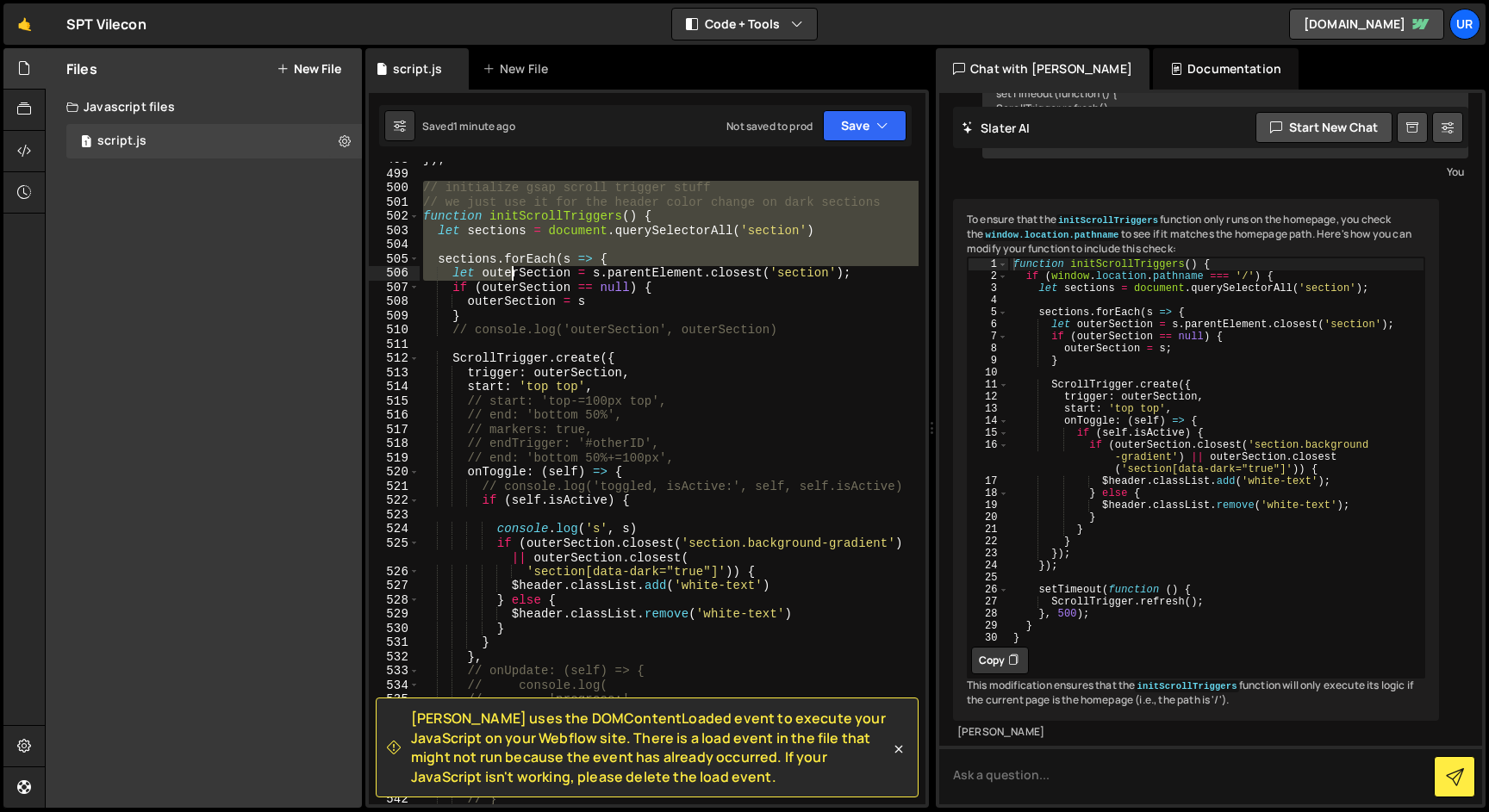
drag, startPoint x: 424, startPoint y: 186, endPoint x: 511, endPoint y: 274, distance: 123.7
click at [511, 274] on div "}) ; // initialize gsap scroll trigger stuff // we just use it for the header c…" at bounding box center [669, 488] width 499 height 671
click at [454, 229] on div "}) ; // initialize gsap scroll trigger stuff // we just use it for the header c…" at bounding box center [669, 483] width 499 height 643
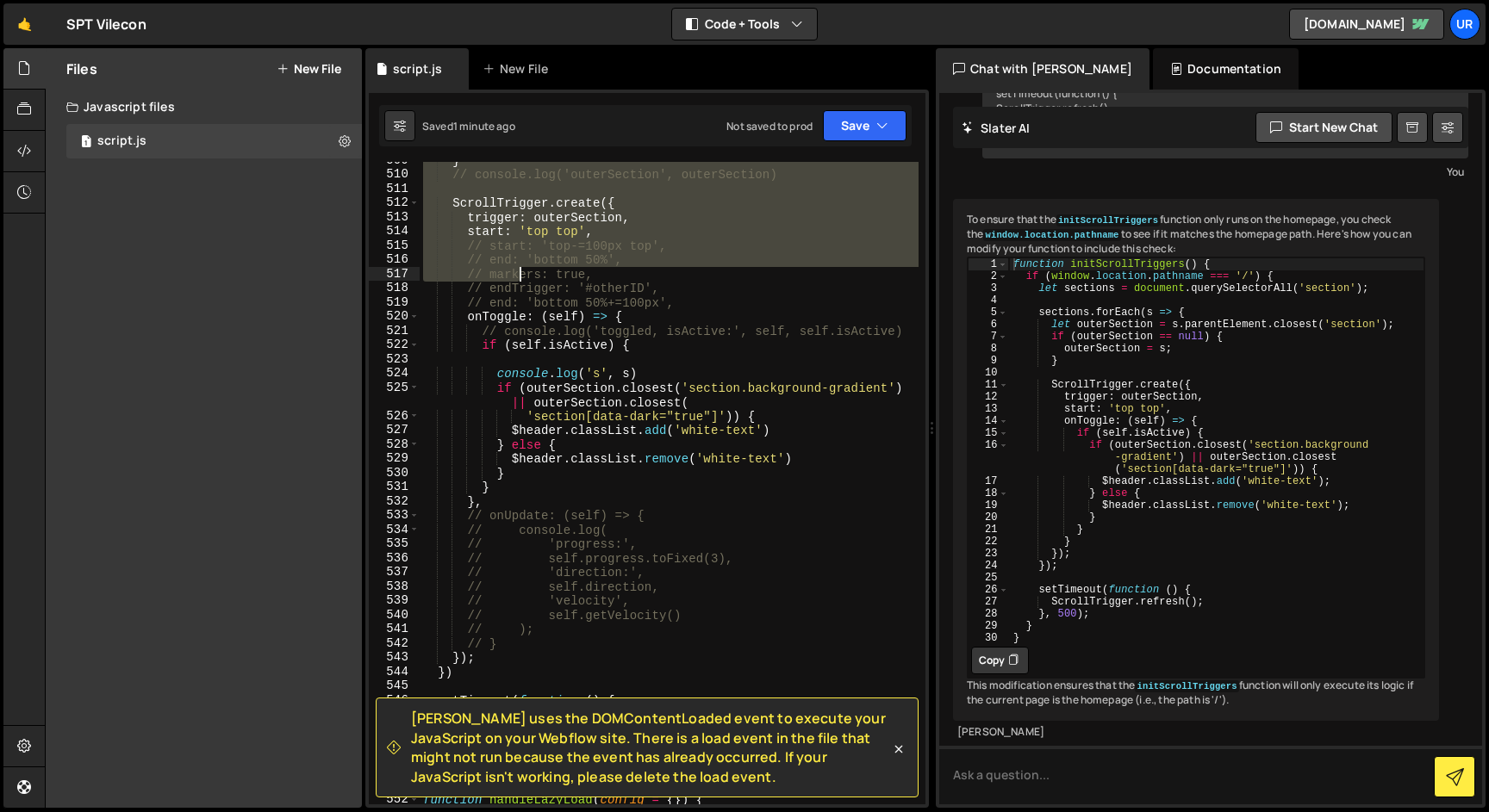
scroll to position [8103, 0]
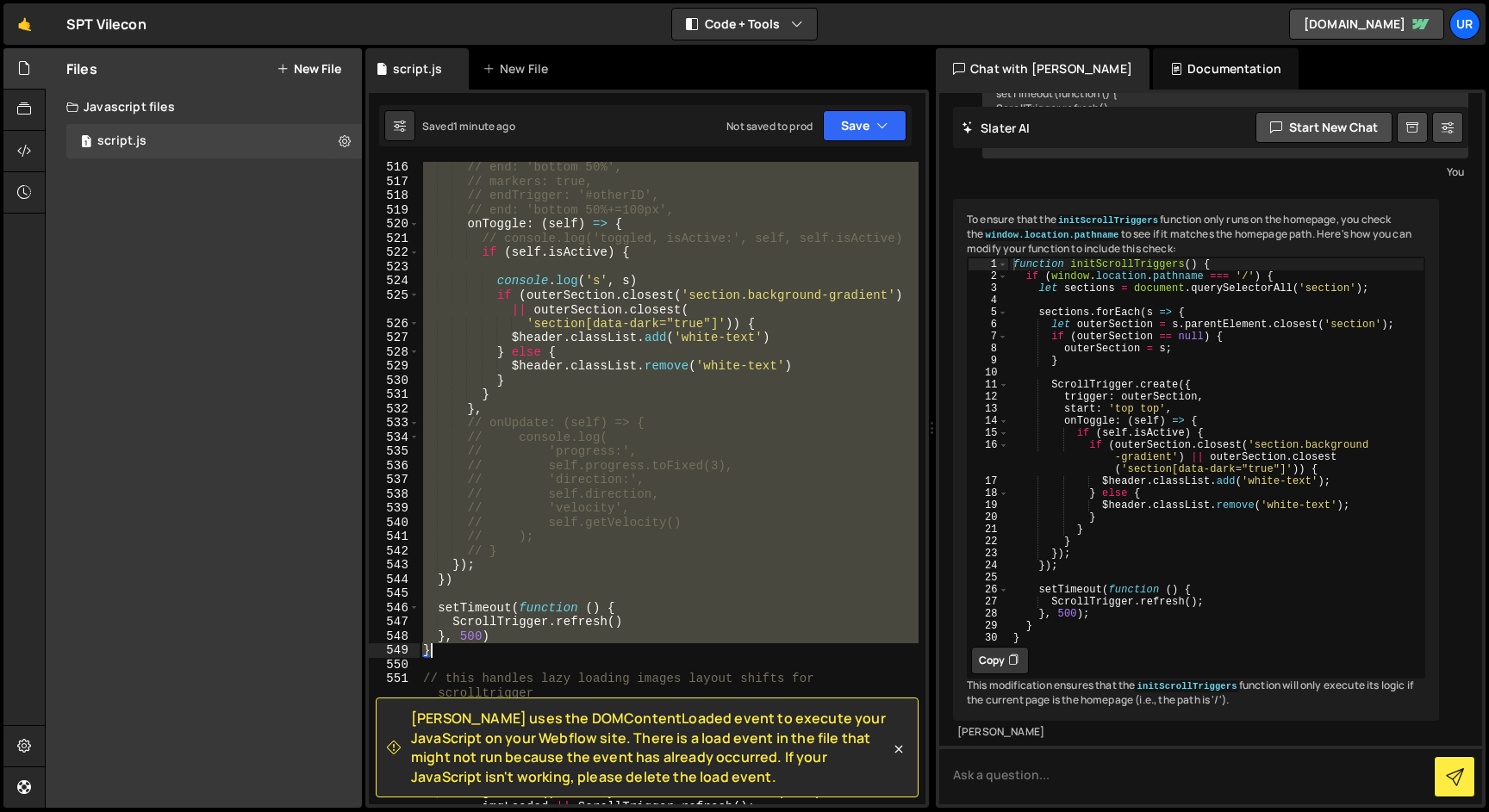
drag, startPoint x: 424, startPoint y: 217, endPoint x: 531, endPoint y: 652, distance: 448.0
click at [531, 652] on div "// end: 'bottom 50%', // markers: true, // endTrigger: '#otherID', // end: 'bot…" at bounding box center [669, 496] width 499 height 671
paste textarea
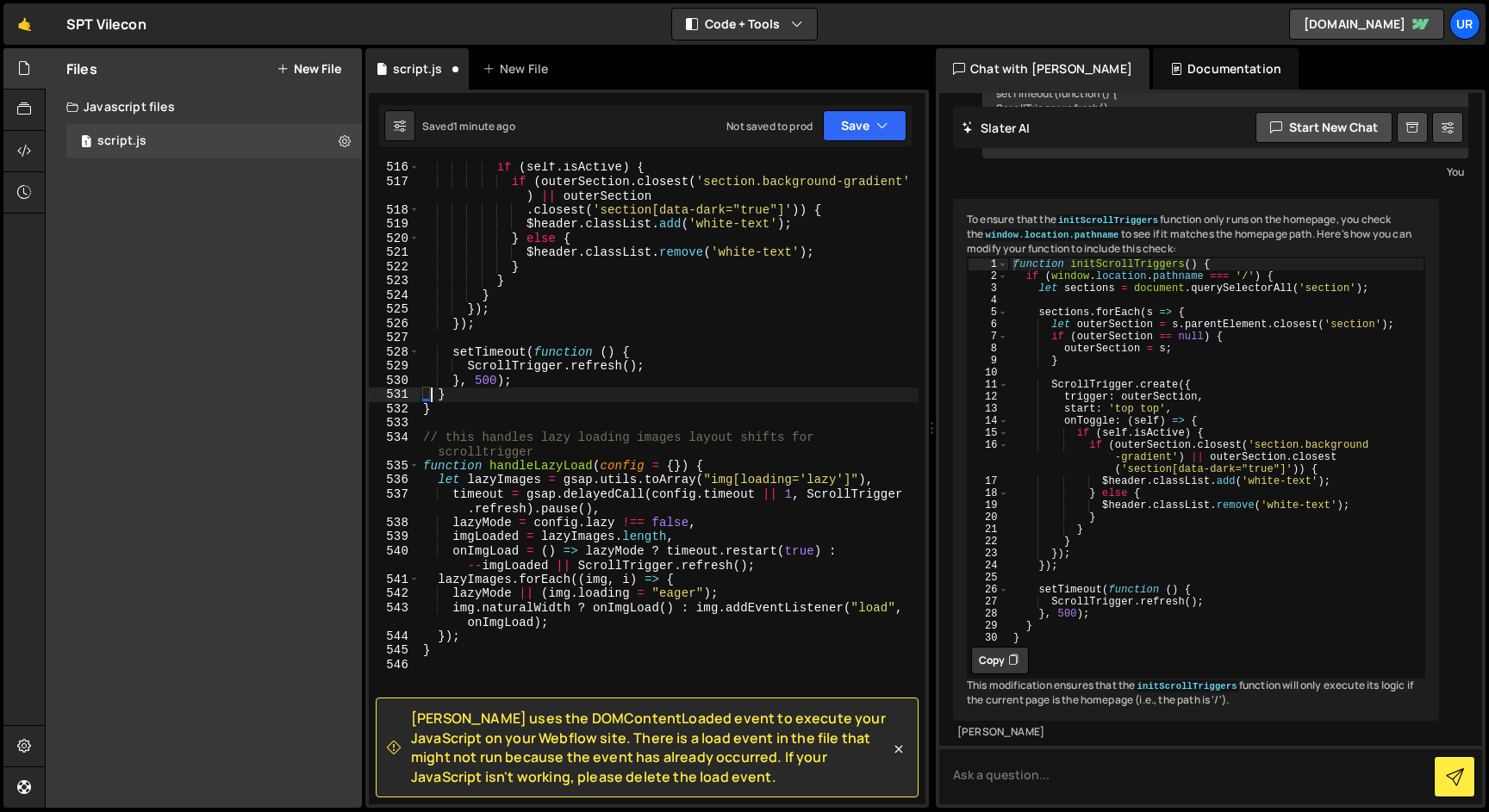
type textarea "}"
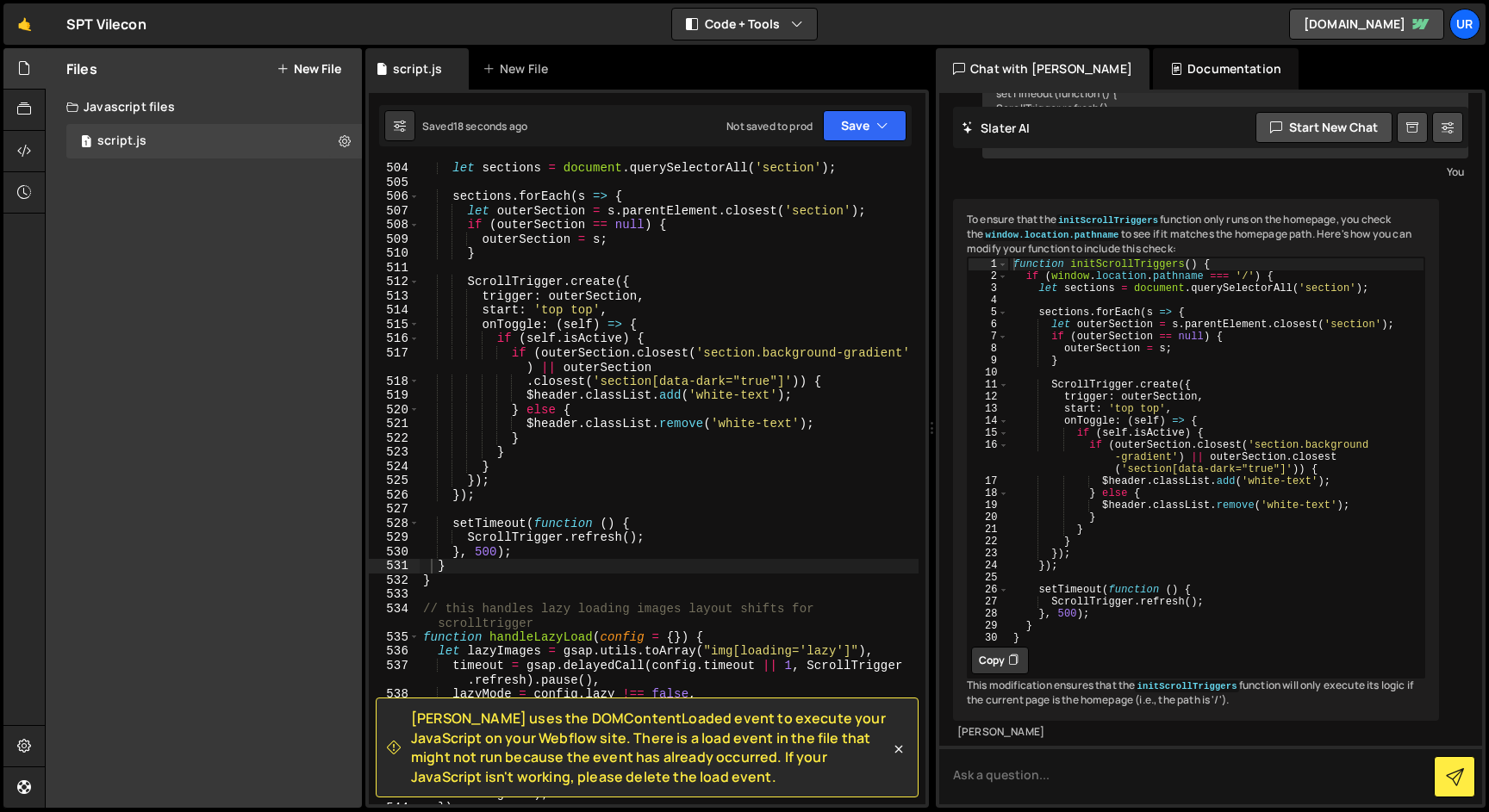
scroll to position [7839, 0]
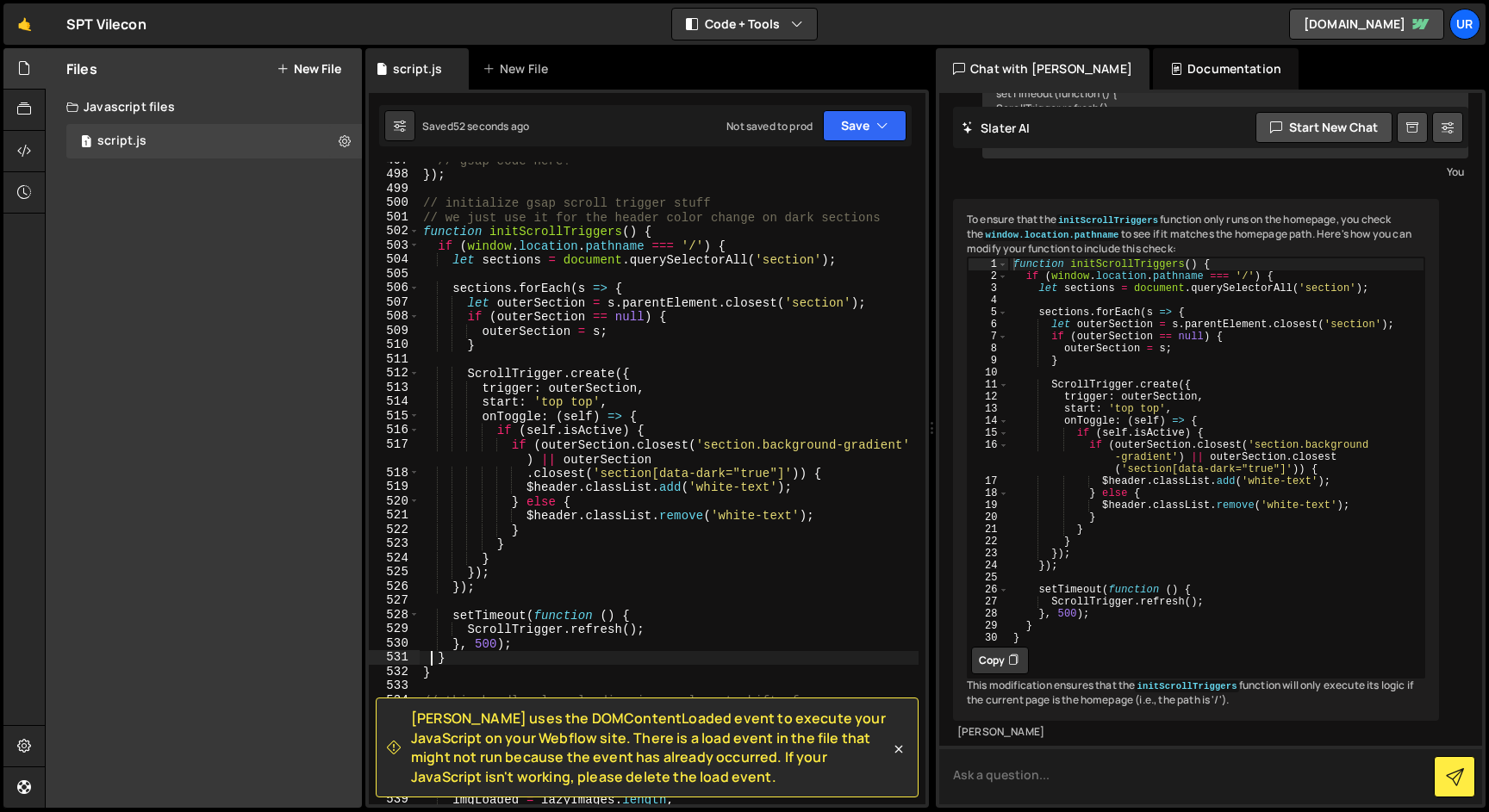
click at [1087, 770] on textarea at bounding box center [1210, 775] width 542 height 59
paste textarea "data-wf-page="6729ddf29eda488e28b73fcb""
type textarea "What if we use this page data instead: data-wf-page="6729ddf29eda488e28b73fcb" ?"
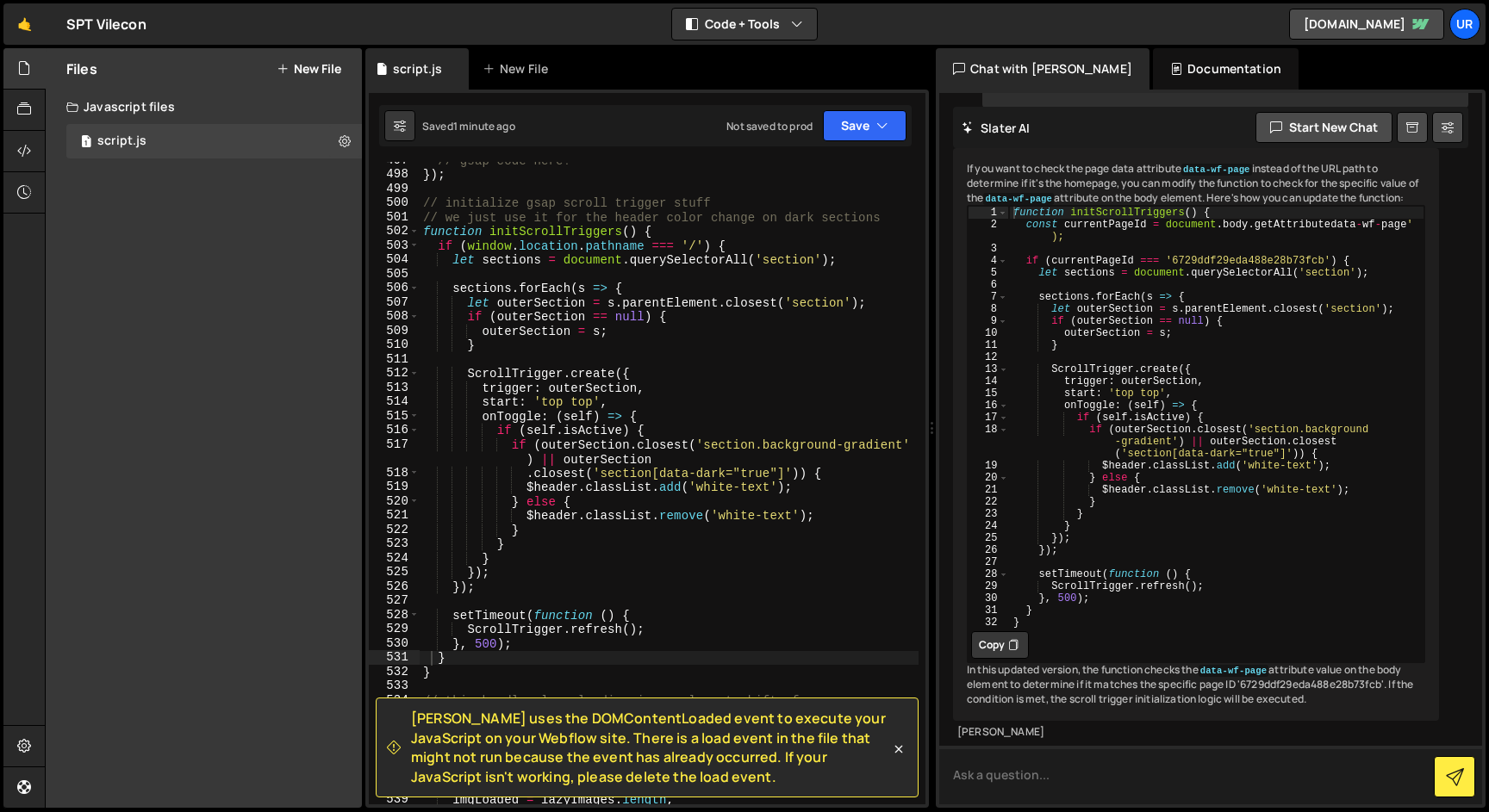
scroll to position [2572, 0]
click at [1011, 653] on icon at bounding box center [1012, 645] width 11 height 17
click at [703, 594] on div "// gsap code here! }) ; // initialize gsap scroll trigger stuff // we just use …" at bounding box center [669, 496] width 499 height 685
click at [466, 664] on div "// gsap code here! }) ; // initialize gsap scroll trigger stuff // we just use …" at bounding box center [669, 496] width 499 height 685
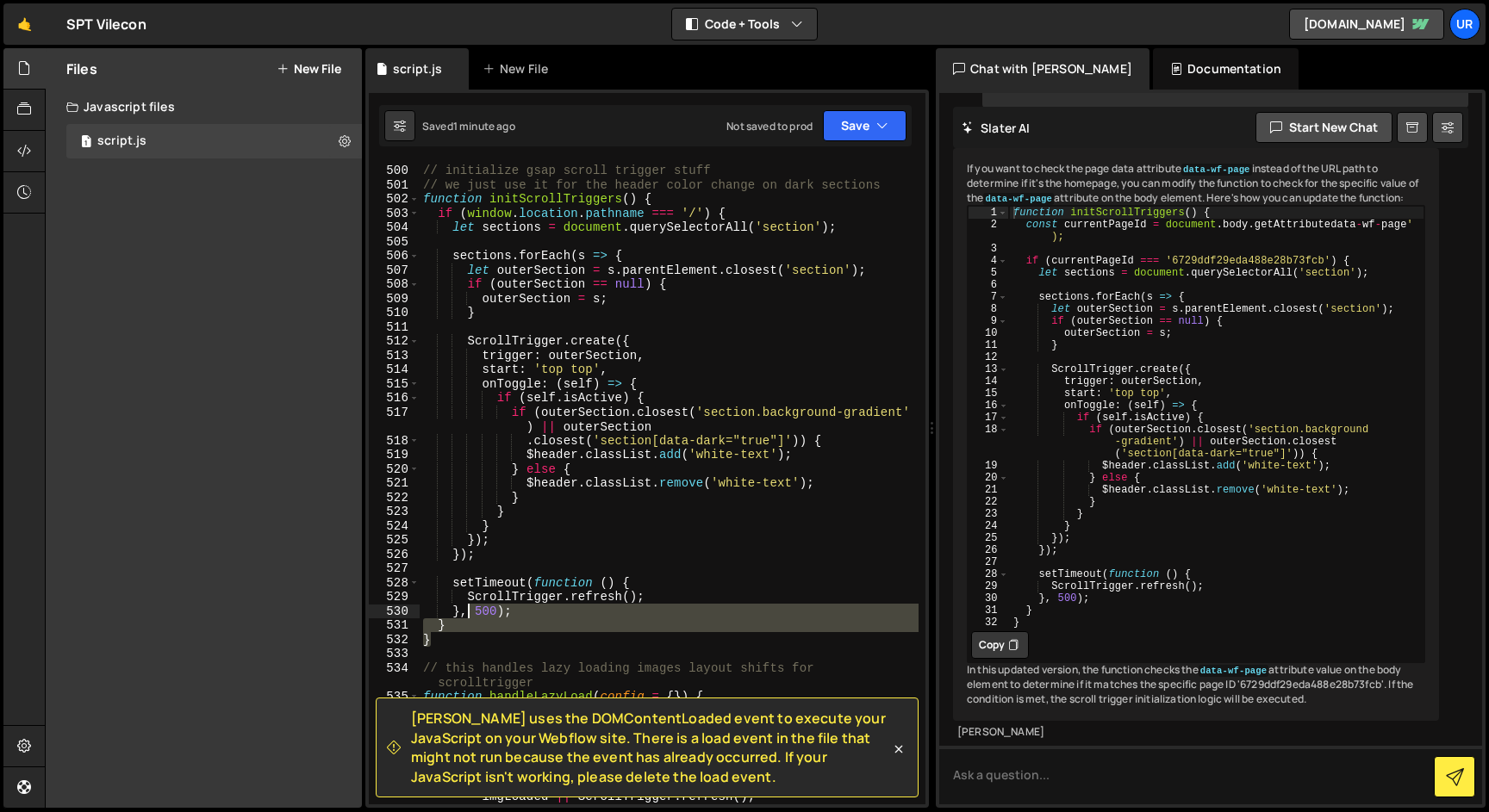
scroll to position [7792, 0]
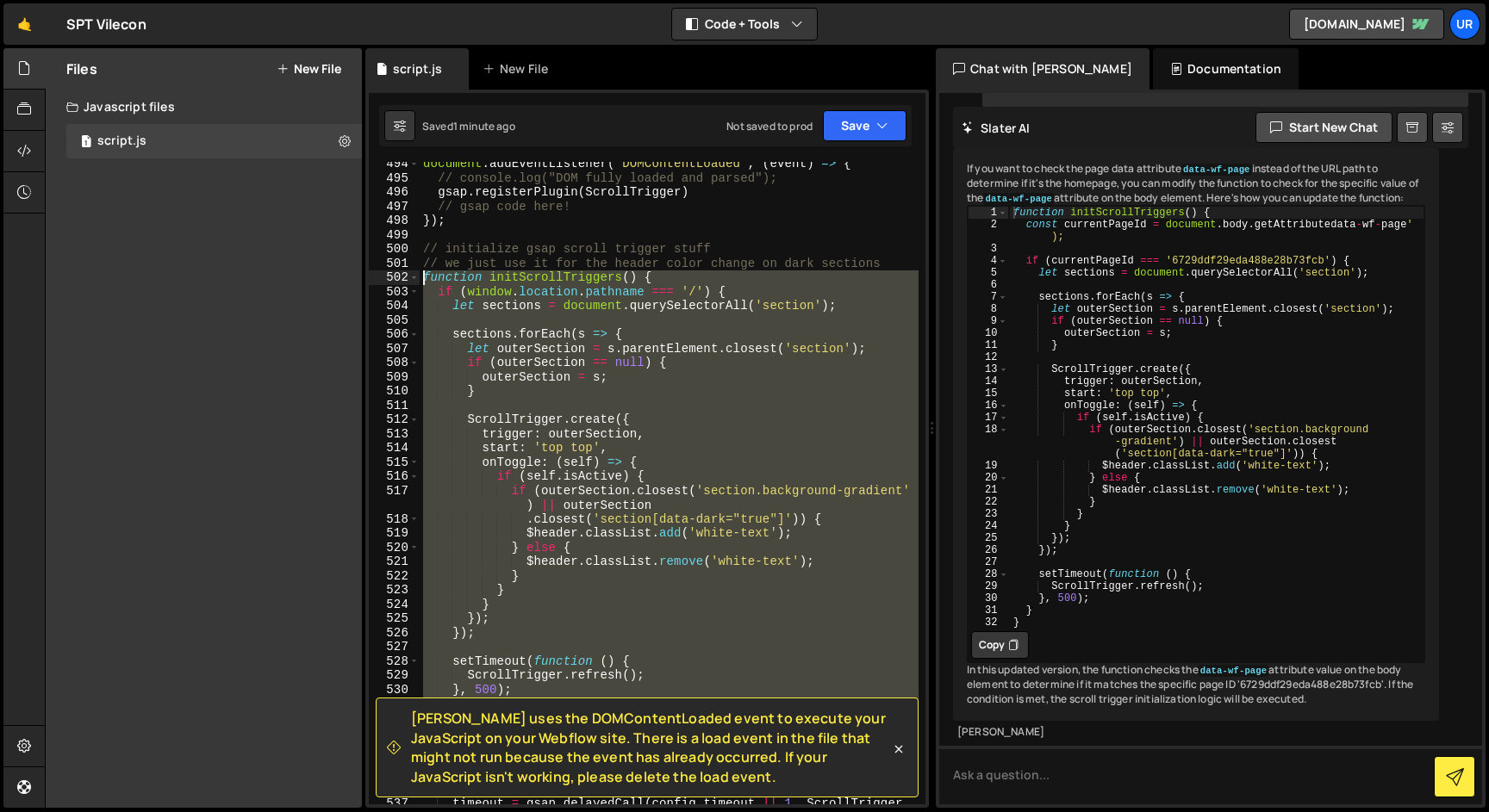
drag, startPoint x: 465, startPoint y: 636, endPoint x: 407, endPoint y: 276, distance: 364.6
click at [407, 276] on div "} 494 495 496 497 498 499 500 501 502 503 504 505 506 507 508 509 510 511 512 5…" at bounding box center [647, 483] width 557 height 643
paste textarea "}"
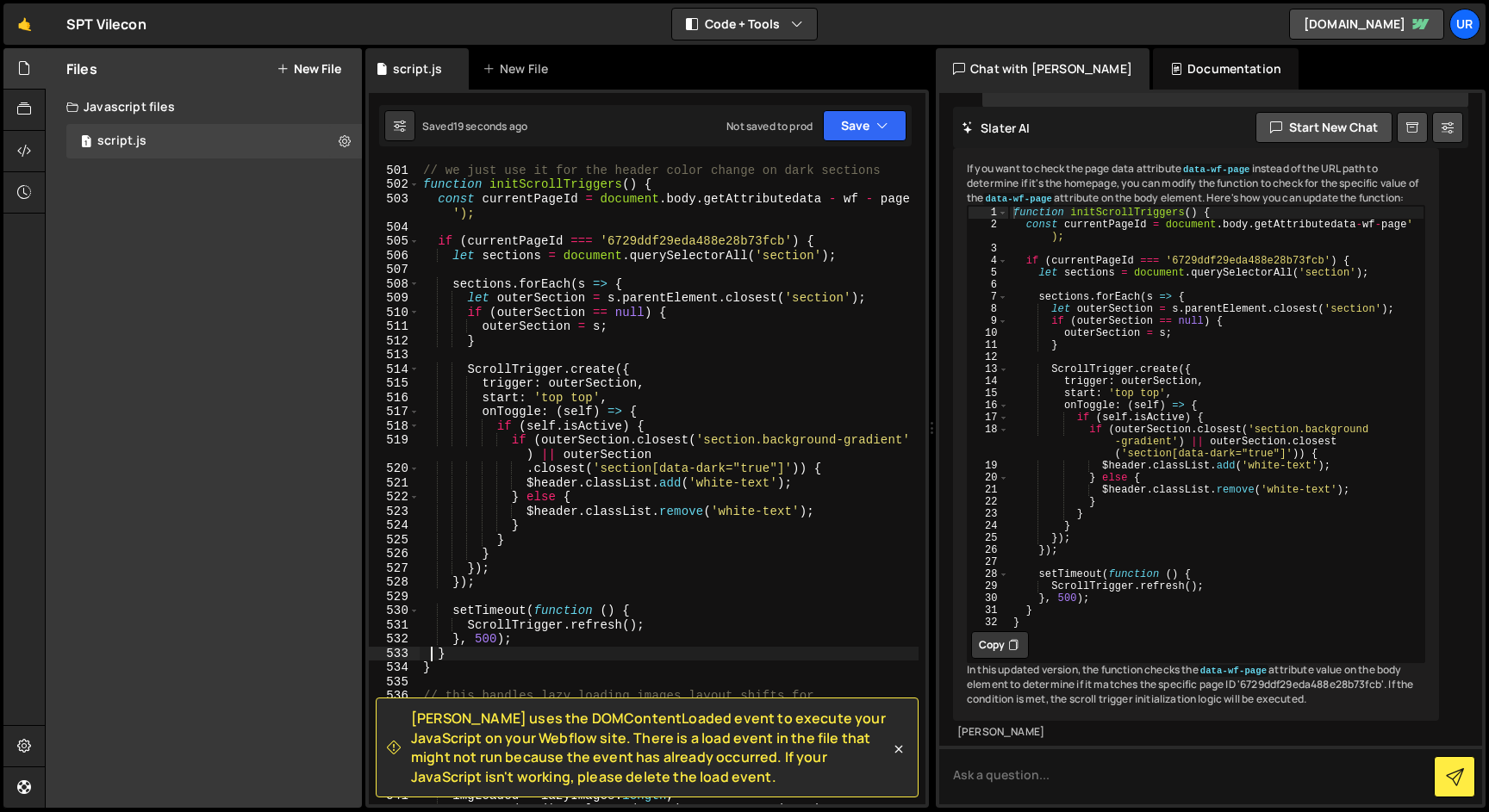
scroll to position [7806, 0]
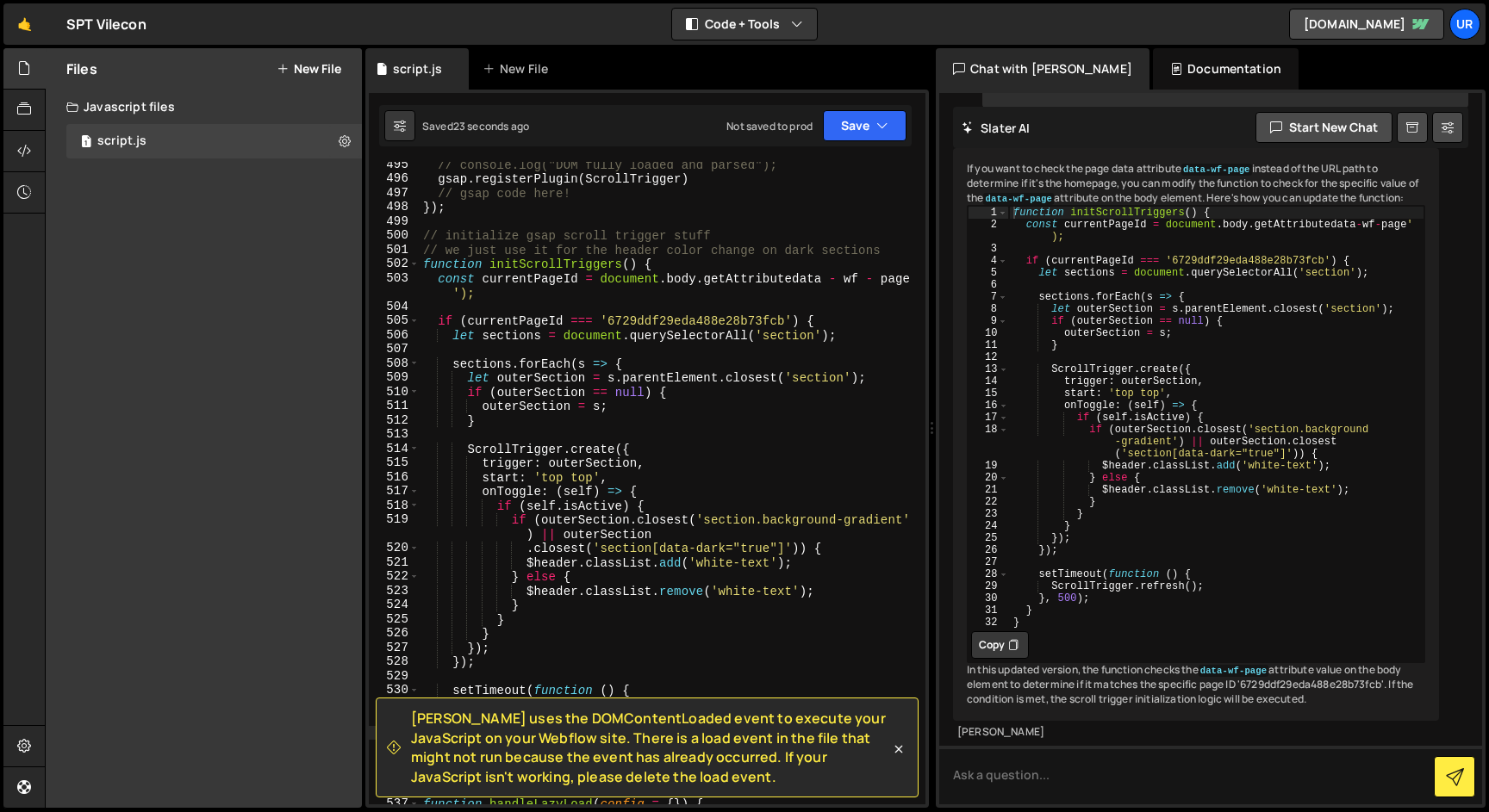
click at [827, 279] on div "// console.log("DOM fully loaded and parsed"); gsap . registerPlugin ( ScrollTr…" at bounding box center [669, 493] width 499 height 671
click at [827, 282] on div "// console.log("DOM fully loaded and parsed"); gsap . registerPlugin ( ScrollTr…" at bounding box center [669, 493] width 499 height 671
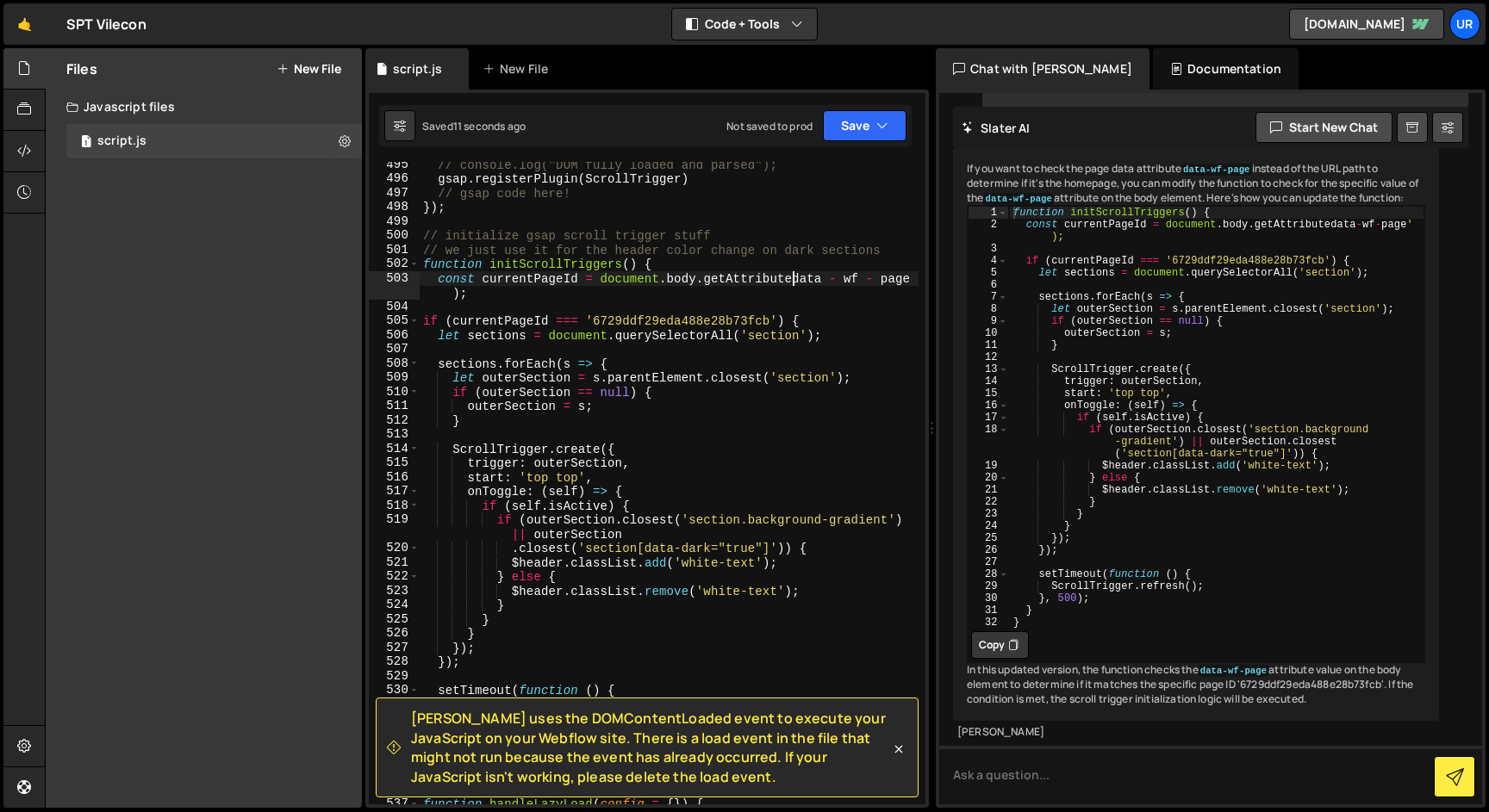
click at [790, 278] on div "// console.log("DOM fully loaded and parsed"); gsap . registerPlugin ( ScrollTr…" at bounding box center [669, 493] width 499 height 671
click at [481, 295] on div "// console.log("DOM fully loaded and parsed"); gsap . registerPlugin ( ScrollTr…" at bounding box center [669, 493] width 499 height 671
click at [833, 274] on div "// console.log("DOM fully loaded and parsed"); gsap . registerPlugin ( ScrollTr…" at bounding box center [669, 493] width 499 height 671
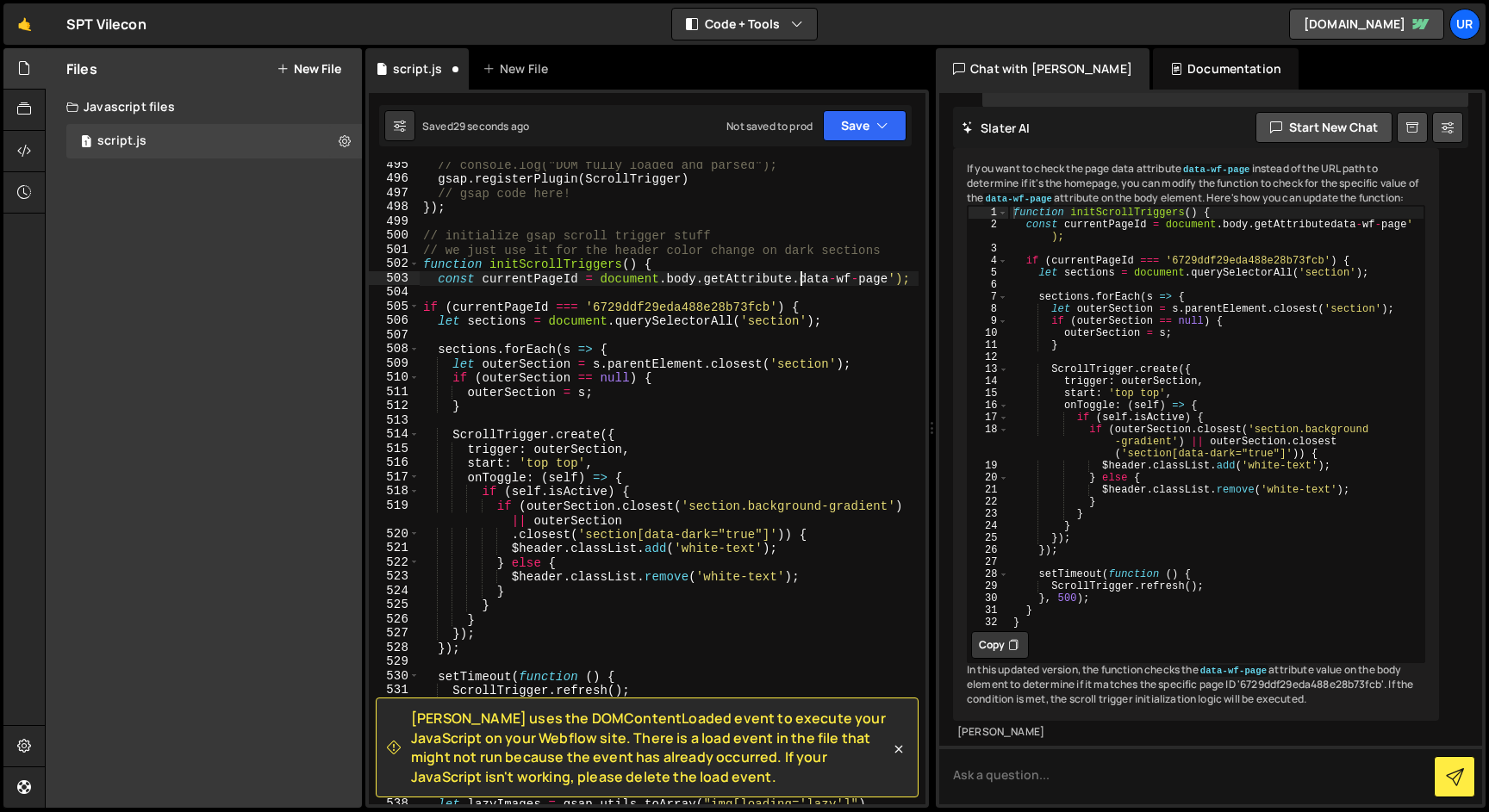
scroll to position [0, 27]
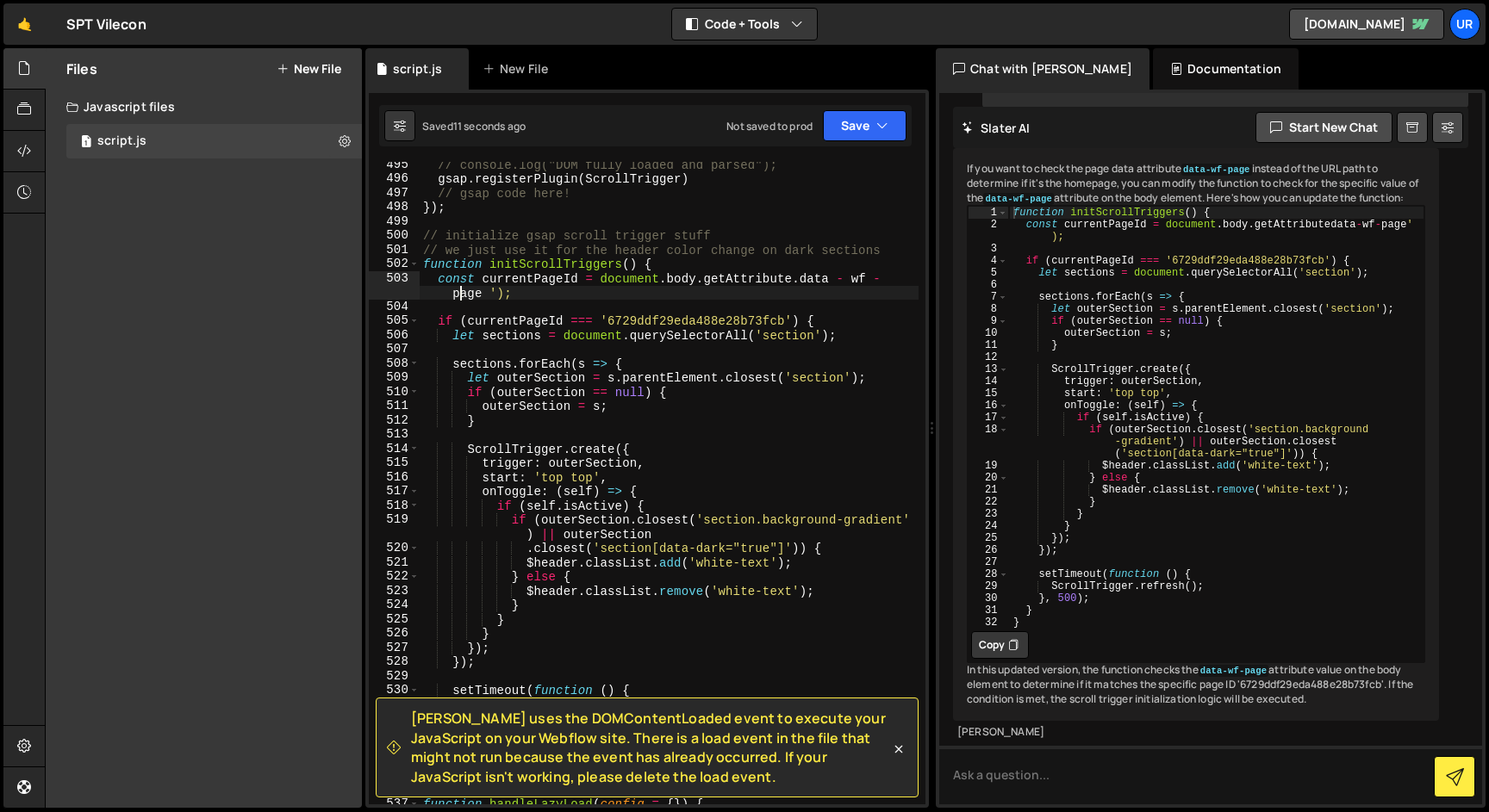
click at [721, 291] on div "// console.log("DOM fully loaded and parsed"); gsap . registerPlugin ( ScrollTr…" at bounding box center [669, 493] width 499 height 671
click at [832, 276] on div "// console.log("DOM fully loaded and parsed"); gsap . registerPlugin ( ScrollTr…" at bounding box center [669, 493] width 499 height 671
click at [494, 294] on div "// console.log("DOM fully loaded and parsed"); gsap . registerPlugin ( ScrollTr…" at bounding box center [669, 493] width 499 height 671
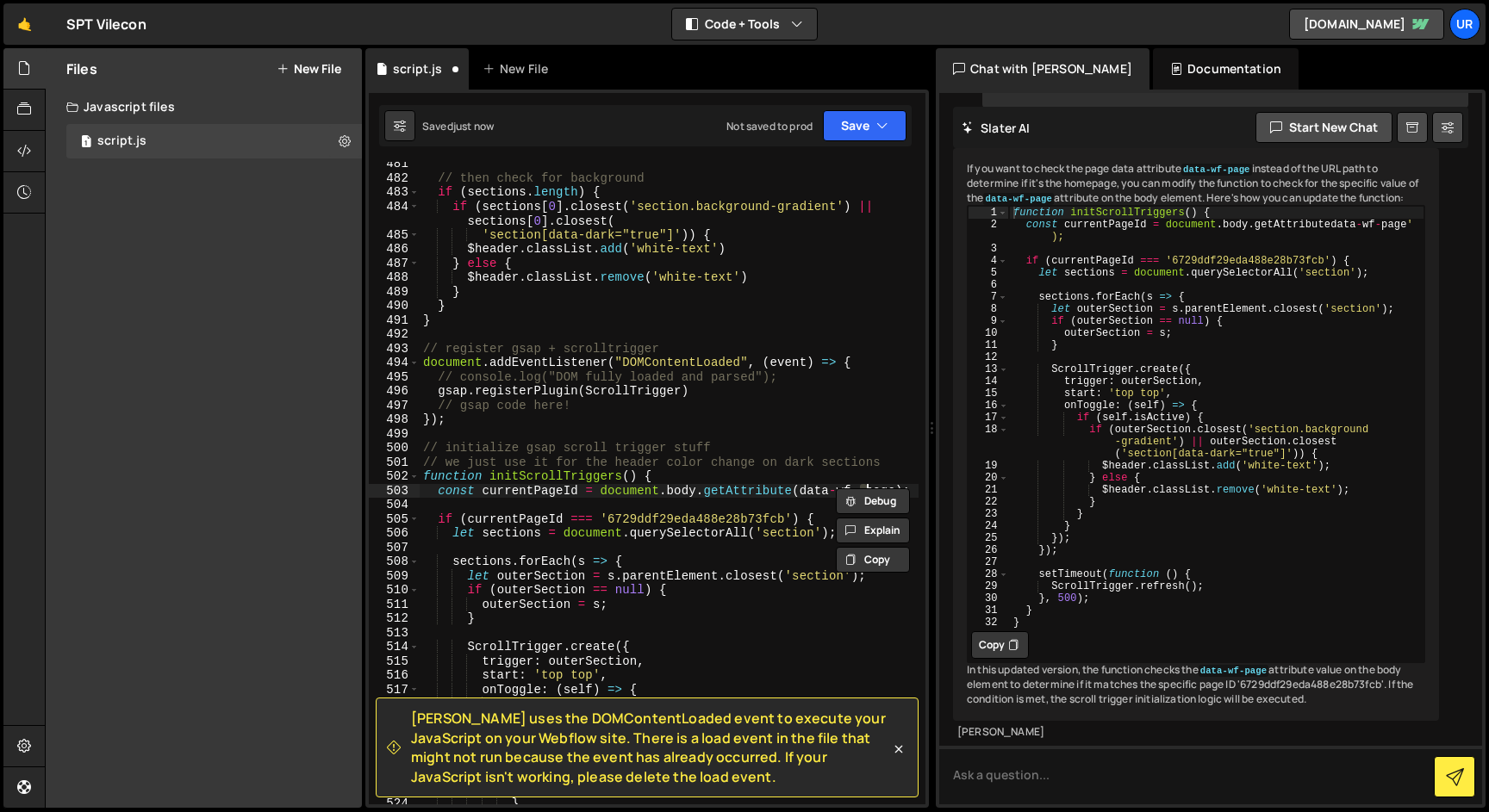
scroll to position [7594, 0]
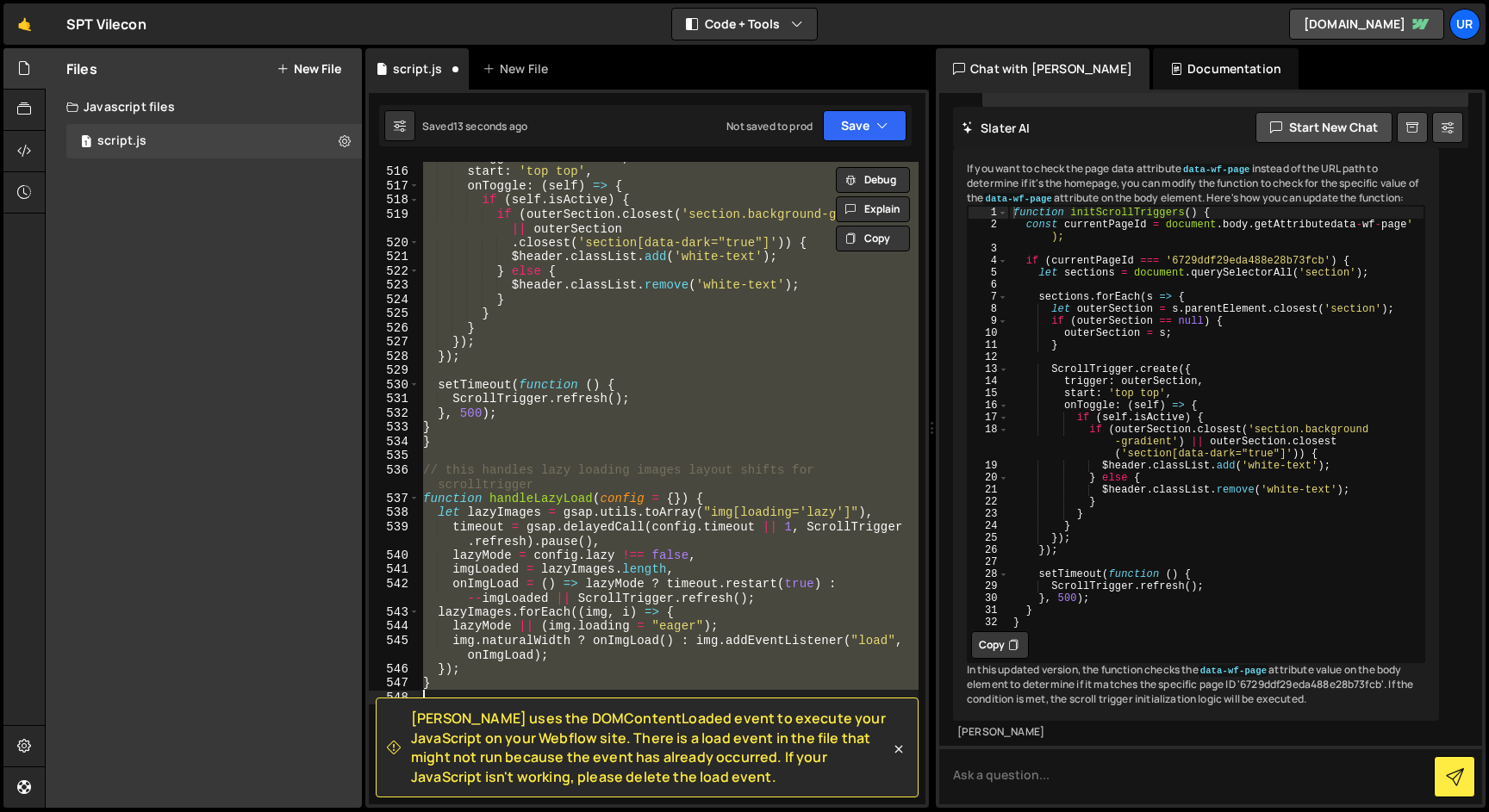
type textarea "const currentPageId = document.body.getAttribute'data-wf- page');"
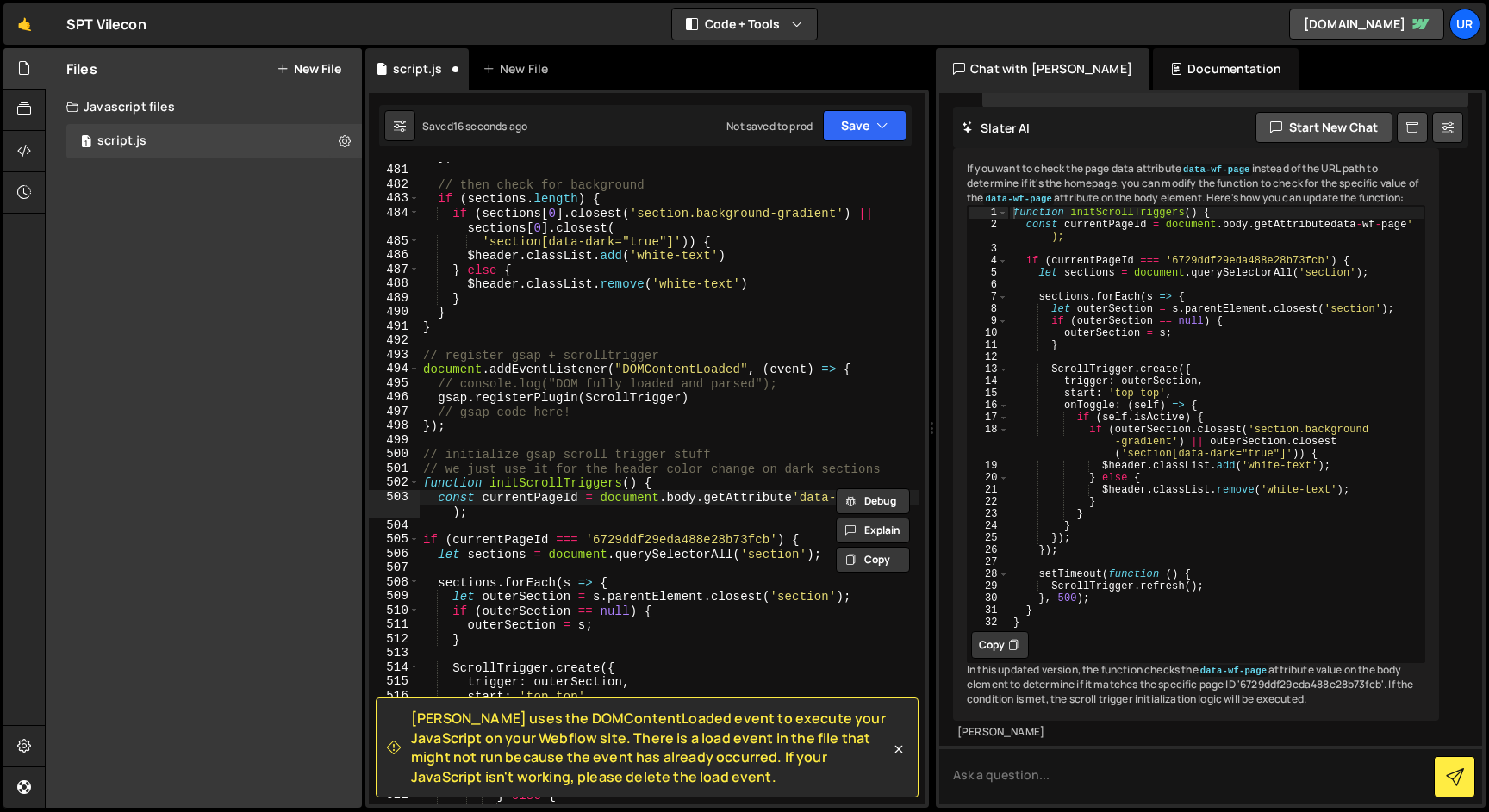
scroll to position [7689, 0]
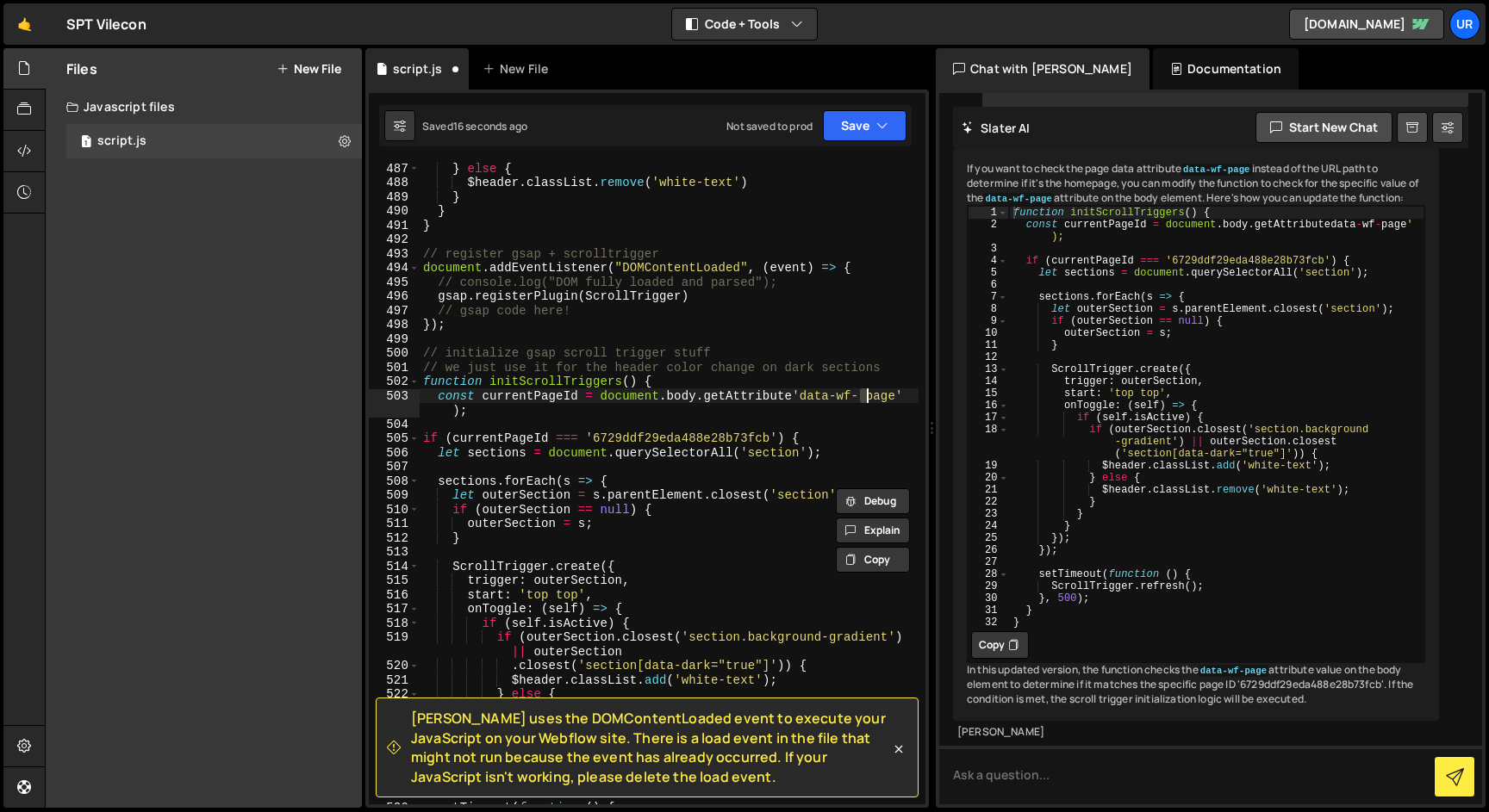
click at [755, 430] on div "} else { $header . classList . remove ( 'white-text' ) } } } // register gsap +…" at bounding box center [669, 497] width 499 height 671
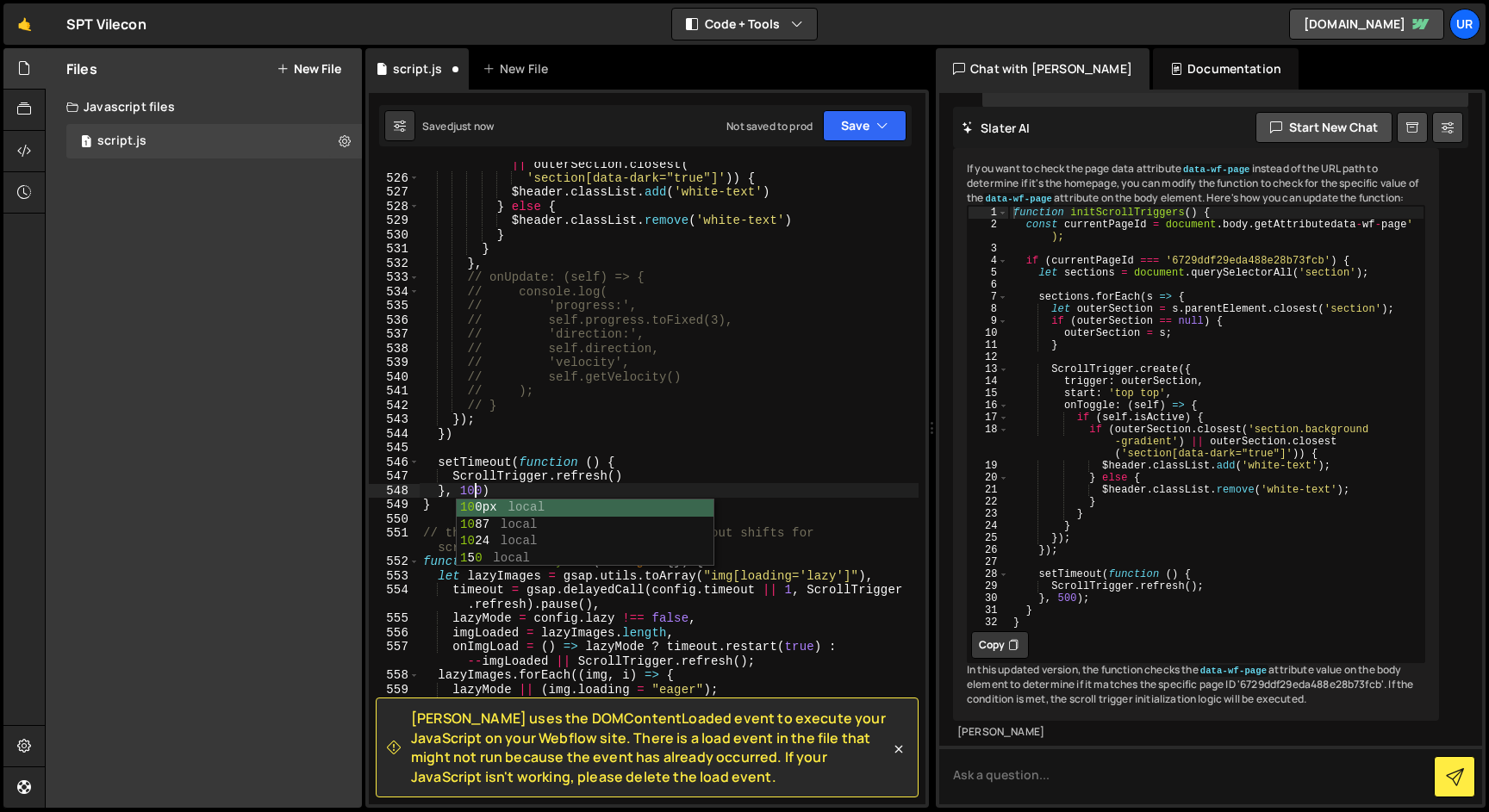
scroll to position [0, 4]
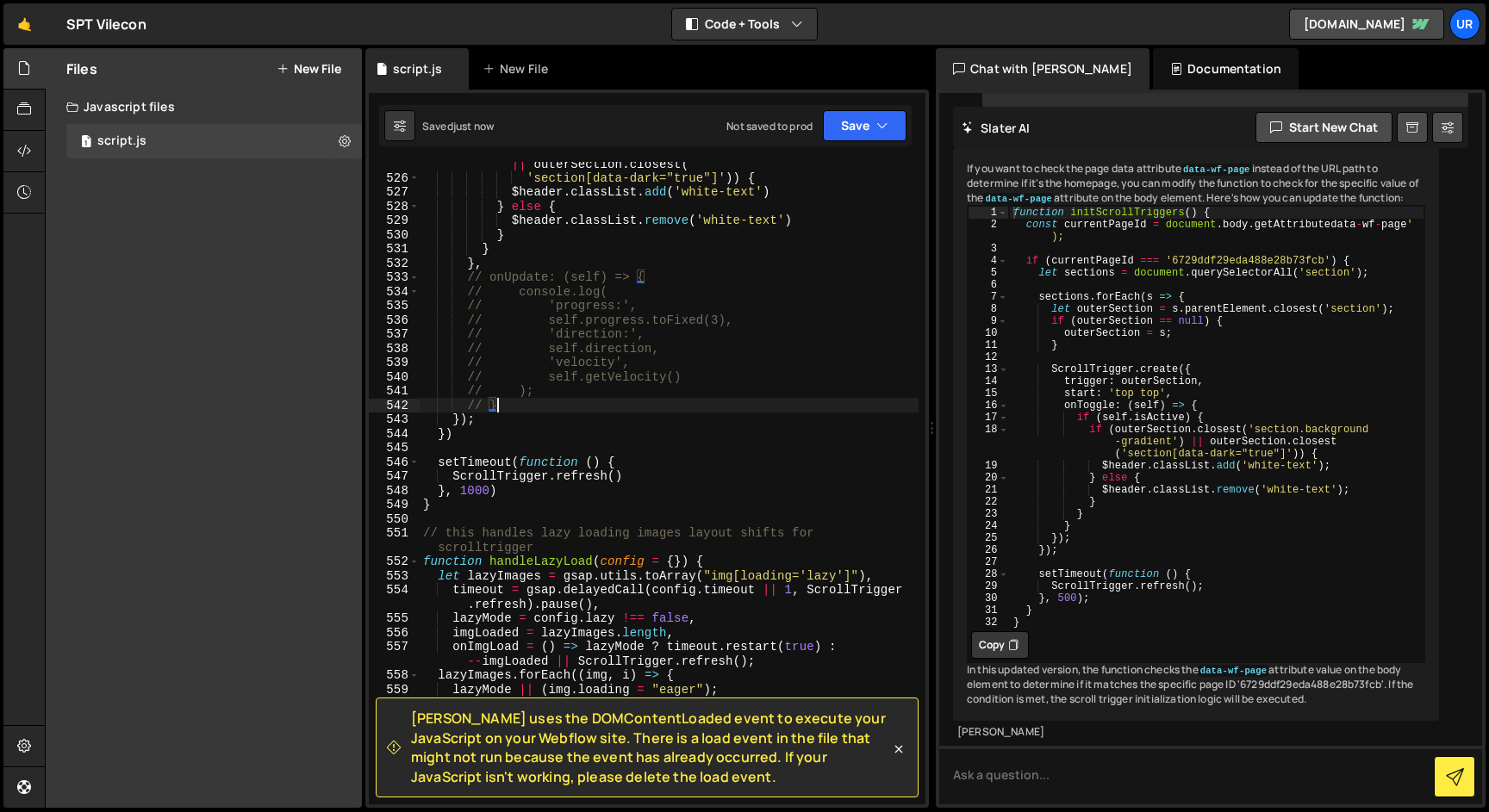
click at [542, 410] on div "if ( outerSection . closest ( 'section.background-gradient' ) || outerSection .…" at bounding box center [669, 484] width 499 height 685
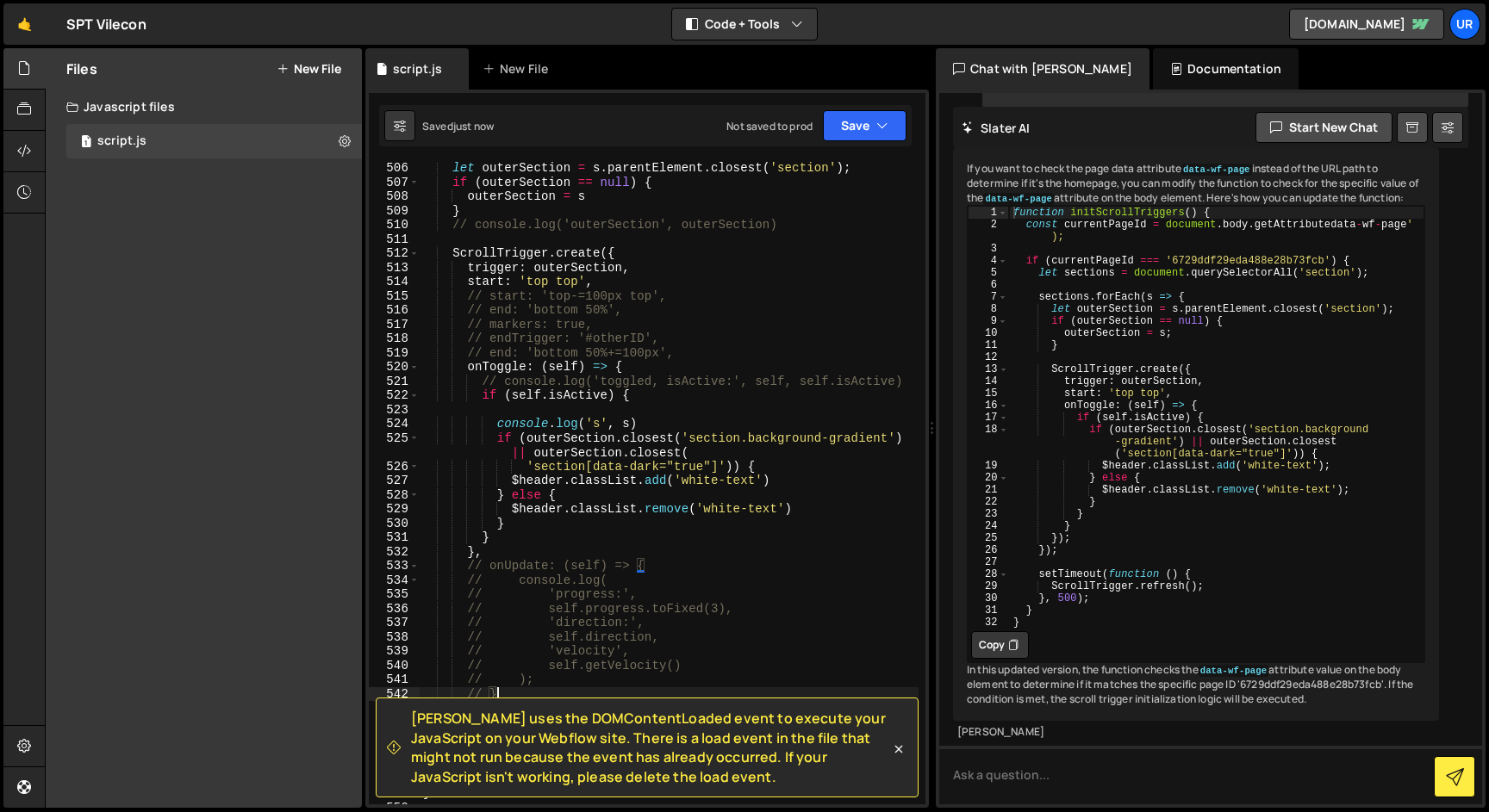
scroll to position [7977, 0]
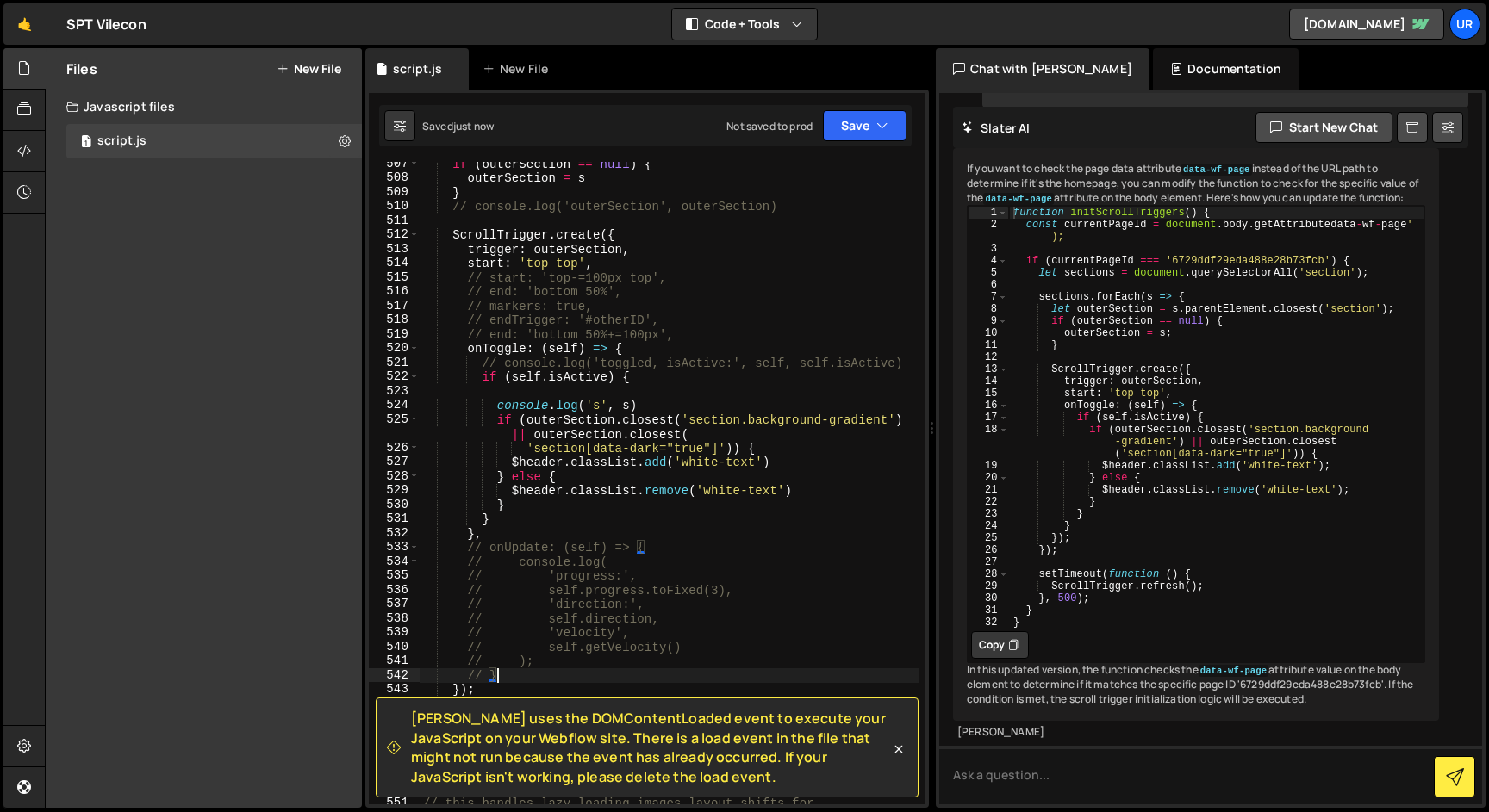
type textarea "// }"
type textarea "const currentPageId = document.body.getAttributedata-wf-page');"
drag, startPoint x: 1065, startPoint y: 284, endPoint x: 1077, endPoint y: 292, distance: 14.4
click at [1077, 292] on div "function initScrollTriggers ( ) { const currentPageId = document . body . getAt…" at bounding box center [1215, 429] width 415 height 447
click at [1074, 786] on textarea at bounding box center [1210, 775] width 542 height 59
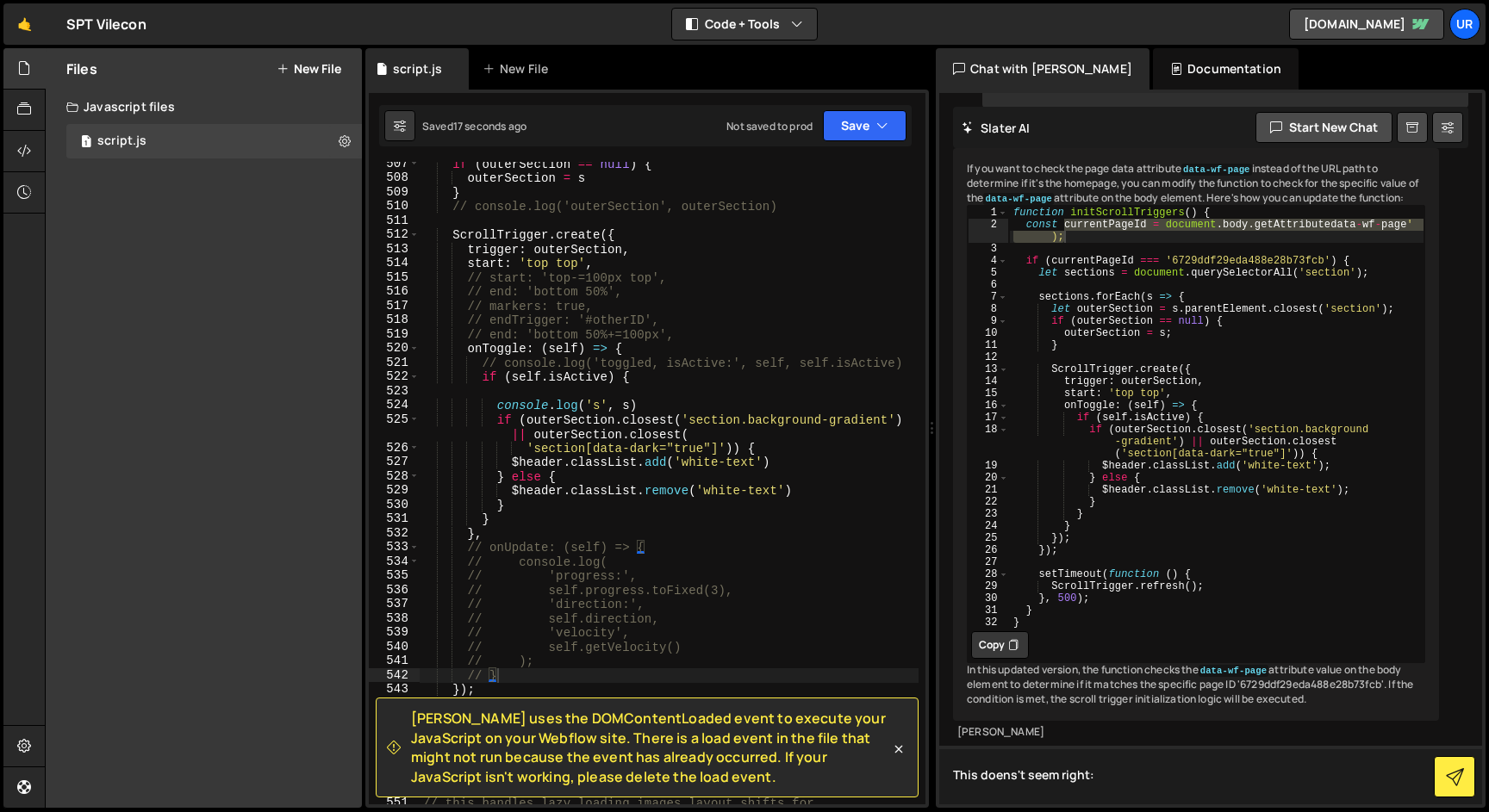
paste textarea "currentPageId = document.body.getAttributedata-wf-page');"
type textarea "This doens't seem right: currentPageId = document.body.getAttributedata-wf-page…"
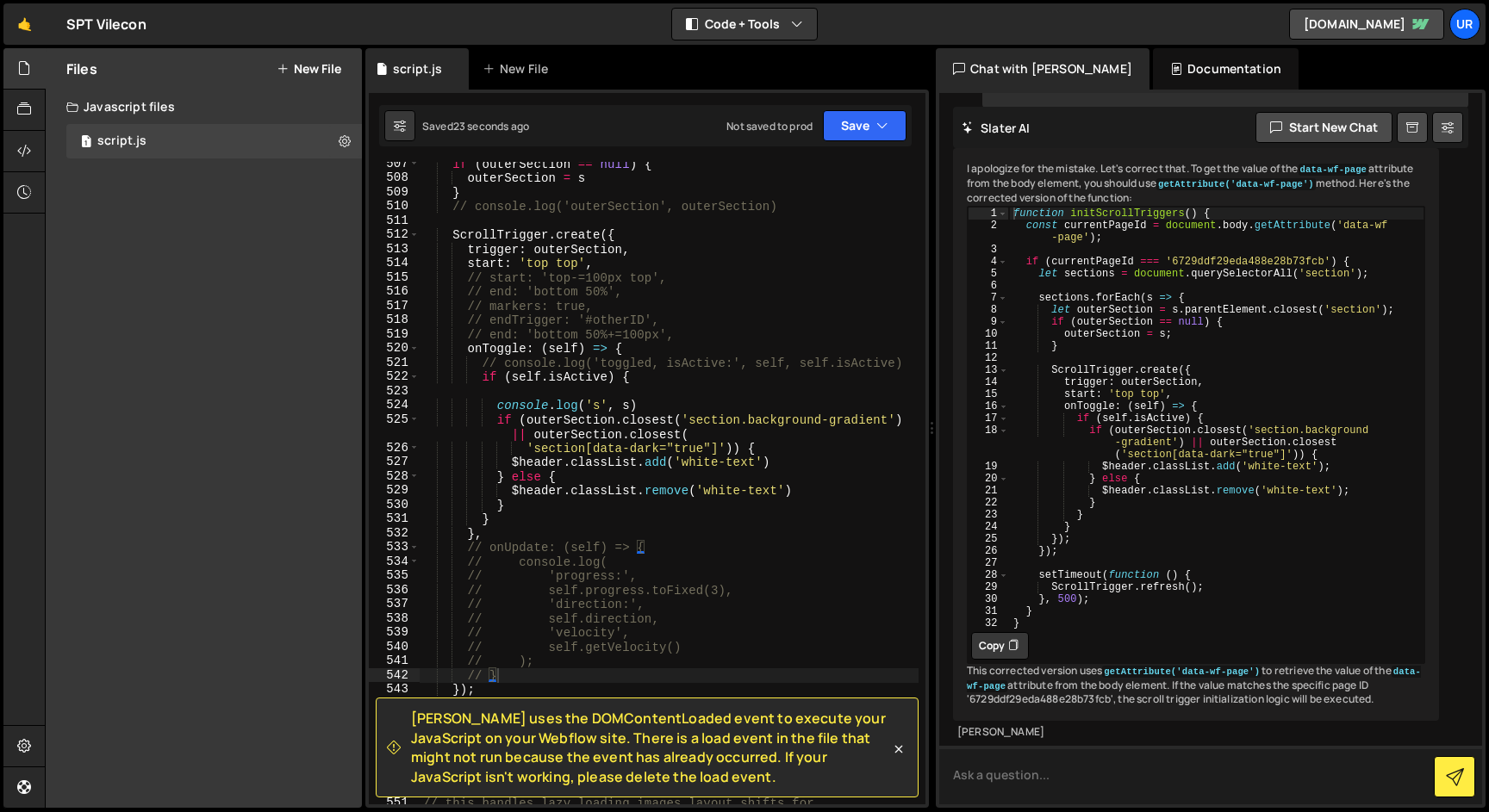
scroll to position [3229, 0]
click at [999, 660] on button "Copy" at bounding box center [1000, 646] width 58 height 28
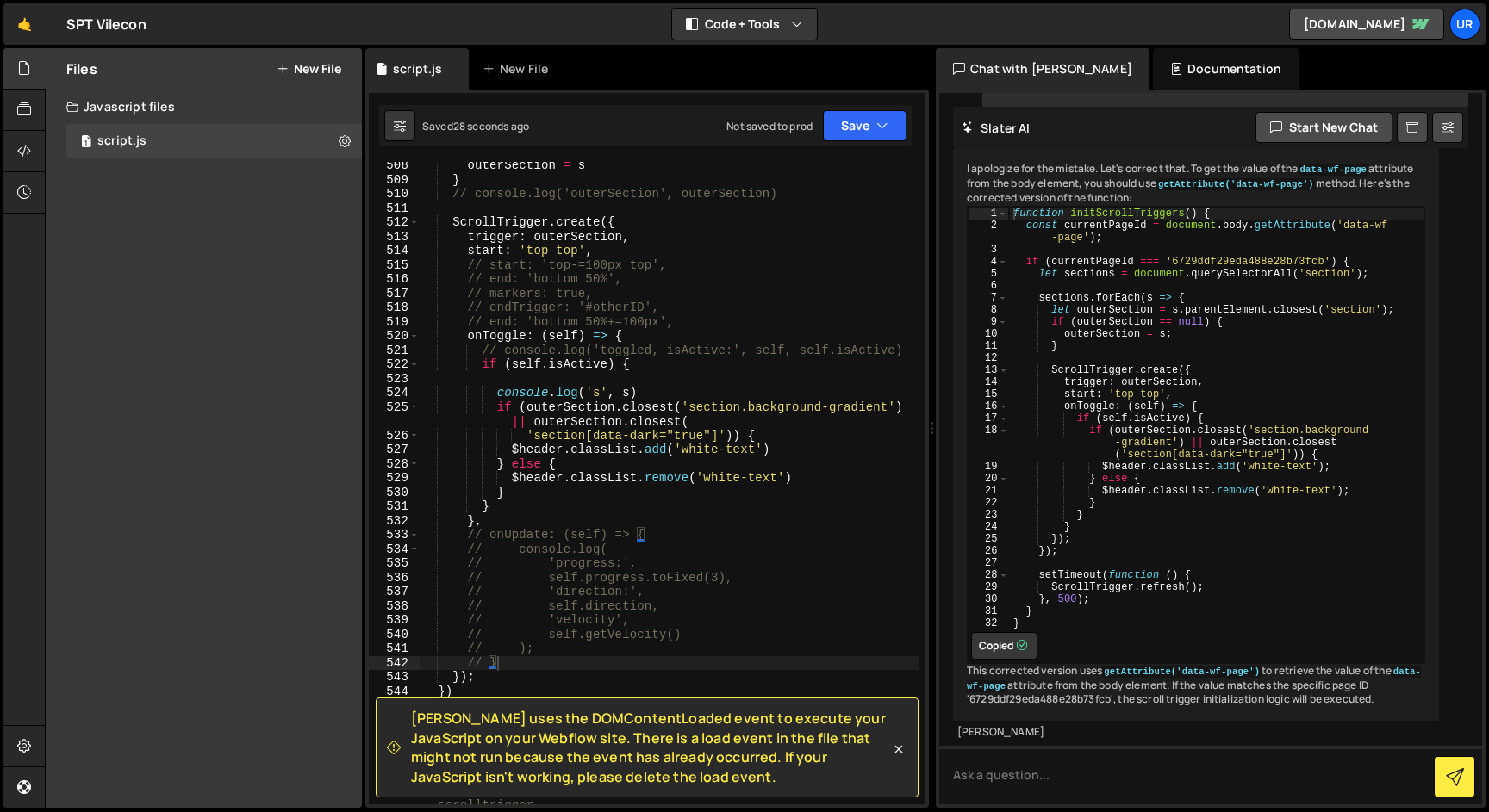
scroll to position [8039, 0]
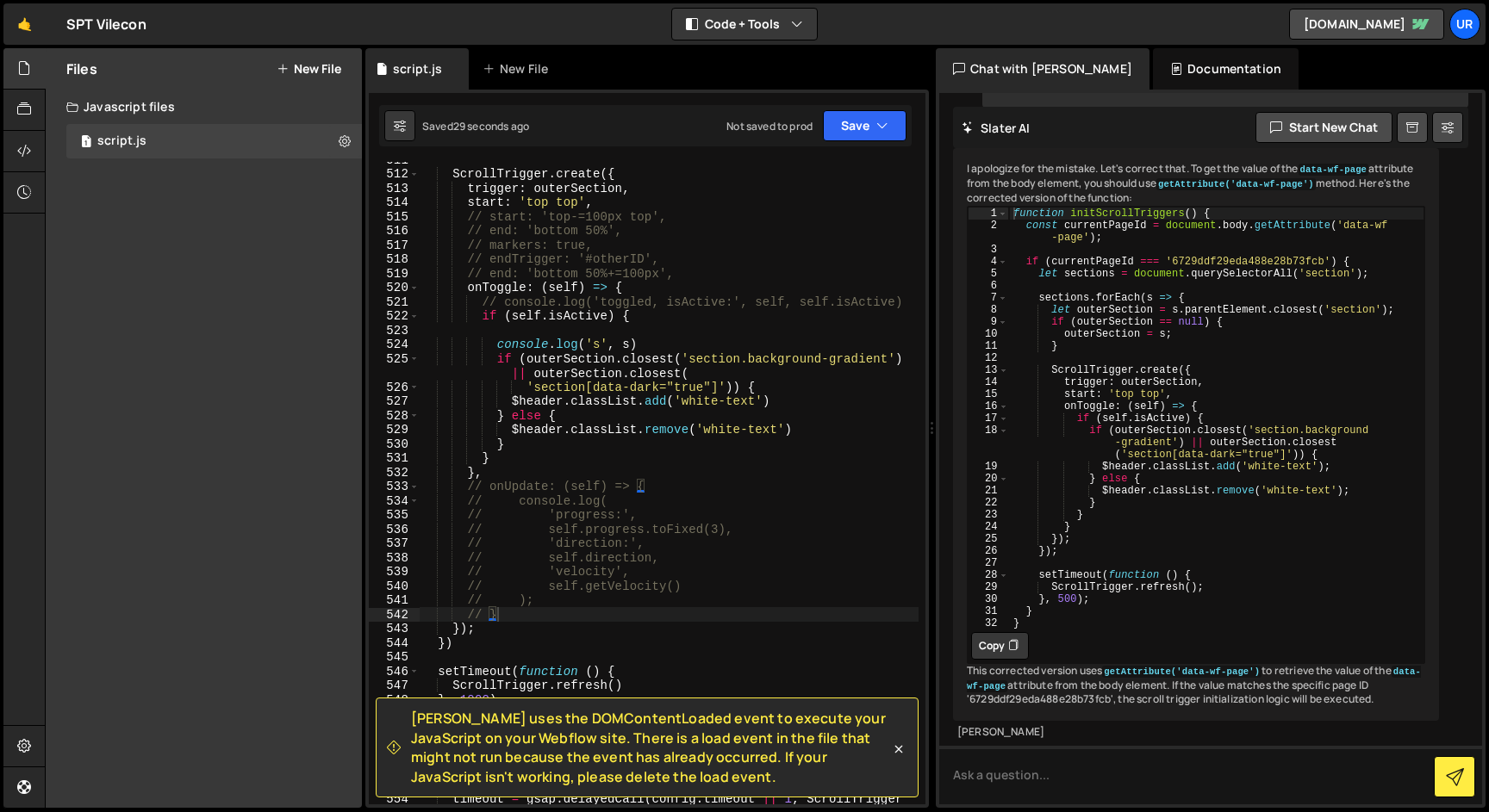
type textarea "});"
click at [493, 633] on div "ScrollTrigger . create ({ trigger : outerSection , start : 'top top' , // start…" at bounding box center [669, 495] width 499 height 685
click at [468, 653] on div "ScrollTrigger . create ({ trigger : outerSection , start : 'top top' , // start…" at bounding box center [669, 495] width 499 height 685
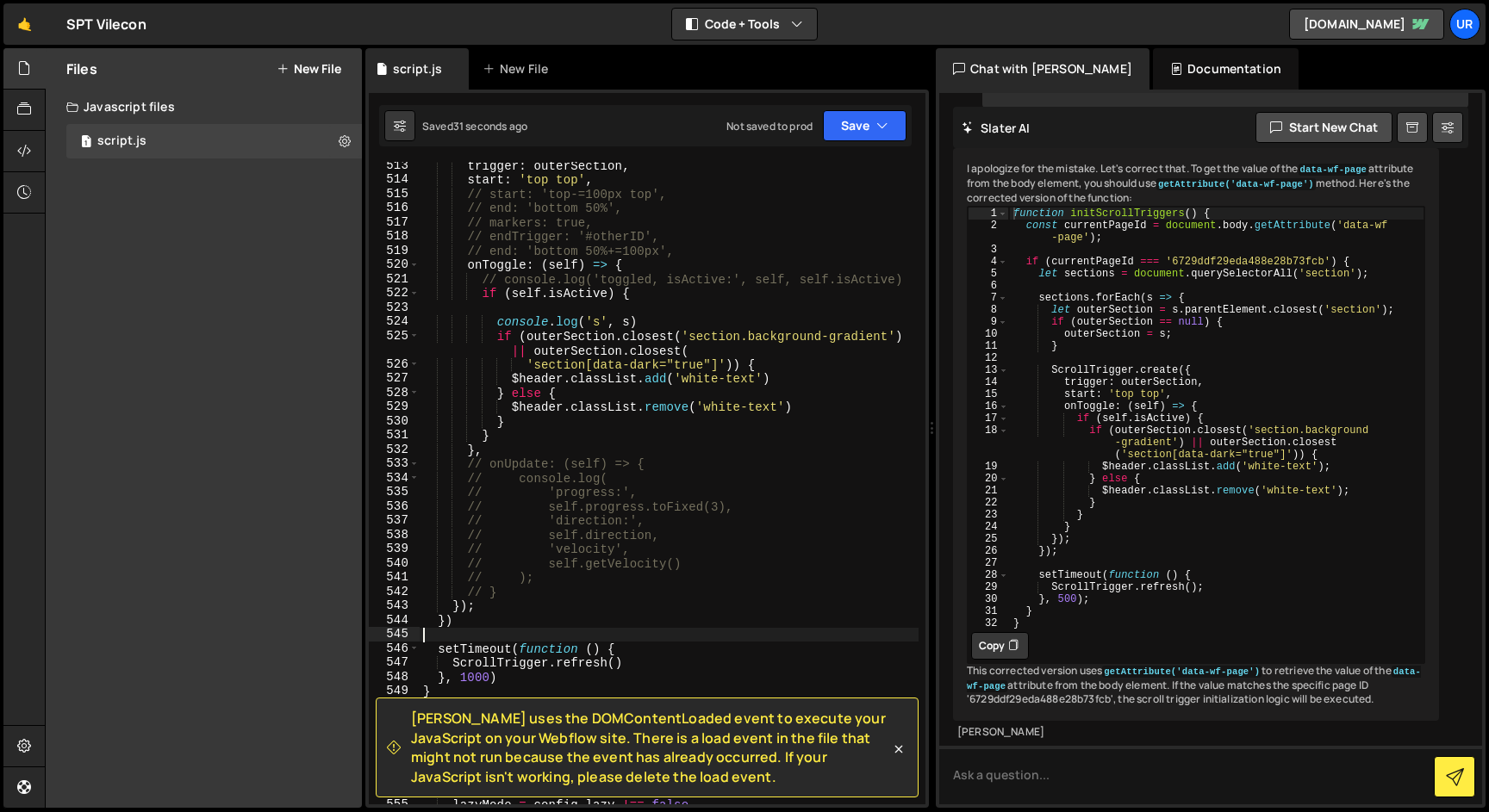
scroll to position [8084, 0]
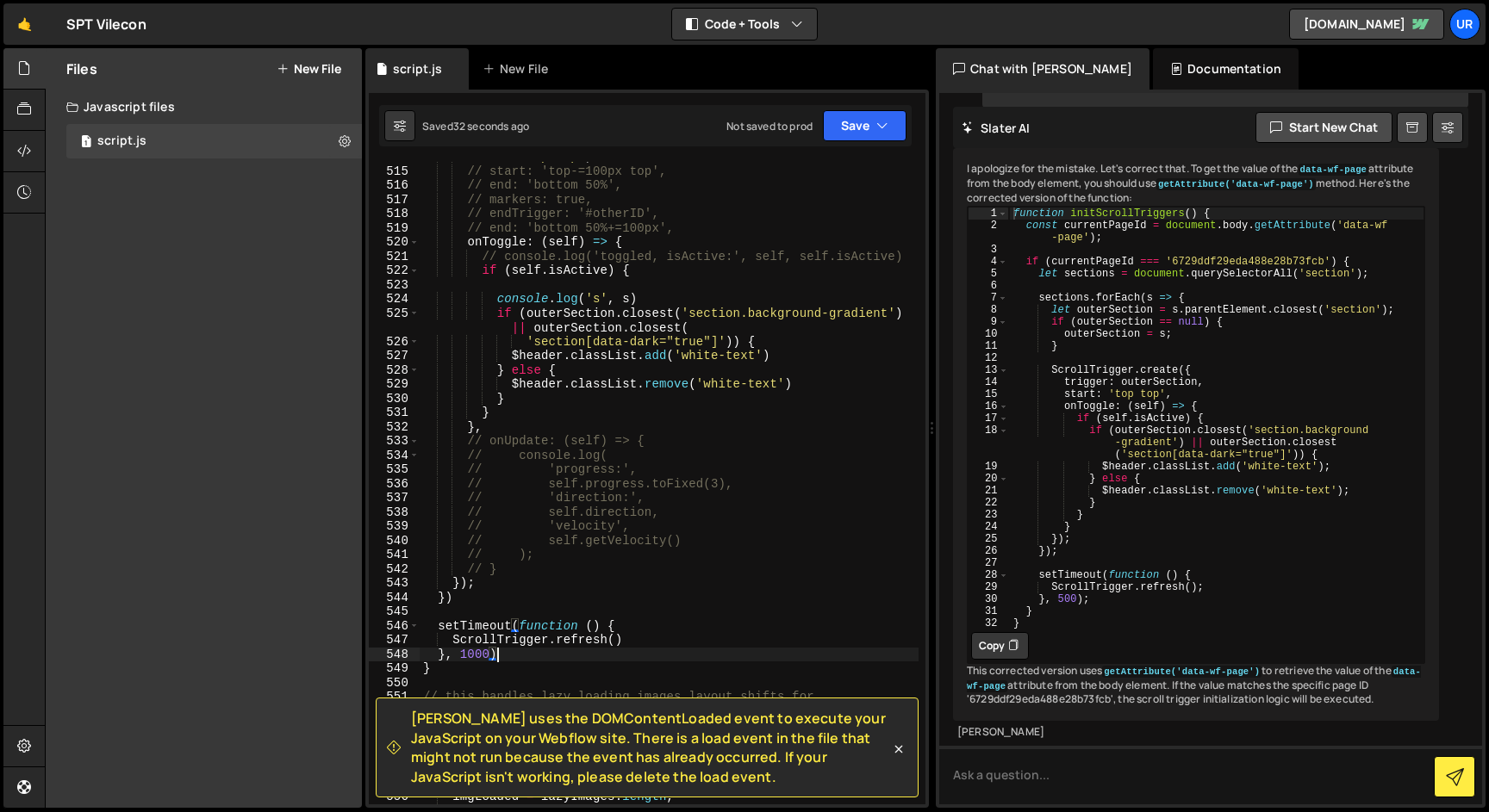
drag, startPoint x: 519, startPoint y: 655, endPoint x: 475, endPoint y: 664, distance: 44.9
click at [517, 653] on div "start : 'top top' , // start: 'top-=100px top', // end: 'bottom 50%', // marker…" at bounding box center [669, 492] width 499 height 685
click at [453, 671] on div "start : 'top top' , // start: 'top-=100px top', // end: 'bottom 50%', // marker…" at bounding box center [669, 492] width 499 height 685
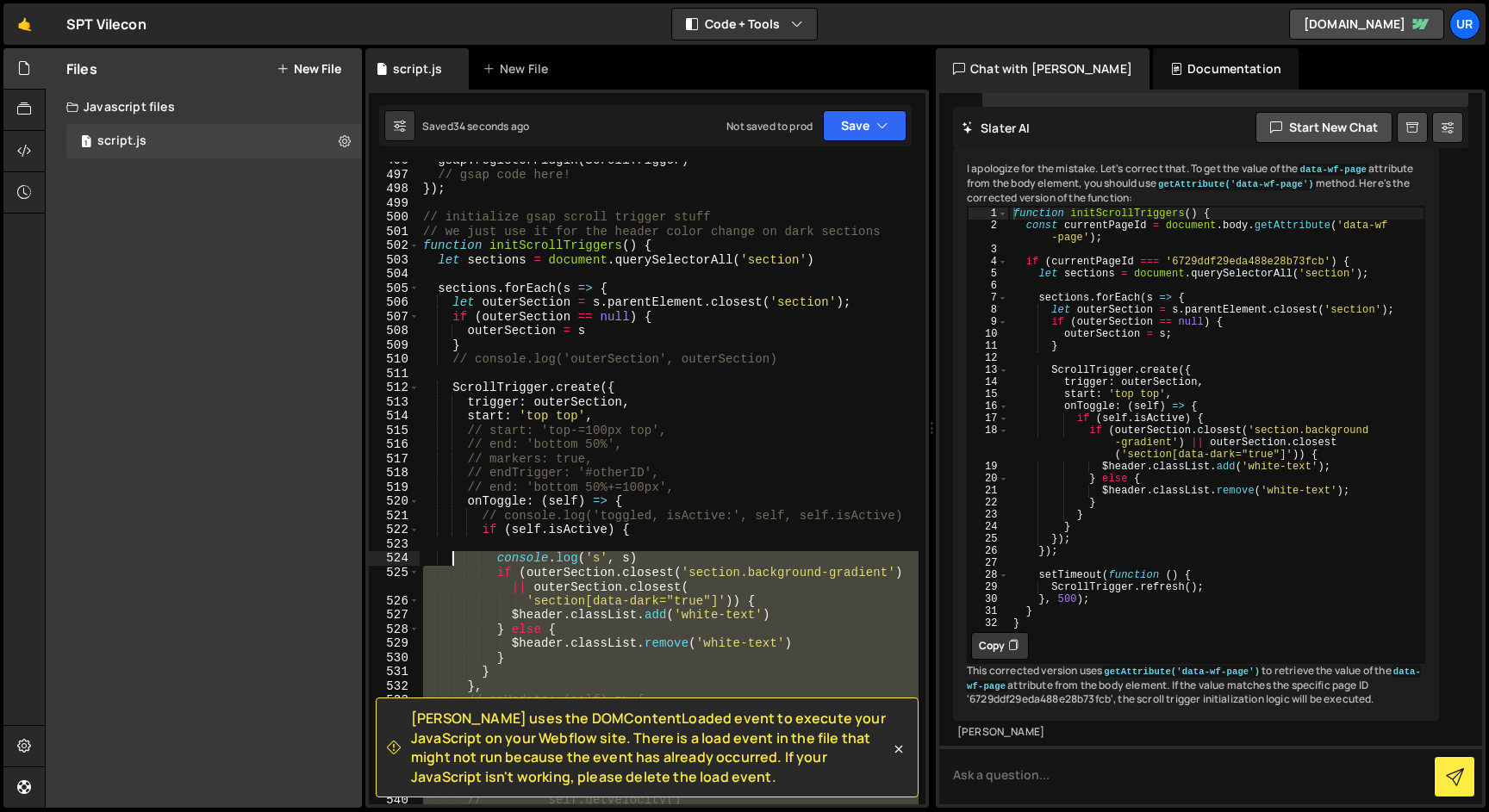
scroll to position [7758, 0]
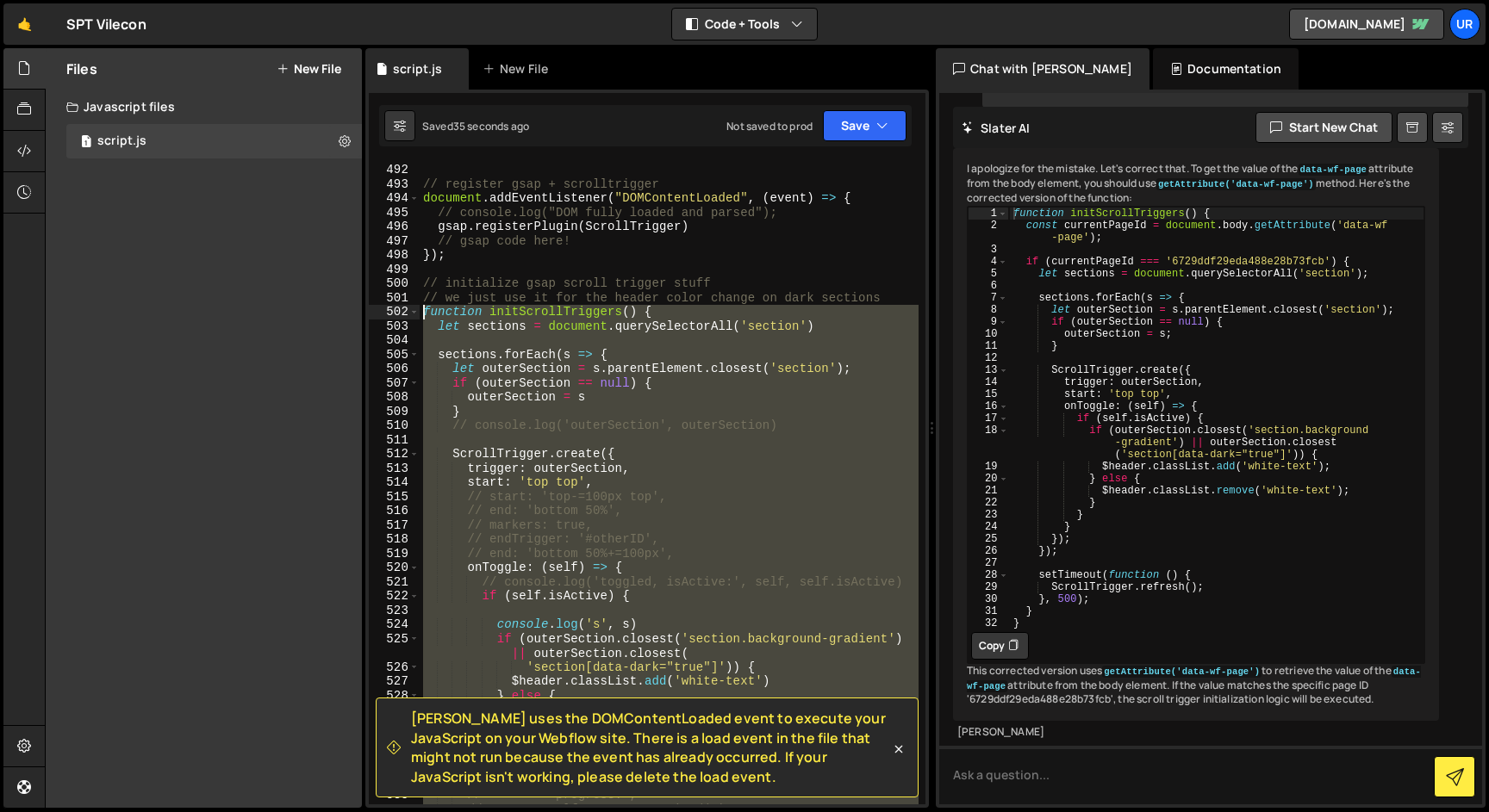
drag, startPoint x: 456, startPoint y: 670, endPoint x: 394, endPoint y: 311, distance: 364.3
click at [394, 311] on div "} 491 492 493 494 495 496 497 498 499 500 501 502 503 504 505 506 507 508 509 5…" at bounding box center [647, 483] width 557 height 643
paste textarea "}"
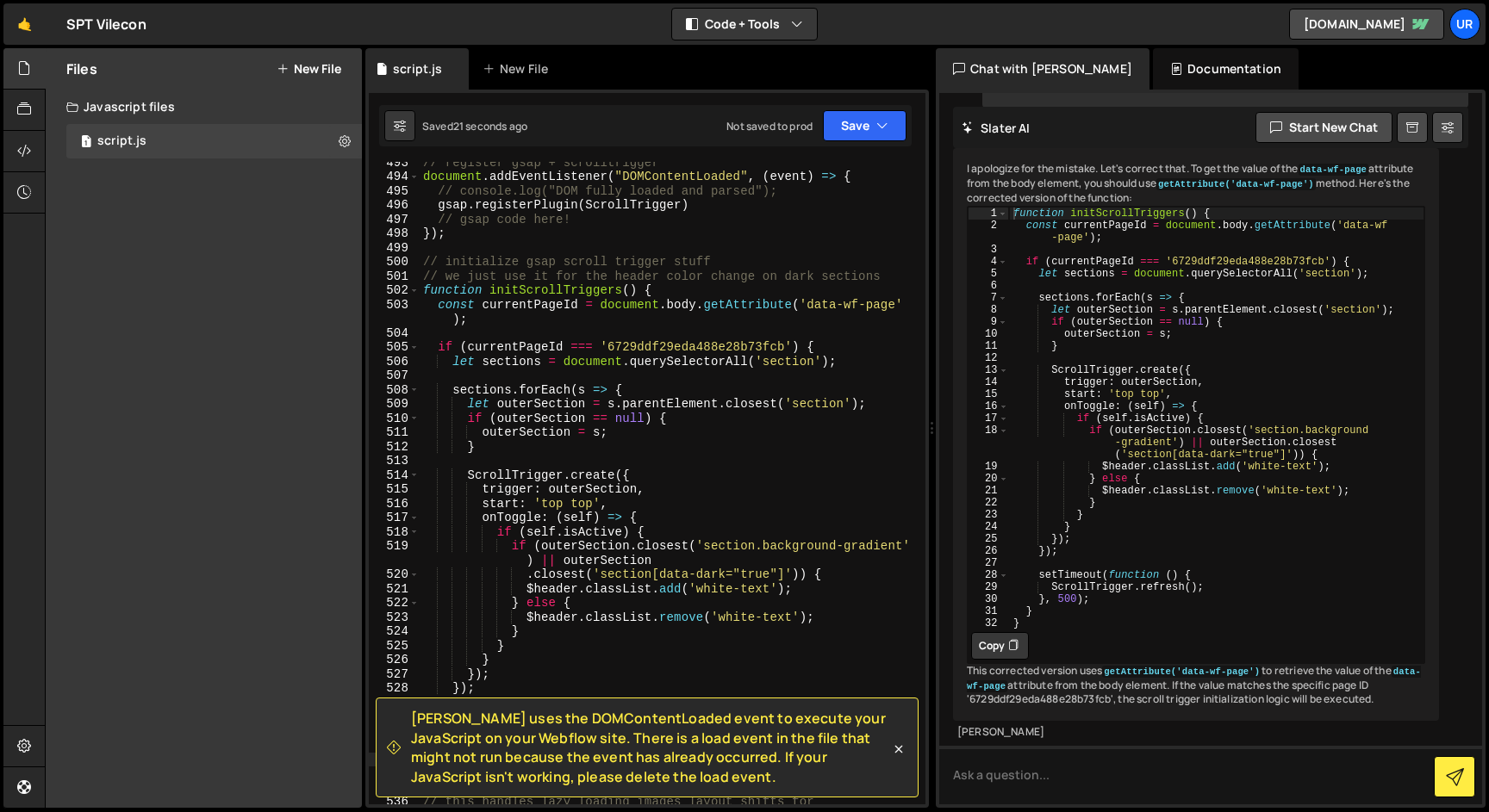
scroll to position [7877, 0]
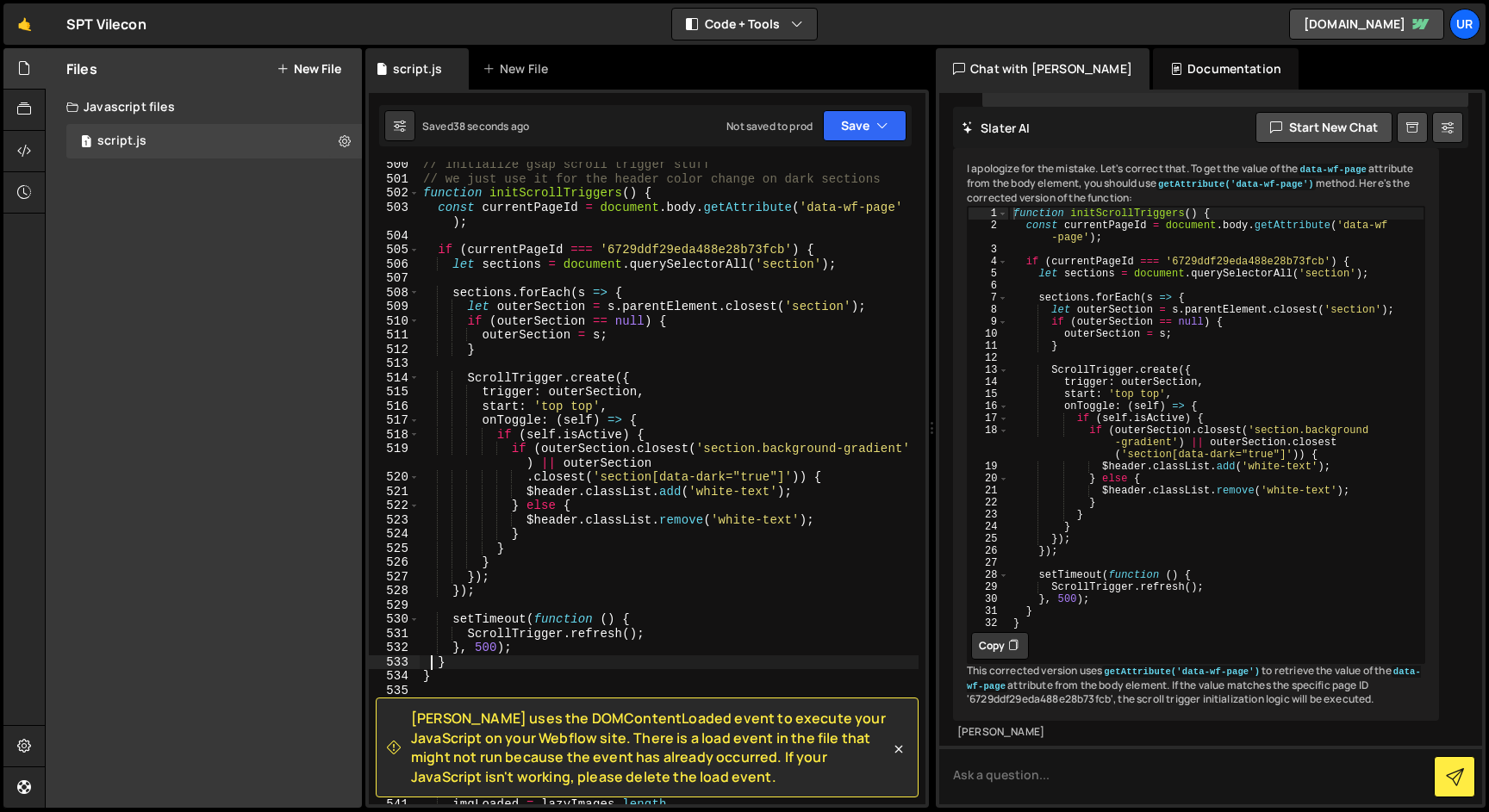
click at [464, 206] on div "// initialize gsap scroll trigger stuff // we just use it for the header color …" at bounding box center [669, 500] width 499 height 685
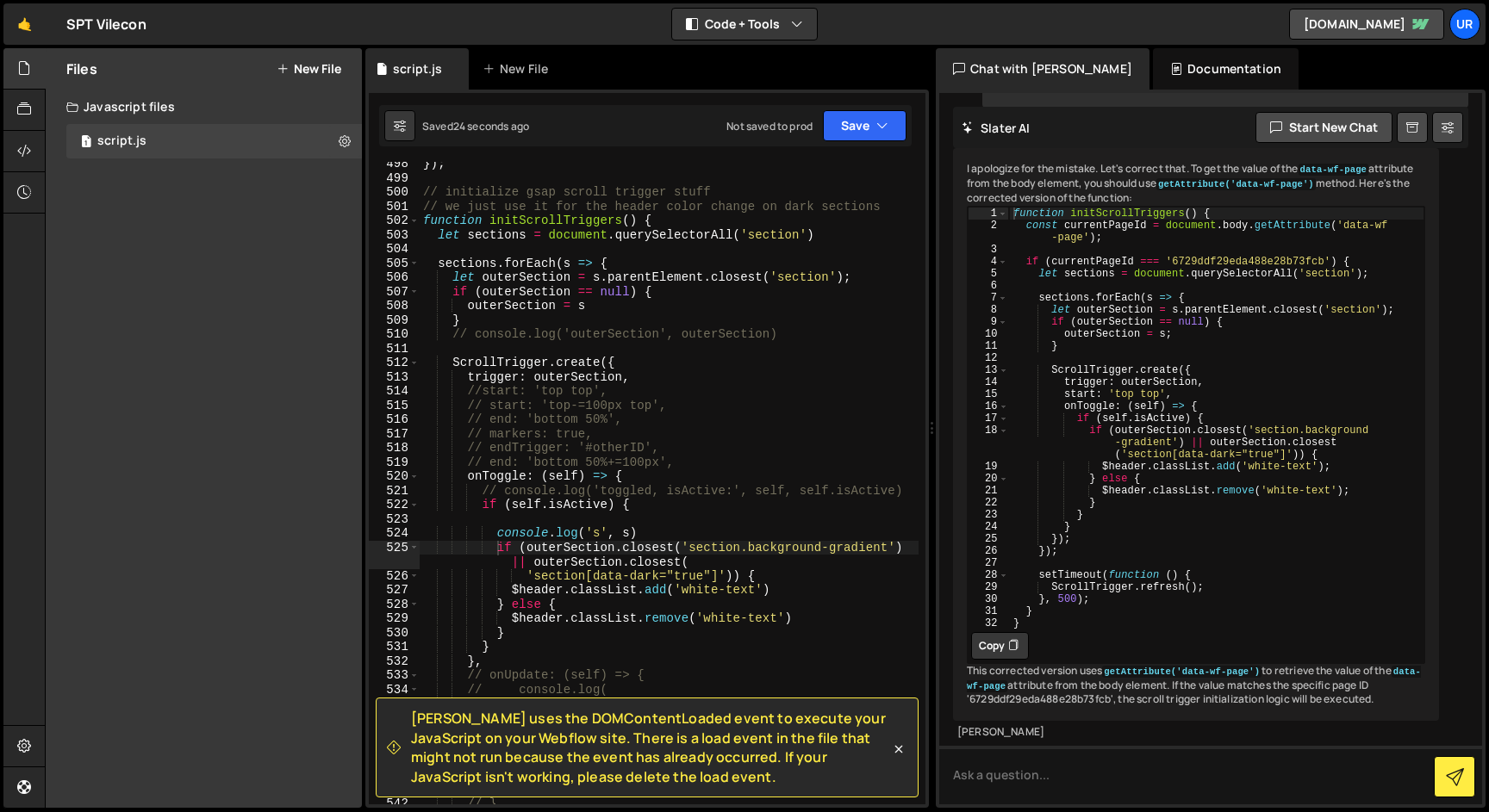
scroll to position [7836, 0]
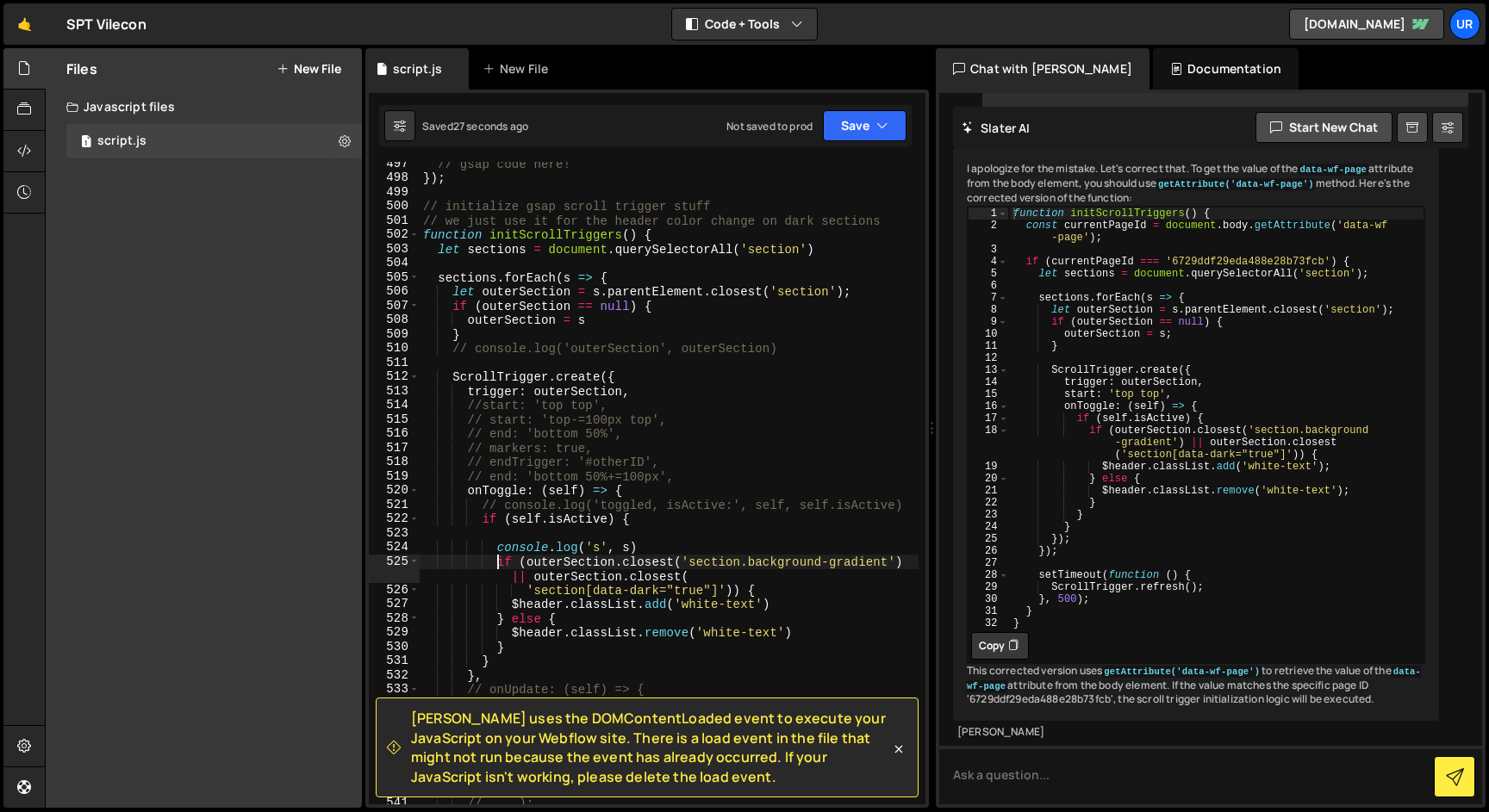
click at [482, 407] on div "// gsap code here! }) ; // initialize gsap scroll trigger stuff // we just use …" at bounding box center [669, 492] width 499 height 671
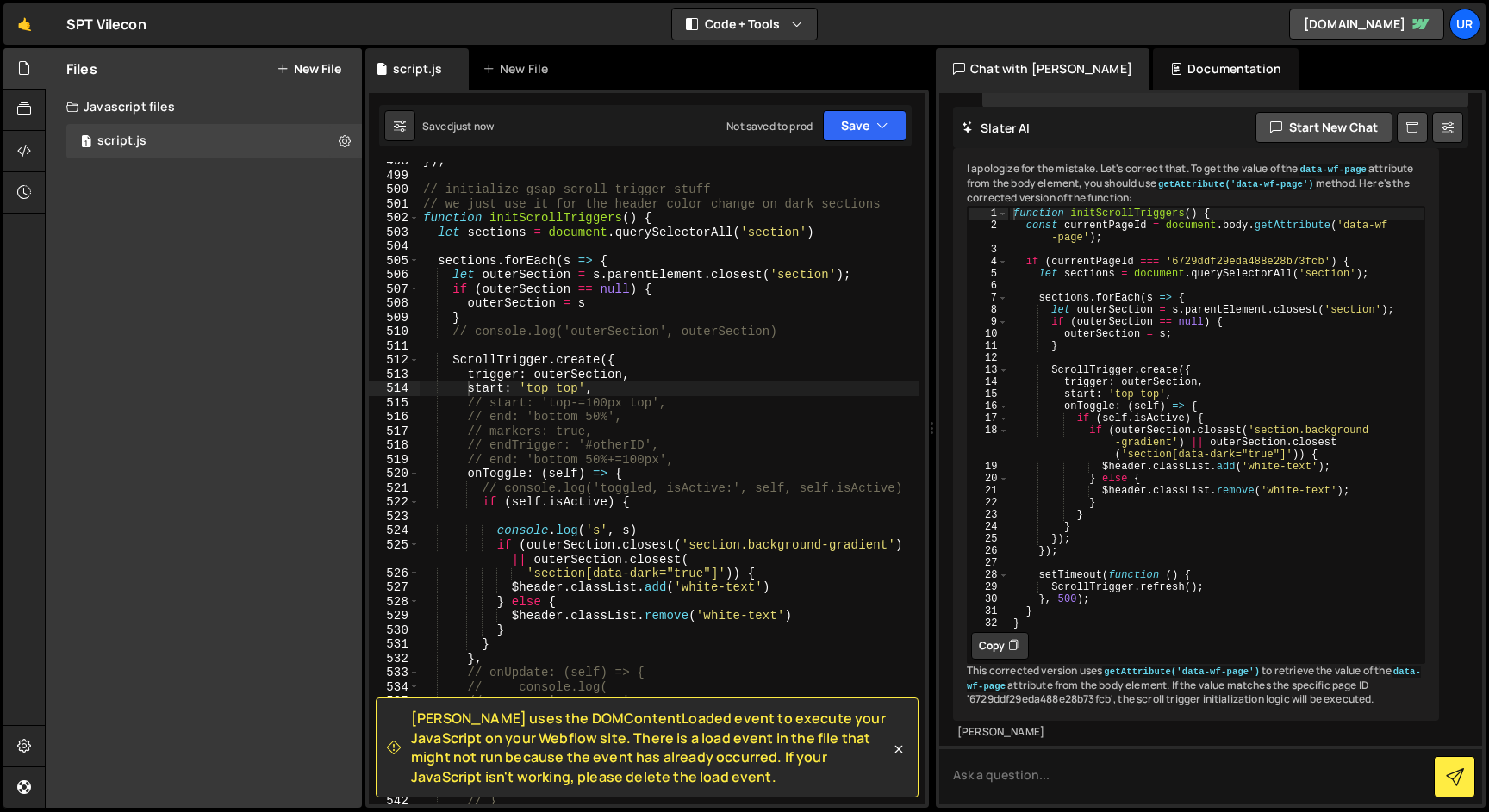
scroll to position [7870, 0]
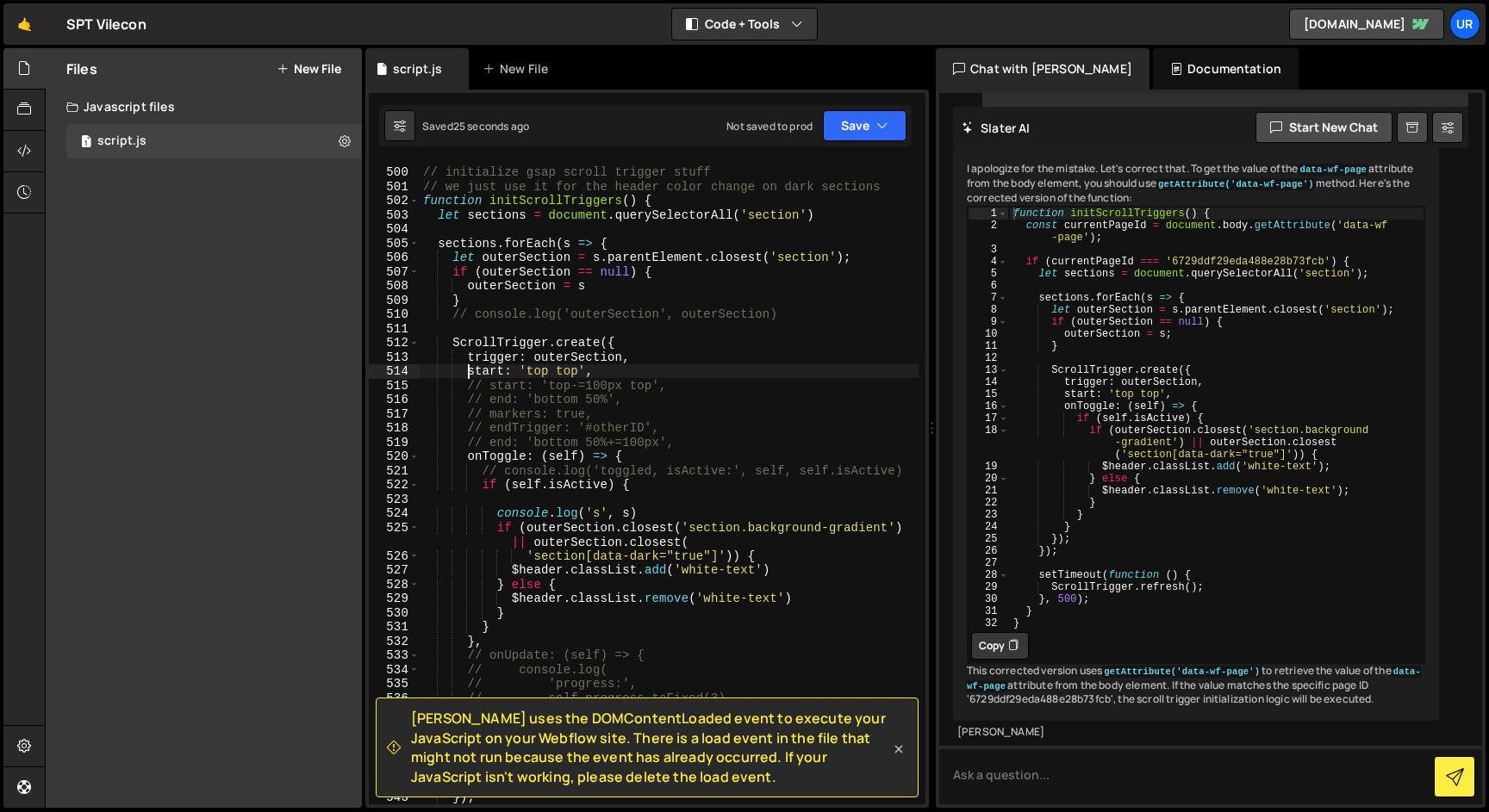
click at [898, 748] on icon at bounding box center [899, 749] width 8 height 8
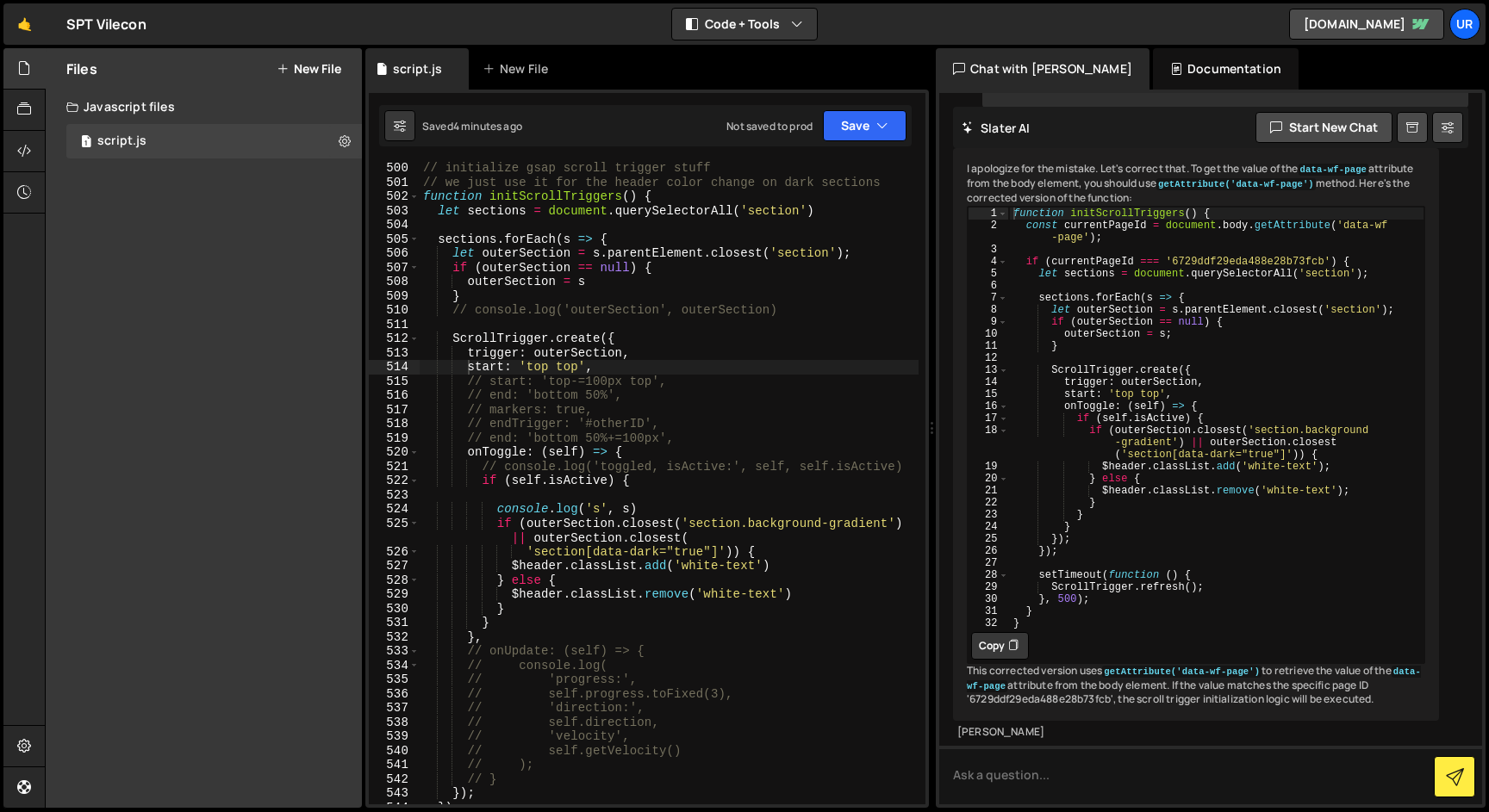
scroll to position [7897, 0]
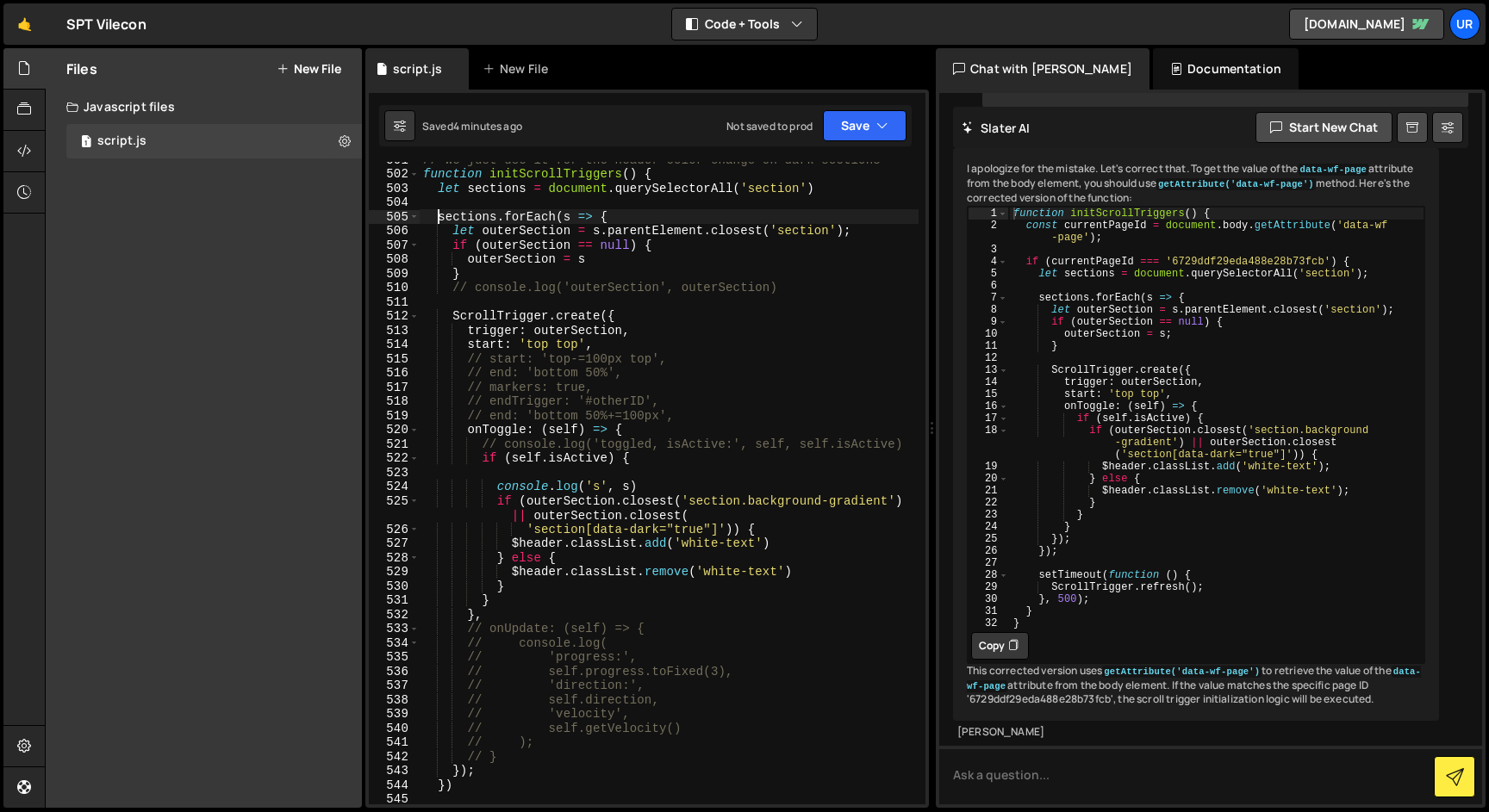
click at [439, 218] on div "// we just use it for the header color change on dark sections function initScr…" at bounding box center [669, 488] width 499 height 671
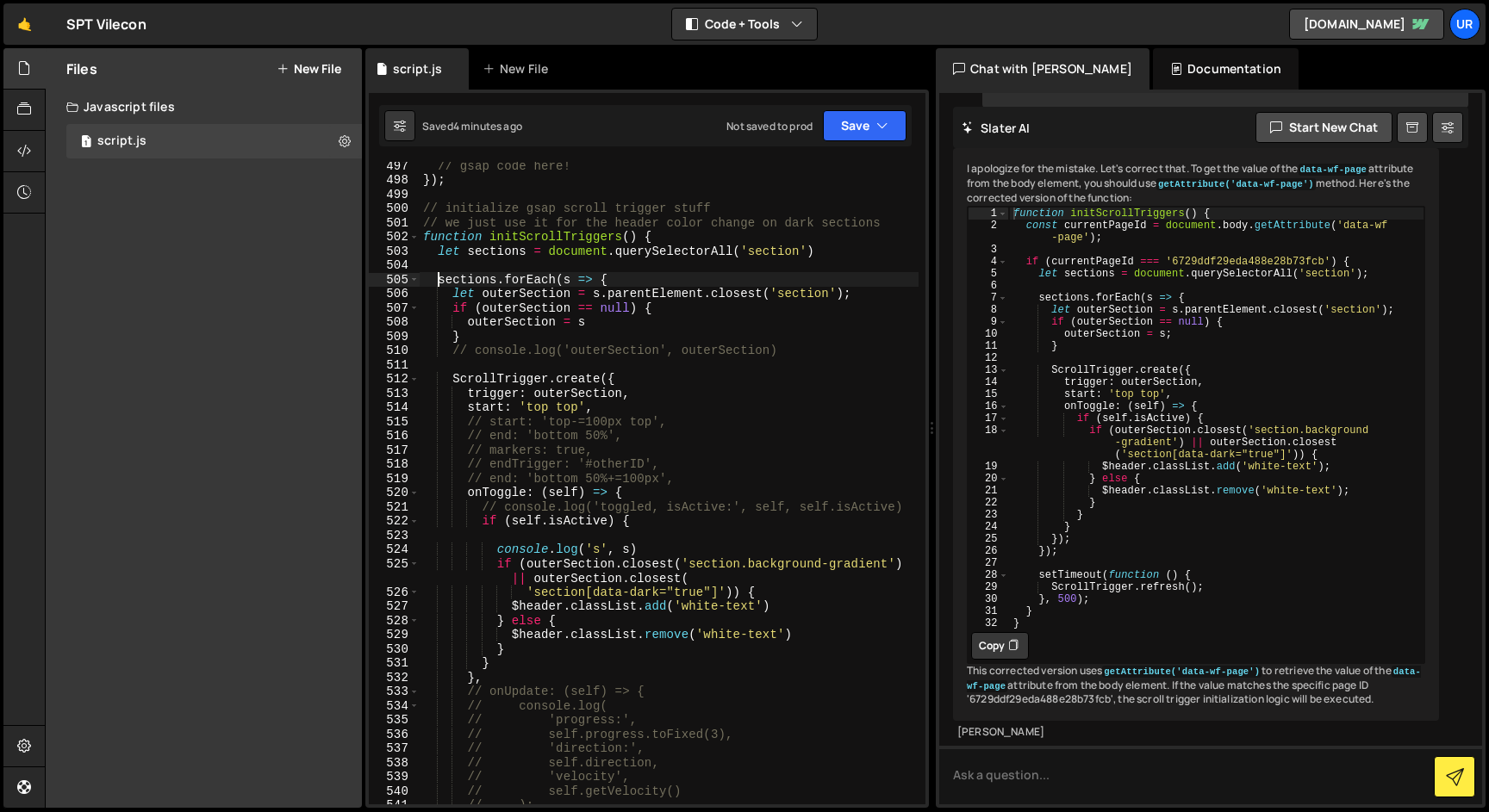
scroll to position [7834, 0]
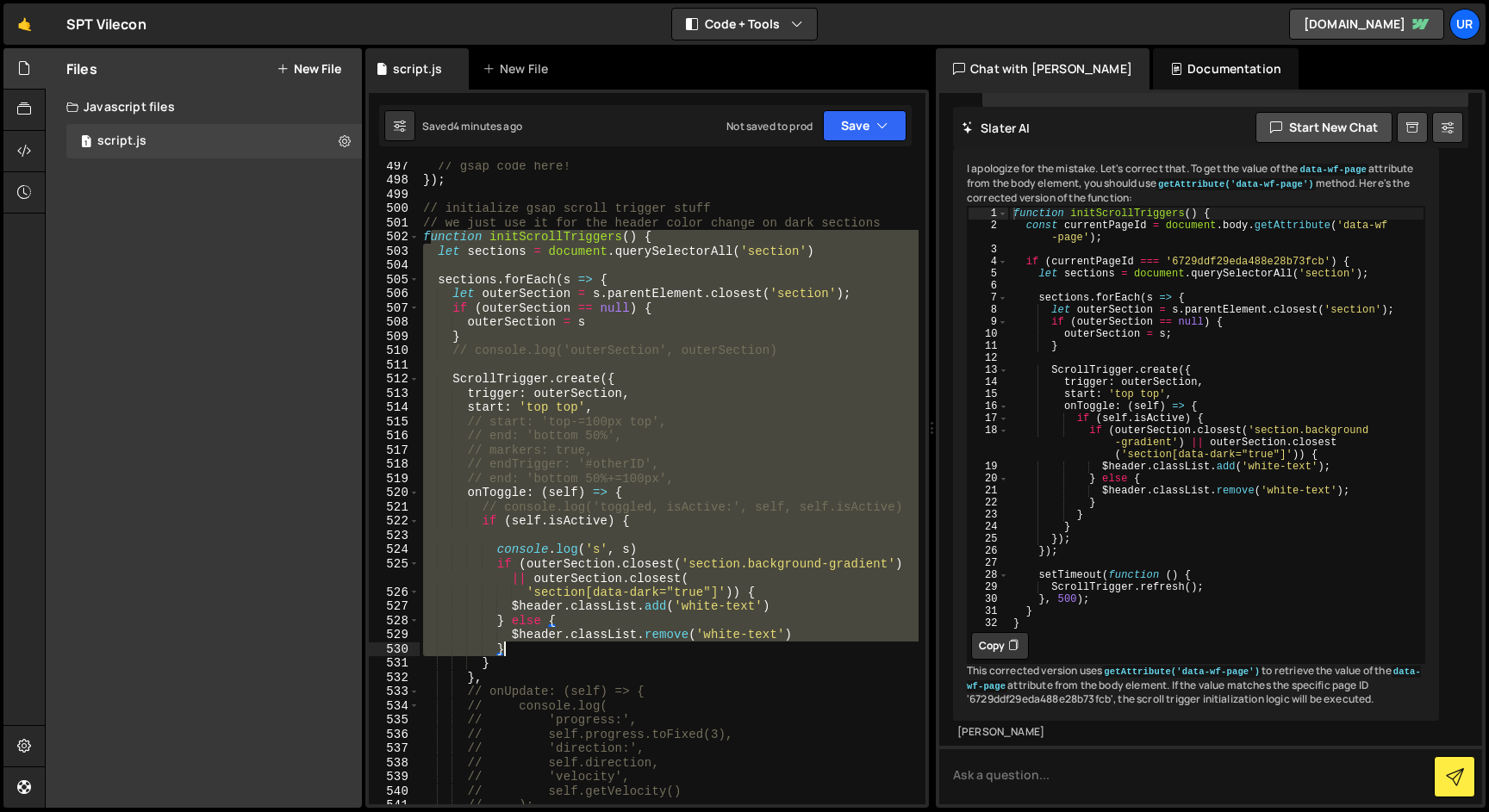
drag, startPoint x: 429, startPoint y: 236, endPoint x: 628, endPoint y: 643, distance: 453.0
click at [628, 643] on div "// gsap code here! }) ; // initialize gsap scroll trigger stuff // we just use …" at bounding box center [669, 494] width 499 height 671
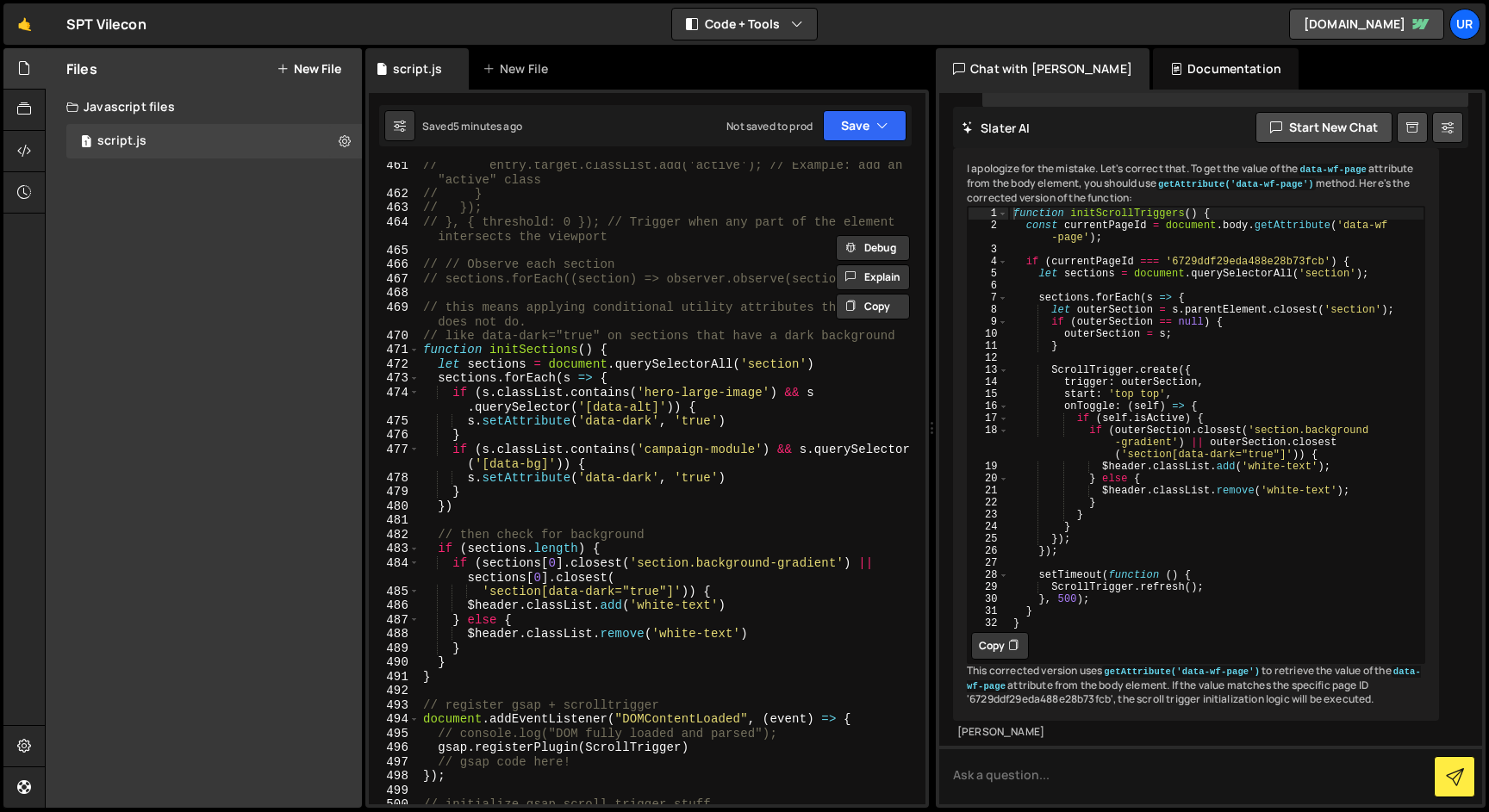
scroll to position [7234, 0]
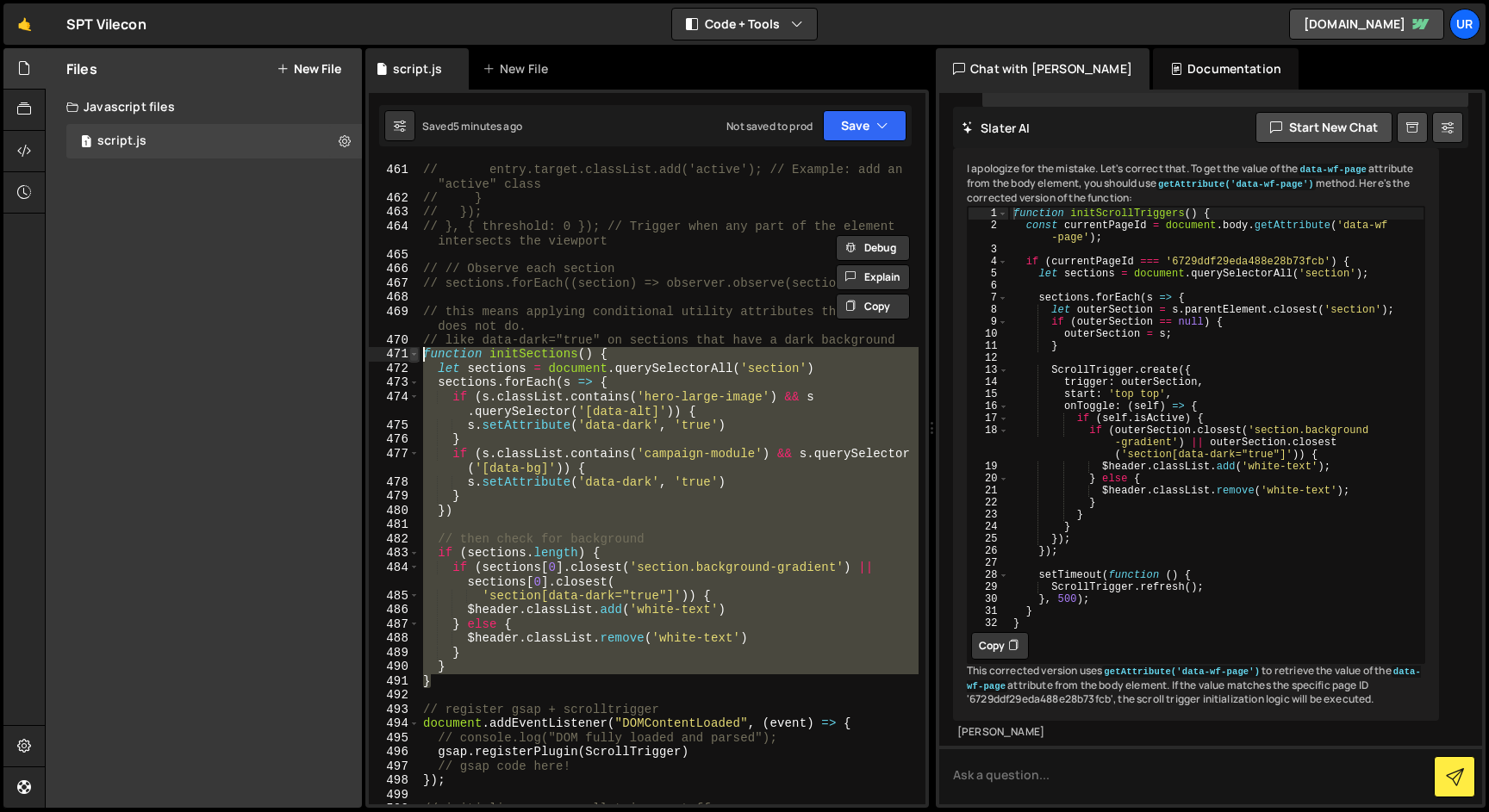
drag, startPoint x: 453, startPoint y: 682, endPoint x: 408, endPoint y: 352, distance: 333.1
click at [408, 352] on div "$header.classList.remove('white-text') } 460 461 462 463 464 465 466 467 468 46…" at bounding box center [647, 483] width 557 height 643
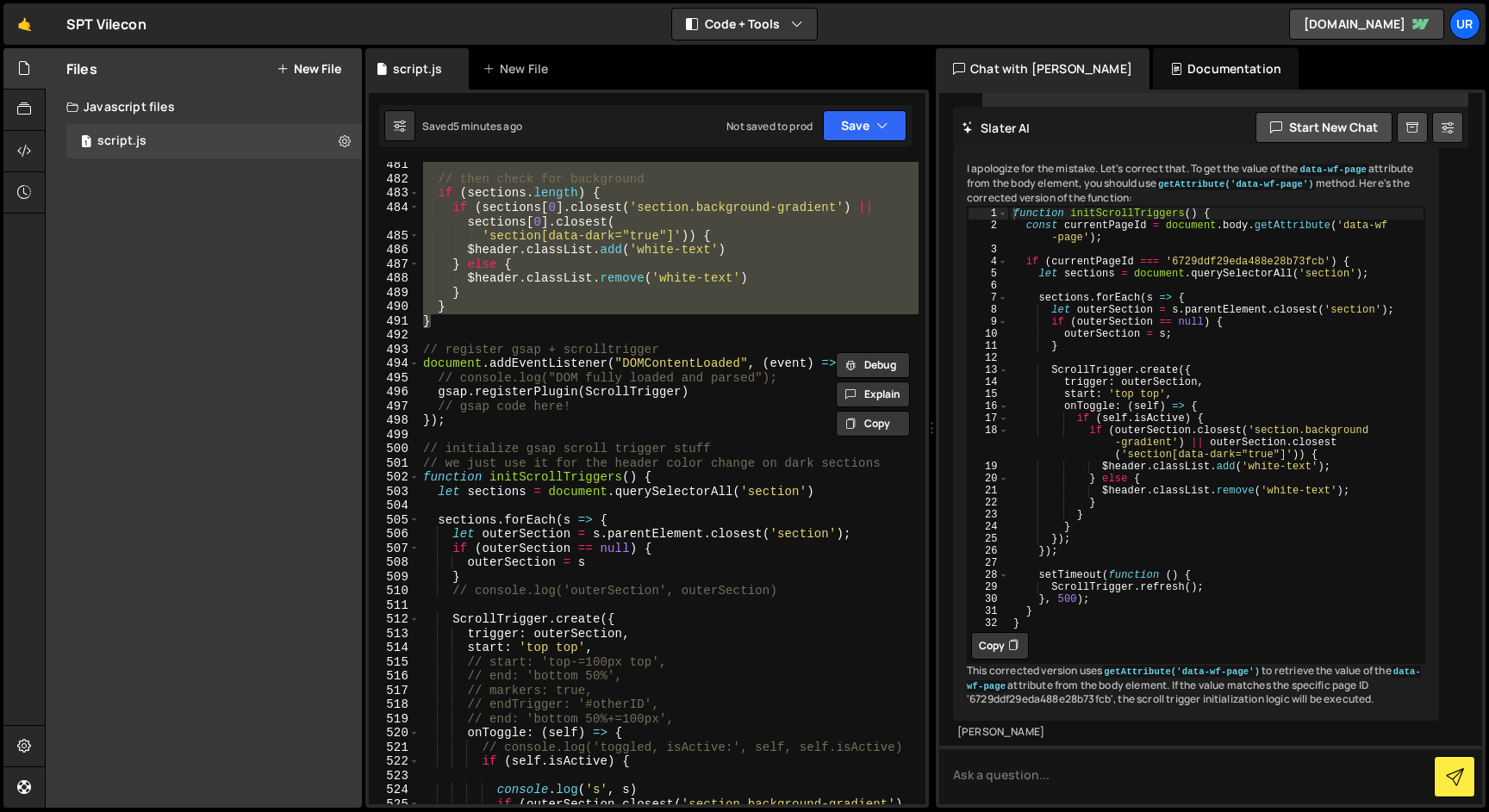
scroll to position [7598, 0]
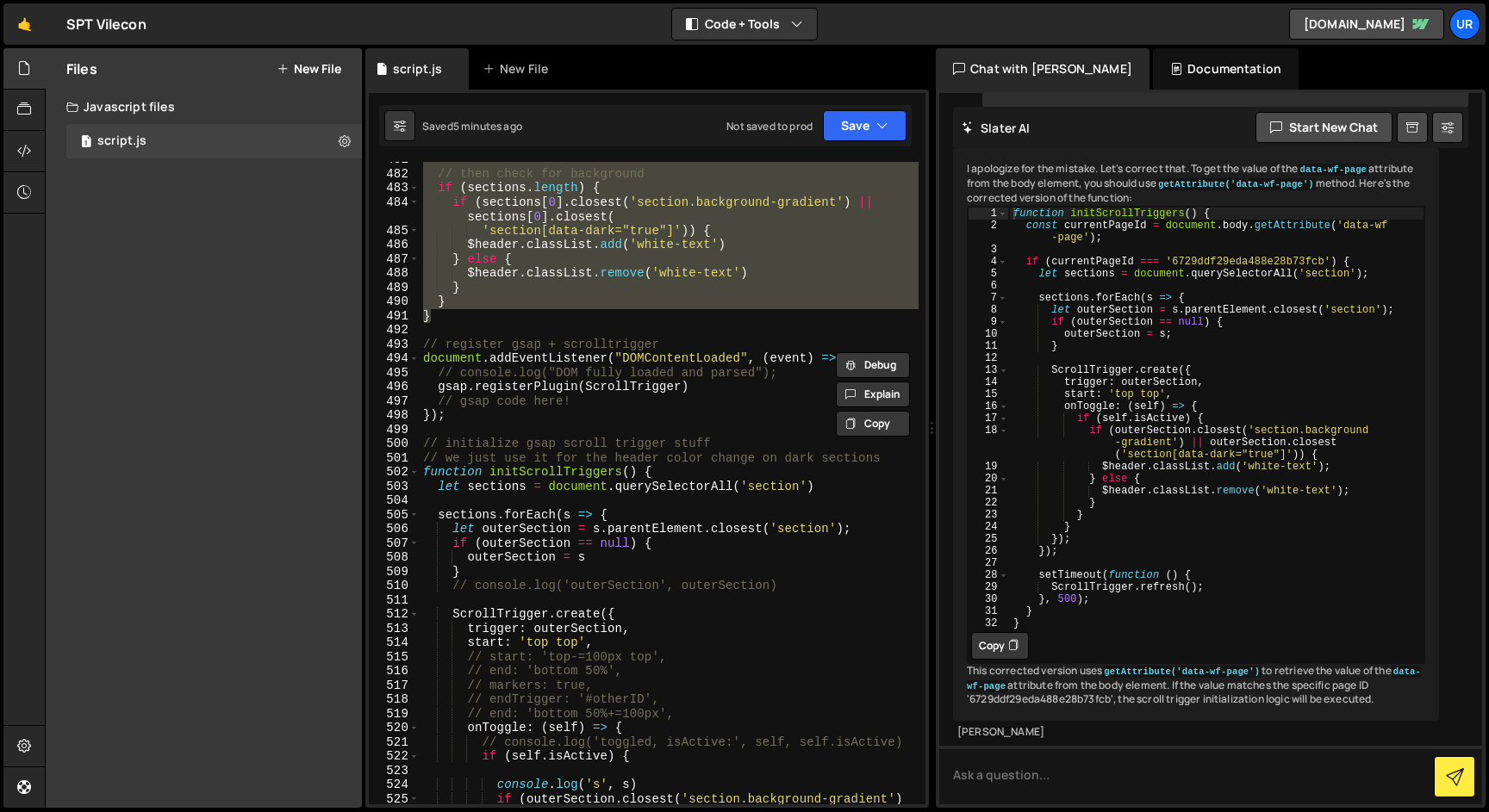
click at [505, 484] on div "// then check for background if ( sections . length ) { if ( sections [ 0 ] . c…" at bounding box center [669, 495] width 499 height 685
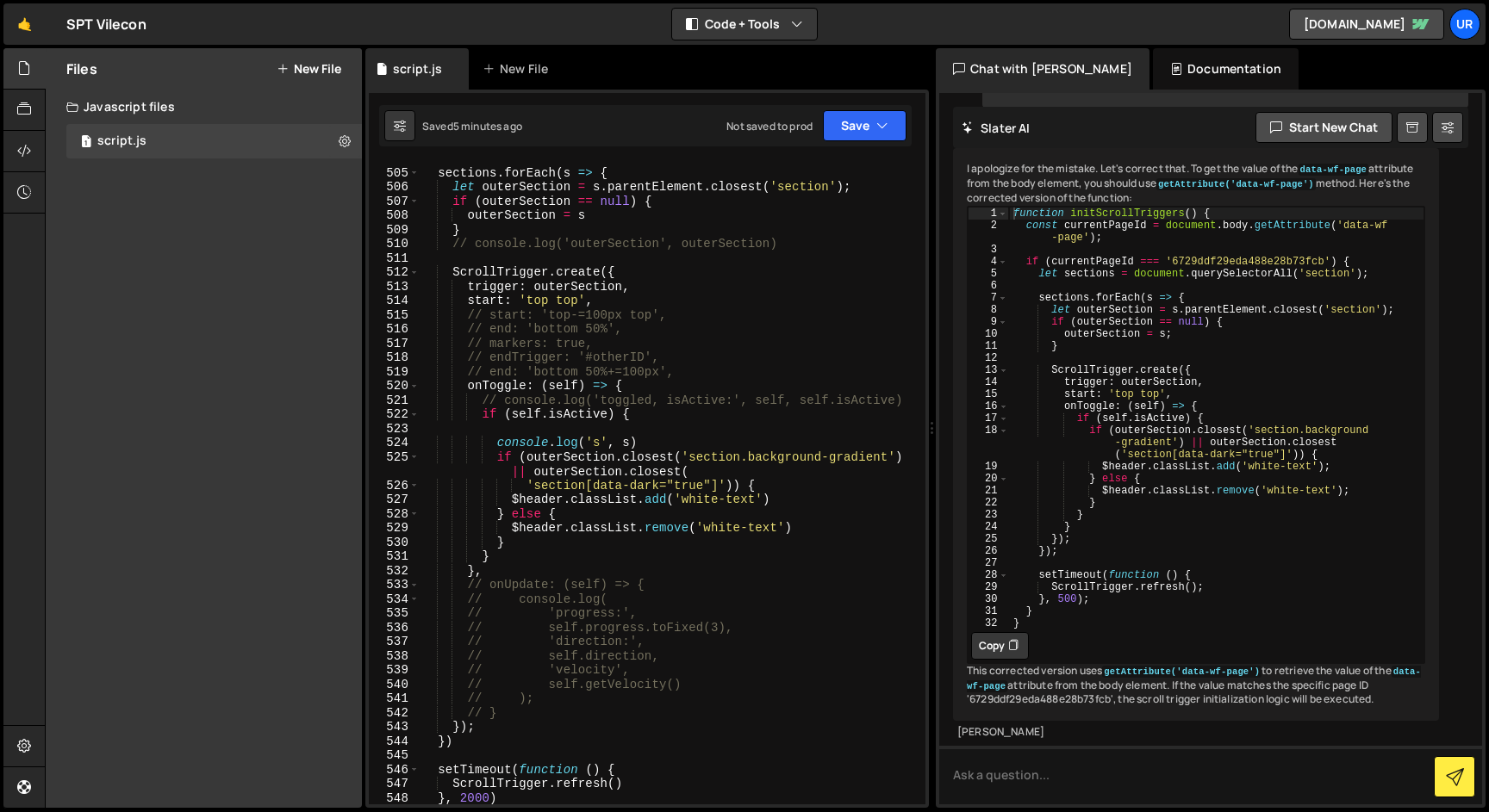
scroll to position [7939, 0]
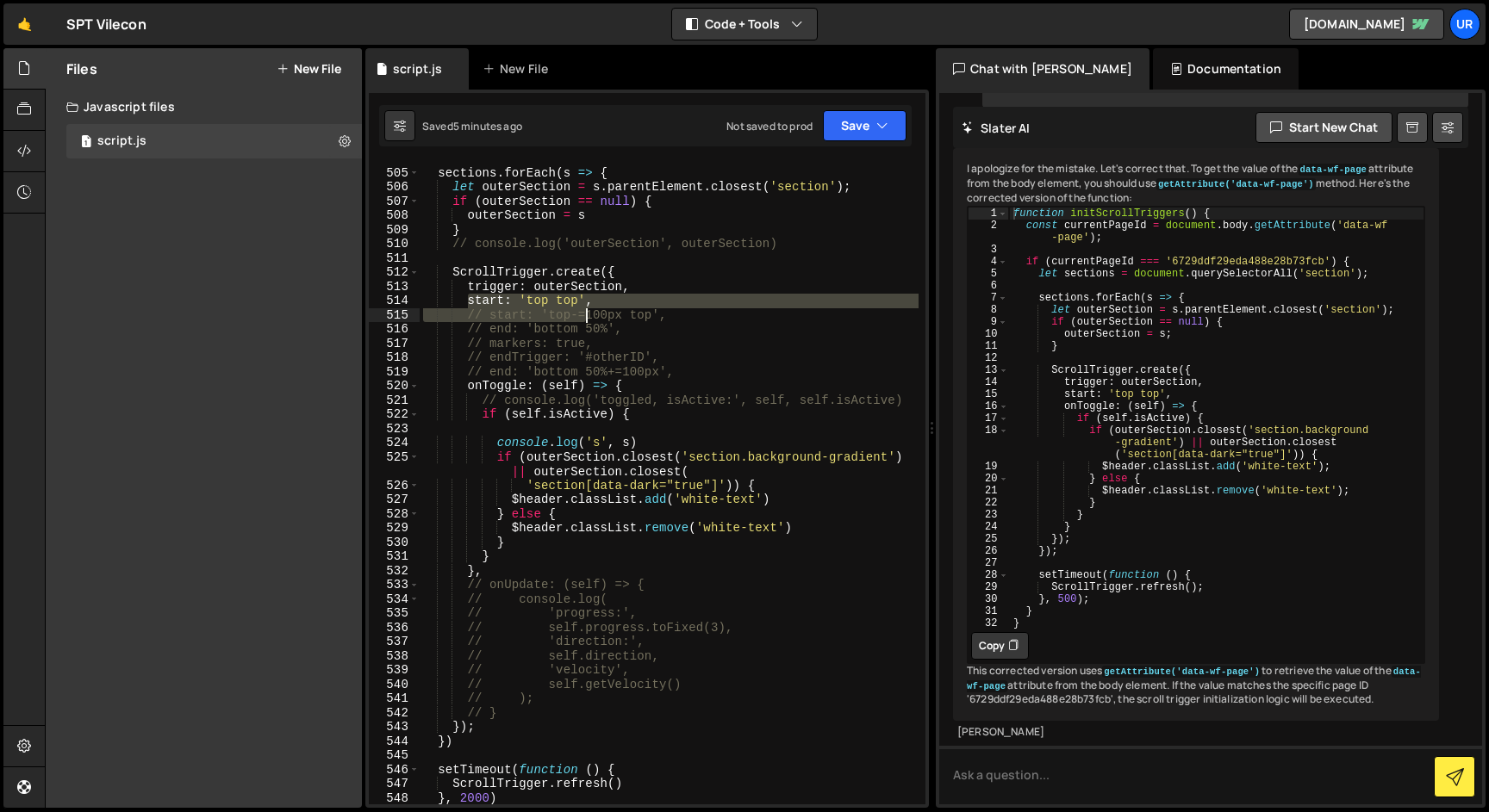
drag, startPoint x: 469, startPoint y: 304, endPoint x: 597, endPoint y: 303, distance: 128.0
click at [597, 303] on div "sections . forEach ( s => { let outerSection = s . parentElement . closest ( 's…" at bounding box center [669, 487] width 499 height 671
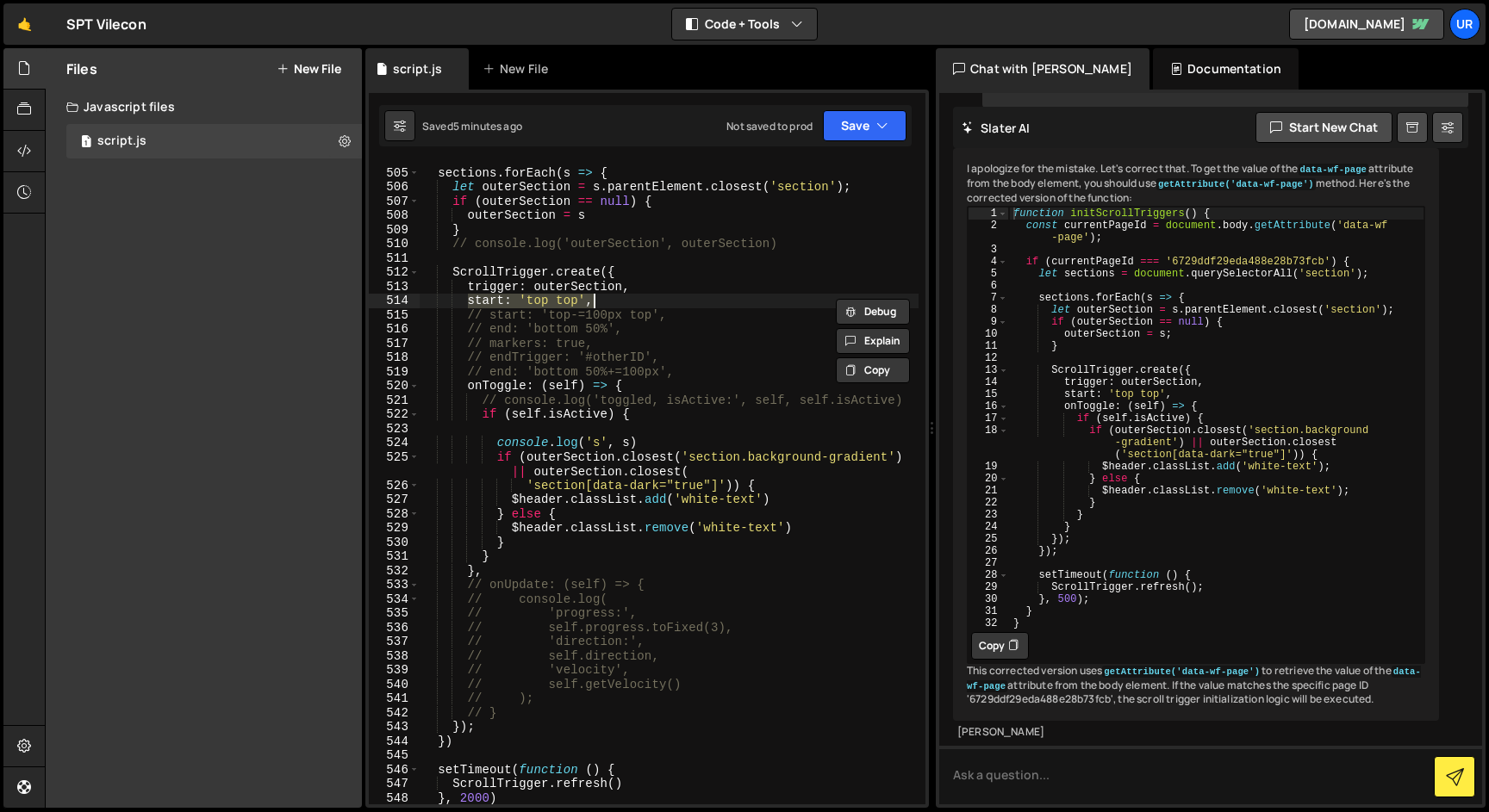
click at [627, 304] on div "sections . forEach ( s => { let outerSection = s . parentElement . closest ( 's…" at bounding box center [669, 483] width 499 height 643
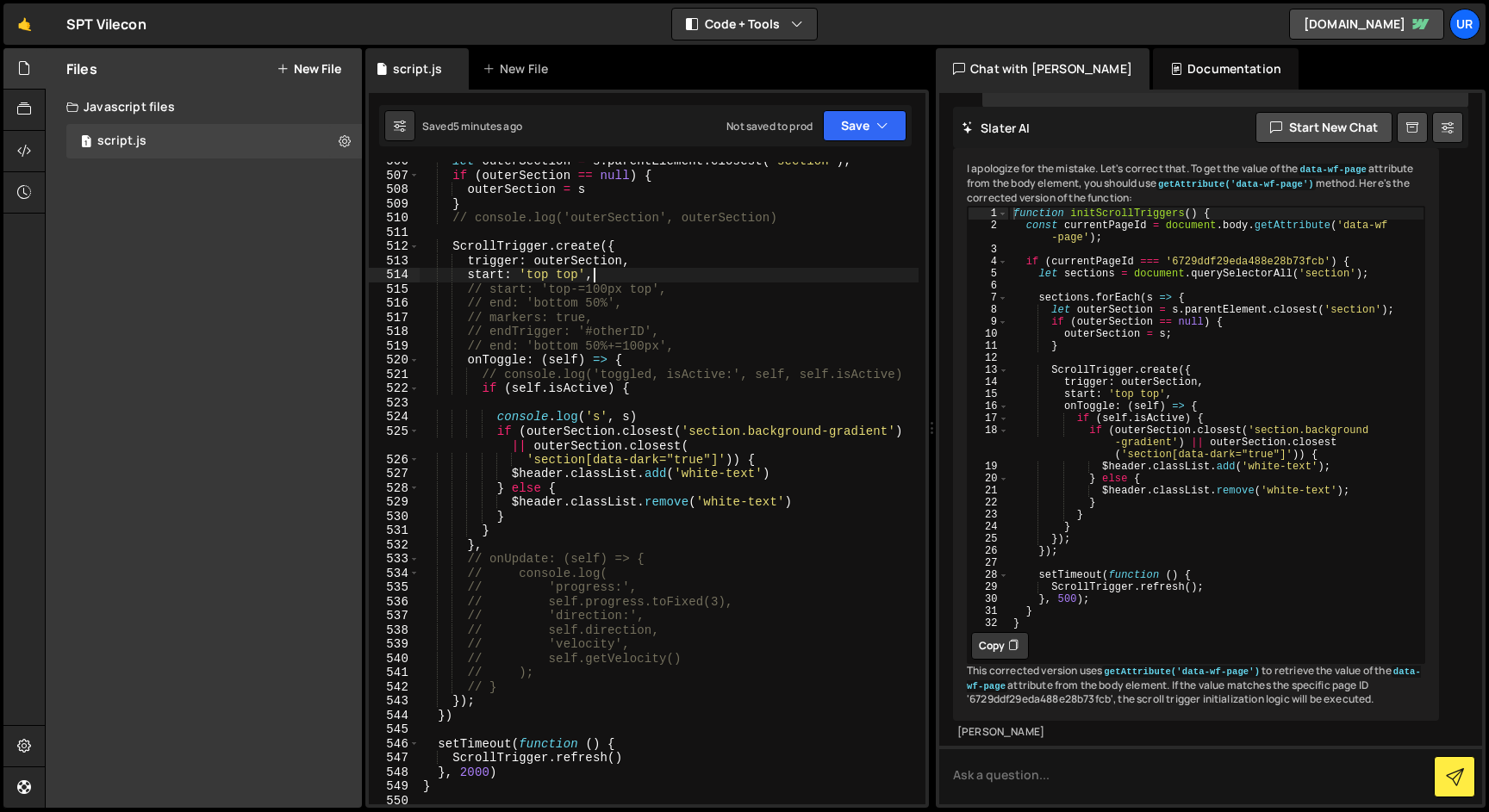
scroll to position [7966, 0]
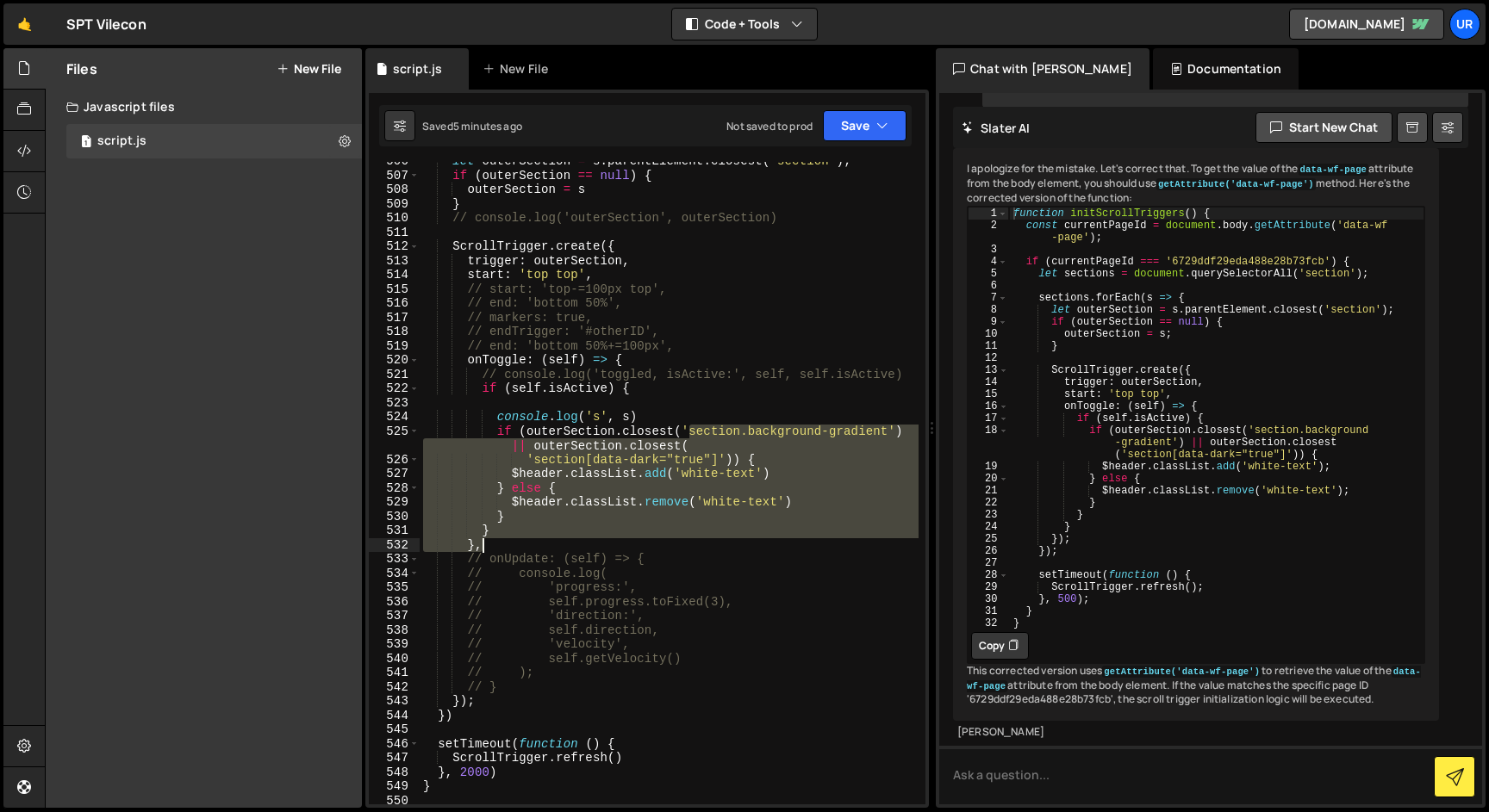
drag, startPoint x: 689, startPoint y: 434, endPoint x: 755, endPoint y: 543, distance: 127.4
click at [755, 543] on div "let outerSection = s . parentElement . closest ( 'section' ) ; if ( outerSectio…" at bounding box center [669, 496] width 499 height 685
click at [755, 543] on div "let outerSection = s . parentElement . closest ( 'section' ) ; if ( outerSectio…" at bounding box center [669, 483] width 499 height 643
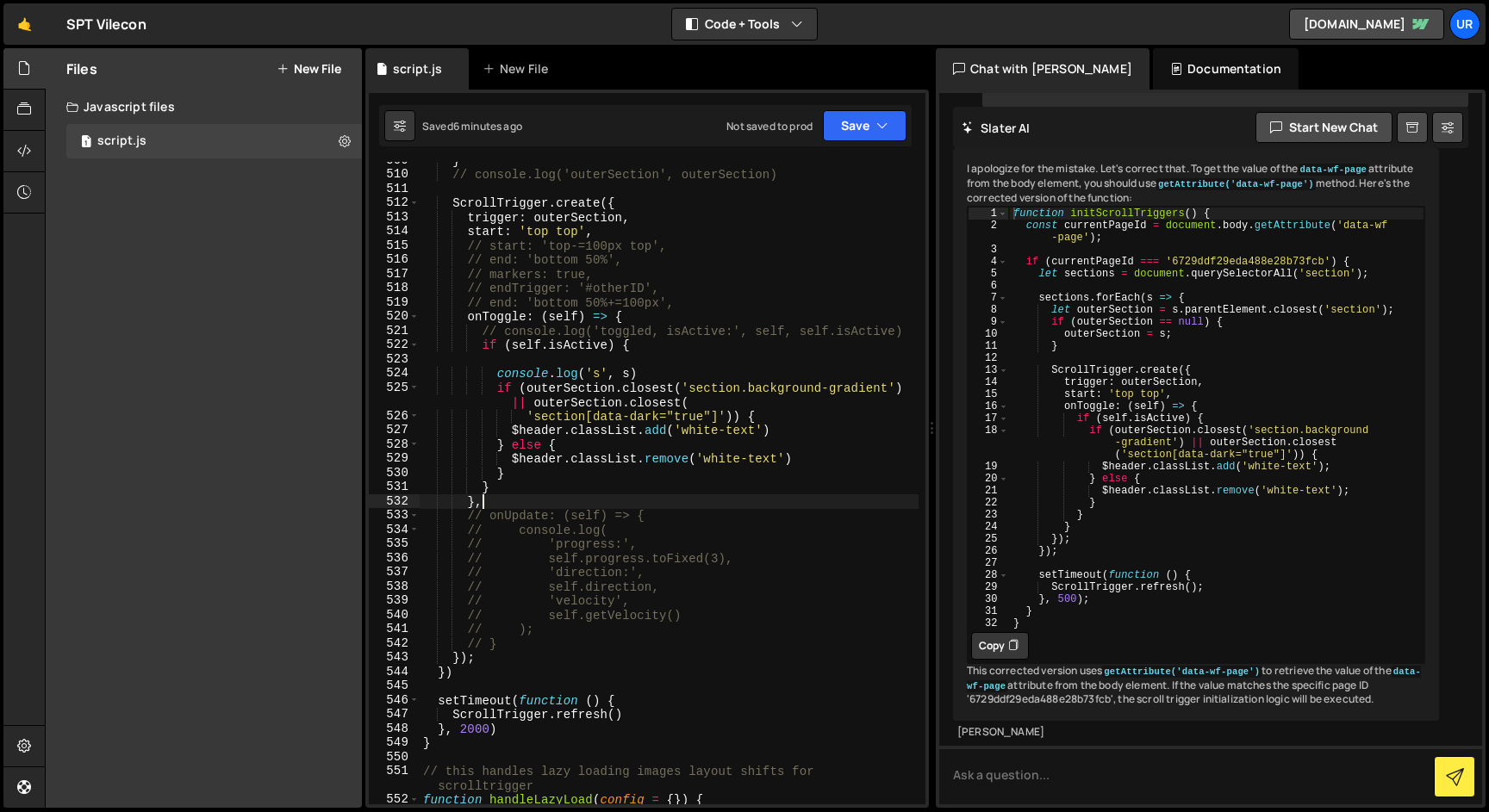
scroll to position [8014, 0]
click at [529, 402] on div "} // console.log('outerSection', outerSection) ScrollTrigger . create ({ trigge…" at bounding box center [669, 485] width 499 height 671
drag, startPoint x: 535, startPoint y: 410, endPoint x: 707, endPoint y: 413, distance: 172.0
click at [707, 413] on div "} // console.log('outerSection', outerSection) ScrollTrigger . create ({ trigge…" at bounding box center [669, 485] width 499 height 671
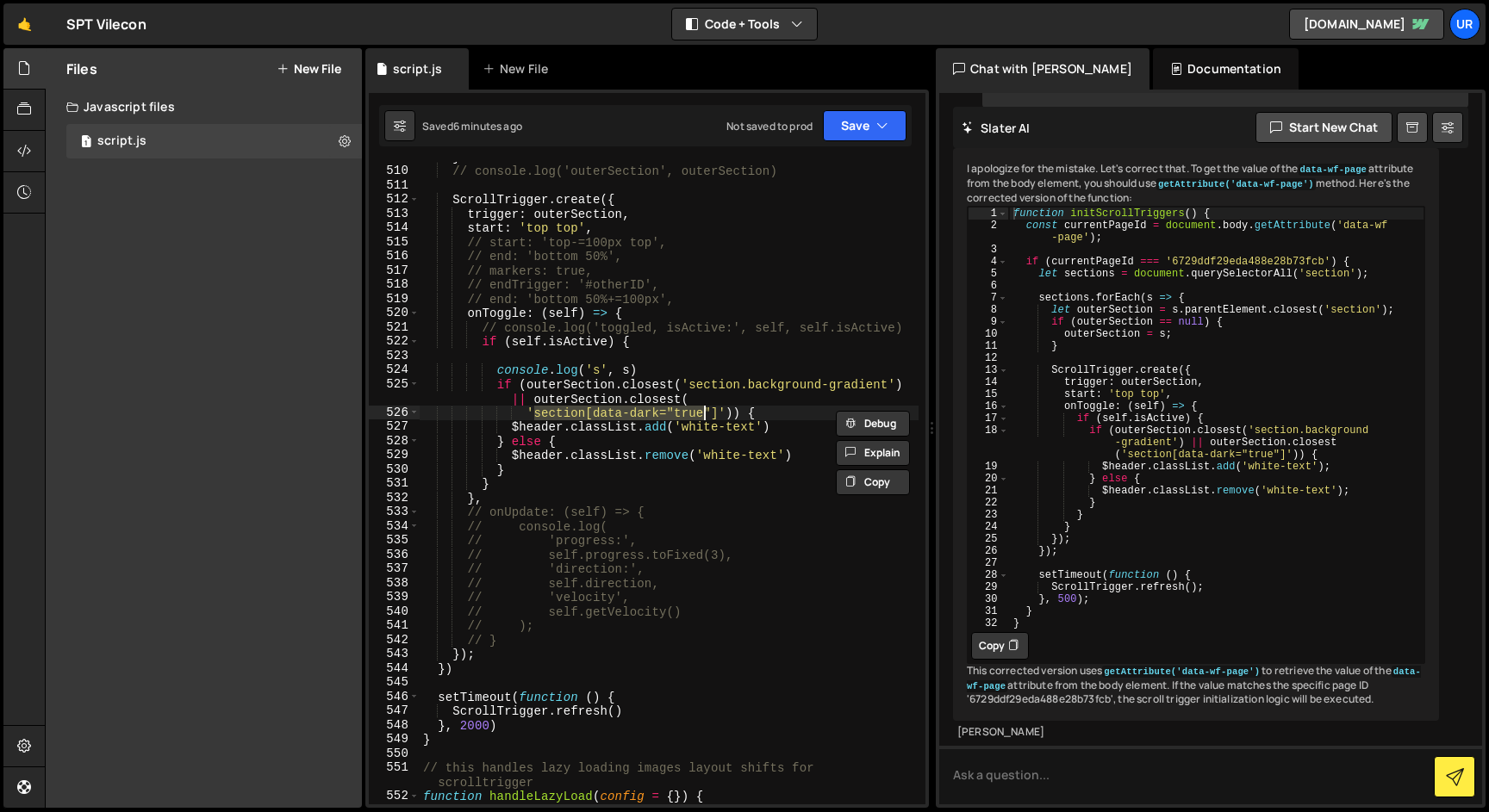
click at [769, 384] on div "} // console.log('outerSection', outerSection) ScrollTrigger . create ({ trigge…" at bounding box center [669, 485] width 499 height 671
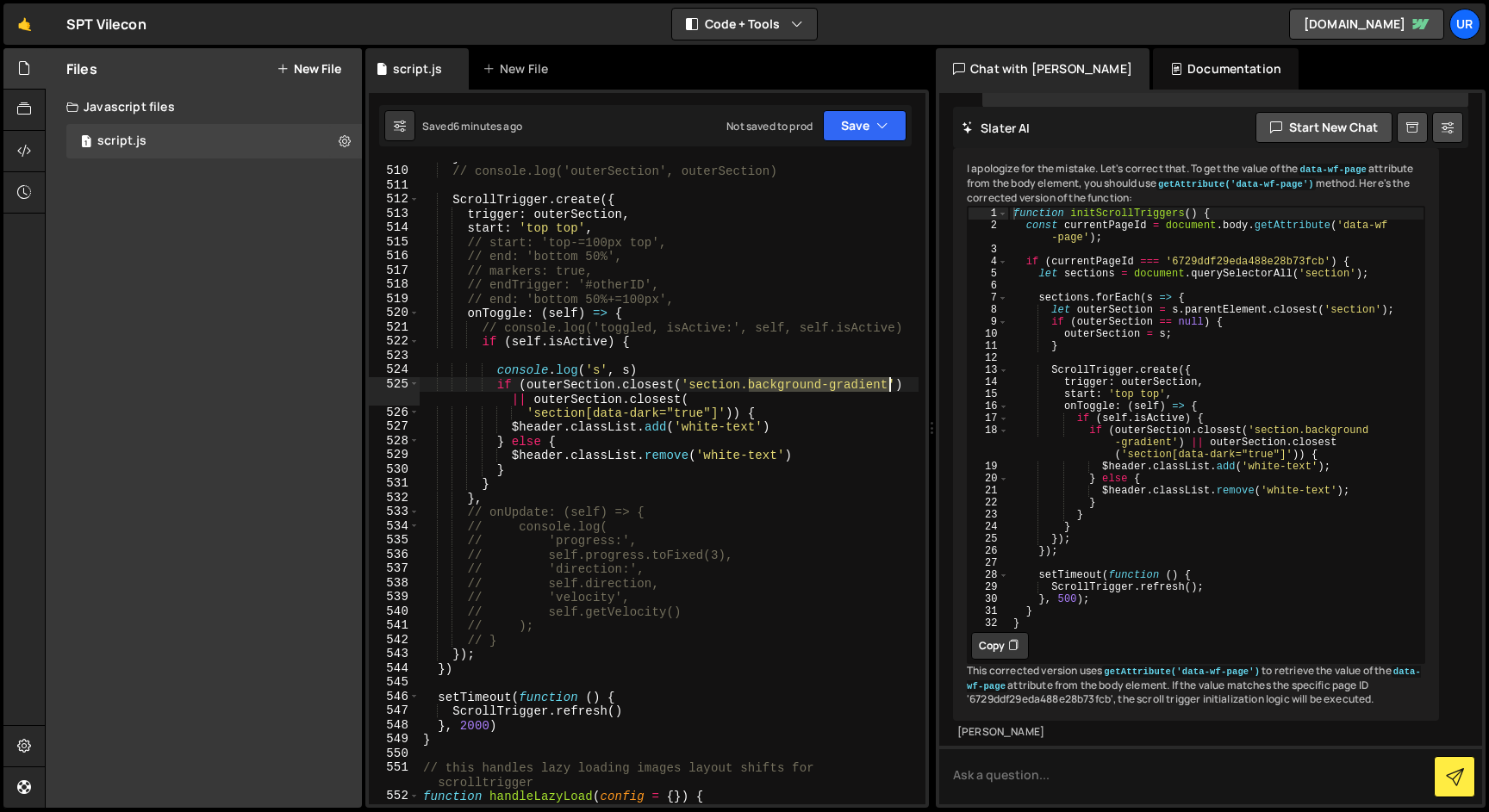
drag, startPoint x: 748, startPoint y: 381, endPoint x: 887, endPoint y: 379, distance: 139.0
click at [887, 379] on div "} // console.log('outerSection', outerSection) ScrollTrigger . create ({ trigge…" at bounding box center [669, 485] width 499 height 671
click at [756, 443] on div "} // console.log('outerSection', outerSection) ScrollTrigger . create ({ trigge…" at bounding box center [669, 485] width 499 height 671
drag, startPoint x: 704, startPoint y: 454, endPoint x: 777, endPoint y: 455, distance: 73.0
click at [777, 455] on div "} // console.log('outerSection', outerSection) ScrollTrigger . create ({ trigge…" at bounding box center [669, 485] width 499 height 671
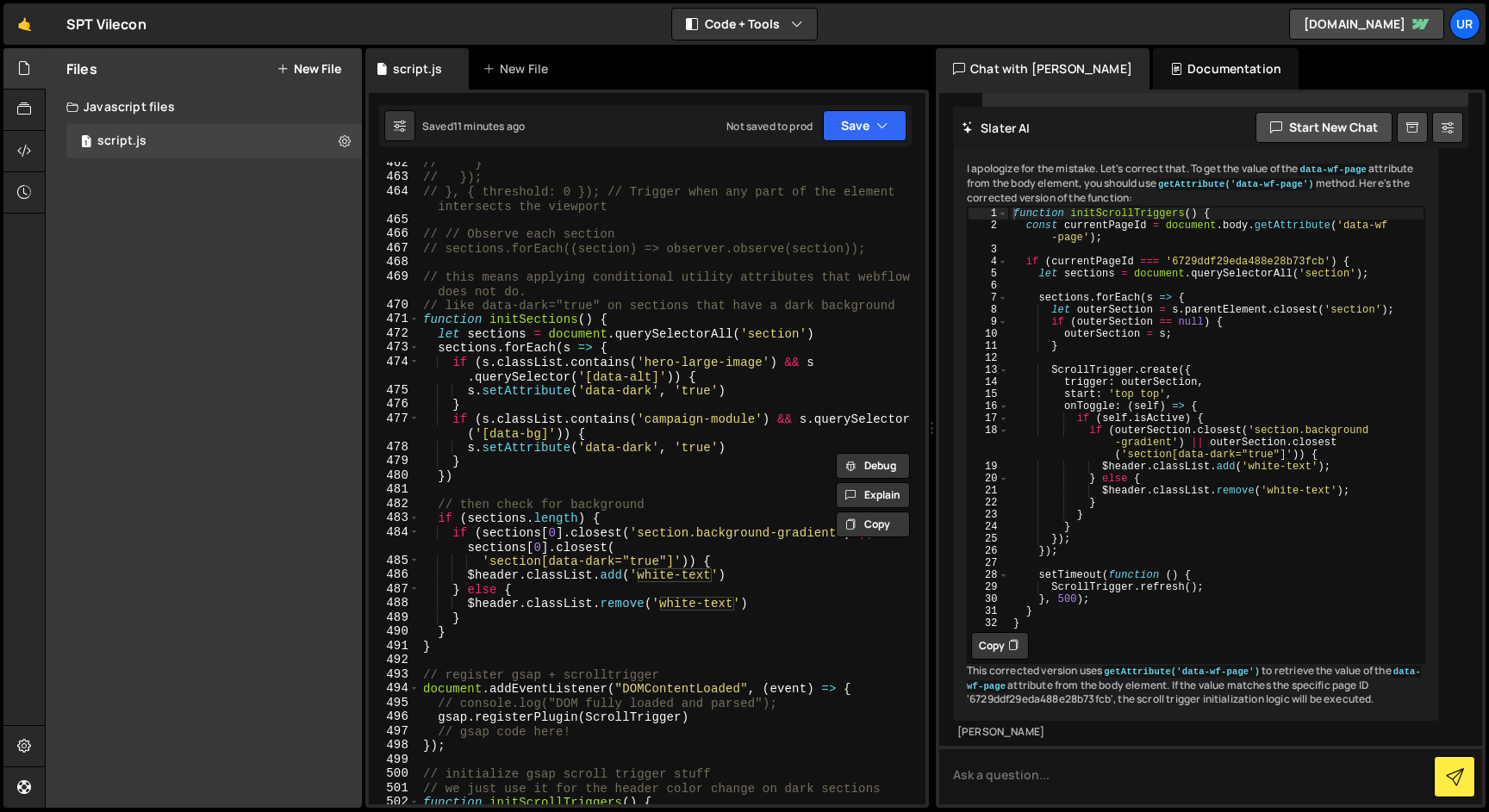
scroll to position [7246, 0]
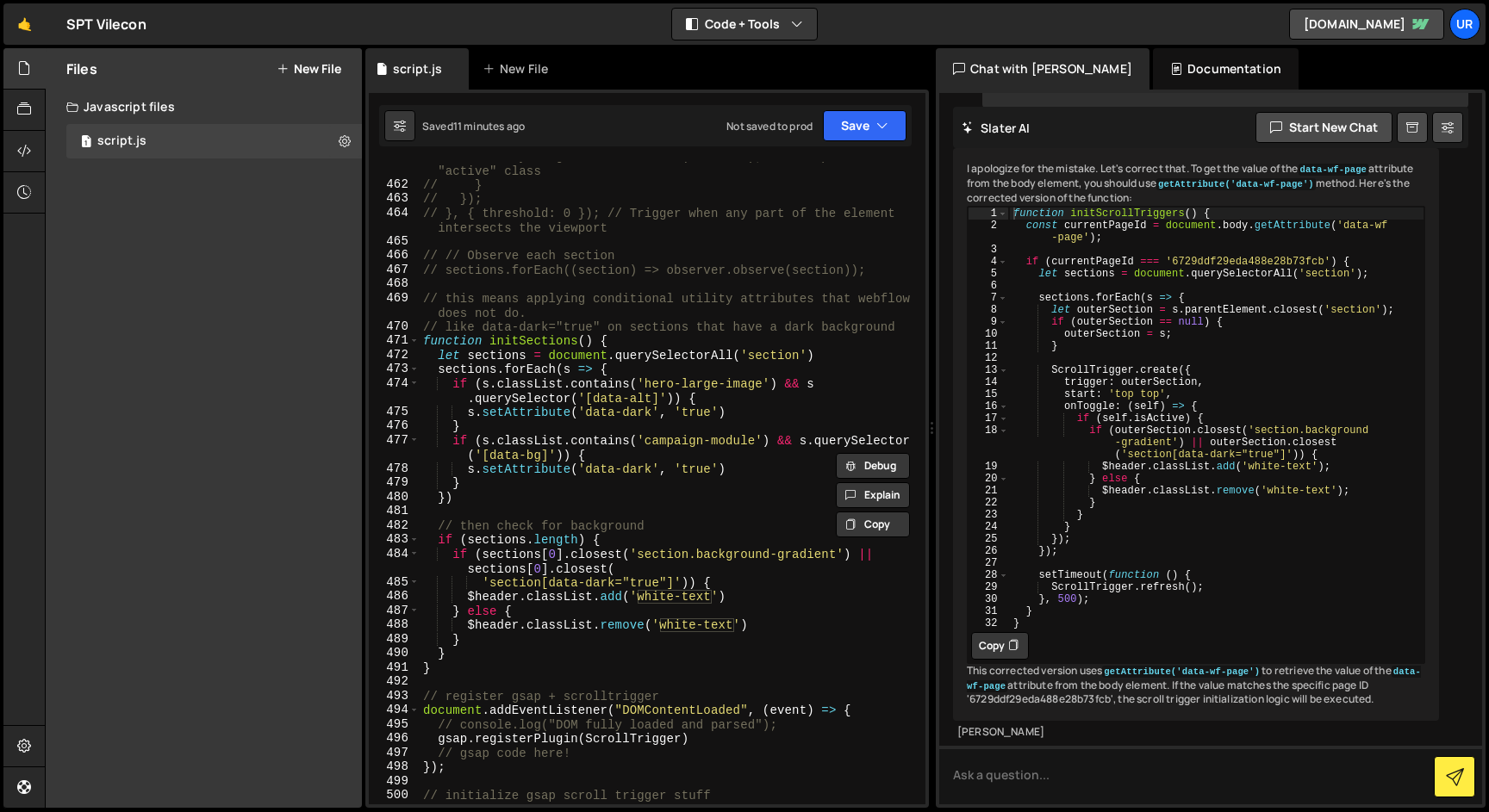
click at [694, 413] on div "// entry.target.classList.add('active'); // Example: add an "active" class // }…" at bounding box center [669, 491] width 499 height 685
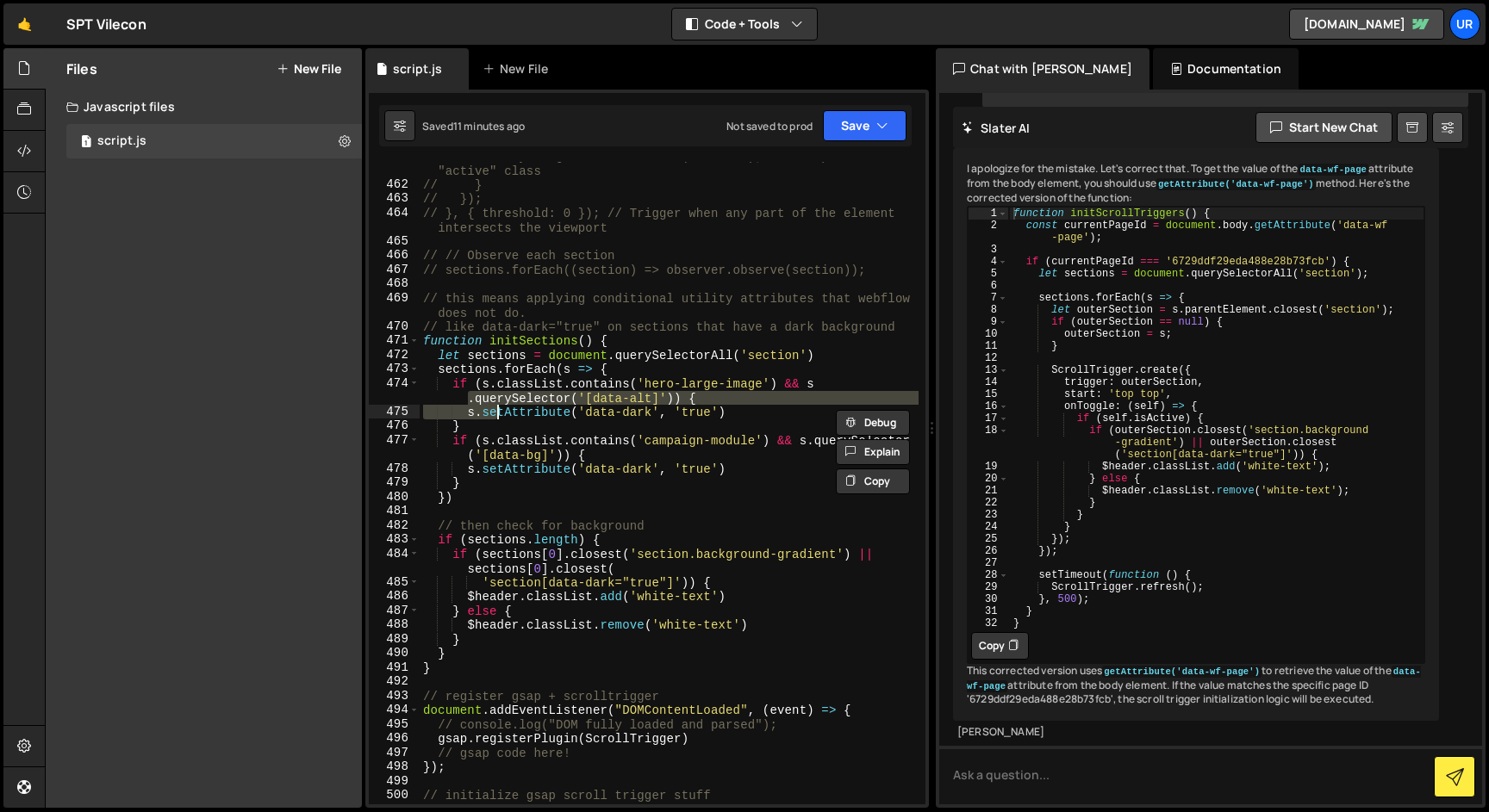
drag, startPoint x: 469, startPoint y: 396, endPoint x: 501, endPoint y: 415, distance: 37.2
click at [501, 415] on div "// entry.target.classList.add('active'); // Example: add an "active" class // }…" at bounding box center [669, 491] width 499 height 685
click at [469, 399] on div "// entry.target.classList.add('active'); // Example: add an "active" class // }…" at bounding box center [669, 483] width 499 height 643
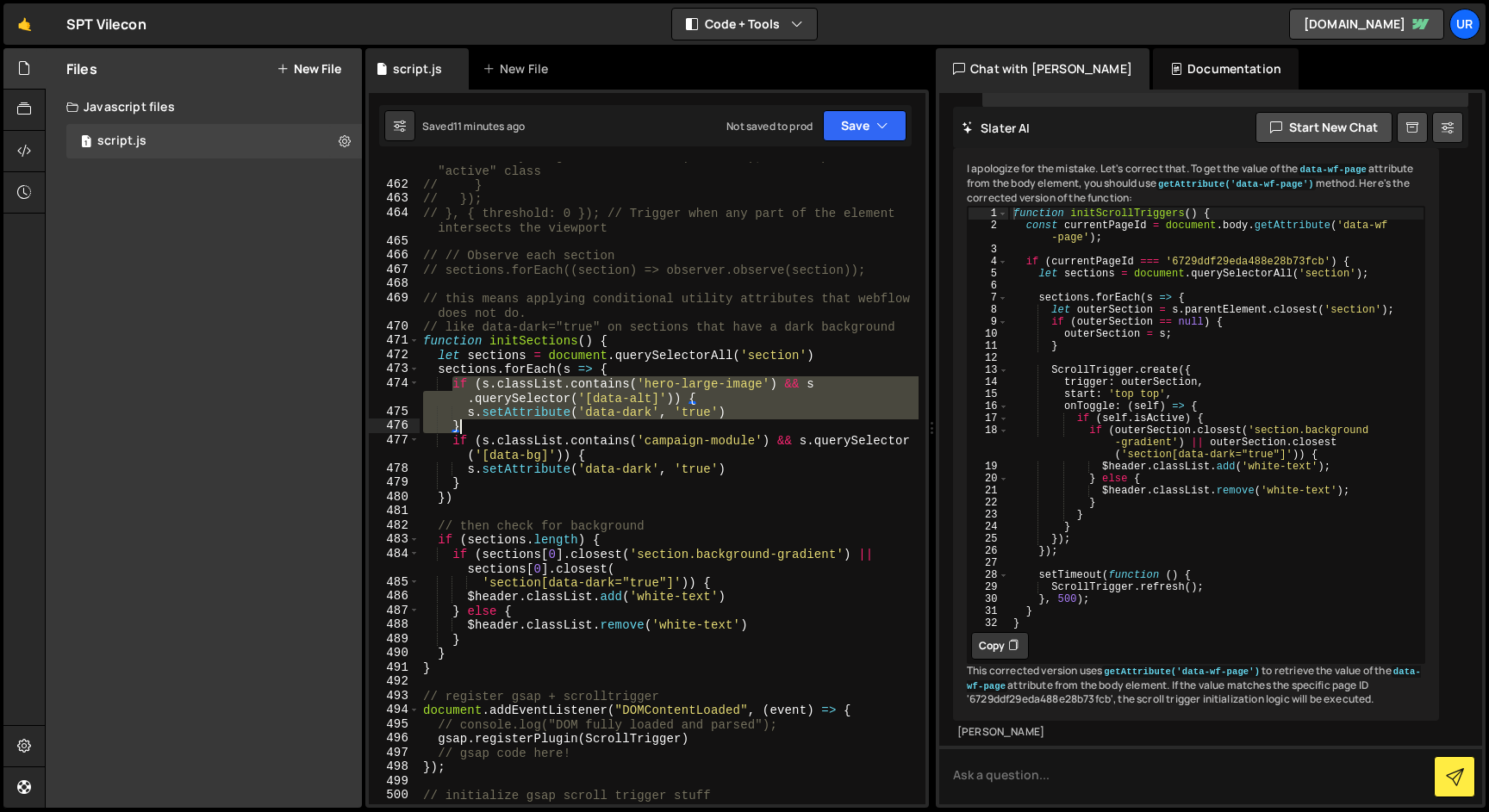
drag, startPoint x: 451, startPoint y: 384, endPoint x: 478, endPoint y: 424, distance: 48.3
click at [478, 424] on div "// entry.target.classList.add('active'); // Example: add an "active" class // }…" at bounding box center [669, 491] width 499 height 685
type textarea "s.setAttribute('data-dark', 'true') }"
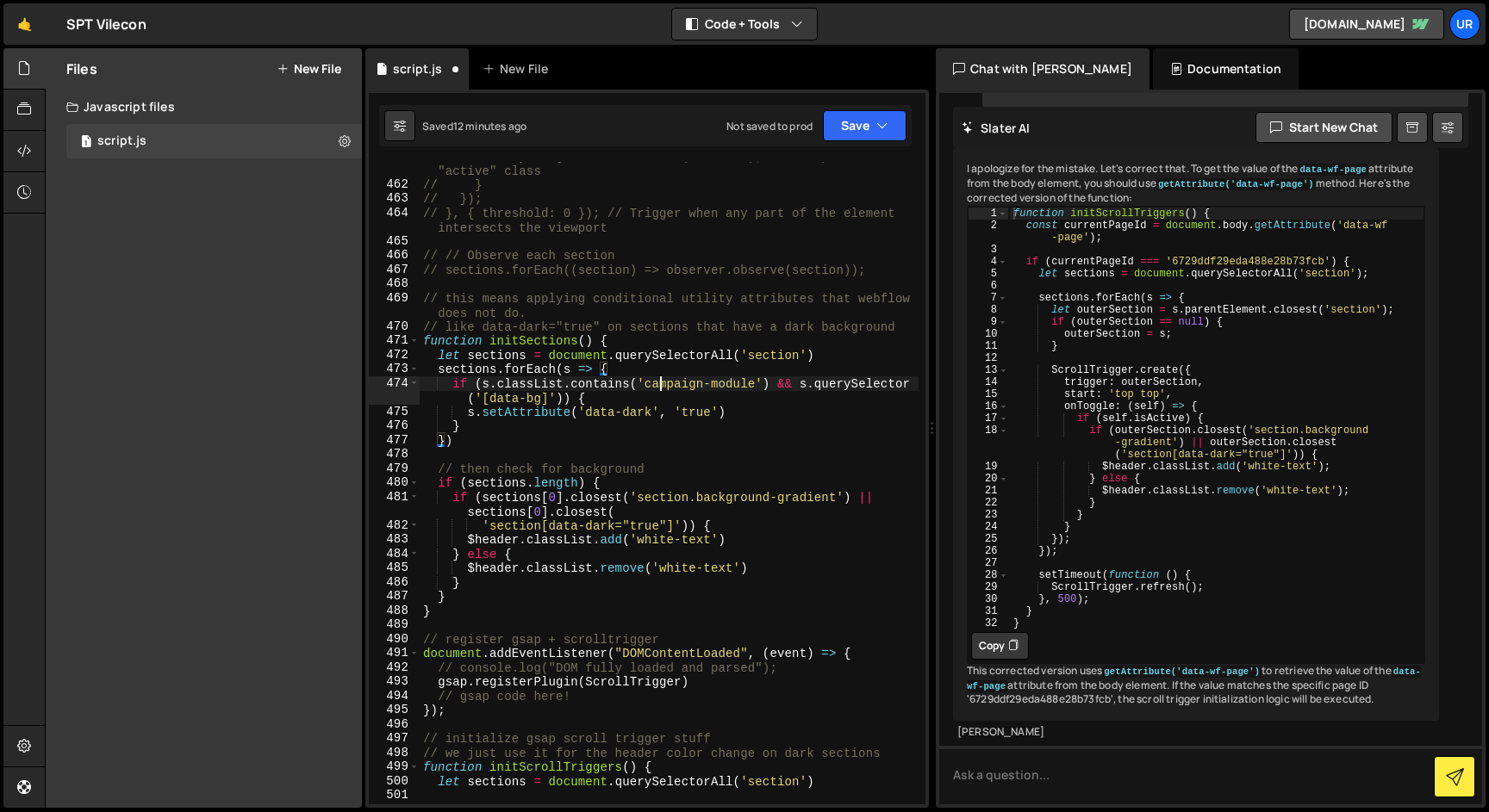
click at [660, 383] on div "// entry.target.classList.add('active'); // Example: add an "active" class // }…" at bounding box center [669, 491] width 499 height 685
click at [735, 387] on div "// entry.target.classList.add('active'); // Example: add an "active" class // }…" at bounding box center [669, 491] width 499 height 685
click at [557, 422] on div "// entry.target.classList.add('active'); // Example: add an "active" class // }…" at bounding box center [669, 491] width 499 height 685
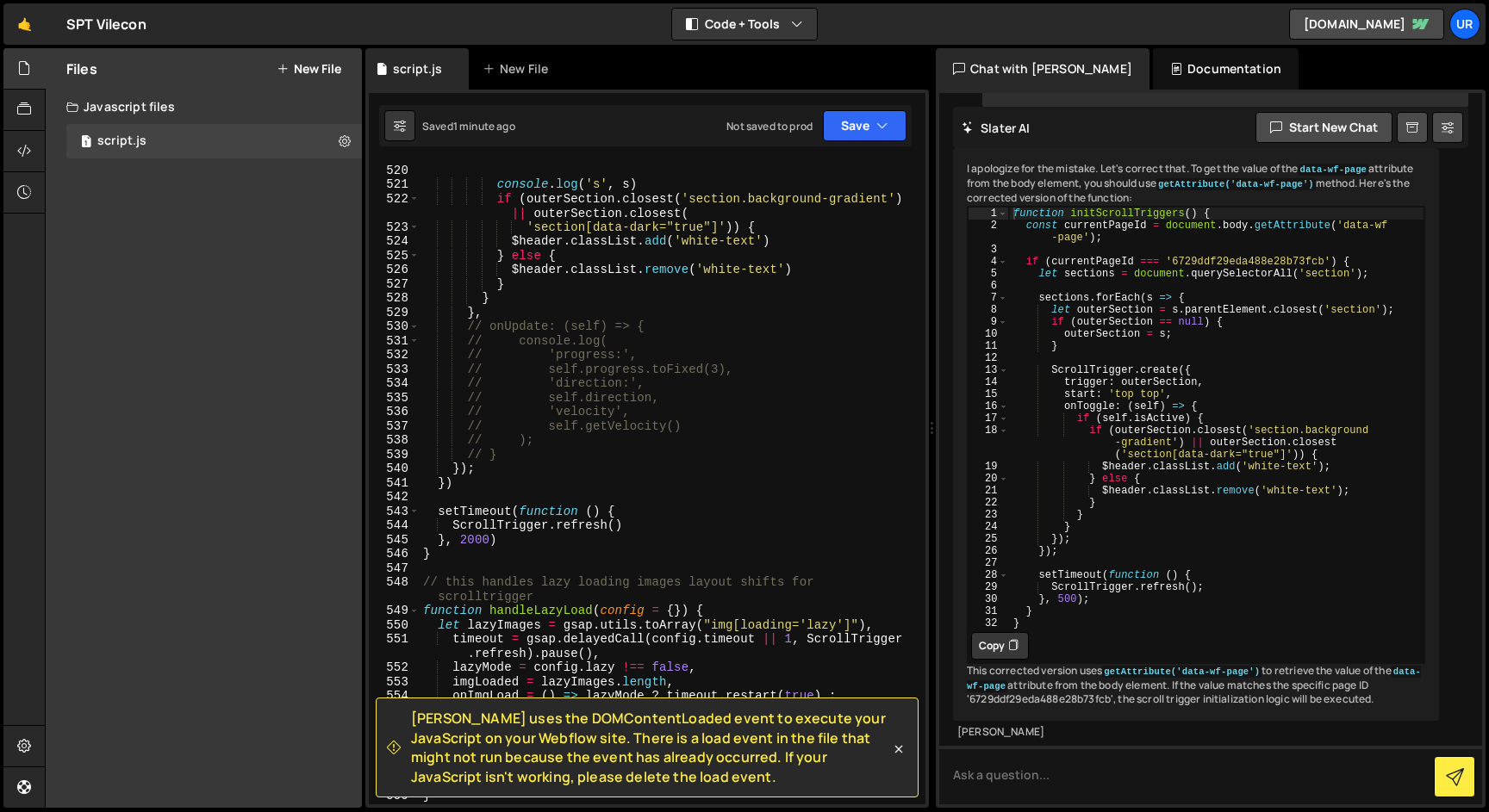
scroll to position [8218, 0]
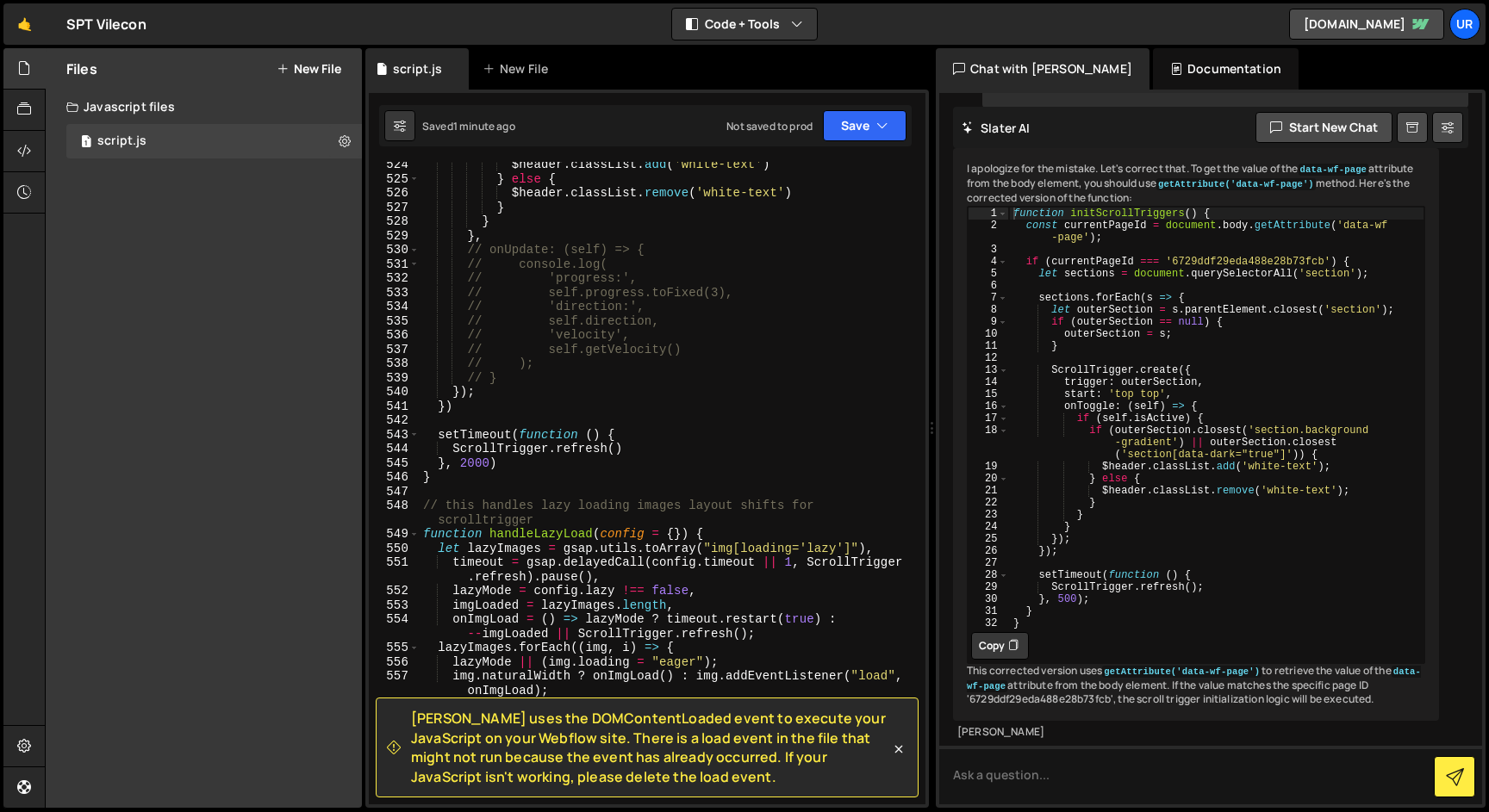
click at [468, 466] on div "$header . classList . add ( 'white-text' ) } else { $header . classList . remov…" at bounding box center [669, 493] width 499 height 671
click at [662, 437] on div "$header . classList . add ( 'white-text' ) } else { $header . classList . remov…" at bounding box center [669, 493] width 499 height 671
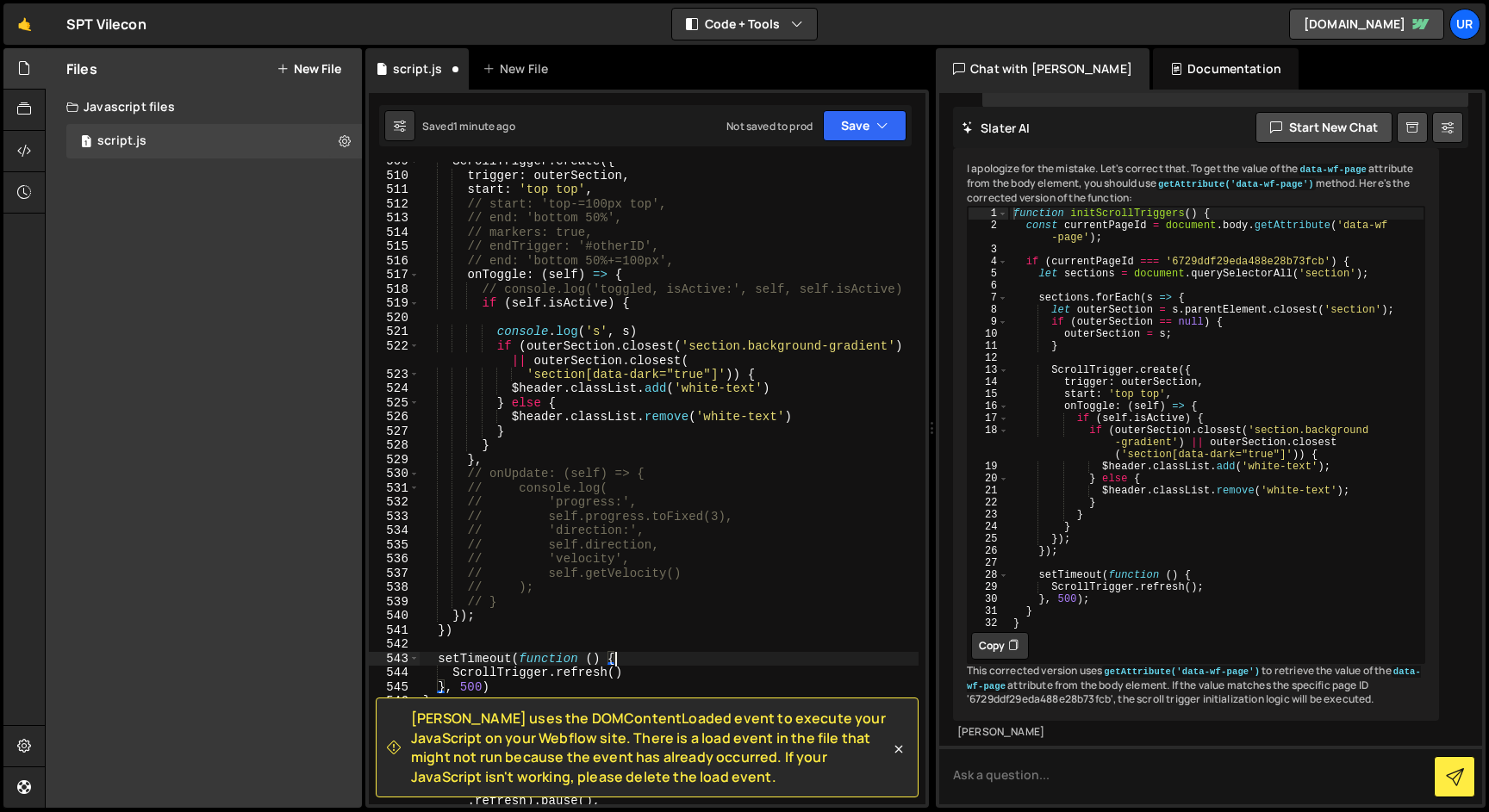
scroll to position [8025, 0]
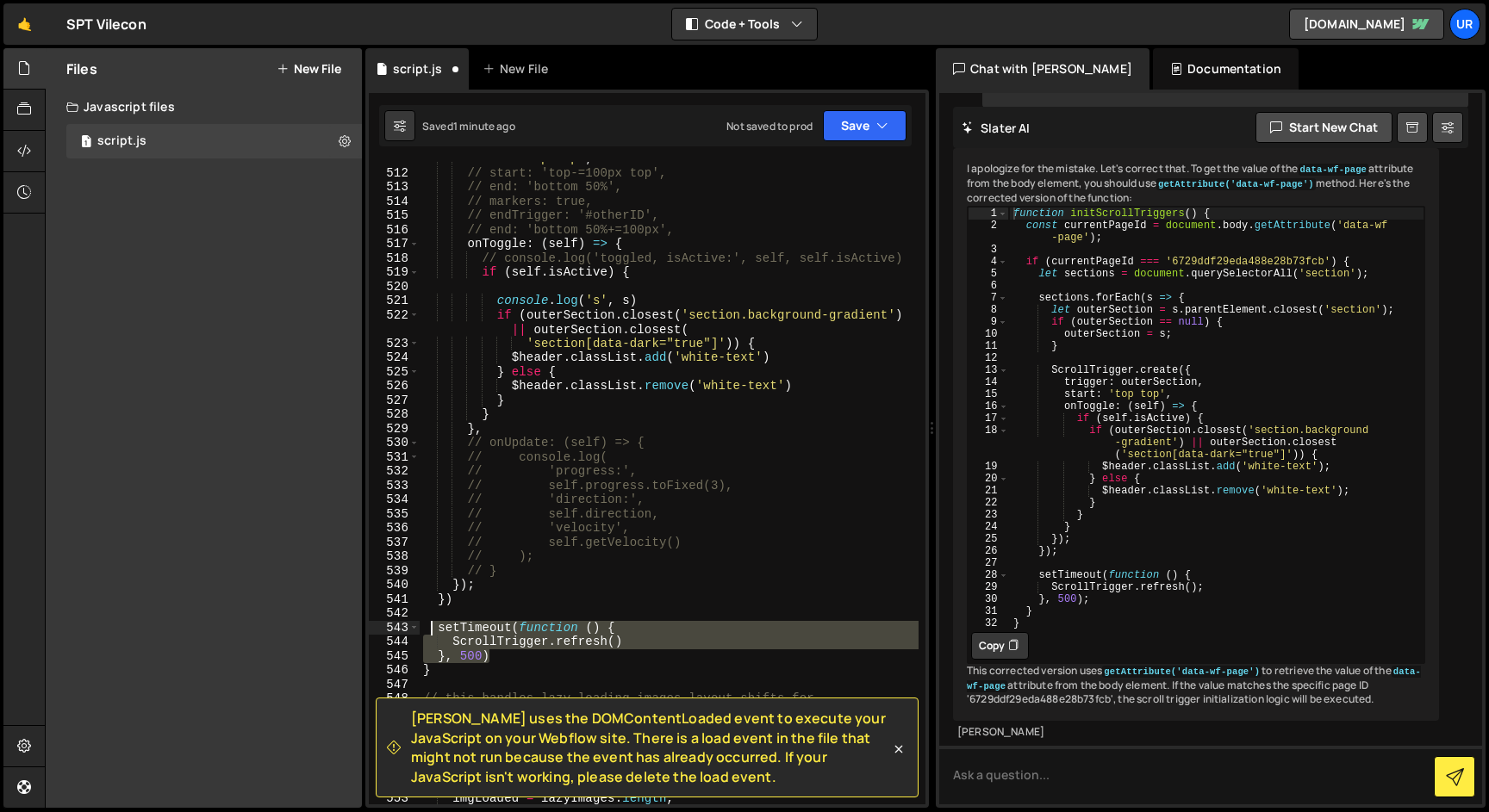
drag, startPoint x: 502, startPoint y: 660, endPoint x: 431, endPoint y: 630, distance: 77.1
click at [431, 630] on div "start : 'top top' , // start: 'top-=100px top', // end: 'bottom 50%', // marker…" at bounding box center [669, 494] width 499 height 685
click at [438, 625] on div "start : 'top top' , // start: 'top-=100px top', // end: 'bottom 50%', // marker…" at bounding box center [669, 483] width 499 height 643
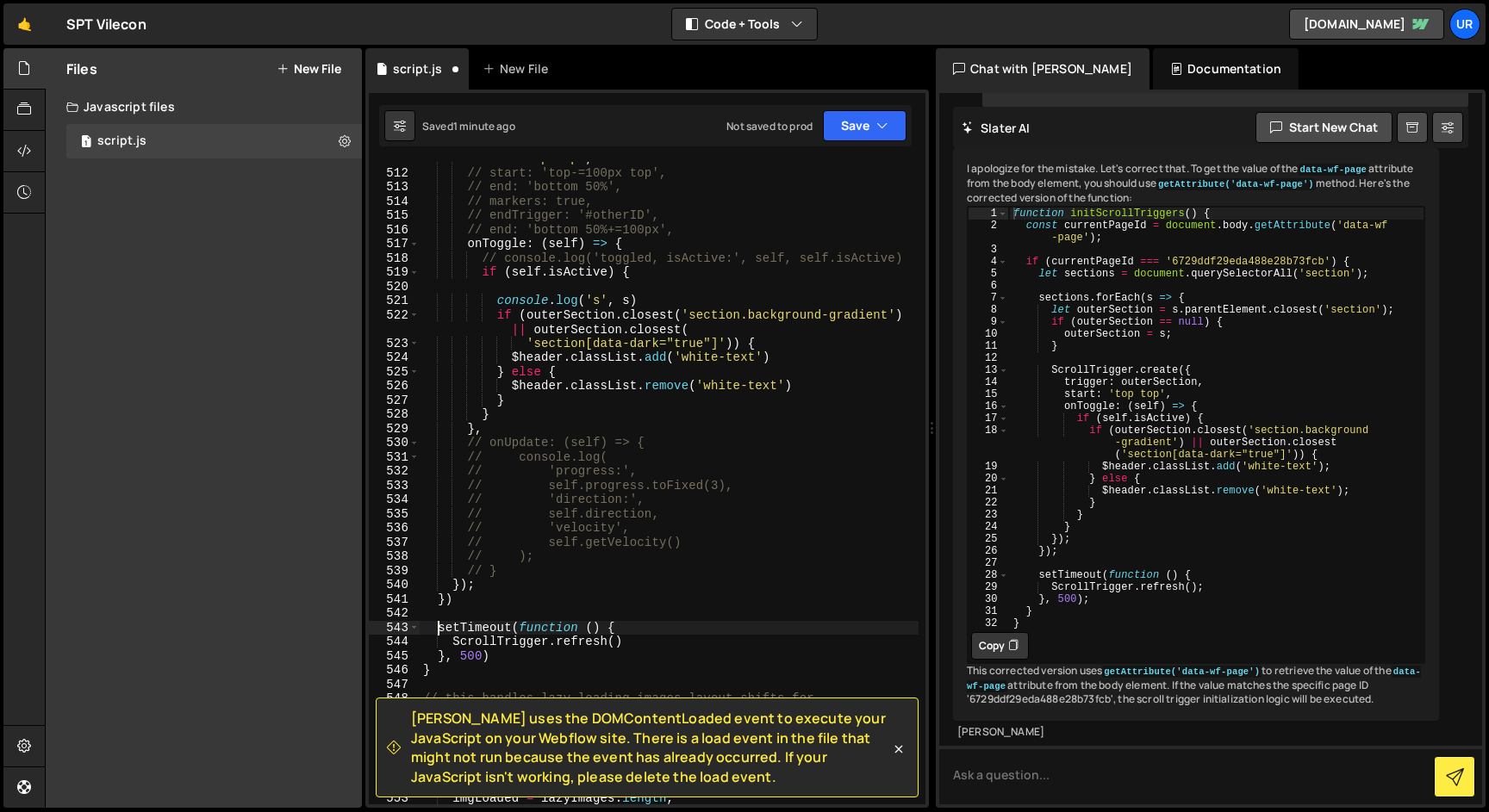
scroll to position [0, 2]
click at [479, 655] on div "start : 'top top' , // start: 'top-=100px top', // end: 'bottom 50%', // marker…" at bounding box center [669, 494] width 499 height 685
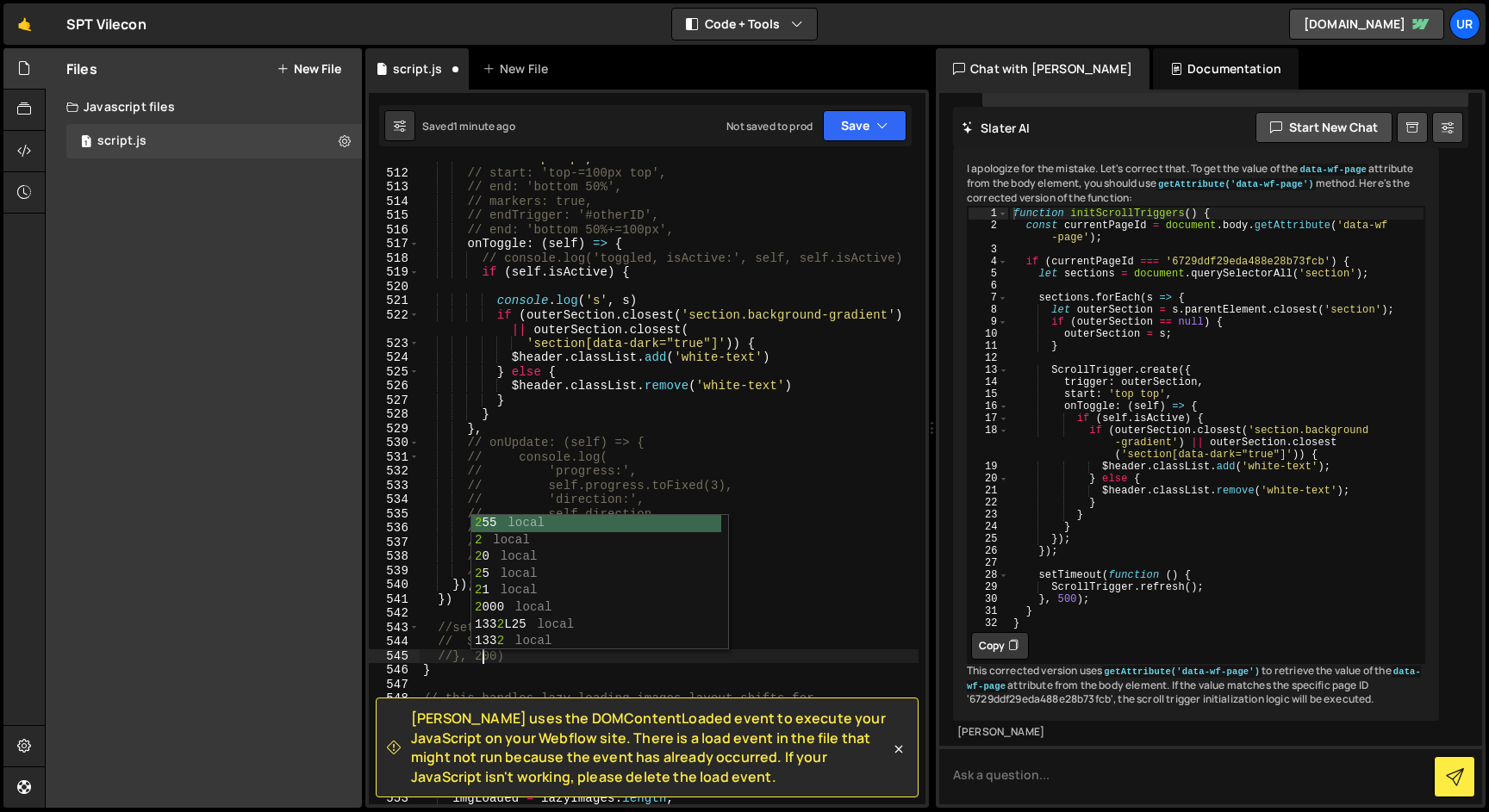
scroll to position [0, 4]
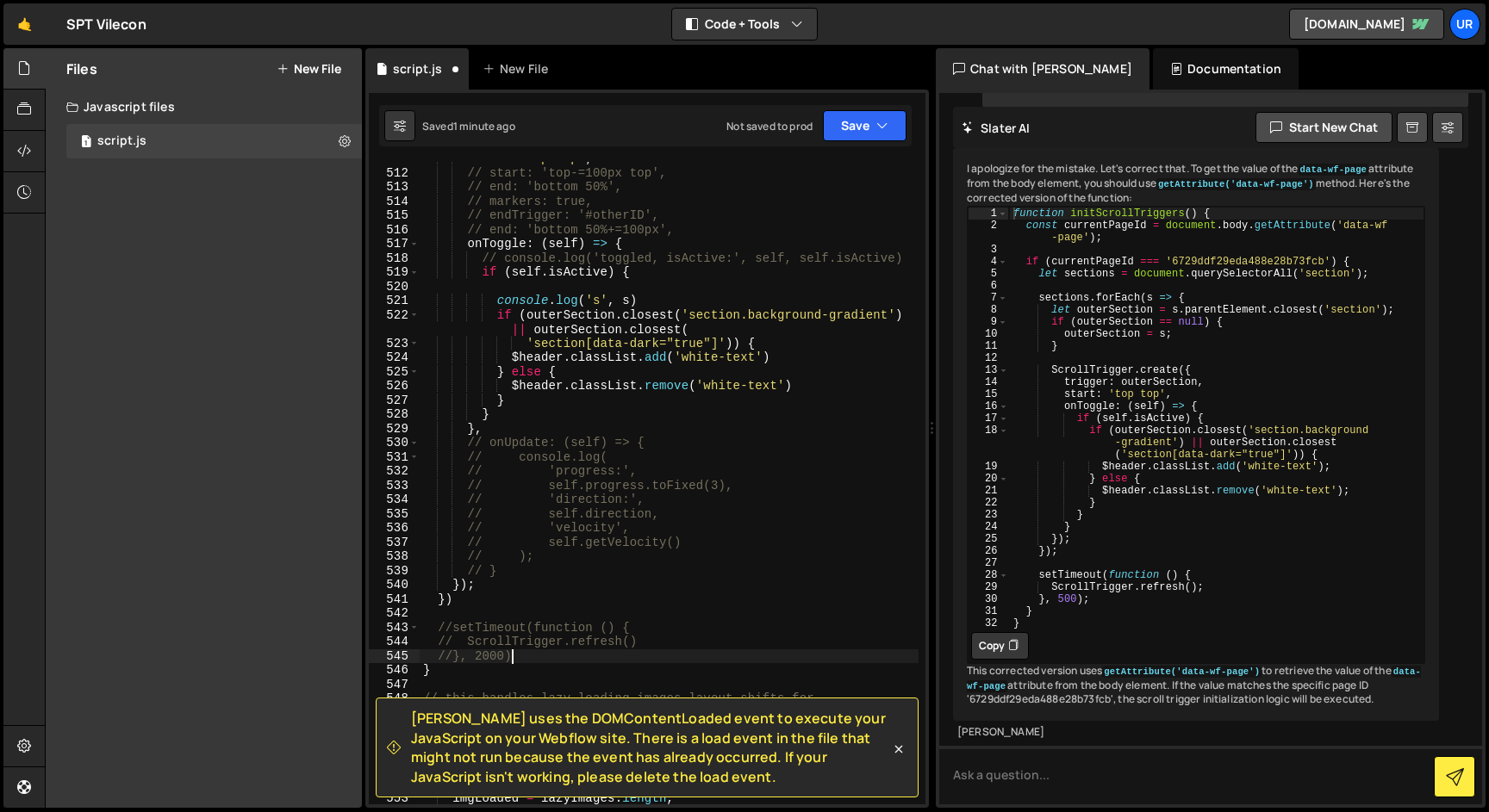
click at [526, 658] on div "start : 'top top' , // start: 'top-=100px top', // end: 'bottom 50%', // marker…" at bounding box center [669, 494] width 499 height 685
click at [454, 653] on div "start : 'top top' , // start: 'top-=100px top', // end: 'bottom 50%', // marker…" at bounding box center [669, 494] width 499 height 685
click at [466, 654] on div "start : 'top top' , // start: 'top-=100px top', // end: 'bottom 50%', // marker…" at bounding box center [669, 494] width 499 height 685
click at [438, 656] on div "start : 'top top' , // start: 'top-=100px top', // end: 'bottom 50%', // marker…" at bounding box center [669, 494] width 499 height 685
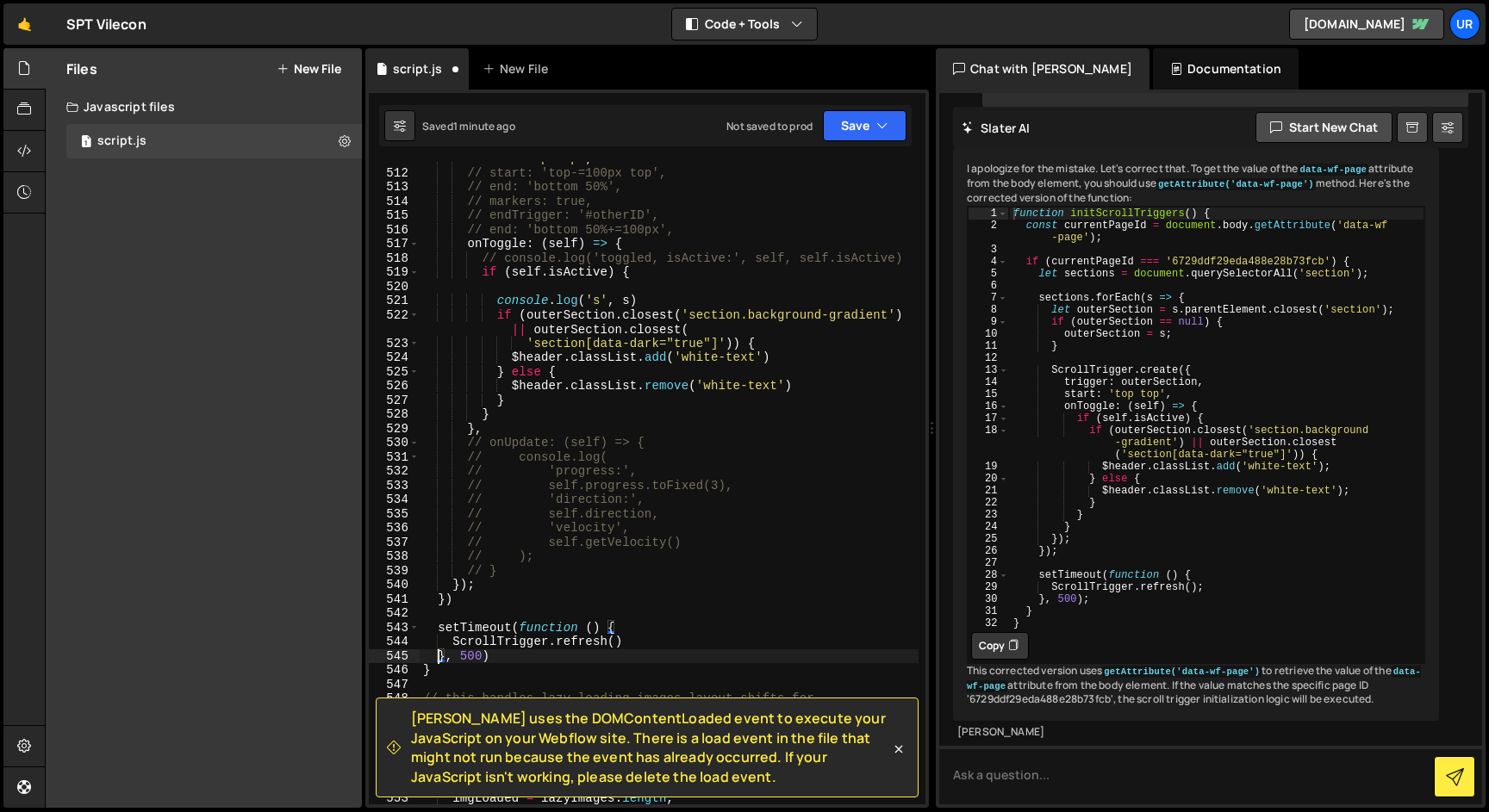
scroll to position [0, 2]
click at [439, 627] on div "start : 'top top' , // start: 'top-=100px top', // end: 'bottom 50%', // marker…" at bounding box center [669, 494] width 499 height 685
type textarea "//setTimeout(function () {"
click at [24, 117] on icon at bounding box center [24, 109] width 14 height 19
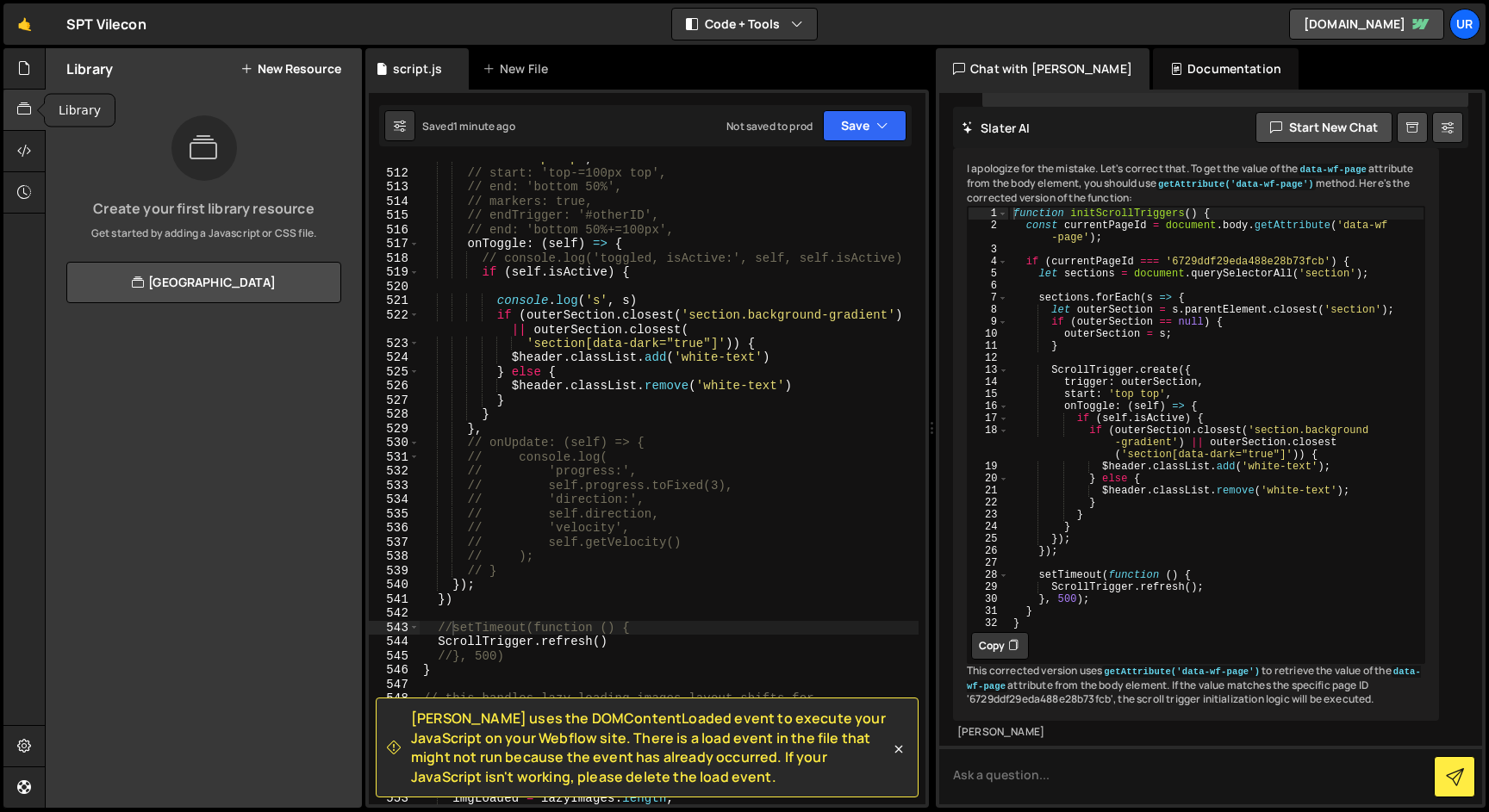
click at [24, 95] on div at bounding box center [25, 110] width 43 height 42
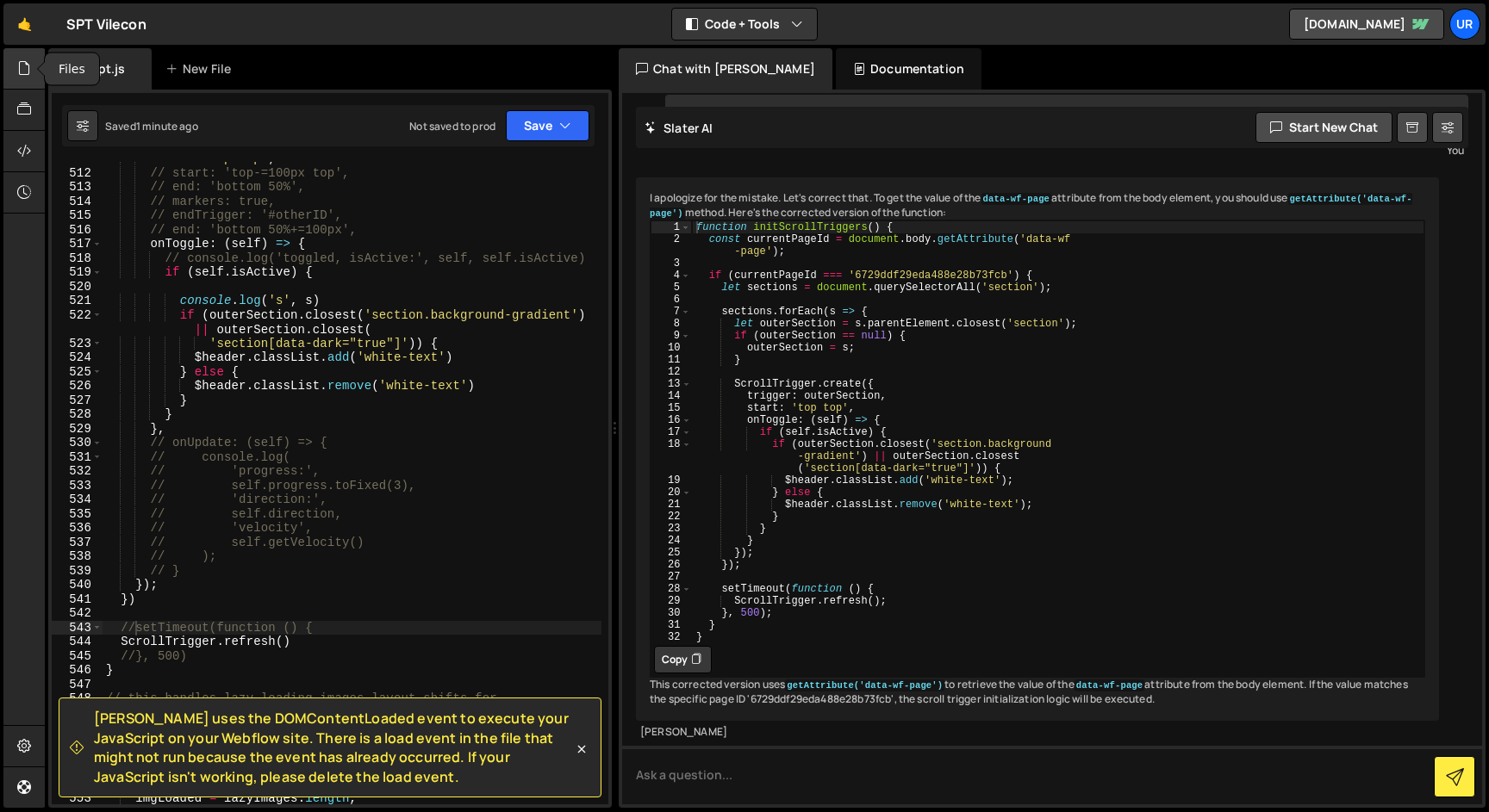
click at [21, 74] on icon at bounding box center [24, 69] width 14 height 19
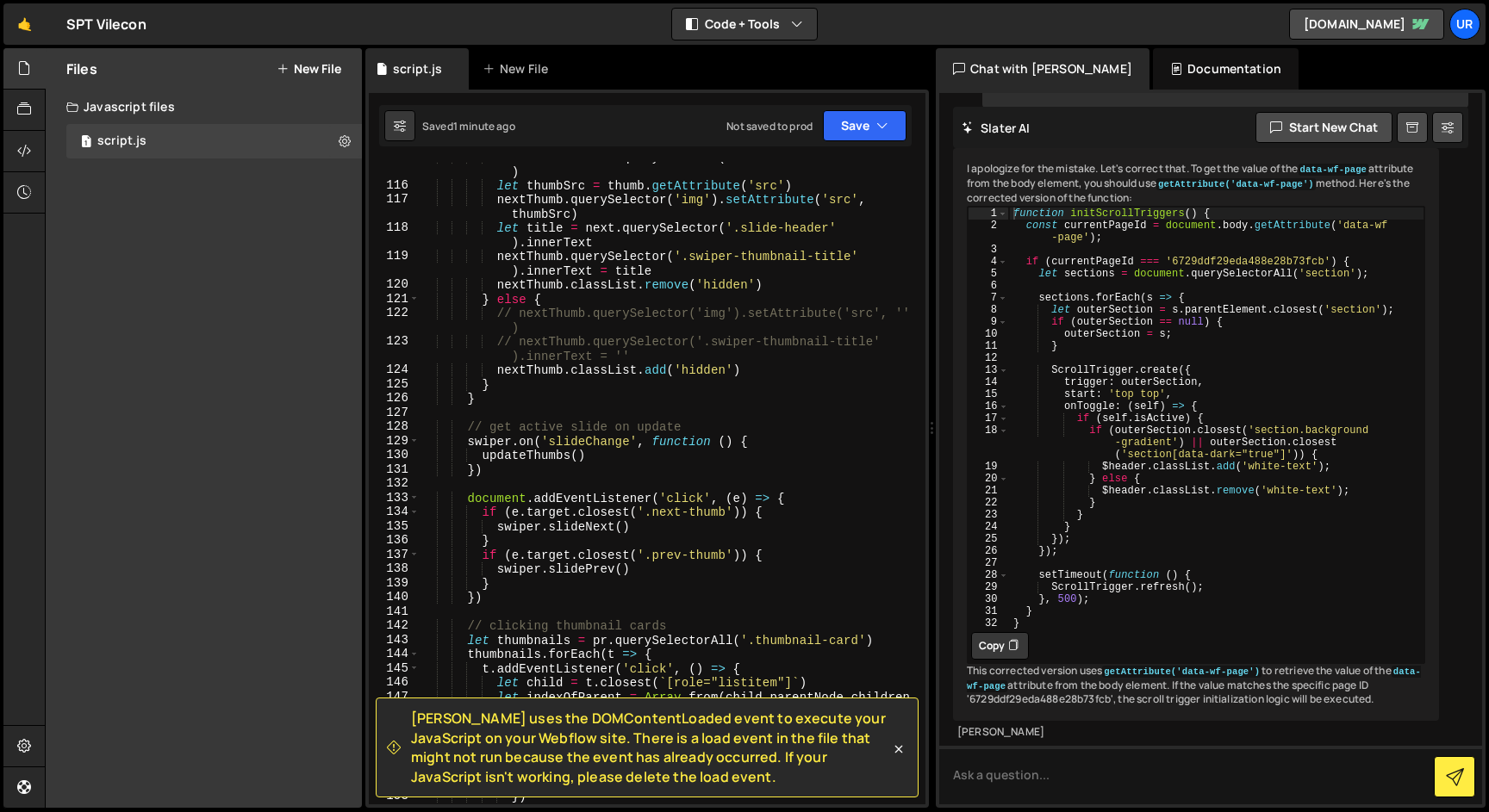
scroll to position [1818, 0]
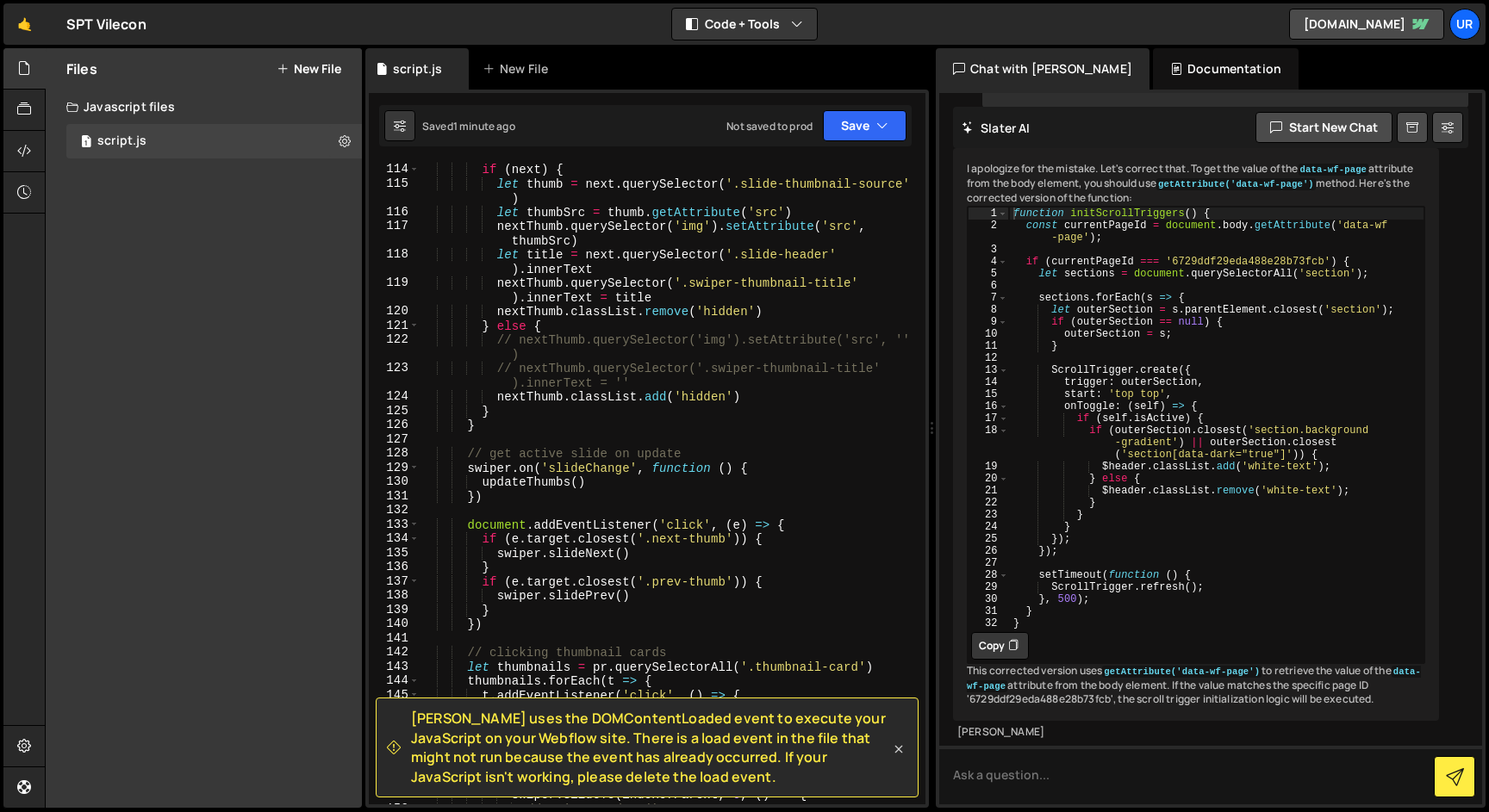
click at [900, 747] on icon at bounding box center [898, 749] width 17 height 17
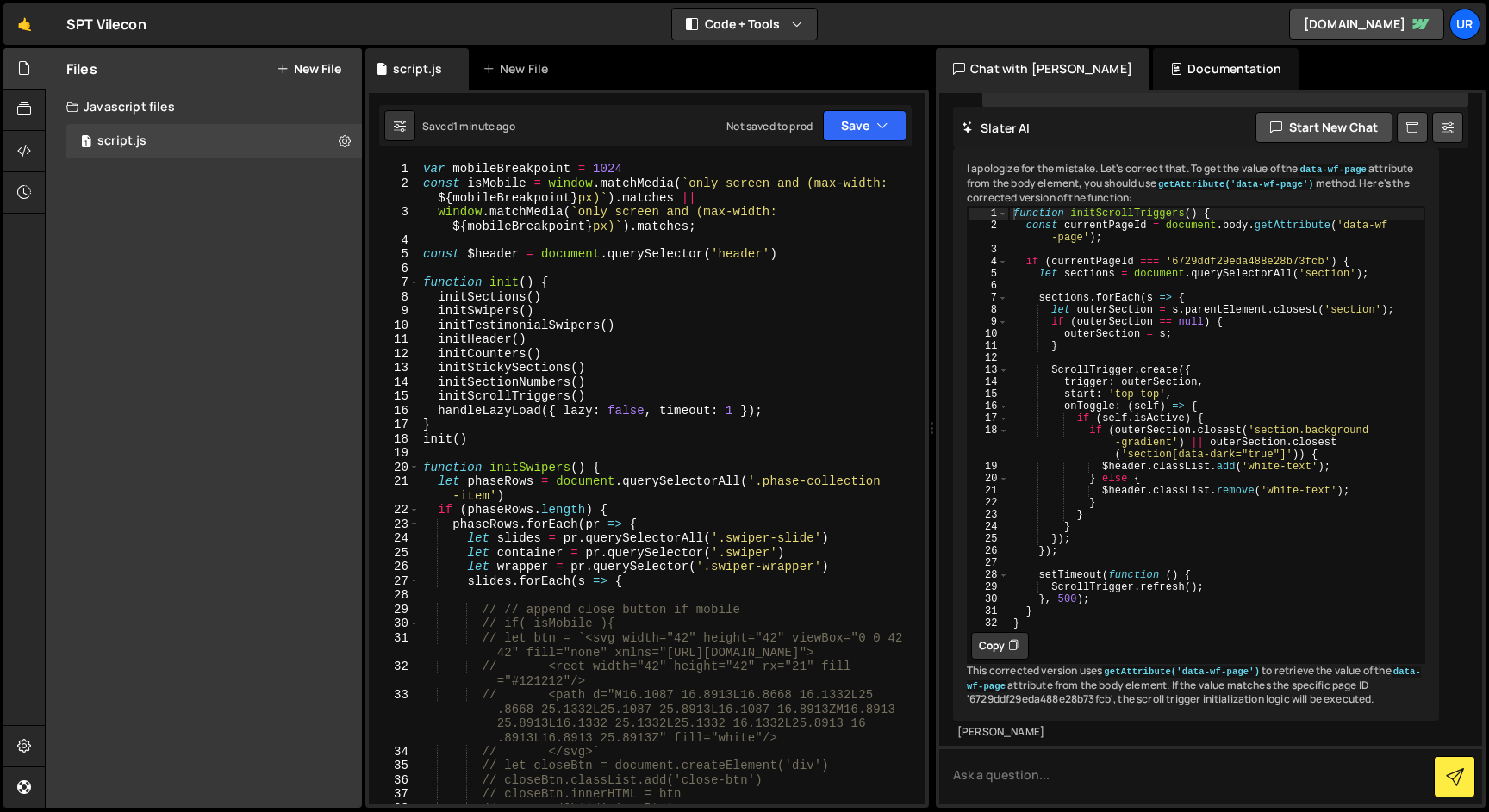
scroll to position [0, 0]
click at [1448, 125] on icon at bounding box center [1447, 128] width 12 height 17
select select "chat"
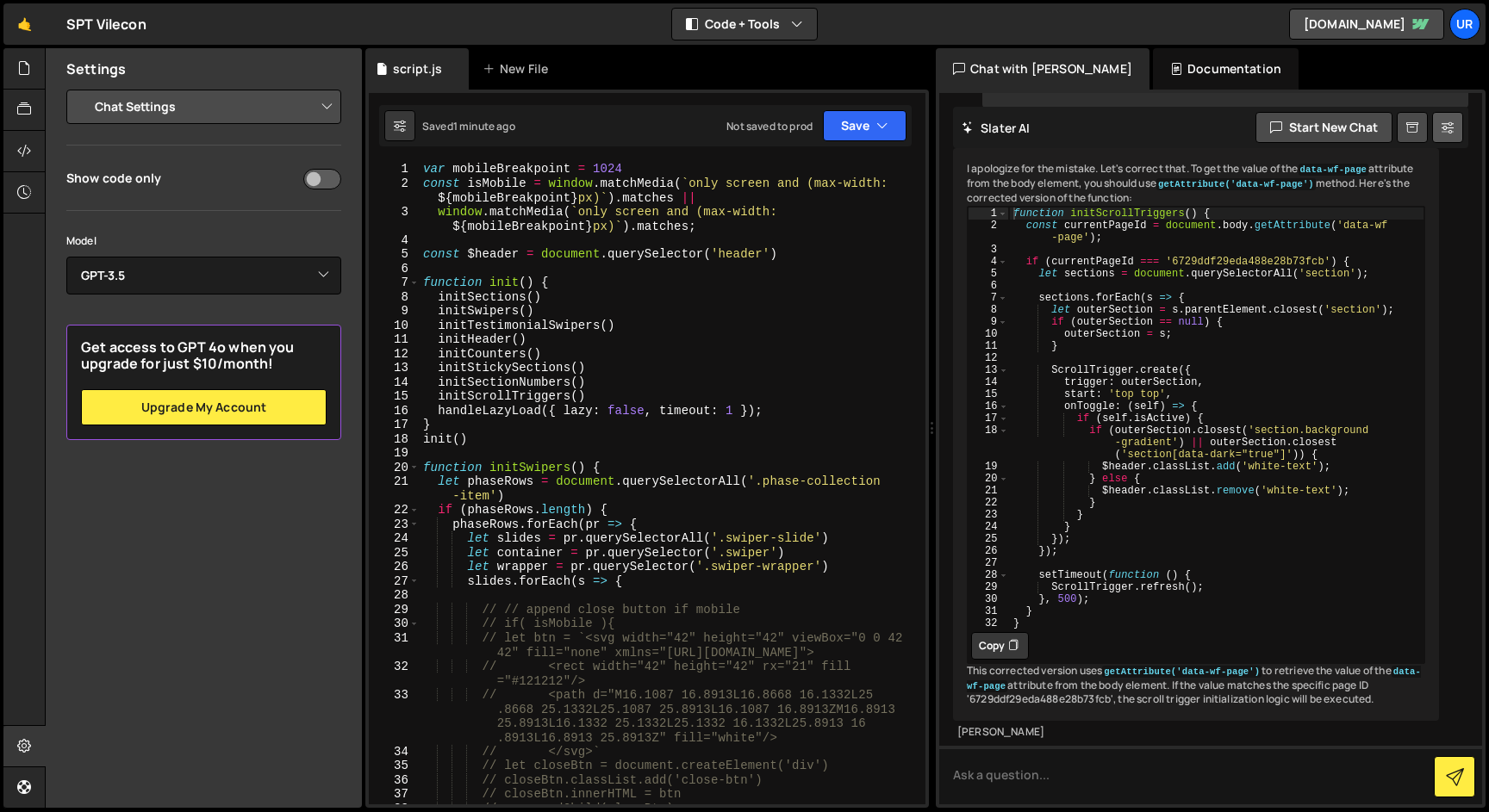
click at [1448, 125] on icon at bounding box center [1447, 128] width 12 height 17
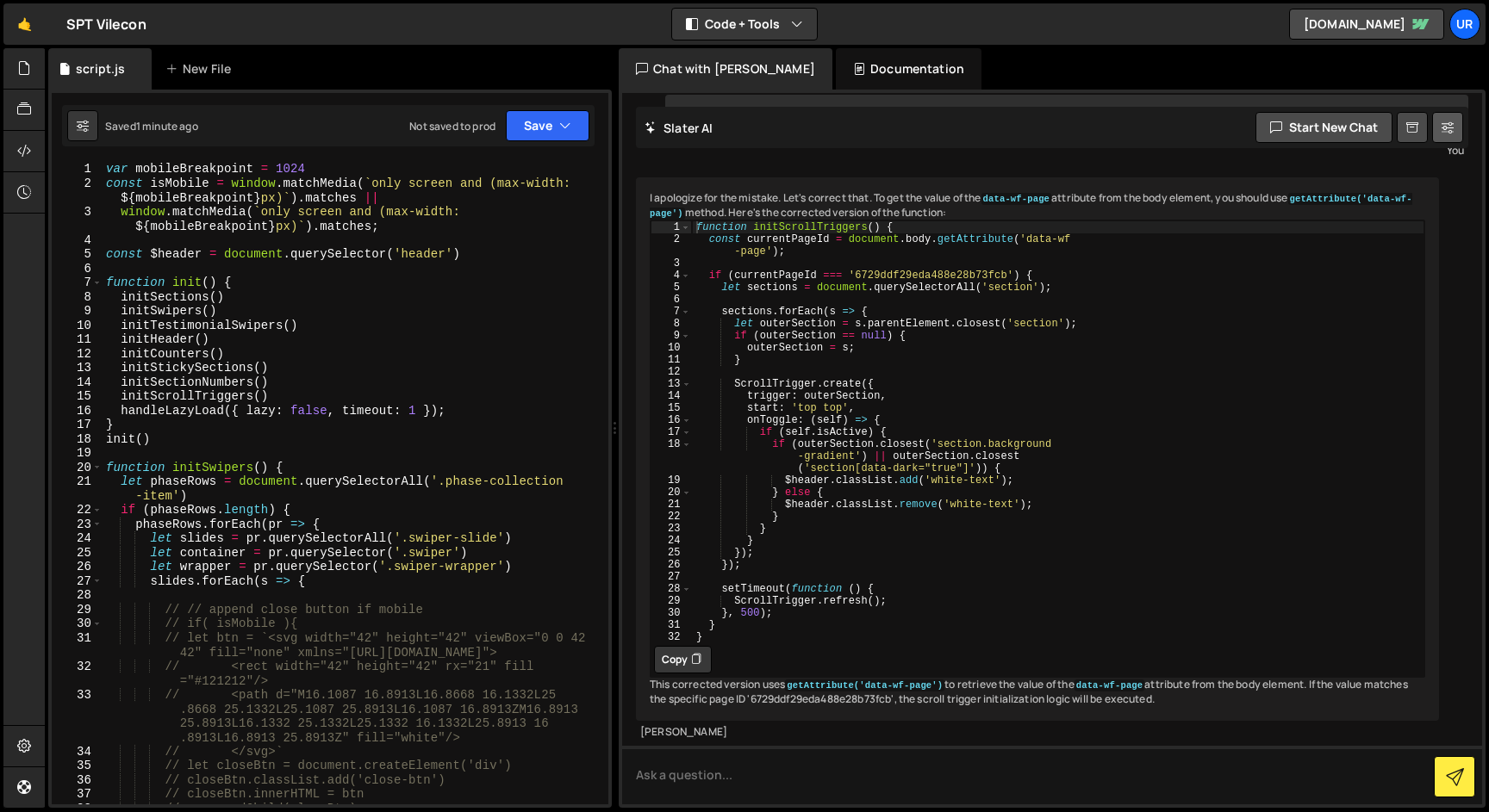
click at [1442, 125] on icon at bounding box center [1447, 128] width 12 height 17
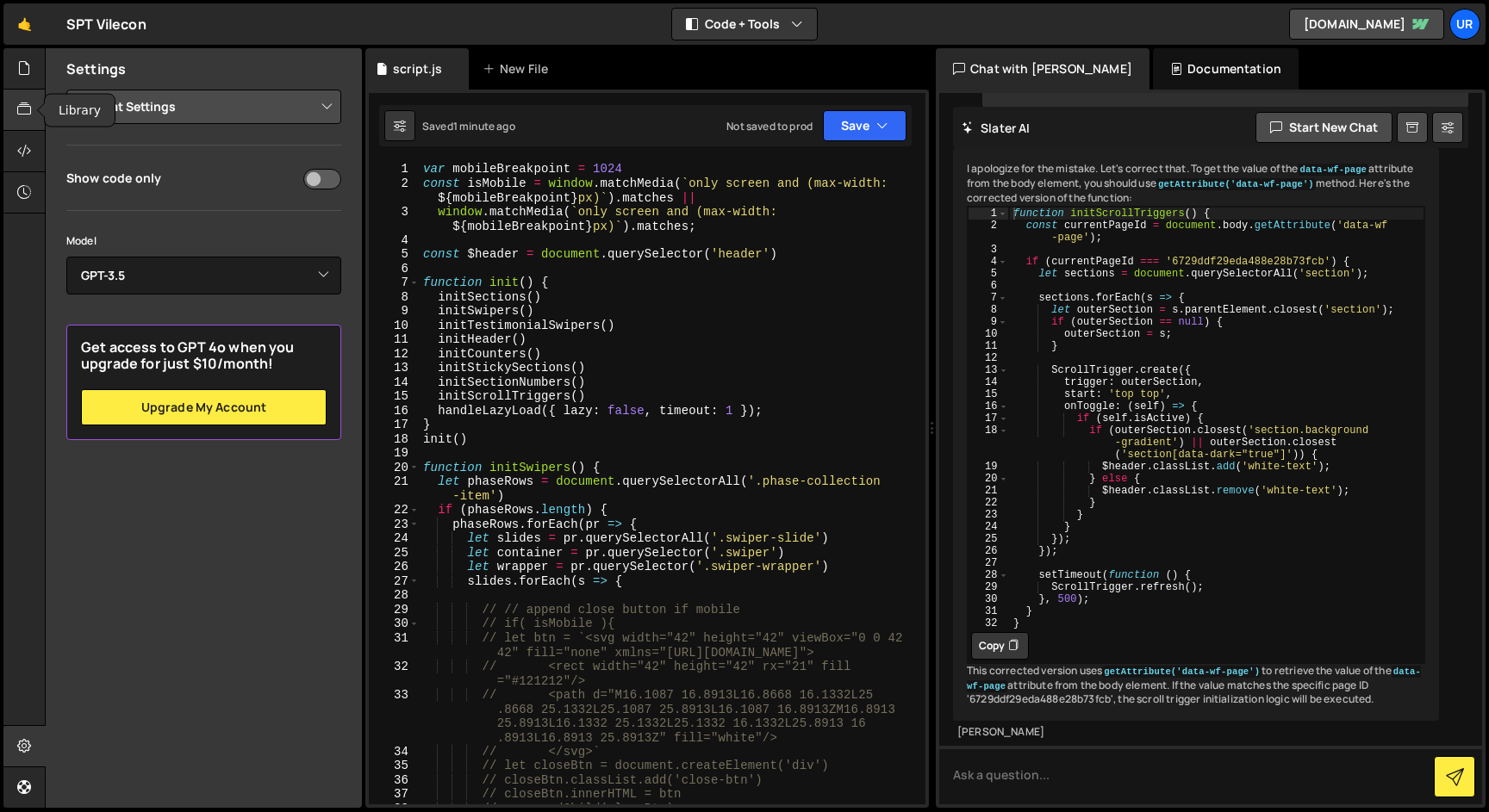
click at [27, 118] on icon at bounding box center [24, 109] width 14 height 19
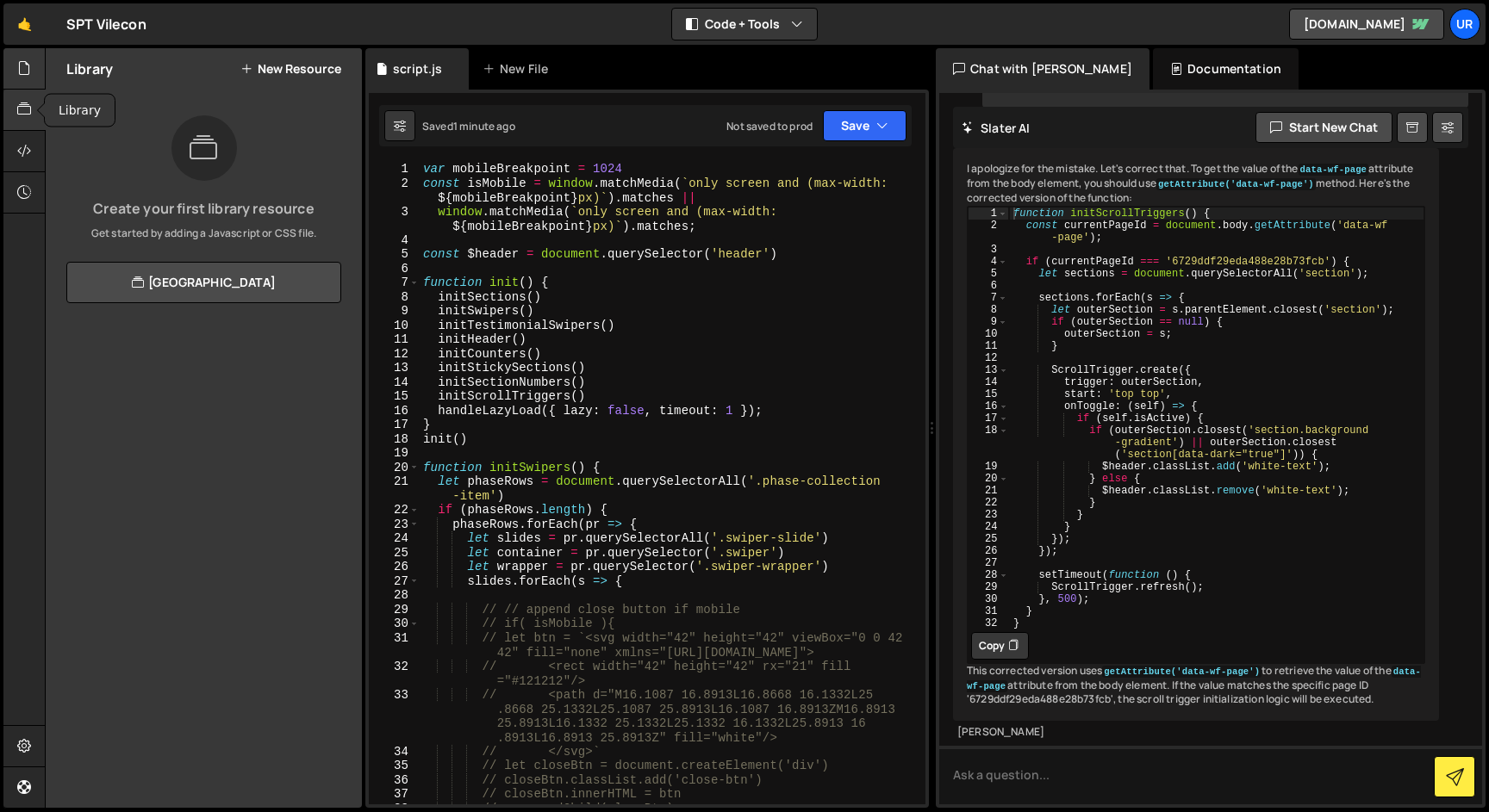
click at [19, 67] on icon at bounding box center [24, 69] width 14 height 19
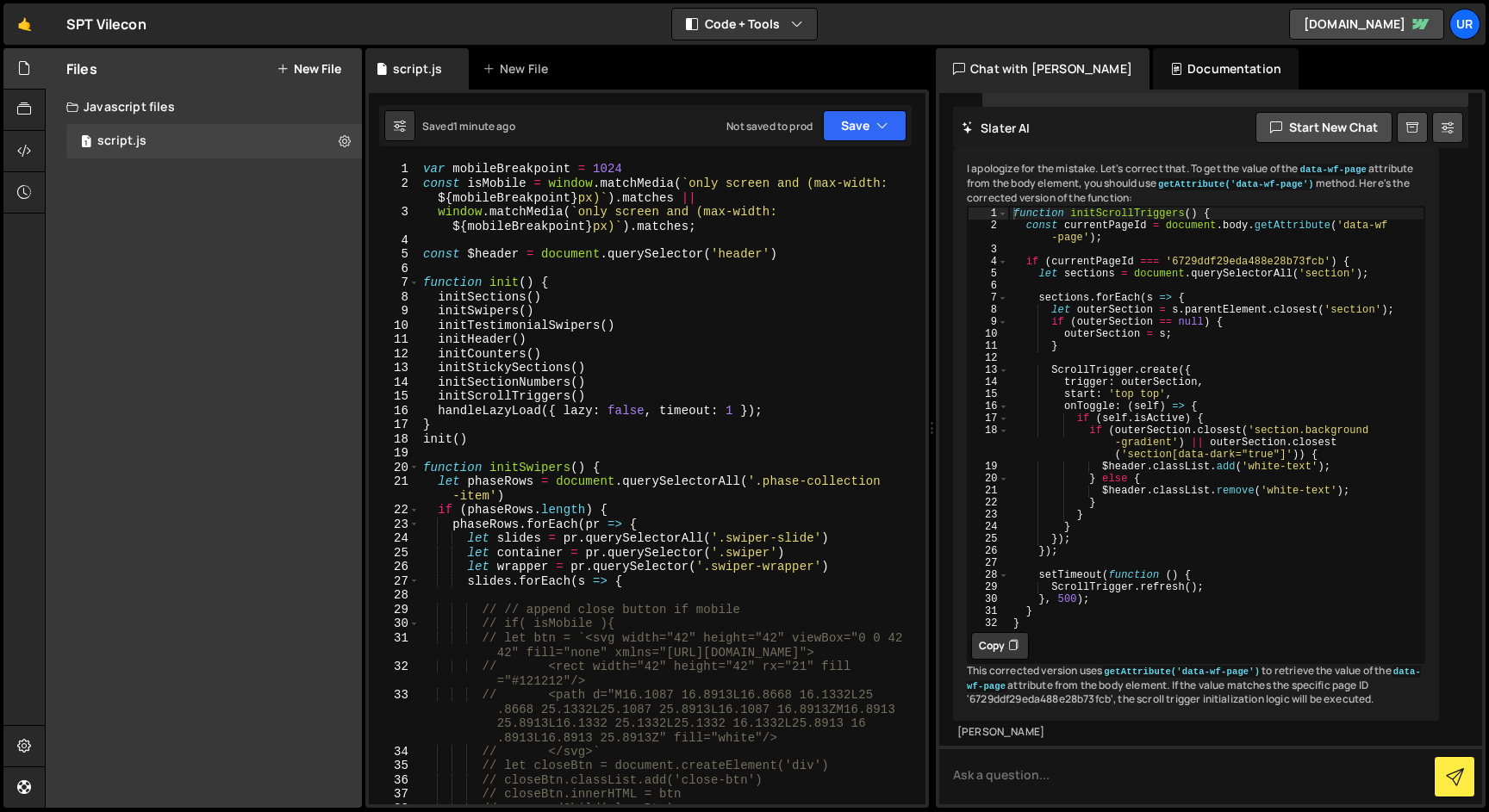
click at [502, 277] on div "var mobileBreakpoint = 1024 const isMobile = window . matchMedia ( ` only scree…" at bounding box center [669, 498] width 499 height 671
click at [600, 312] on div "var mobileBreakpoint = 1024 const isMobile = window . matchMedia ( ` only scree…" at bounding box center [669, 498] width 499 height 671
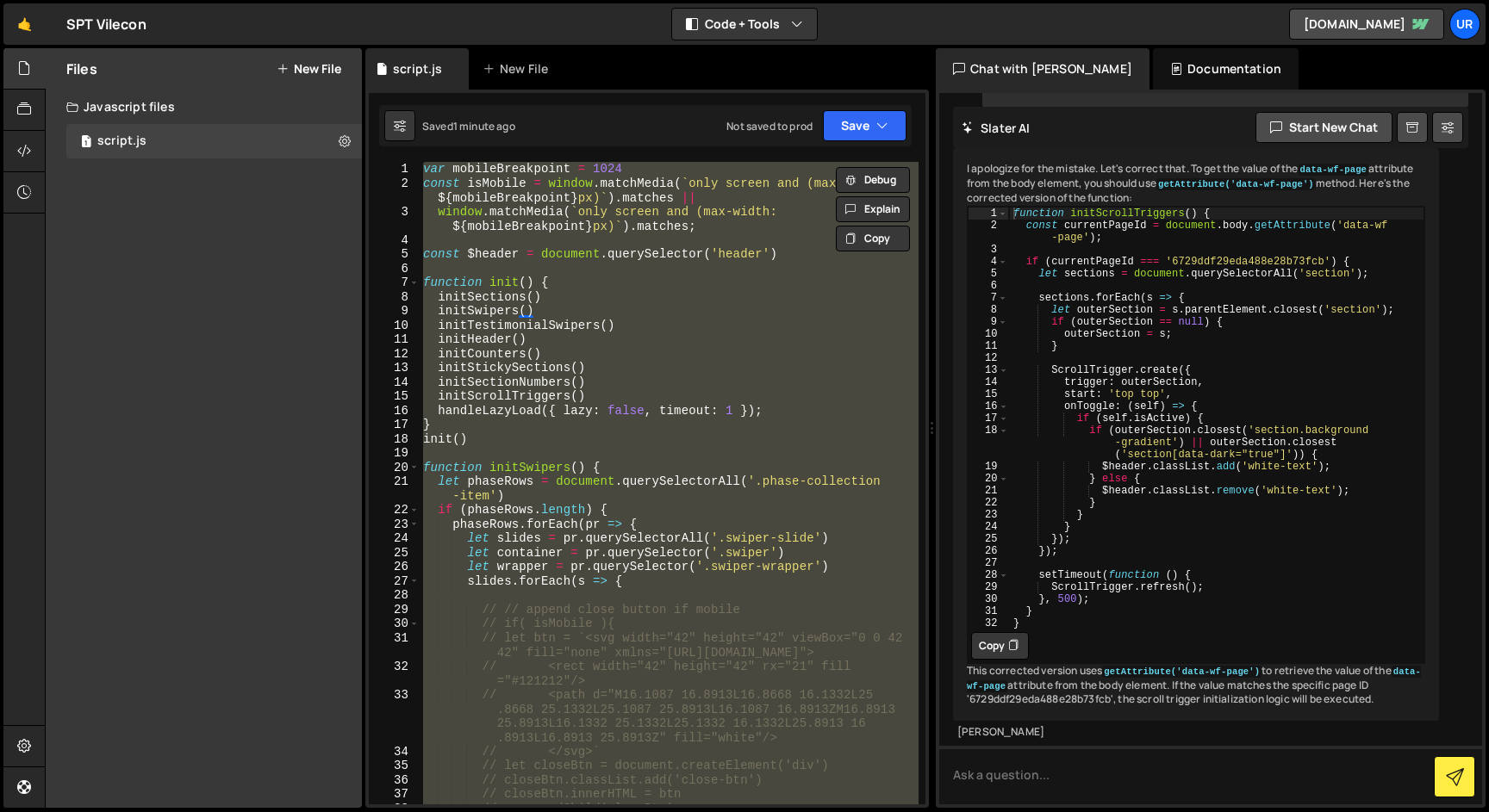
scroll to position [0, 0]
click at [565, 396] on div "var mobileBreakpoint = 1024 const isMobile = window . matchMedia ( ` only scree…" at bounding box center [669, 483] width 499 height 643
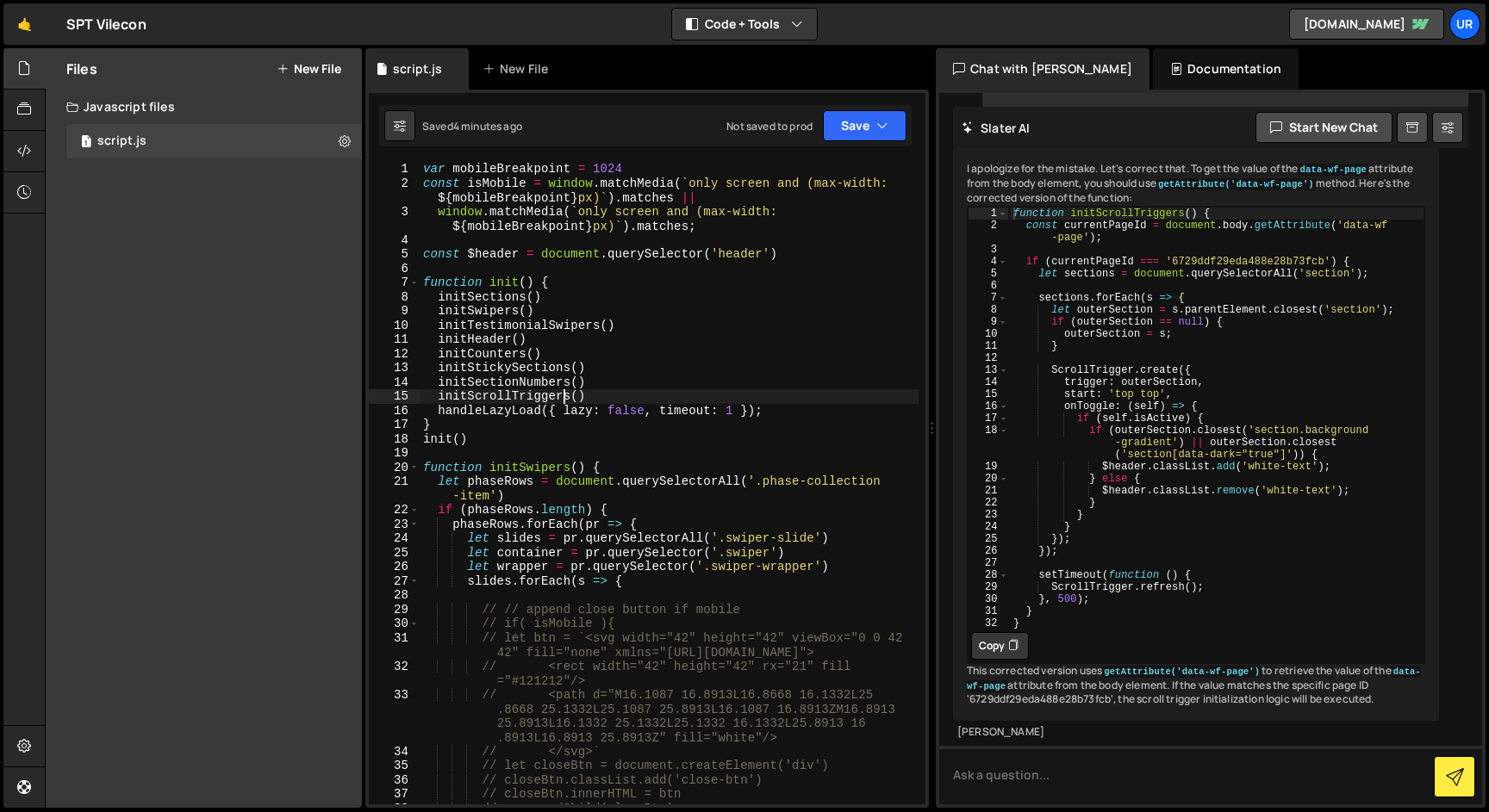
type textarea "}"
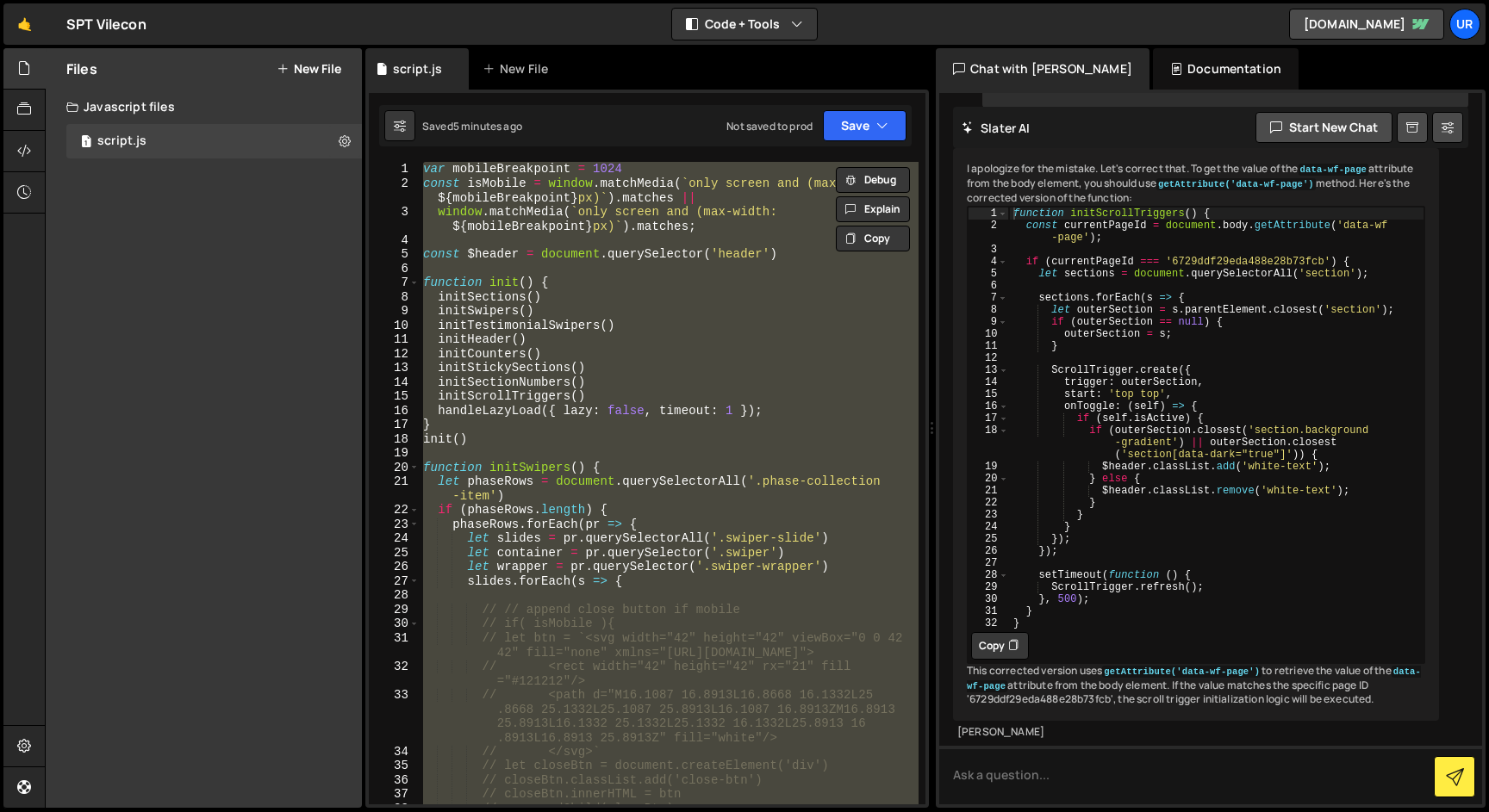
click at [716, 267] on div "var mobileBreakpoint = 1024 const isMobile = window . matchMedia ( ` only scree…" at bounding box center [669, 483] width 499 height 643
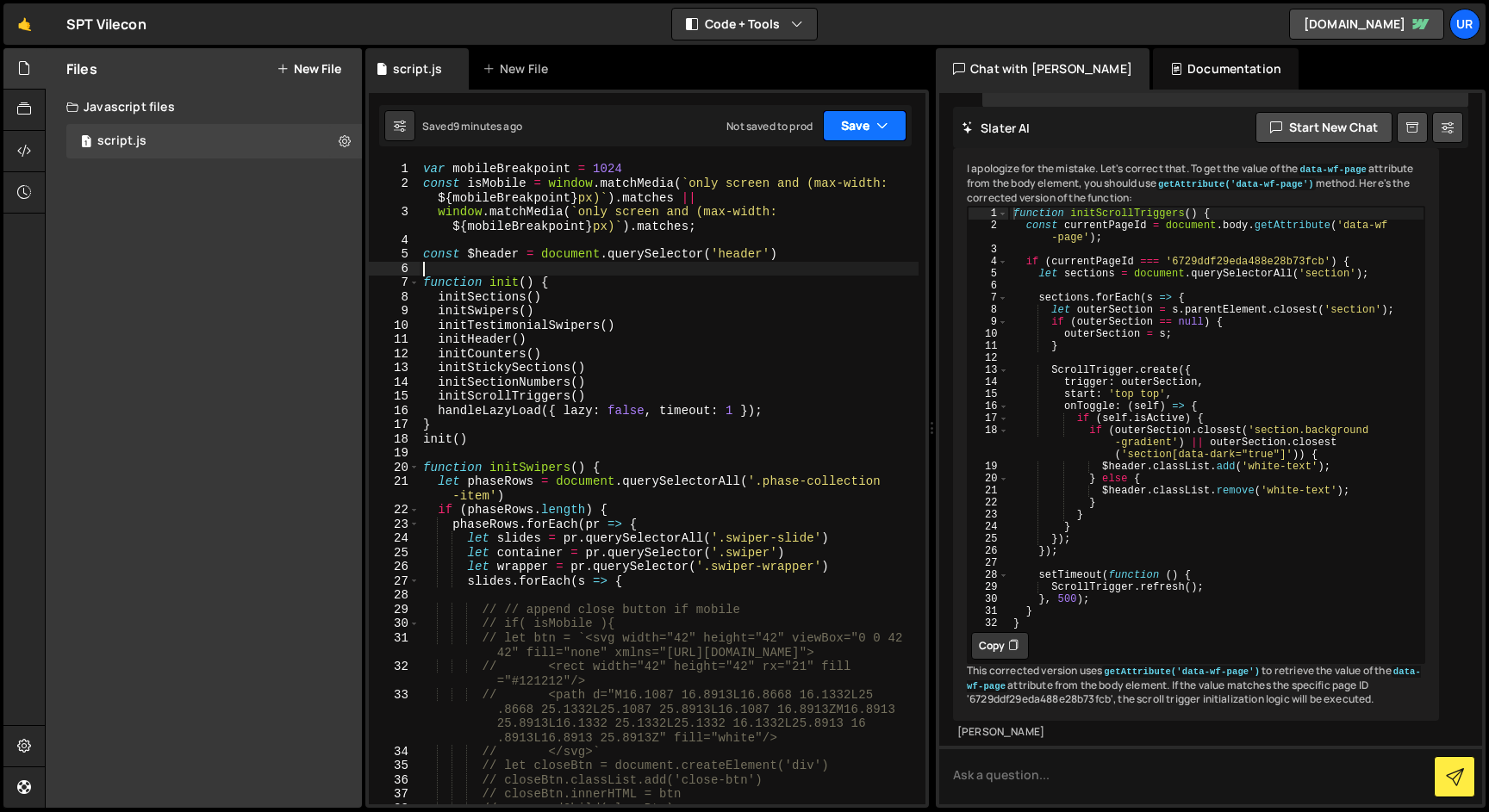
click at [887, 125] on icon "button" at bounding box center [882, 126] width 12 height 17
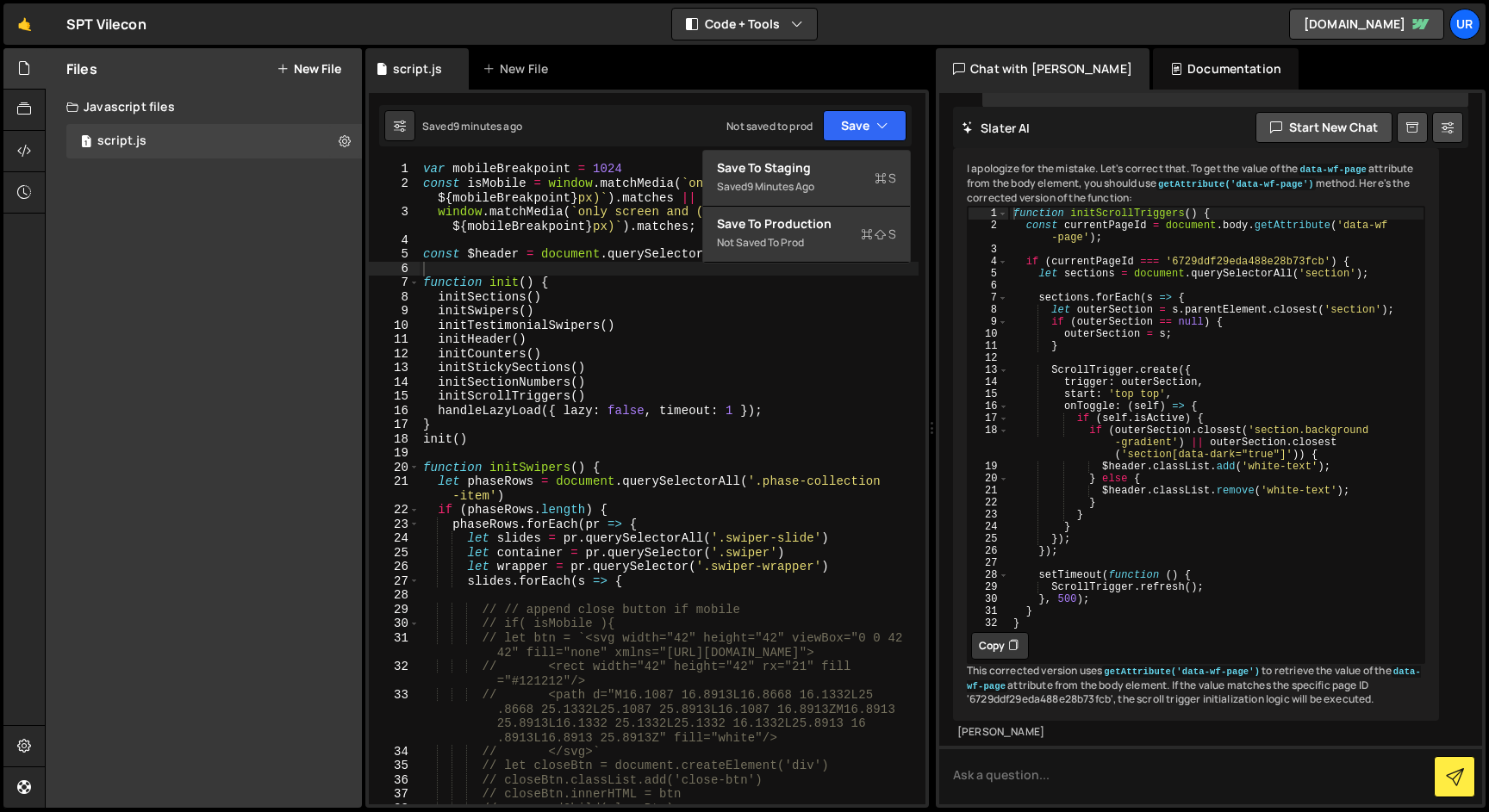
type textarea "initScrollTriggers()"
click at [628, 396] on div "var mobileBreakpoint = 1024 const isMobile = window . matchMedia ( ` only scree…" at bounding box center [669, 498] width 499 height 671
